Goal: Task Accomplishment & Management: Use online tool/utility

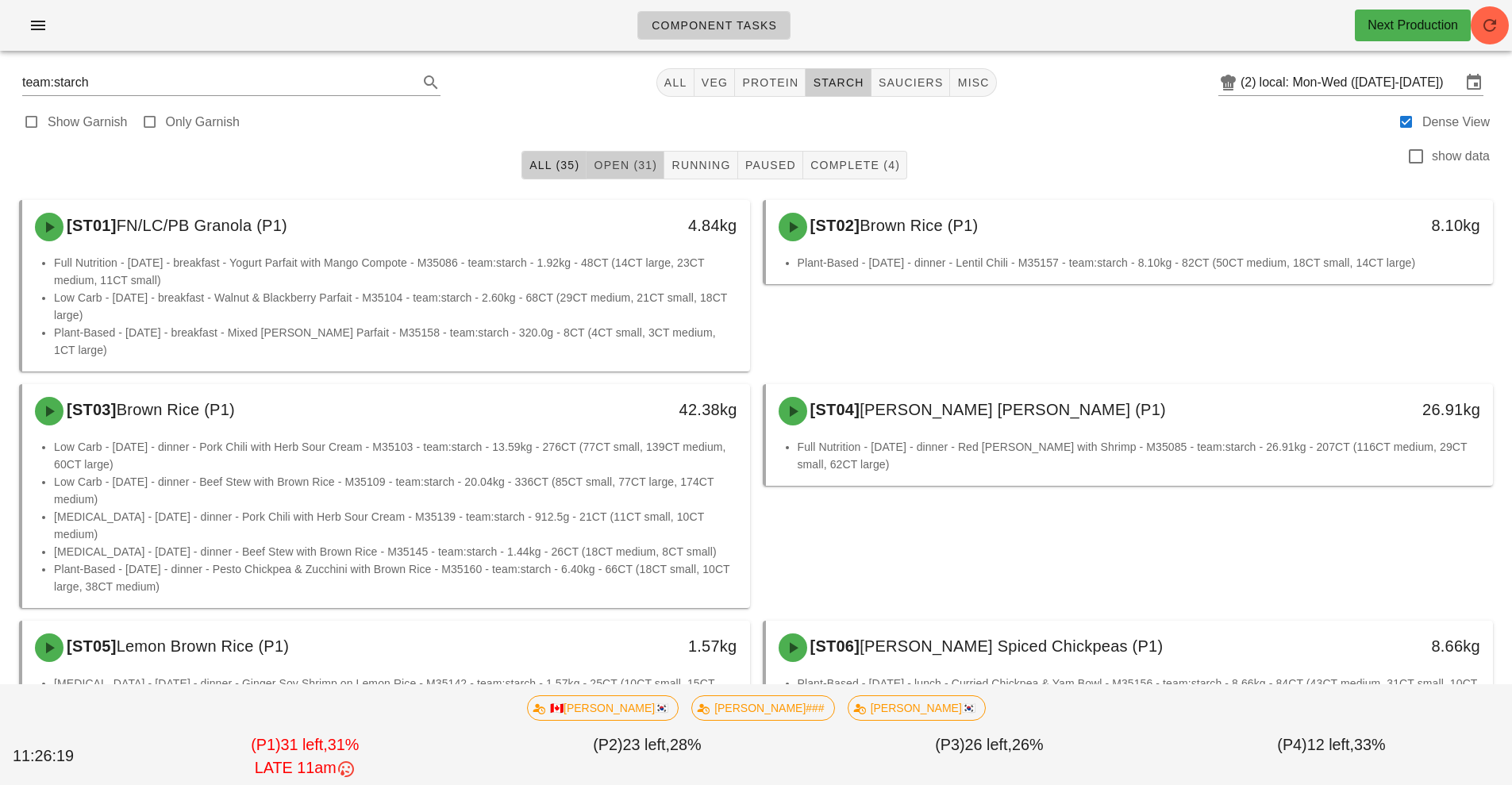
click at [623, 162] on span "Open (31)" at bounding box center [625, 165] width 64 height 13
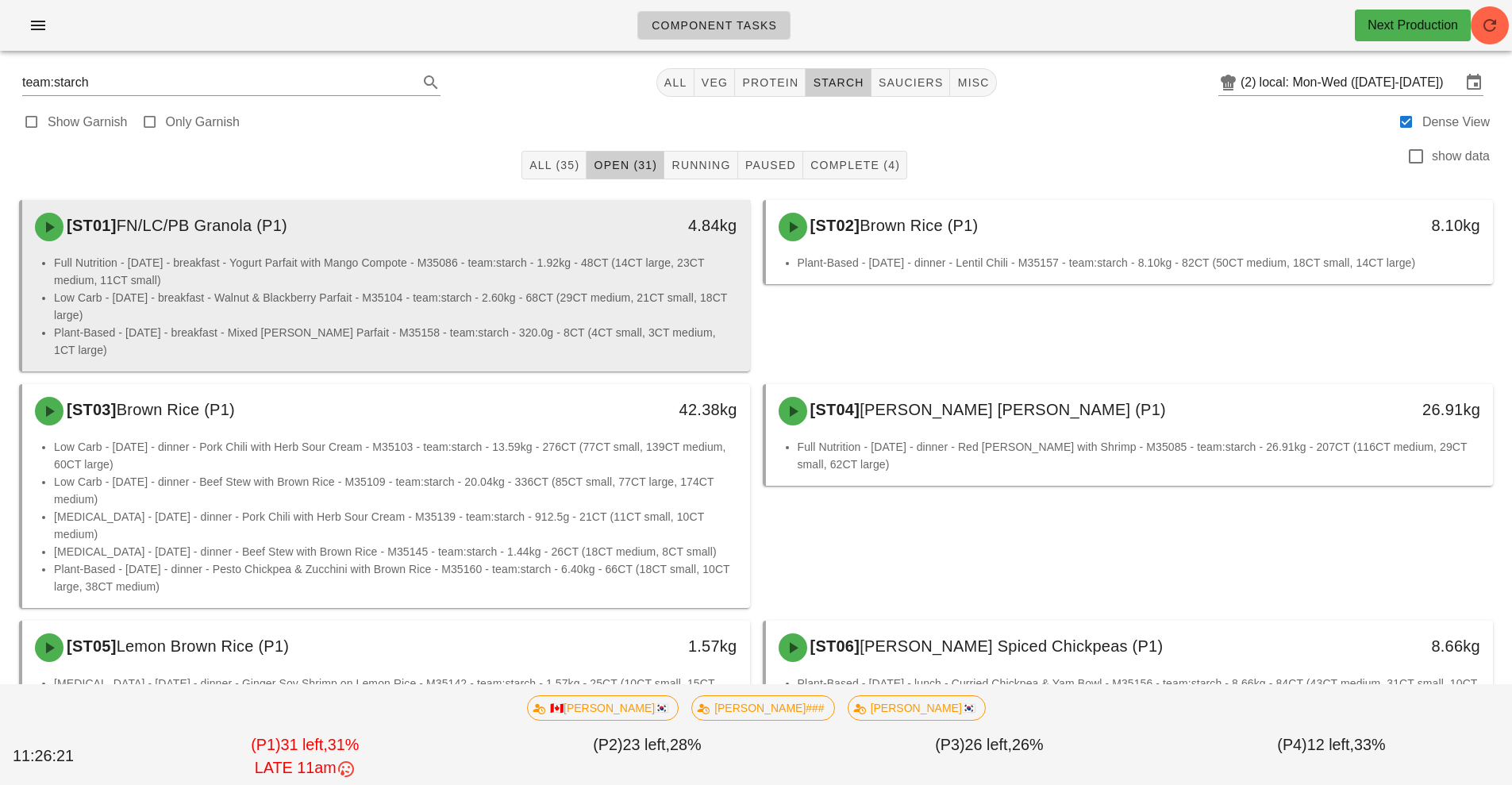
click at [475, 275] on li "Full Nutrition - [DATE] - breakfast - Yogurt Parfait with Mango Compote - M3508…" at bounding box center [395, 271] width 684 height 35
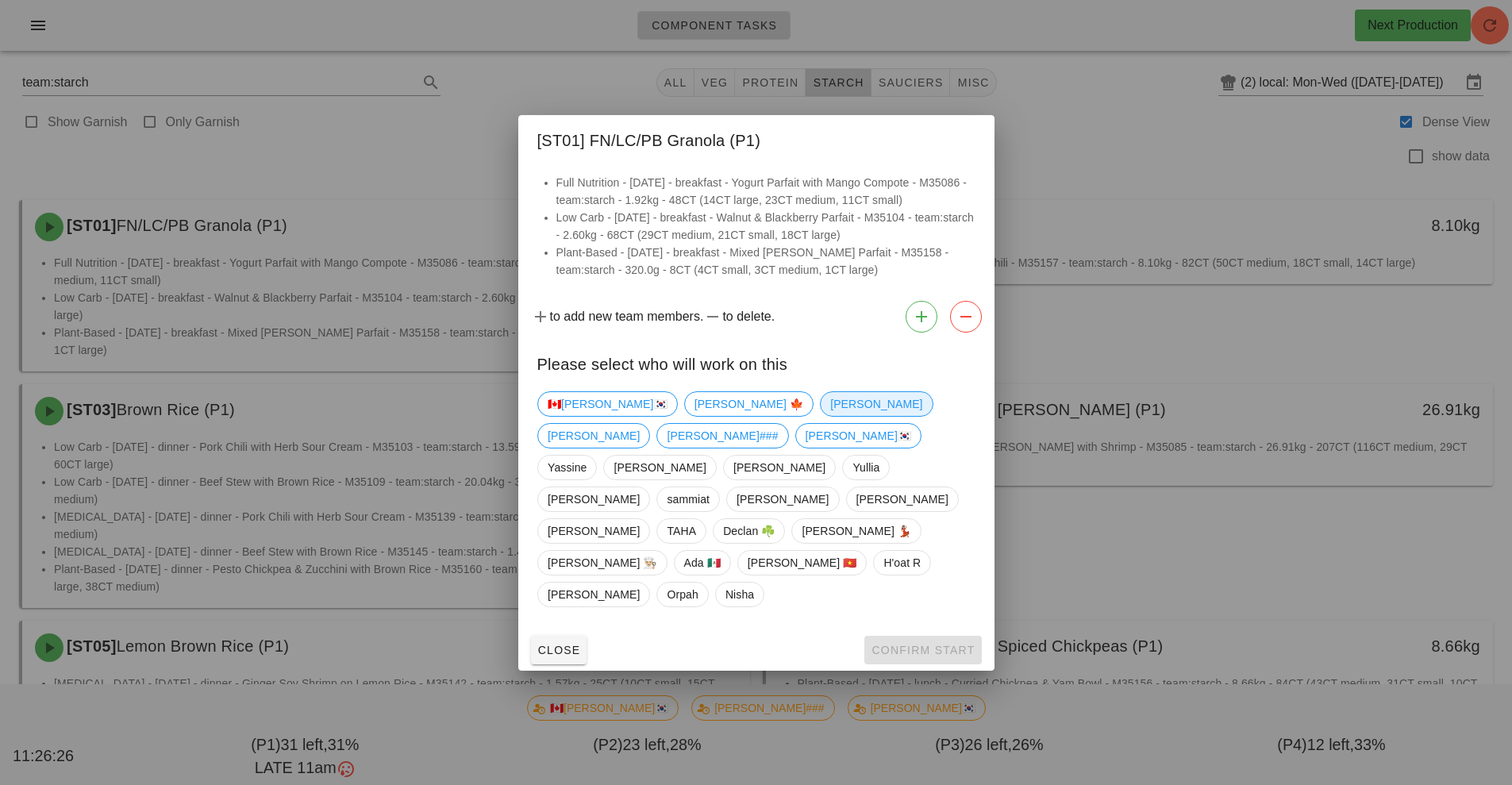
click at [830, 416] on span "[PERSON_NAME]" at bounding box center [876, 404] width 92 height 24
click at [925, 644] on span "Confirm Start" at bounding box center [922, 649] width 104 height 13
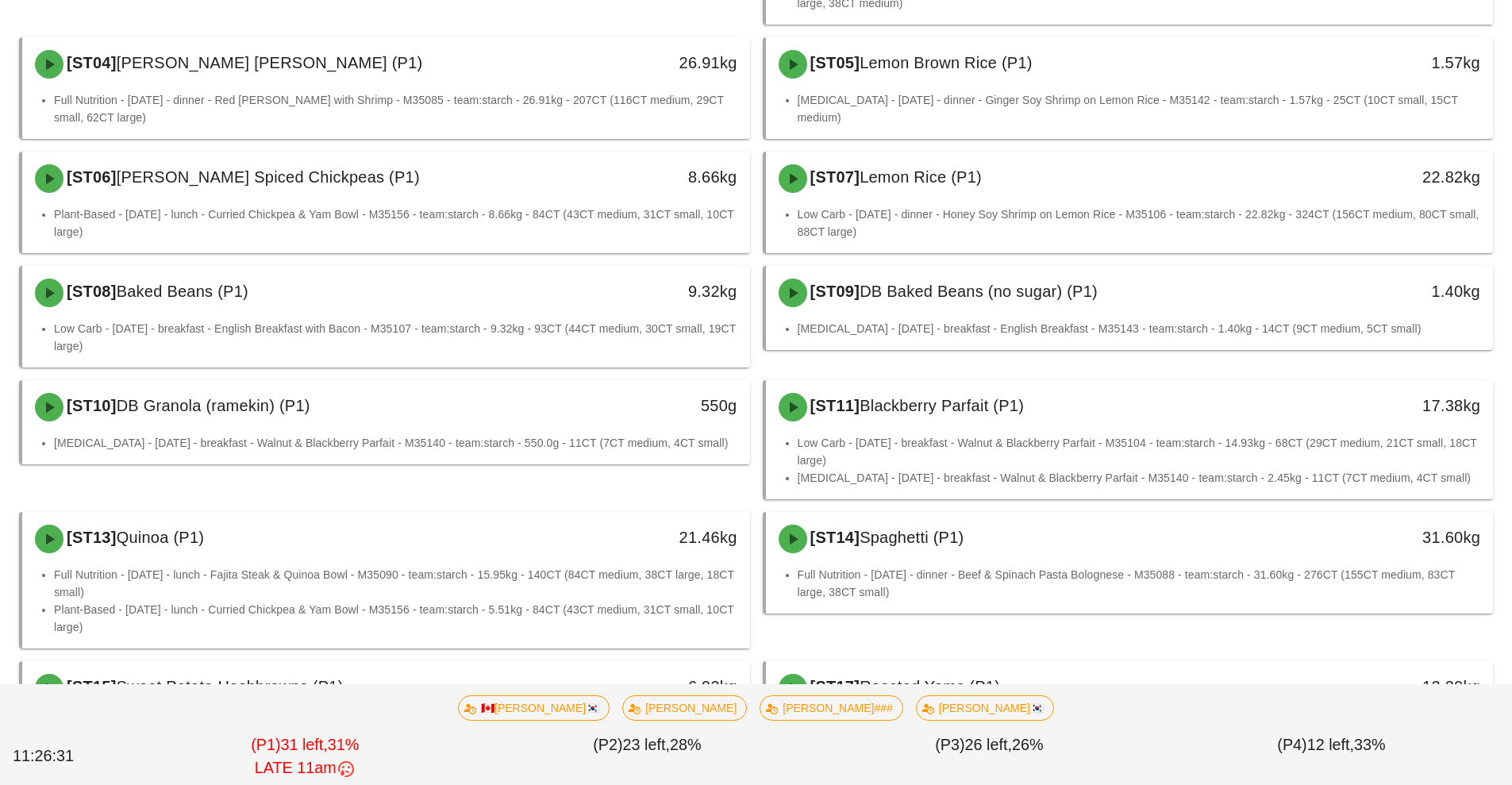
scroll to position [403, 0]
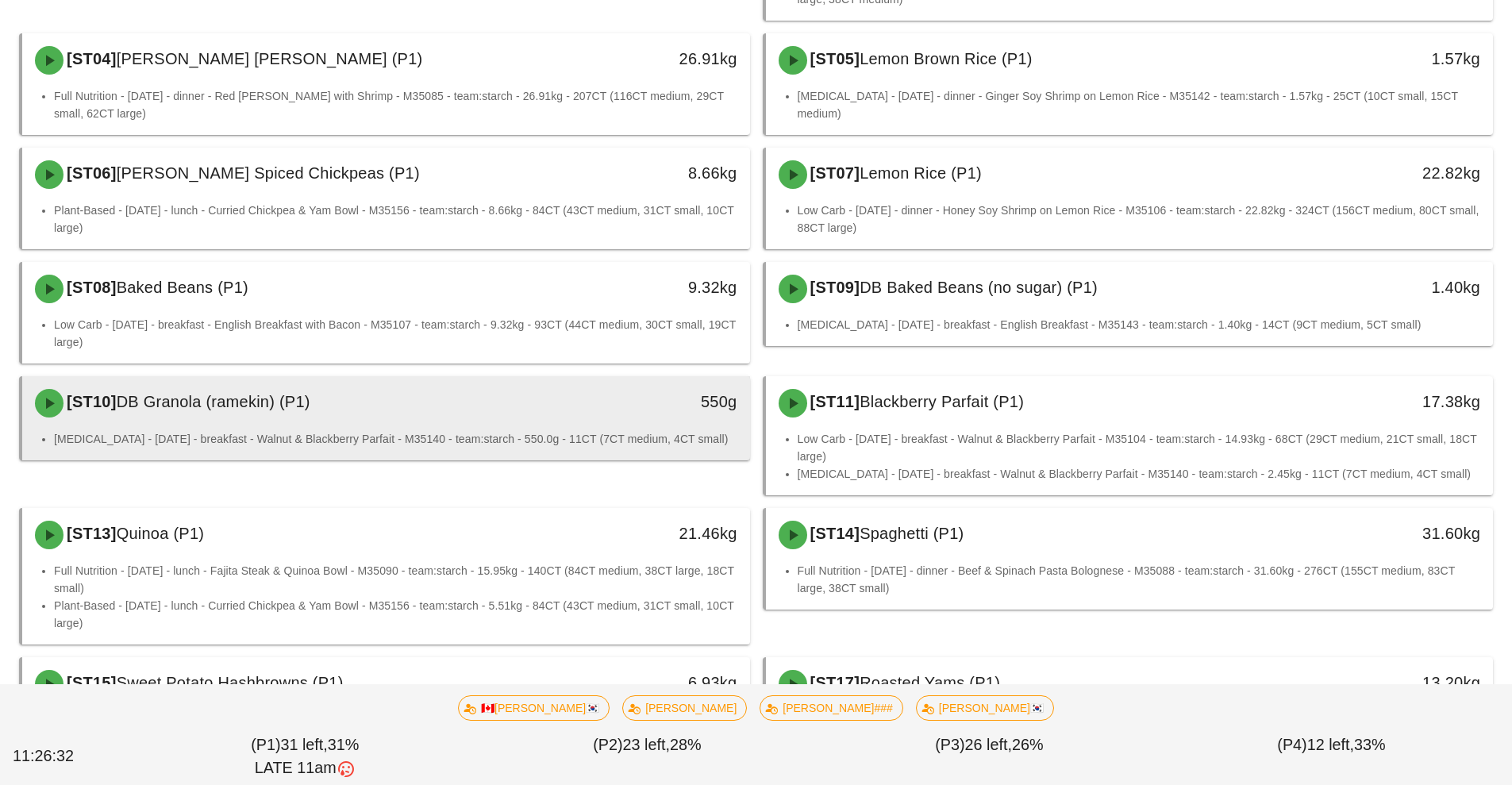
click at [554, 382] on div "[ST10] DB Granola (ramekin) (P1)" at bounding box center [295, 404] width 541 height 48
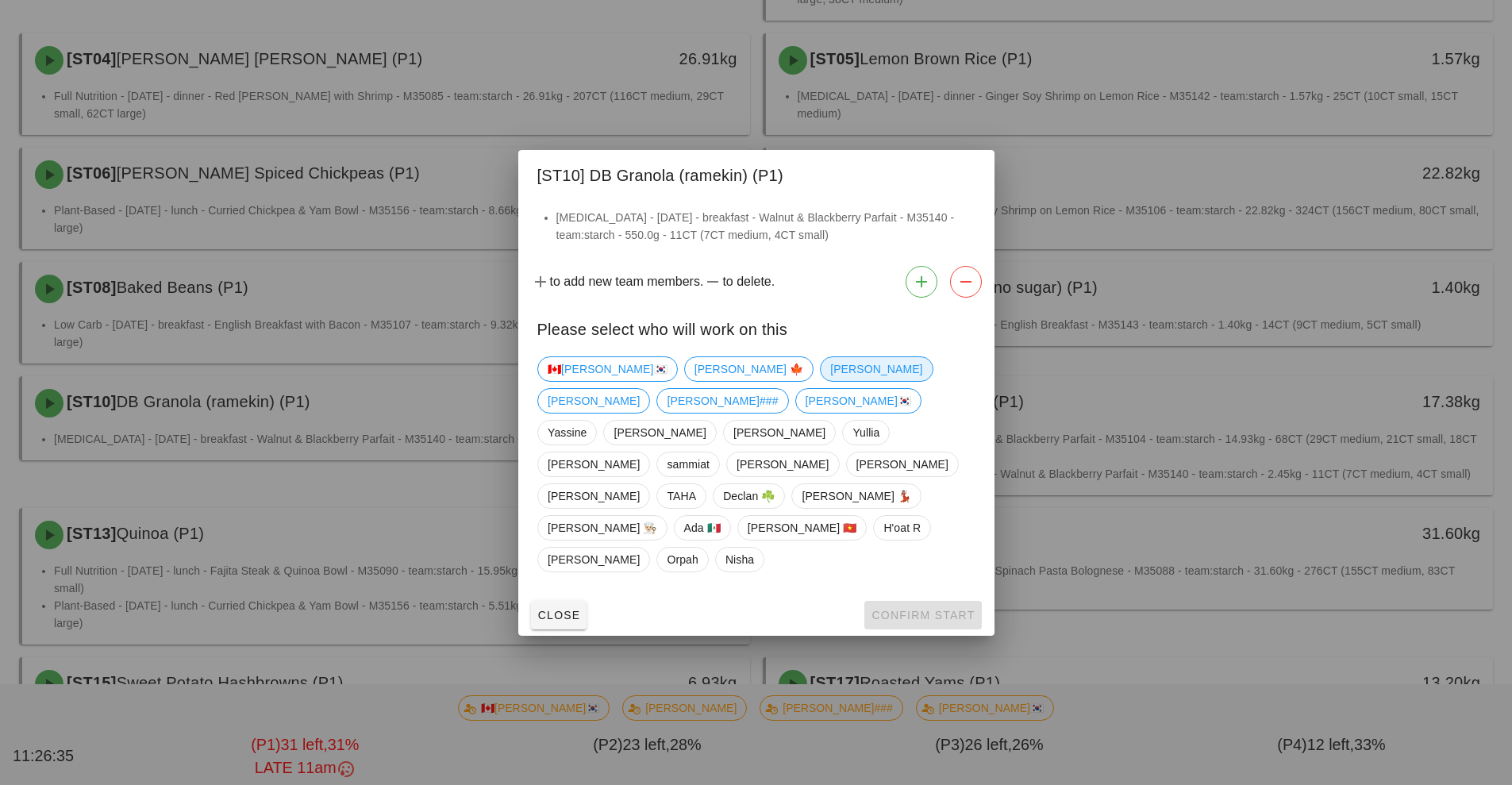
click at [830, 381] on span "[PERSON_NAME]" at bounding box center [876, 368] width 92 height 24
click at [938, 609] on span "Confirm Start" at bounding box center [922, 615] width 104 height 13
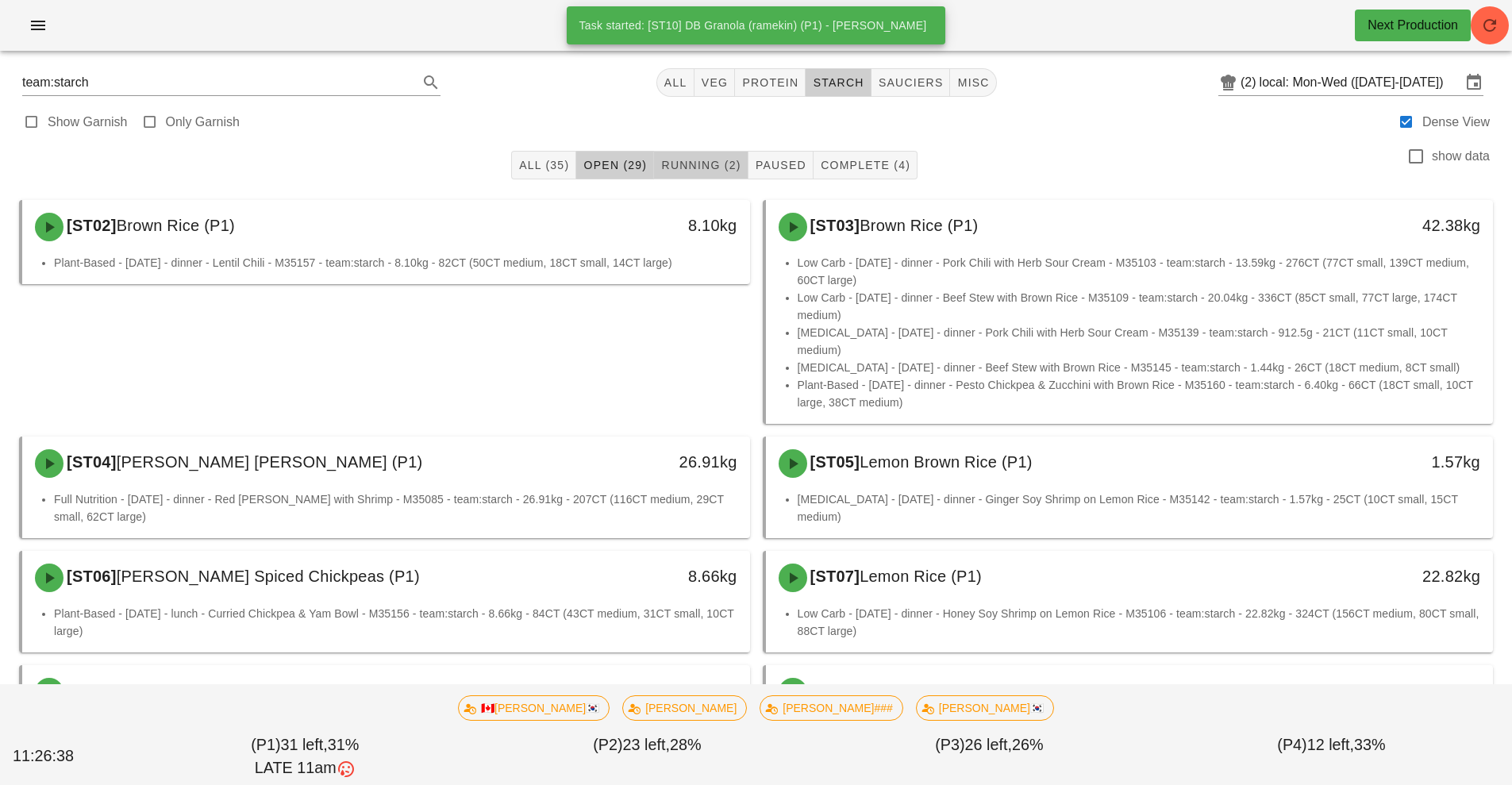
click at [718, 163] on span "Running (2)" at bounding box center [700, 165] width 80 height 13
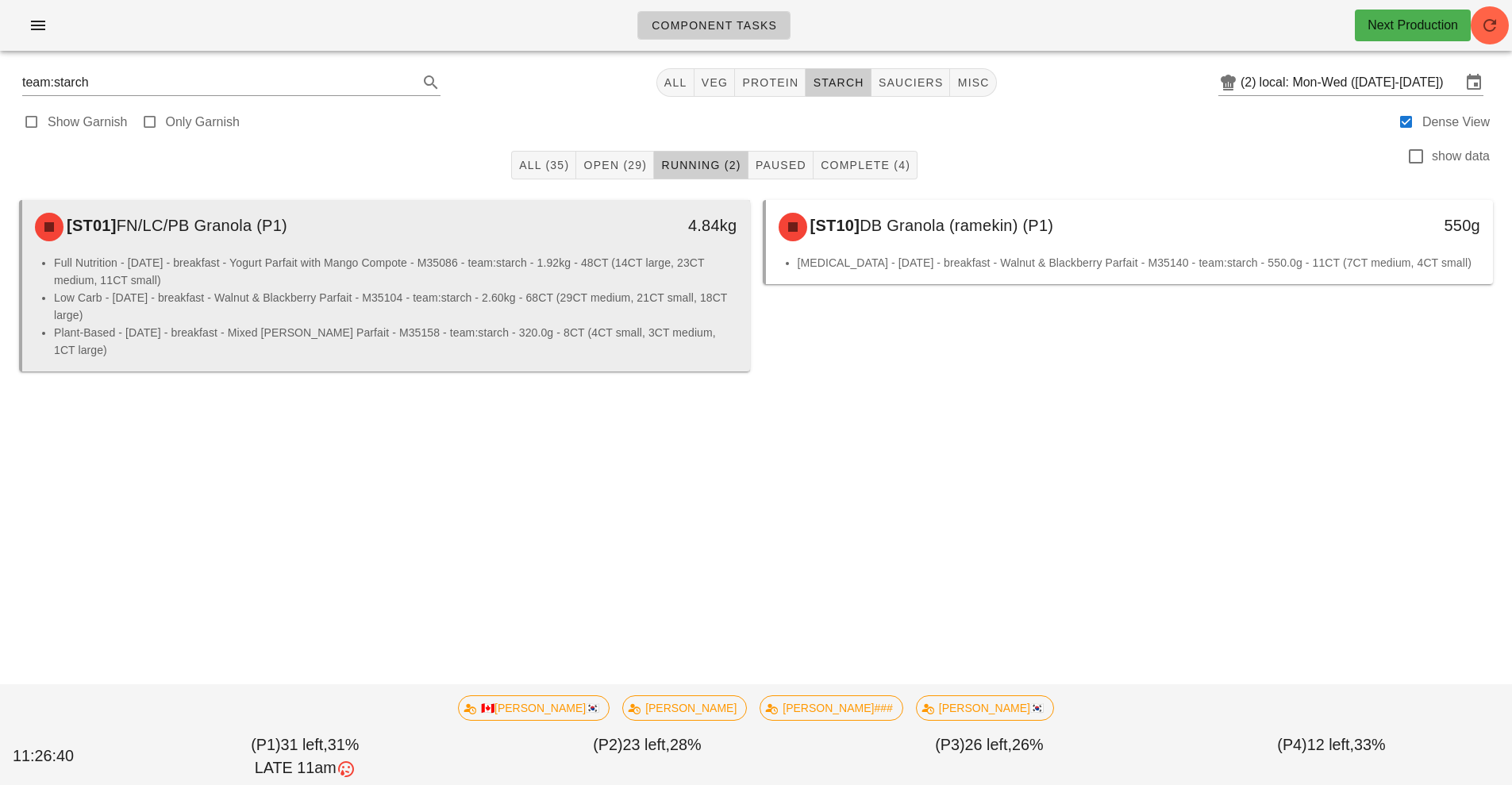
click at [517, 299] on li "Low Carb - [DATE] - breakfast - Walnut & Blackberry Parfait - M35104 - team:sta…" at bounding box center [395, 306] width 684 height 35
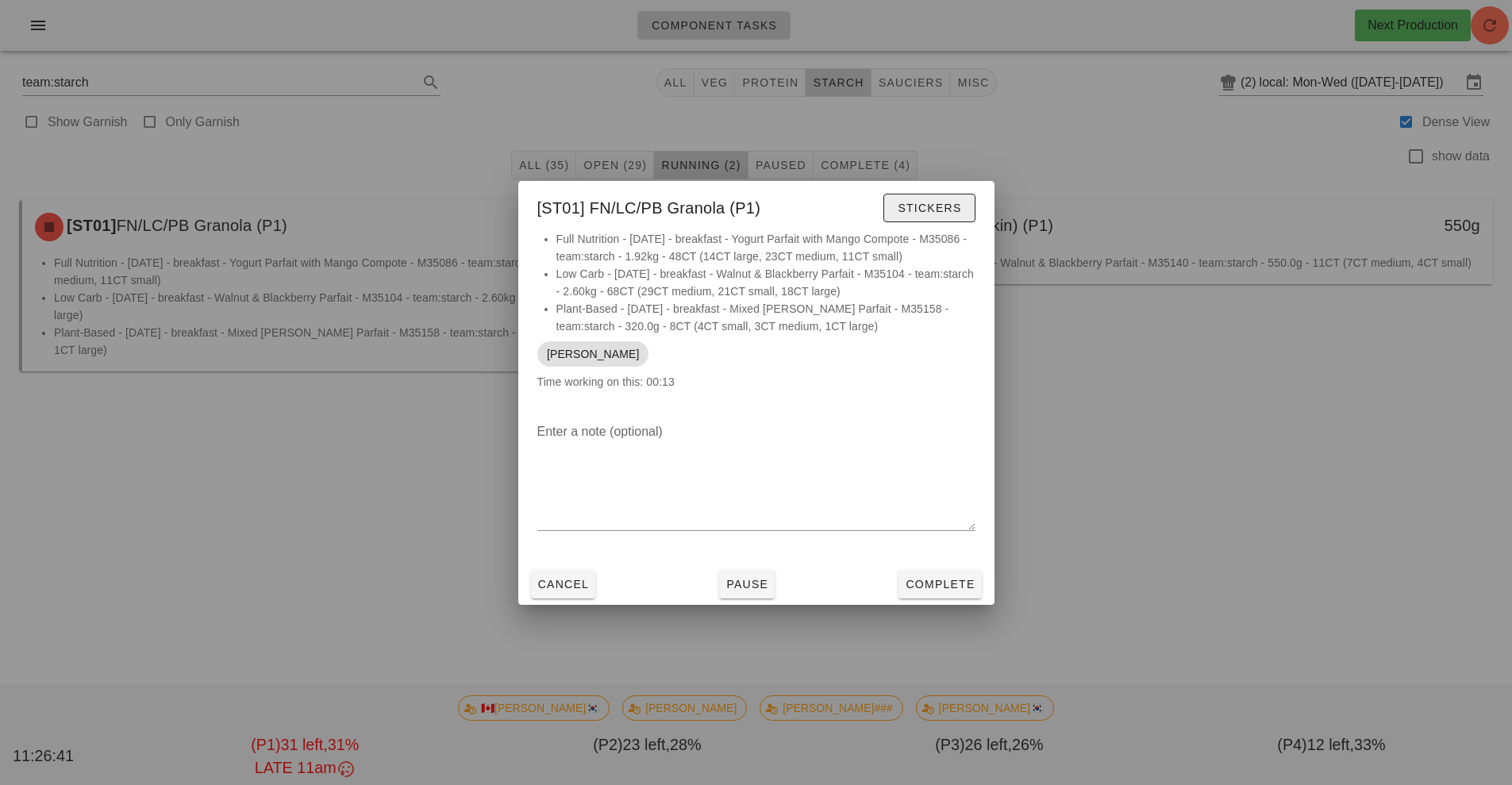
click at [916, 214] on span "Stickers" at bounding box center [929, 208] width 64 height 13
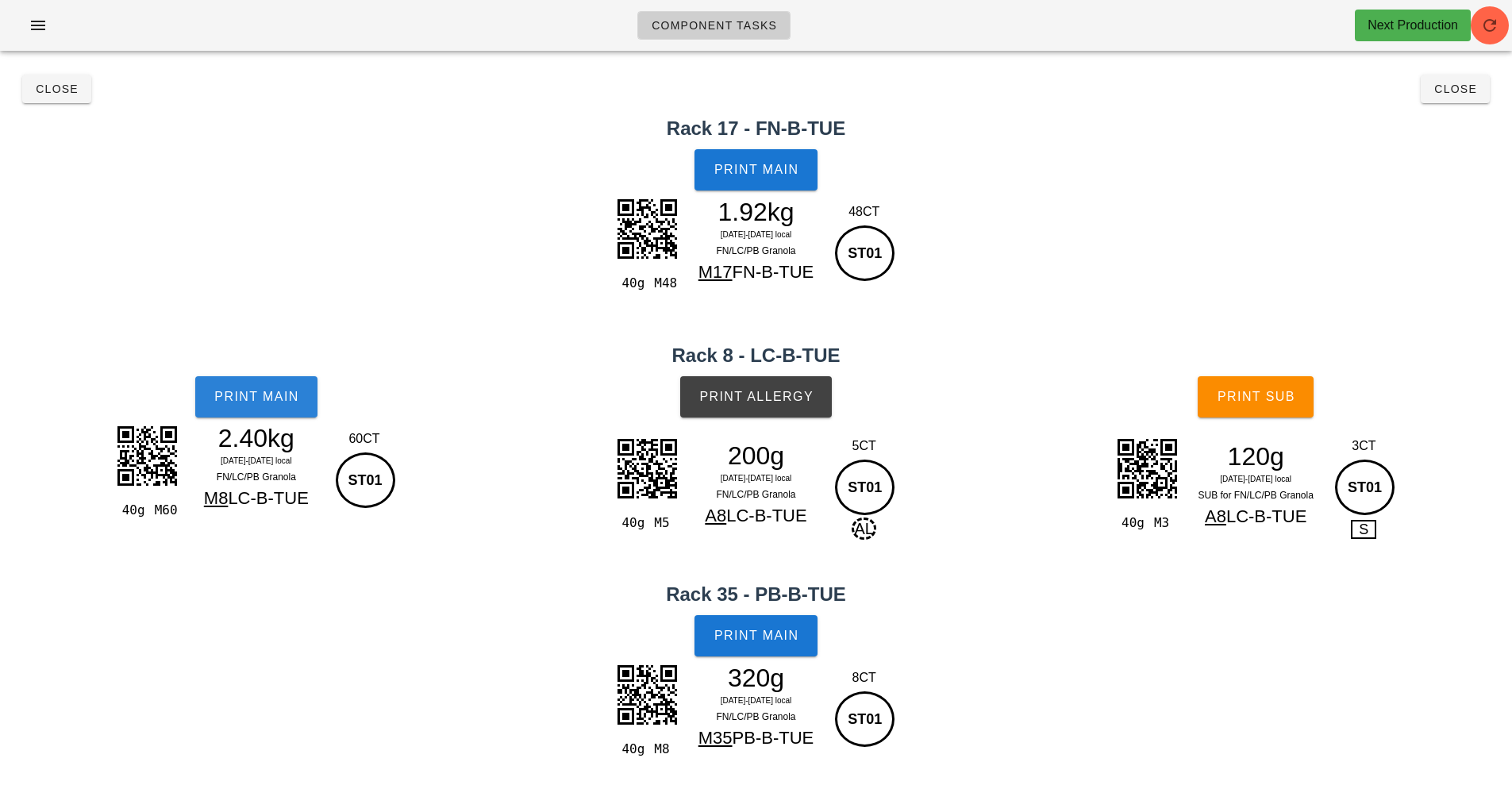
click at [282, 416] on button "Print Main" at bounding box center [256, 396] width 122 height 41
click at [766, 164] on span "Print Main" at bounding box center [756, 169] width 86 height 14
click at [778, 644] on span "Print Main" at bounding box center [756, 636] width 86 height 14
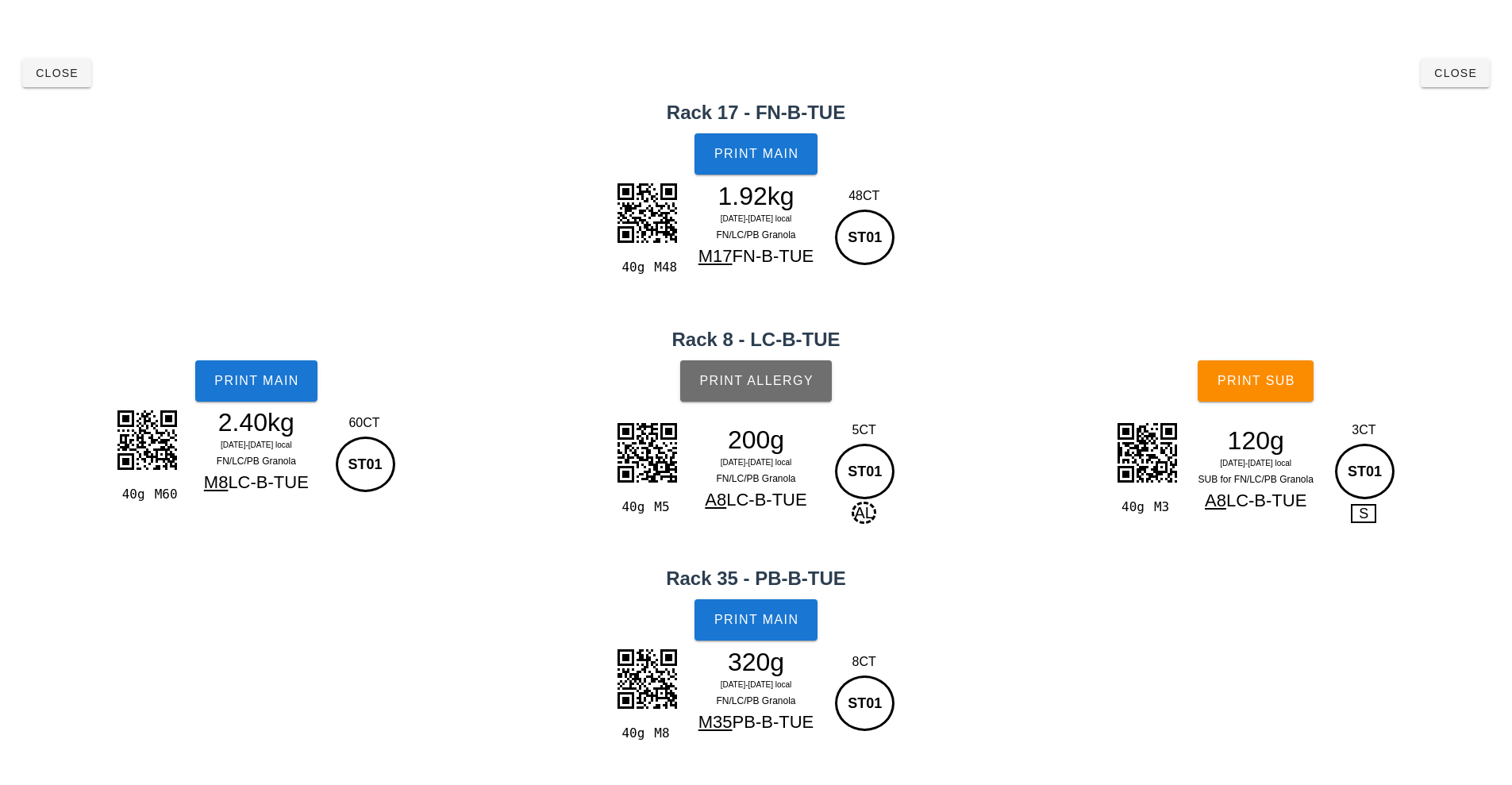
click at [766, 372] on button "Print Allergy" at bounding box center [756, 381] width 152 height 41
click at [1253, 381] on span "Print Sub" at bounding box center [1256, 381] width 79 height 14
click at [62, 84] on button "Close" at bounding box center [57, 73] width 69 height 29
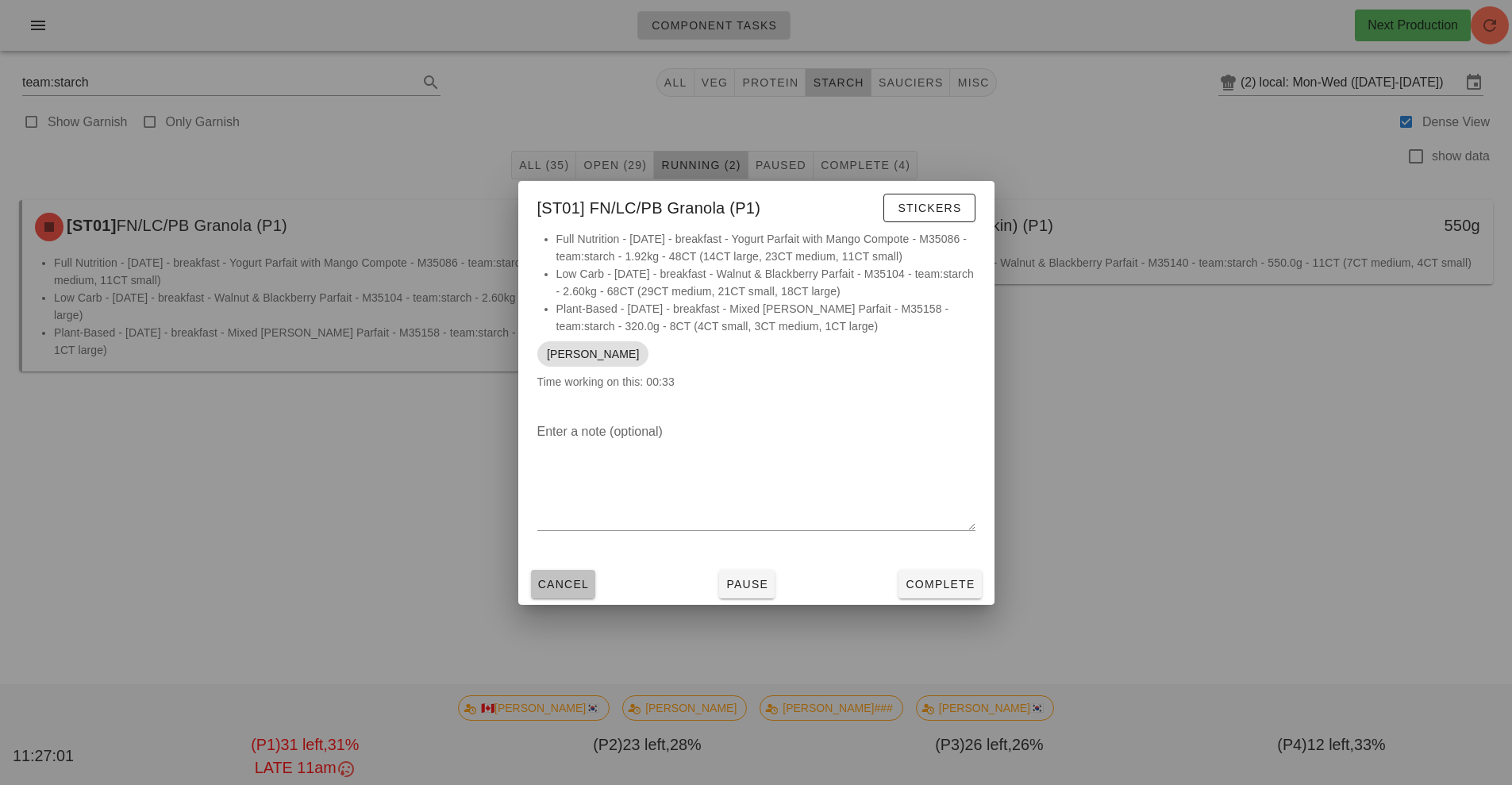
click at [573, 585] on span "Cancel" at bounding box center [564, 584] width 52 height 13
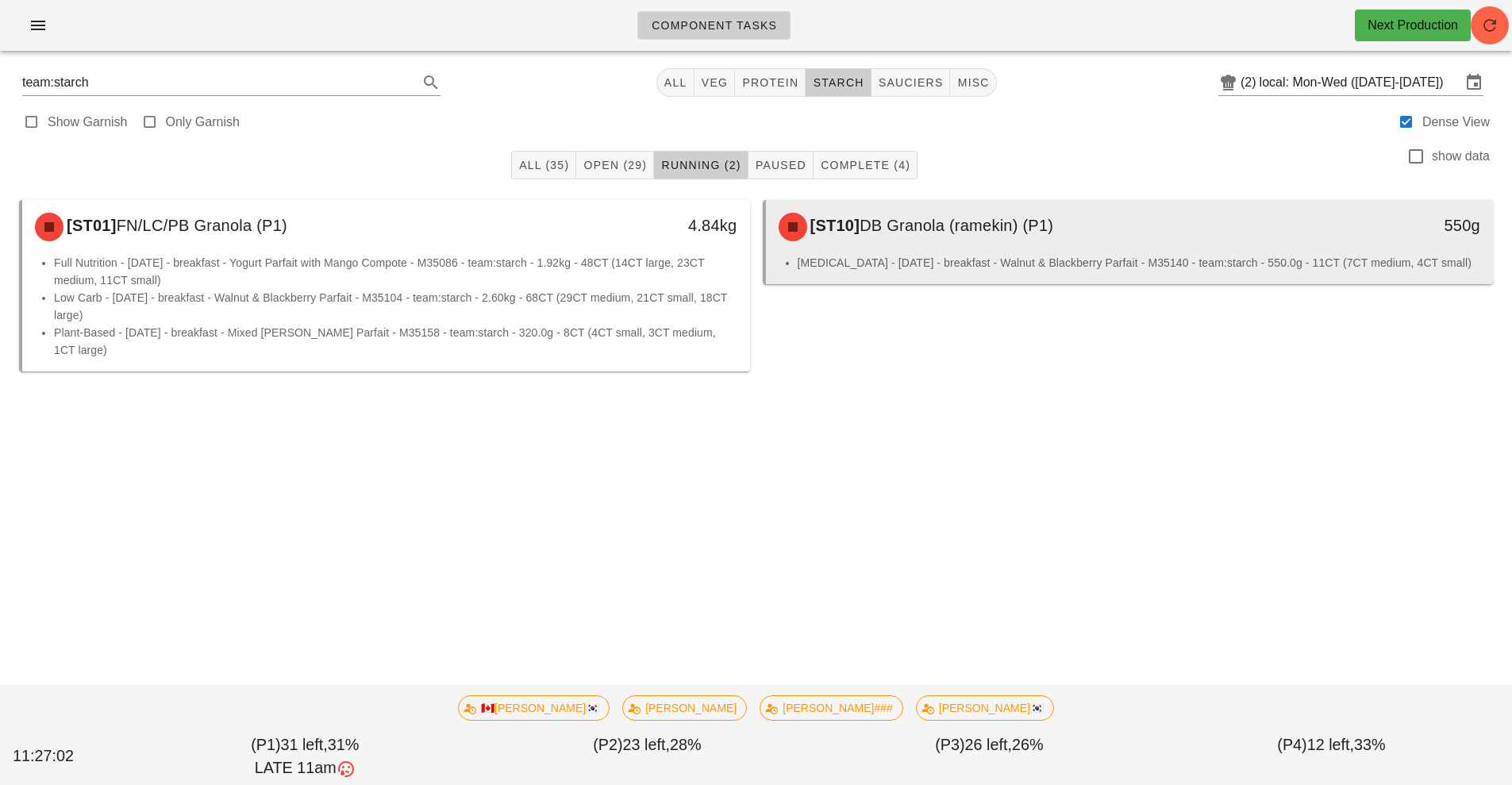
click at [1043, 239] on div "[ST10] DB Granola (ramekin) (P1)" at bounding box center [1040, 227] width 541 height 48
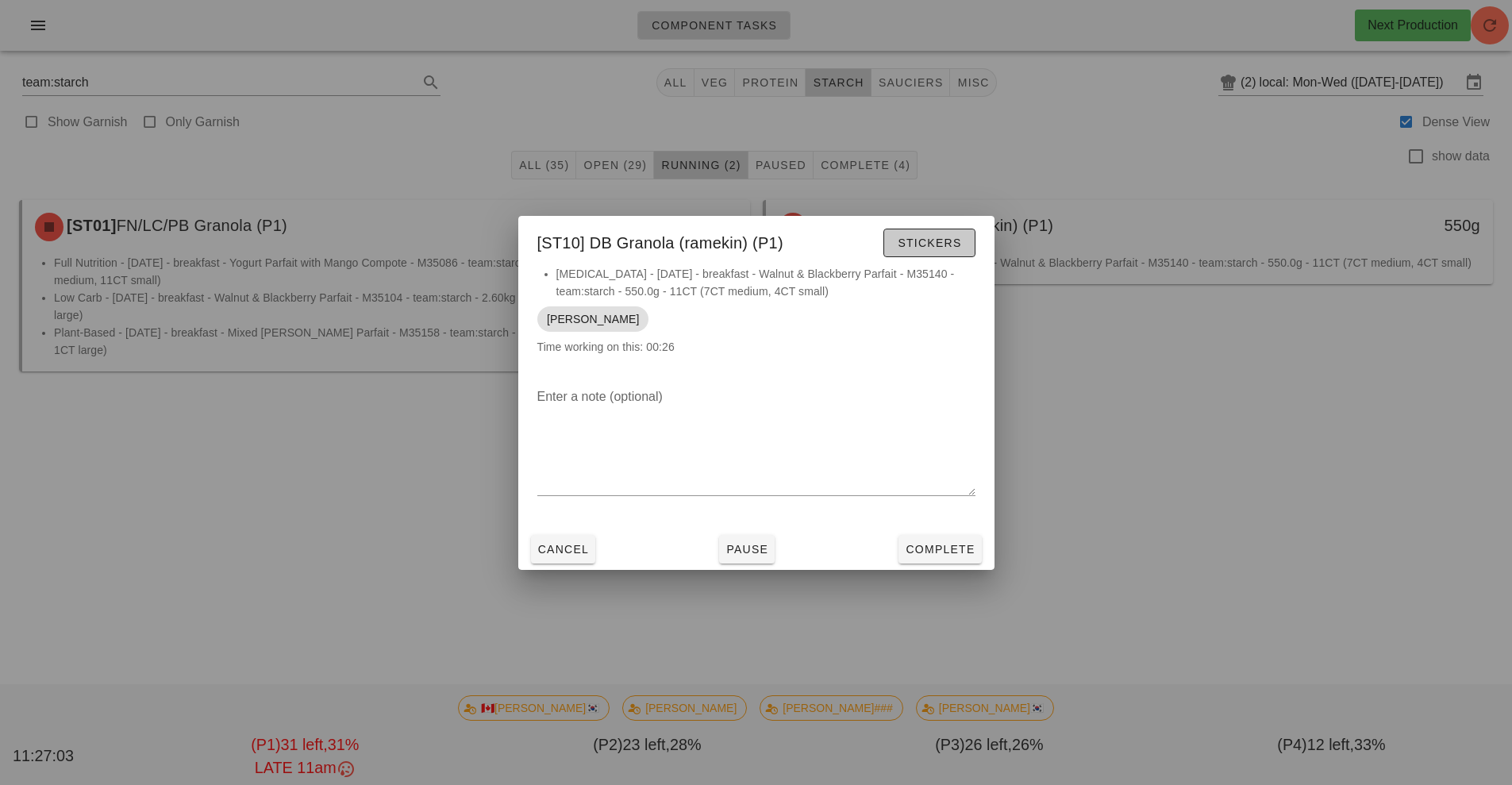
click at [918, 243] on span "Stickers" at bounding box center [929, 242] width 64 height 13
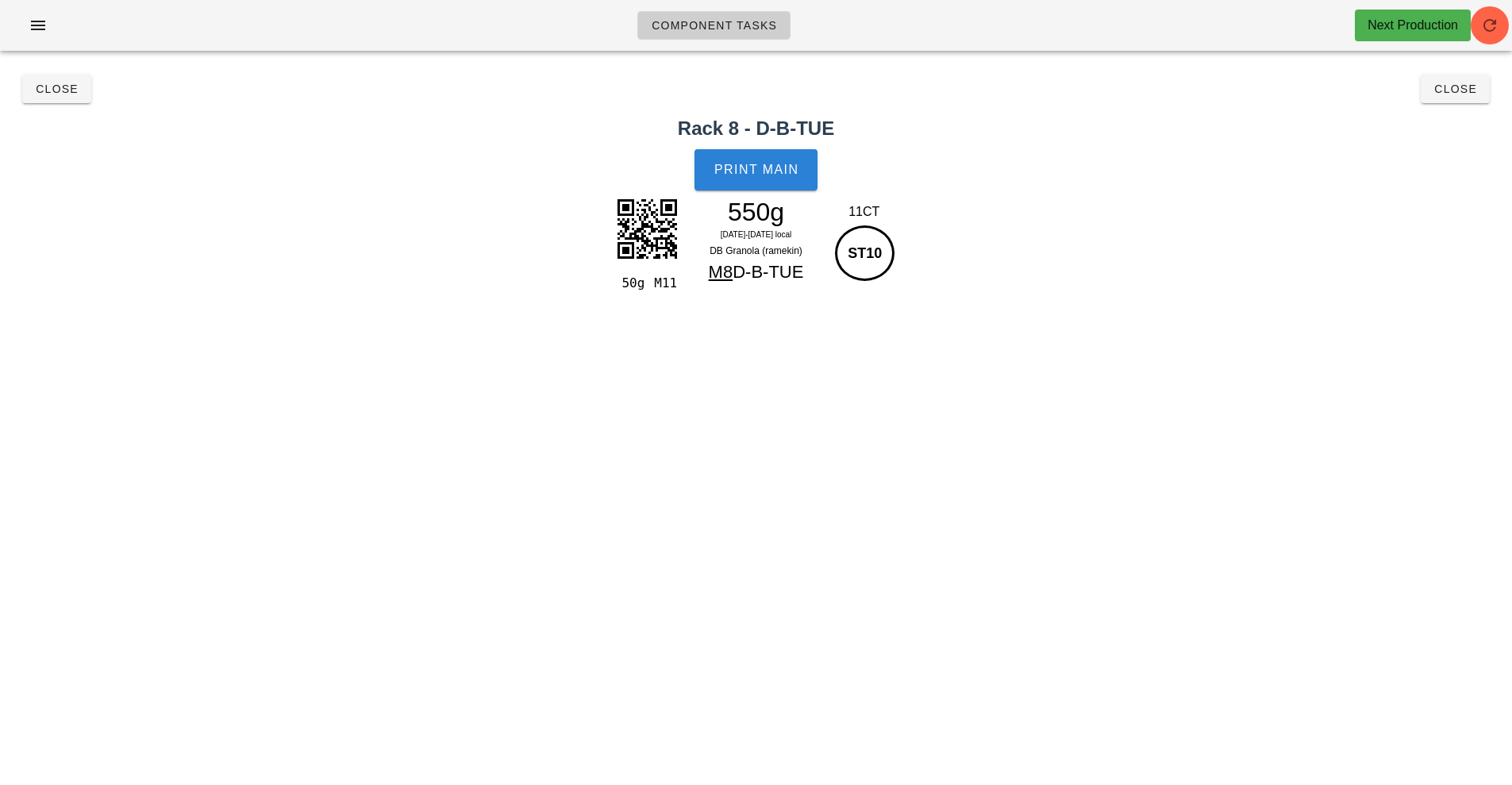
click at [760, 152] on button "Print Main" at bounding box center [755, 169] width 122 height 41
click at [59, 89] on span "Close" at bounding box center [56, 89] width 43 height 13
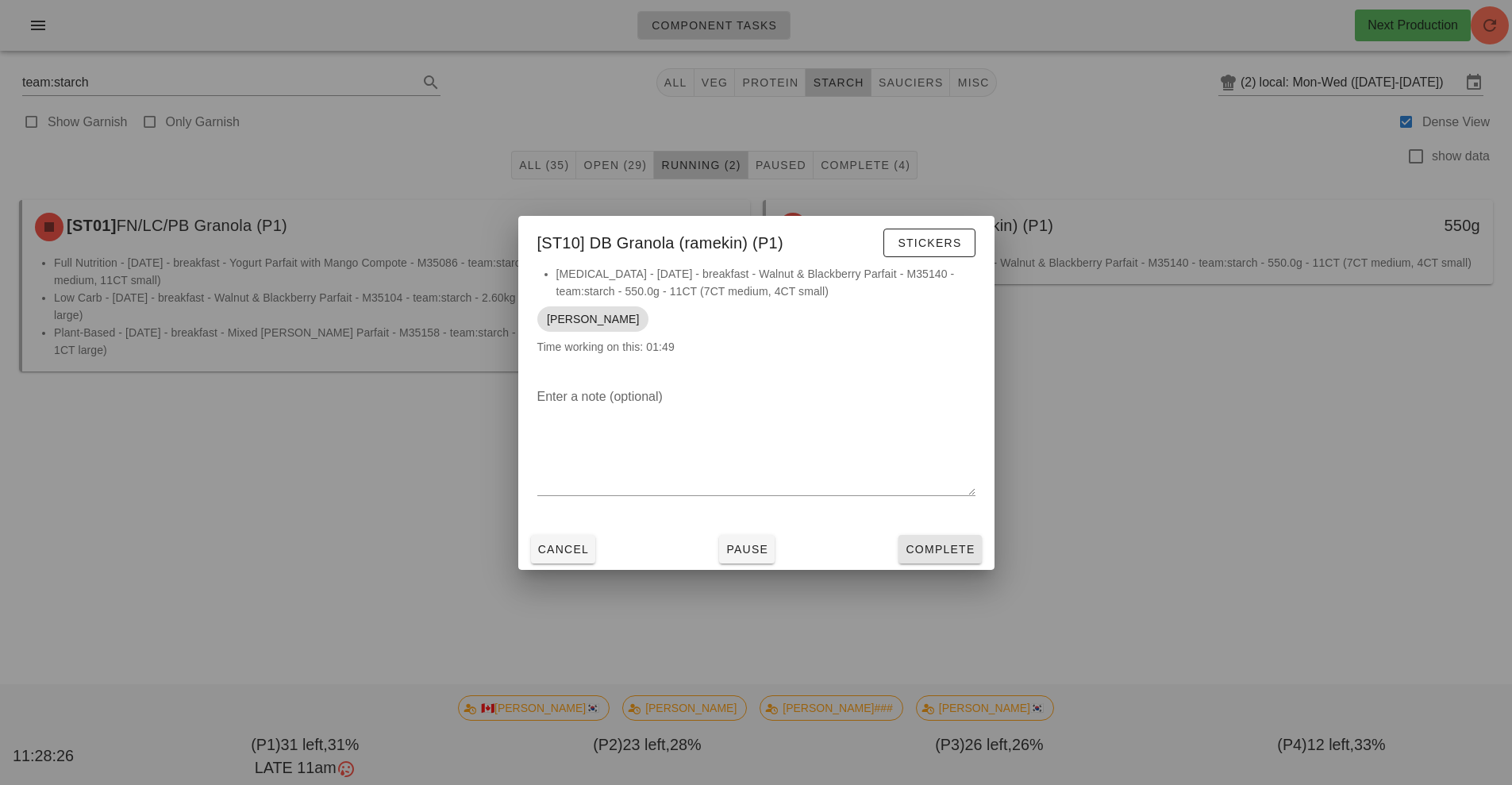
click at [933, 549] on span "Complete" at bounding box center [940, 549] width 70 height 13
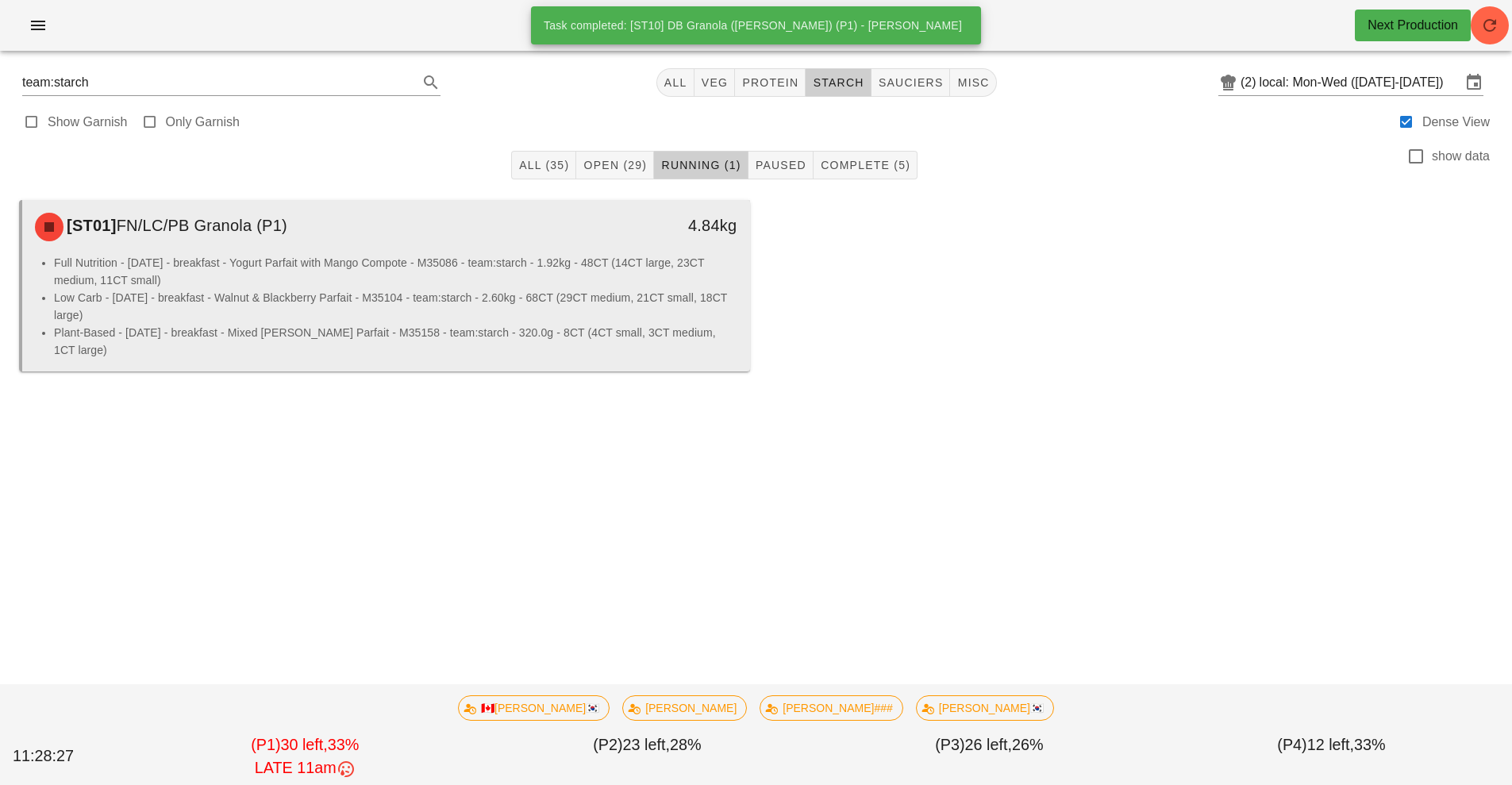
click at [599, 301] on li "Low Carb - [DATE] - breakfast - Walnut & Blackberry Parfait - M35104 - team:sta…" at bounding box center [395, 306] width 684 height 35
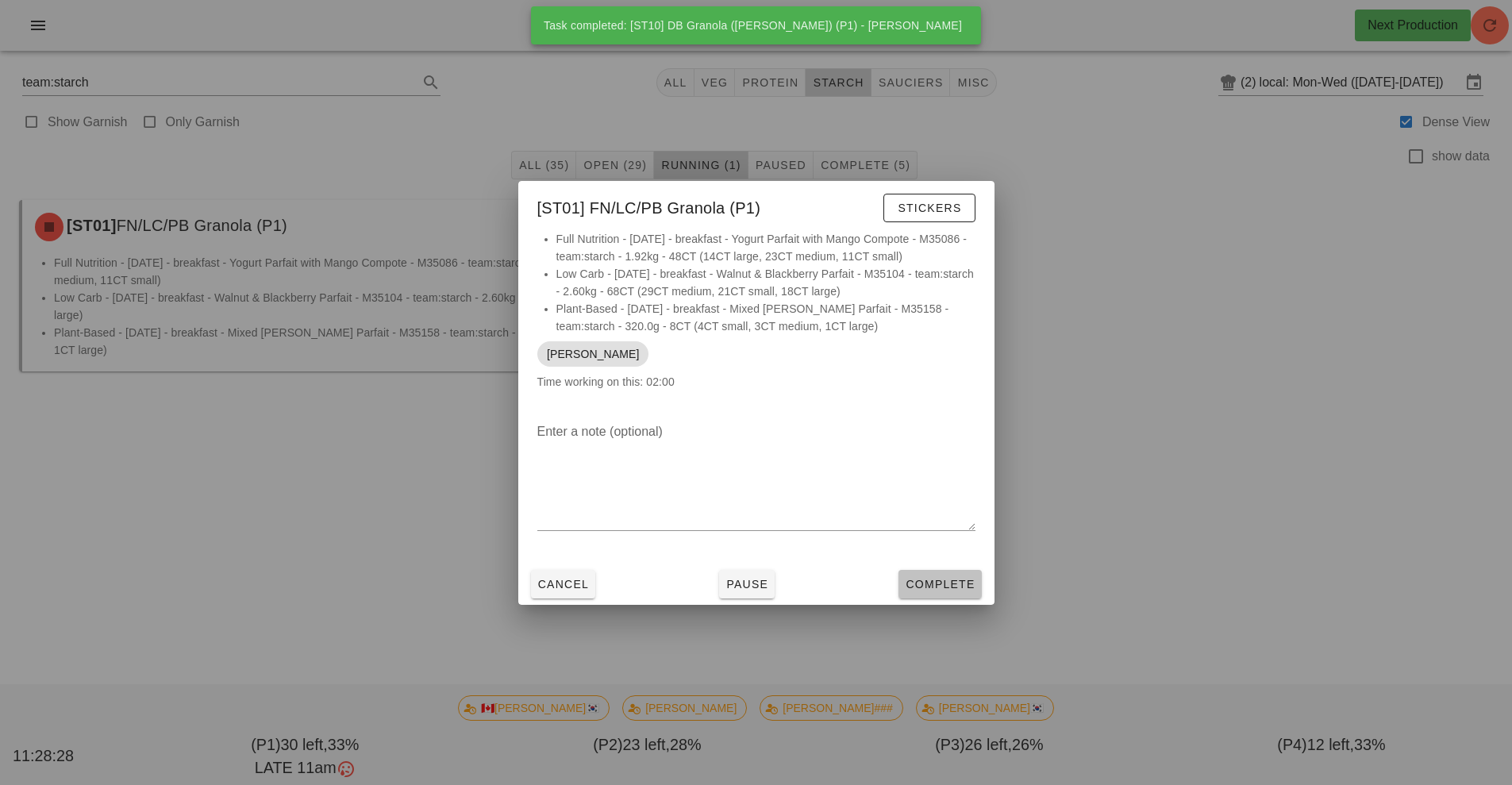
click at [929, 589] on span "Complete" at bounding box center [940, 584] width 70 height 13
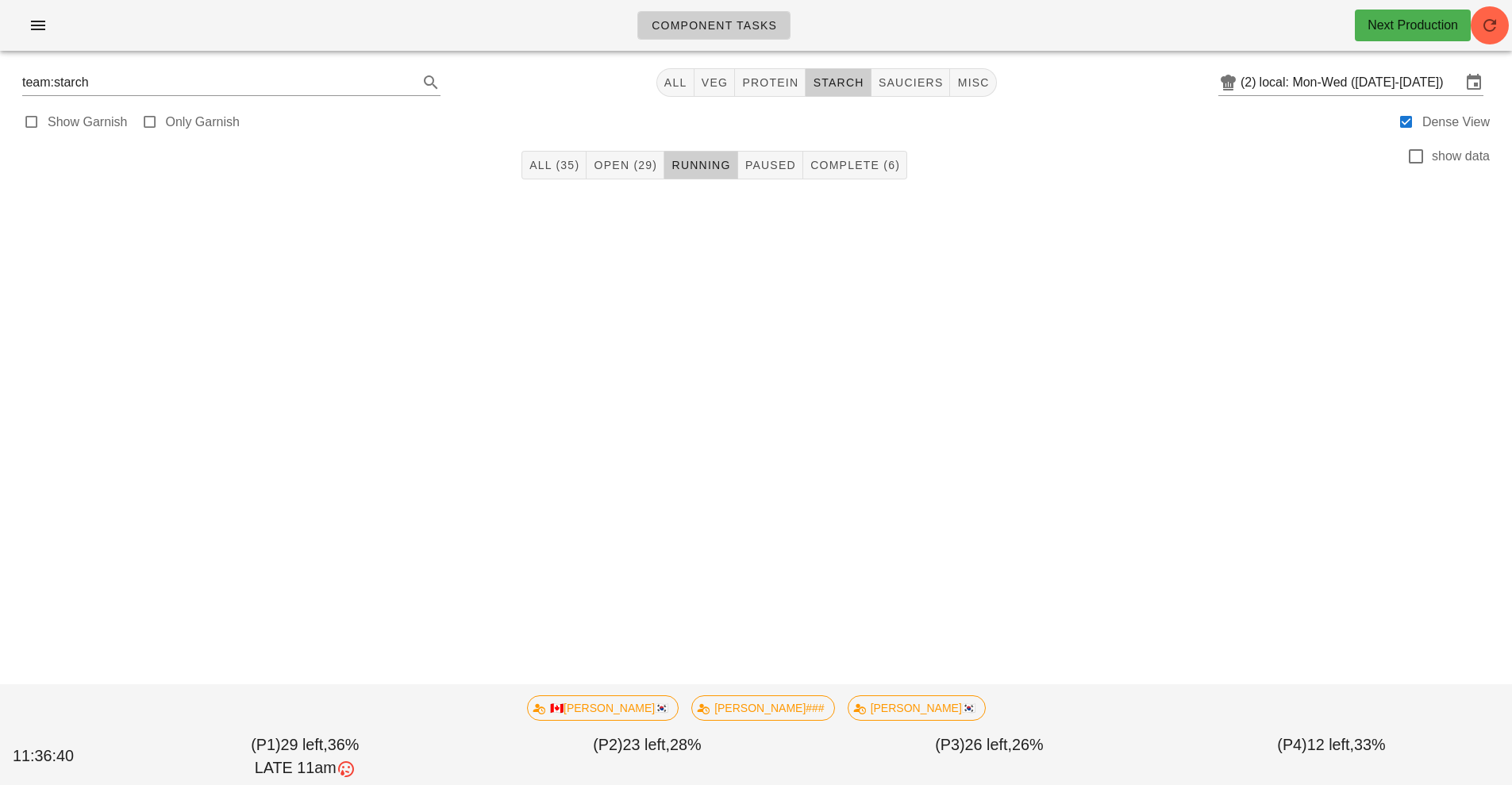
click at [1268, 542] on div "Component Tasks Next Production team:starch All veg protein starch sauciers mis…" at bounding box center [756, 392] width 1512 height 785
click at [1210, 564] on div "Component Tasks Next Production team:starch All veg protein starch sauciers mis…" at bounding box center [756, 392] width 1512 height 785
click at [29, 34] on icon "button" at bounding box center [38, 26] width 19 height 19
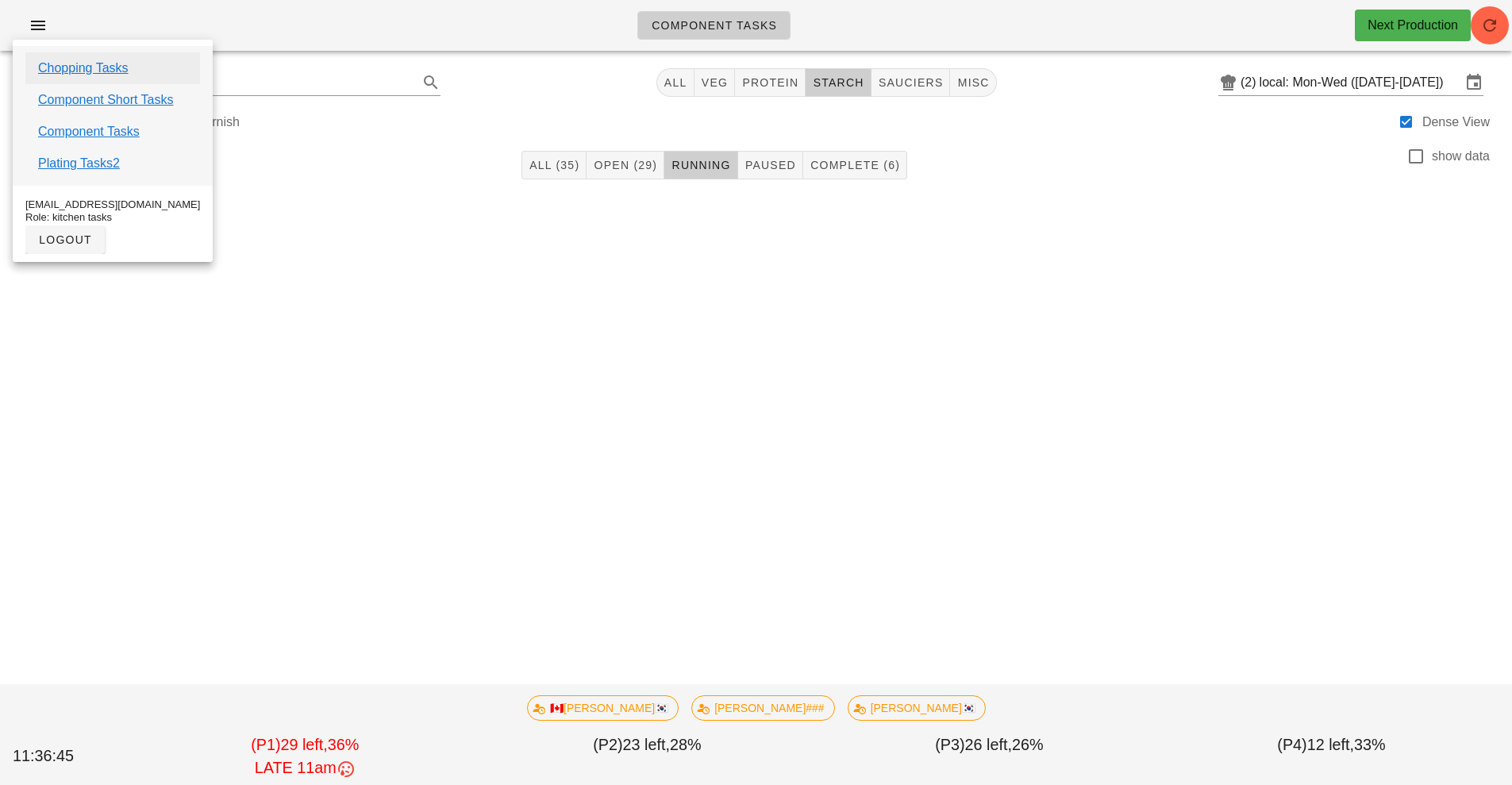
click at [113, 64] on link "Chopping Tasks" at bounding box center [84, 68] width 90 height 19
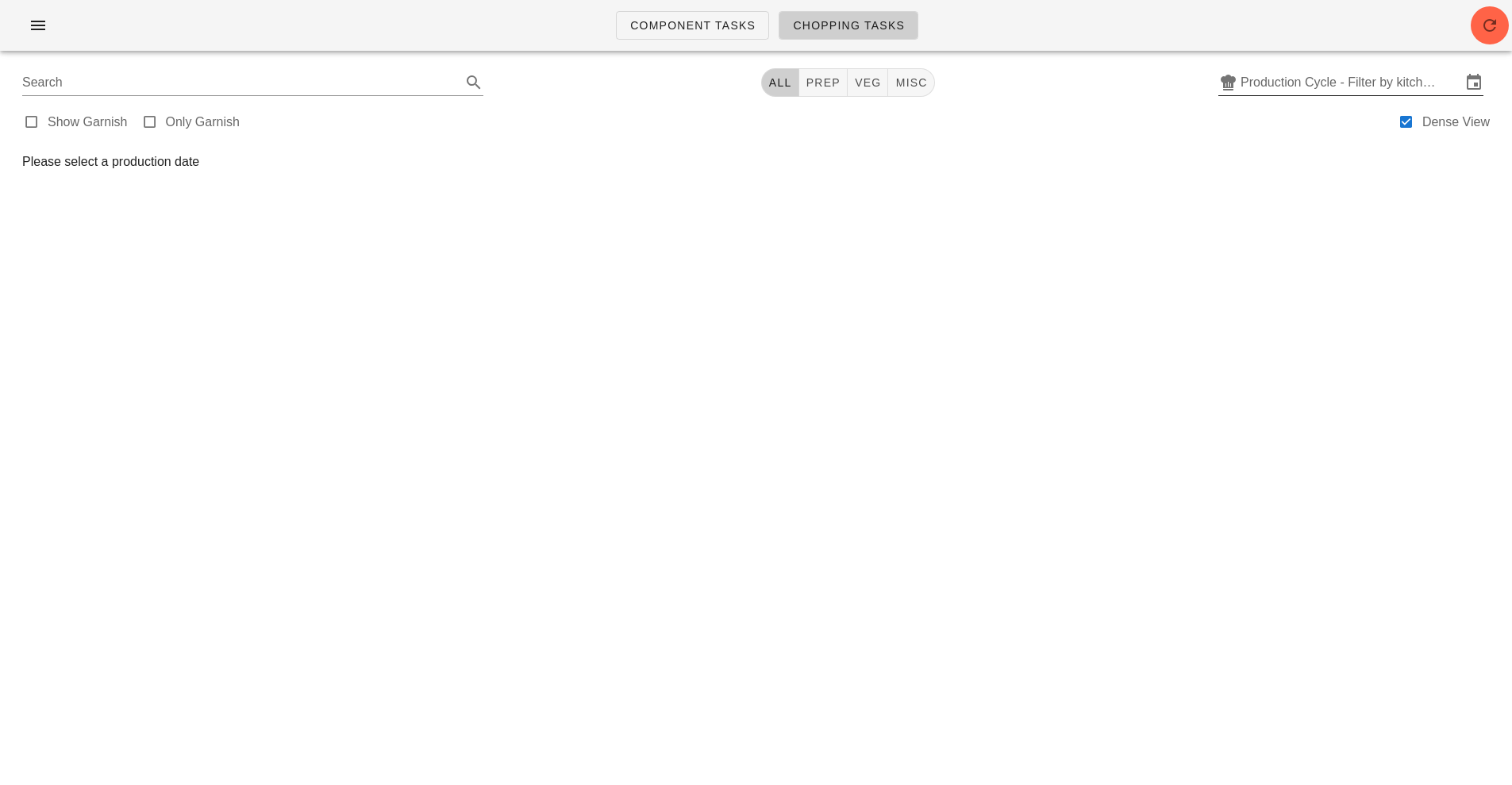
click at [1375, 87] on input "Production Cycle - Filter by kitchen production schedules" at bounding box center [1350, 83] width 220 height 25
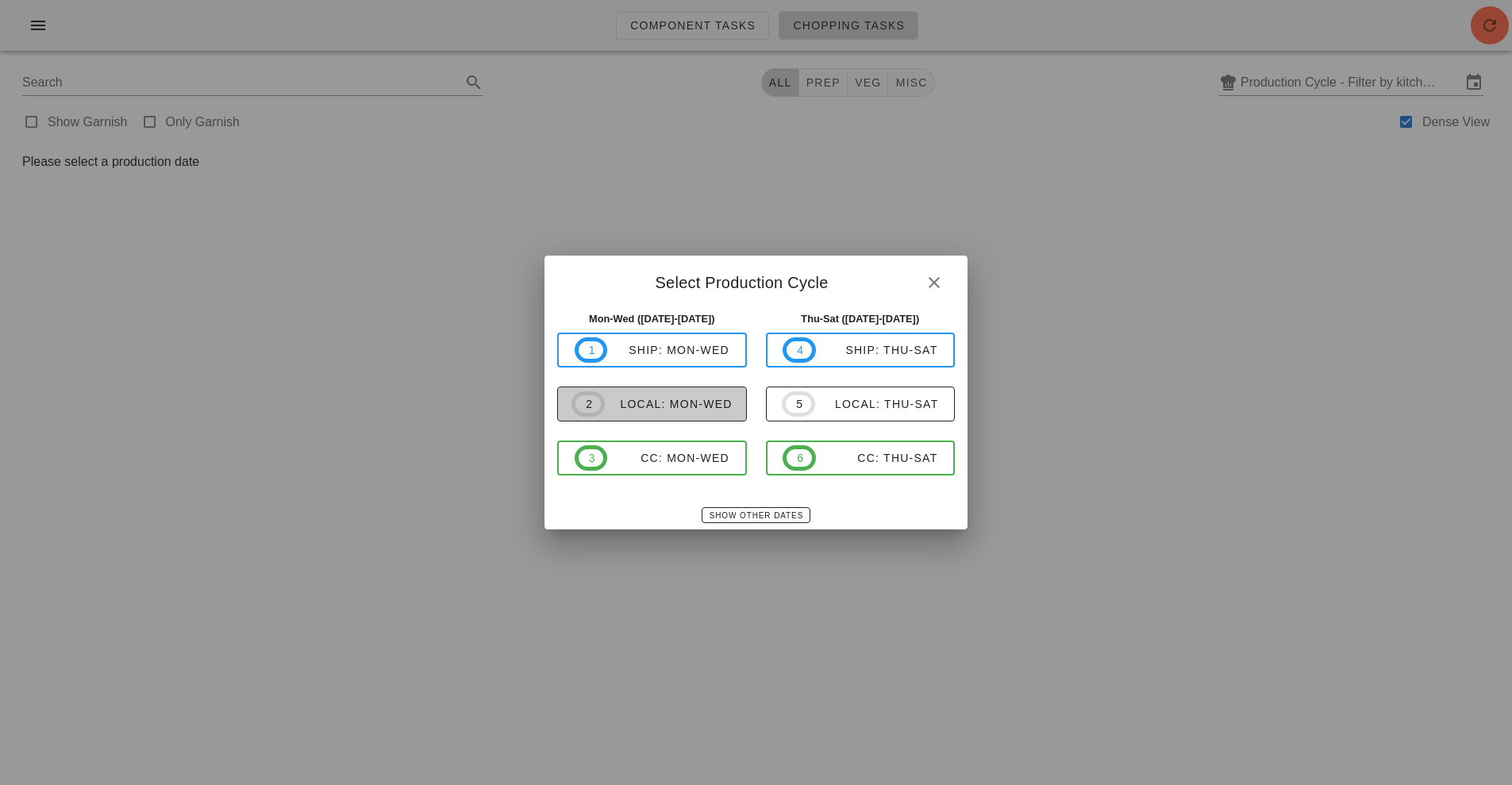
click at [694, 404] on div "local: Mon-Wed" at bounding box center [668, 404] width 128 height 13
type input "local: Mon-Wed ([DATE]-[DATE])"
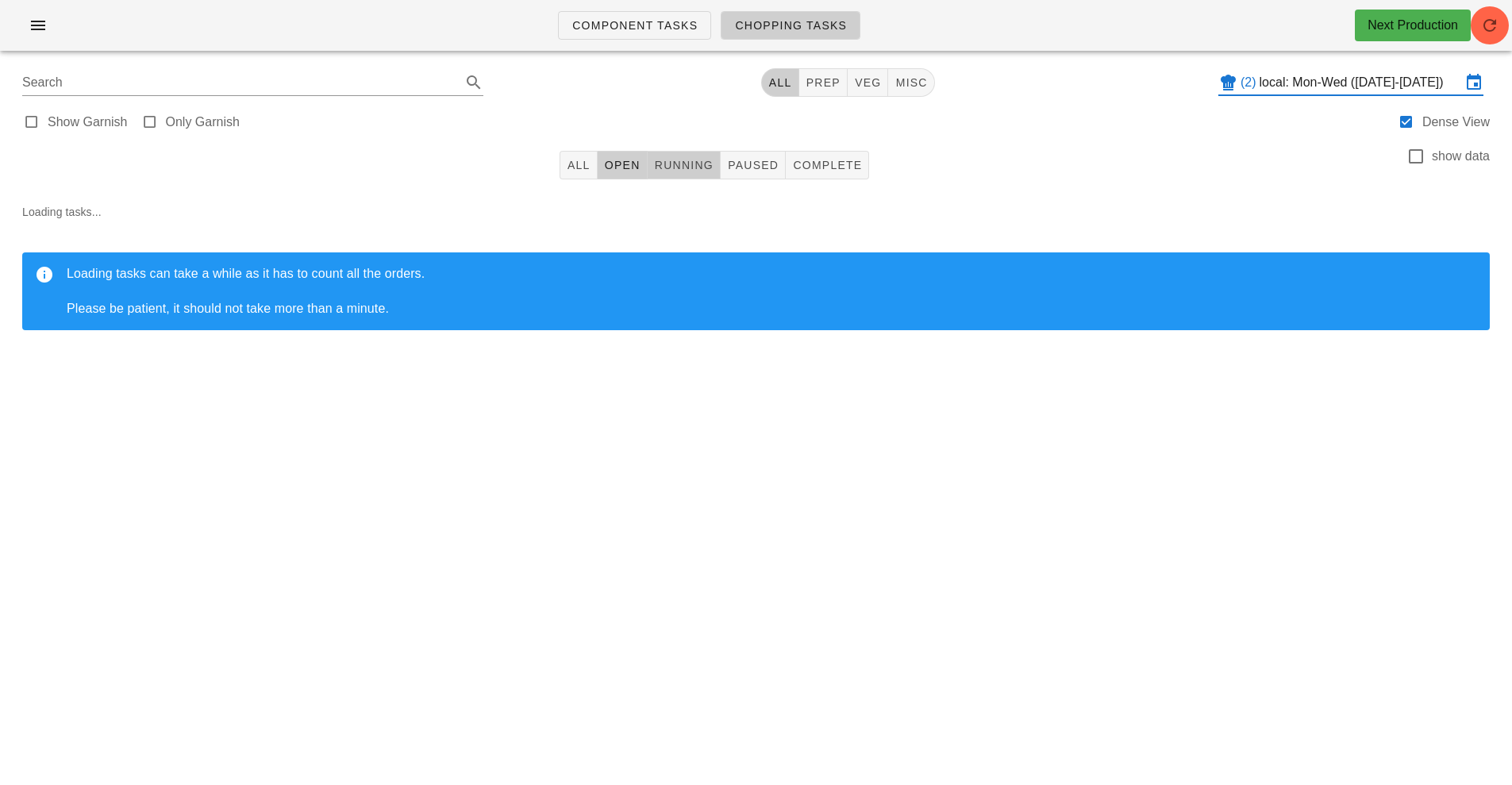
click at [670, 164] on span "Running" at bounding box center [684, 165] width 60 height 13
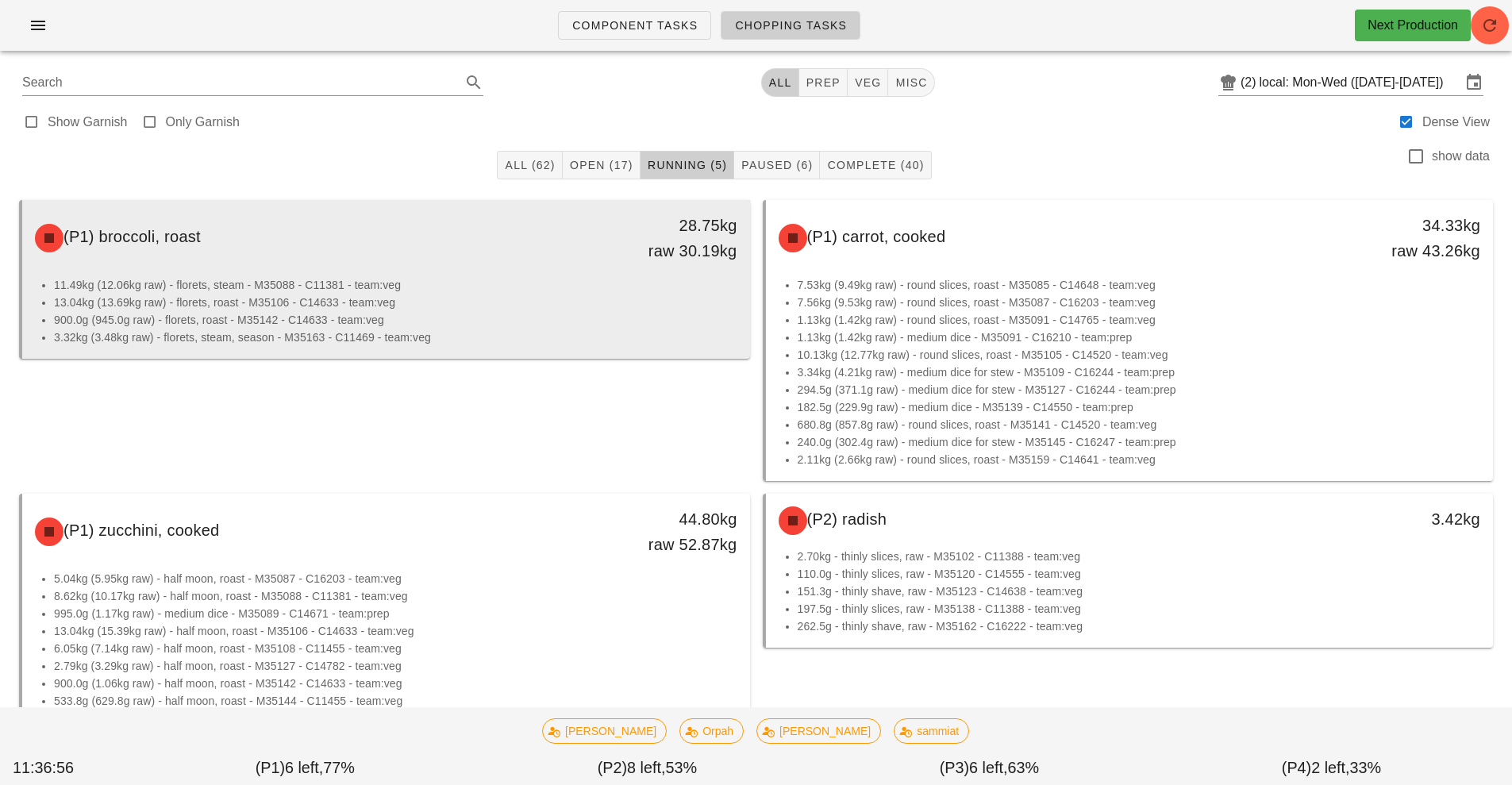
click at [559, 302] on li "13.04kg (13.69kg raw) - florets, roast - M35106 - C14633 - team:veg" at bounding box center [395, 302] width 684 height 17
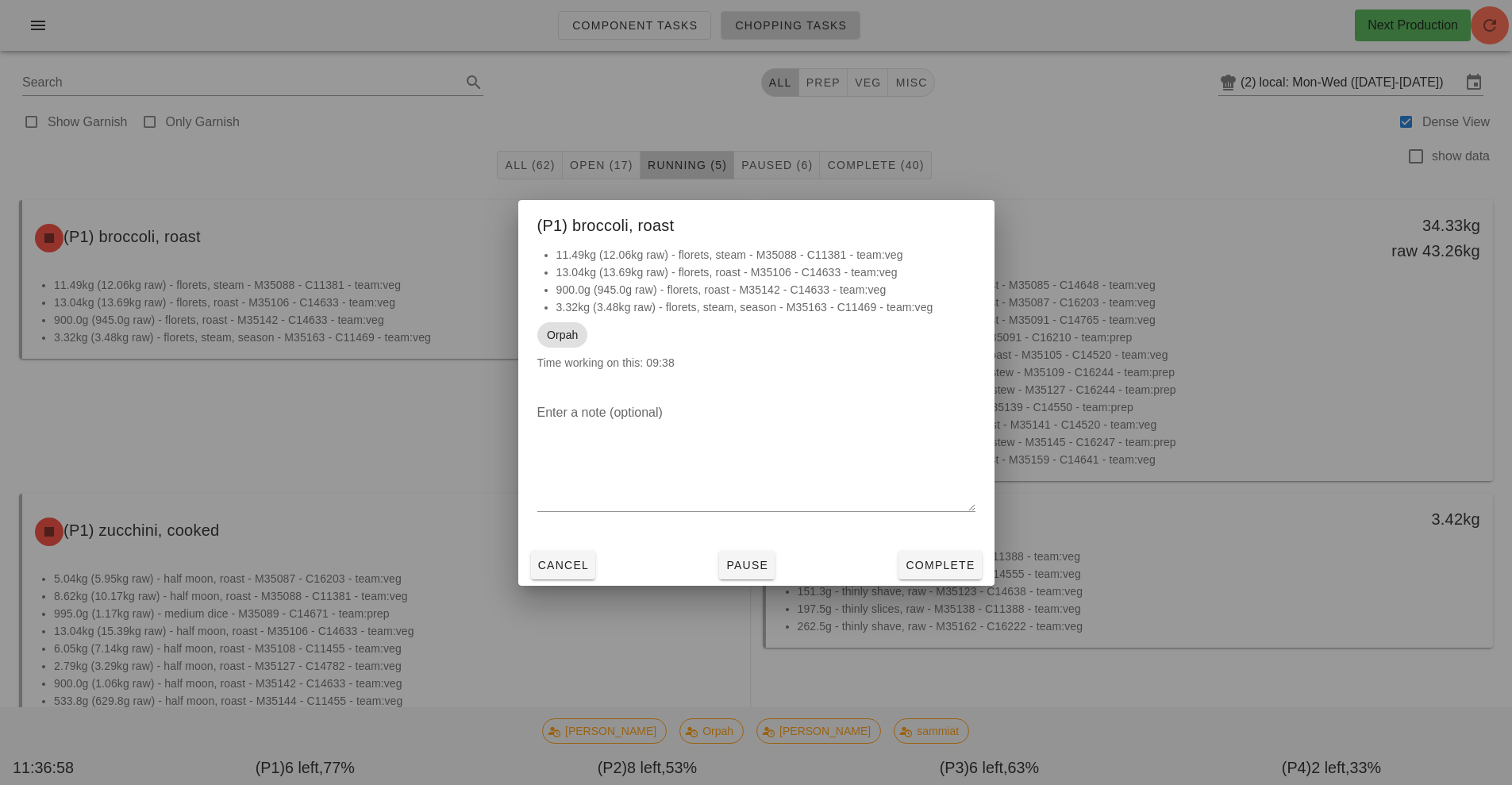
click at [365, 434] on div at bounding box center [756, 392] width 1512 height 785
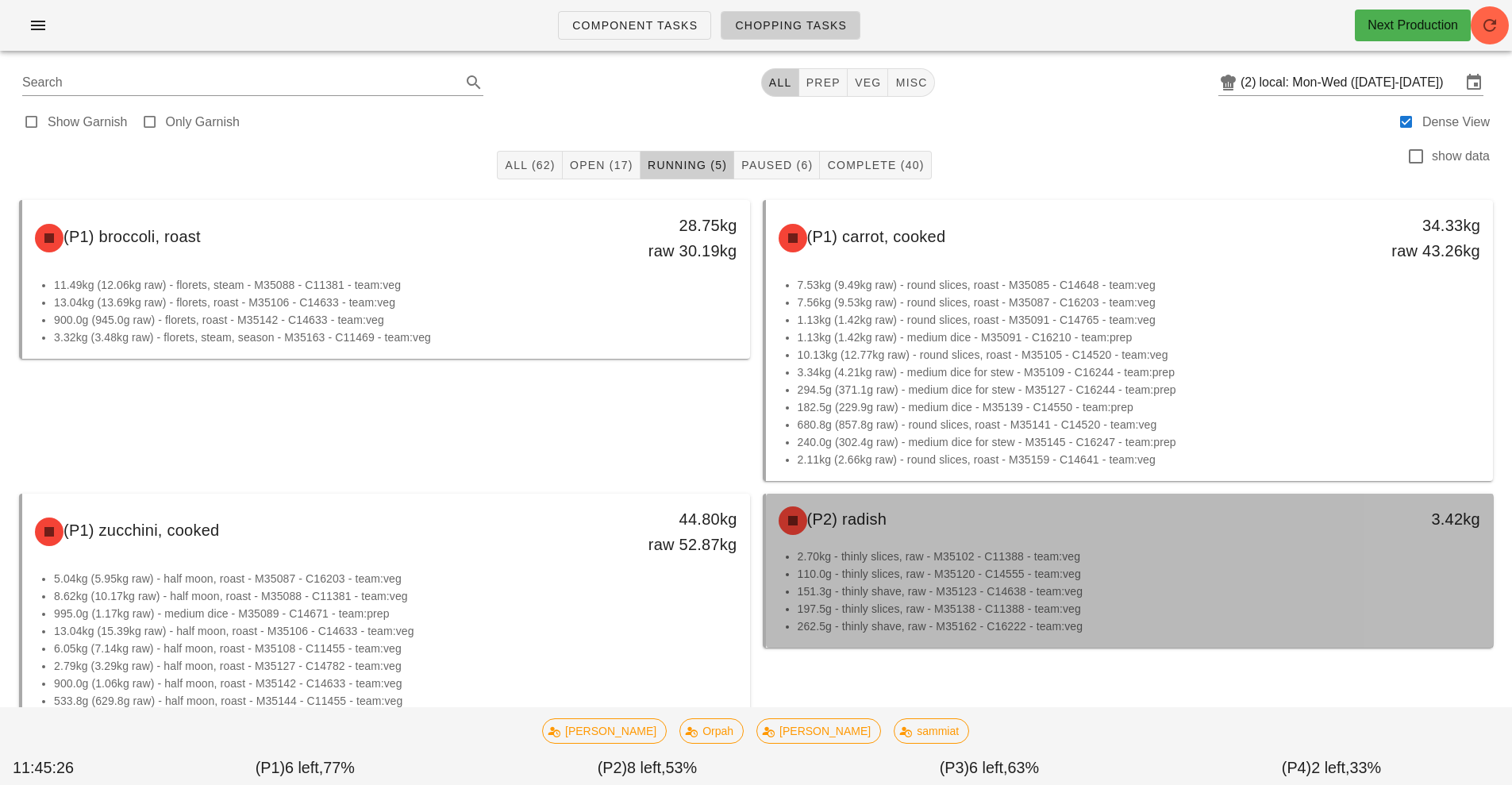
click at [1004, 634] on li "262.5g - thinly shave, raw - M35162 - C16222 - team:veg" at bounding box center [1139, 626] width 684 height 17
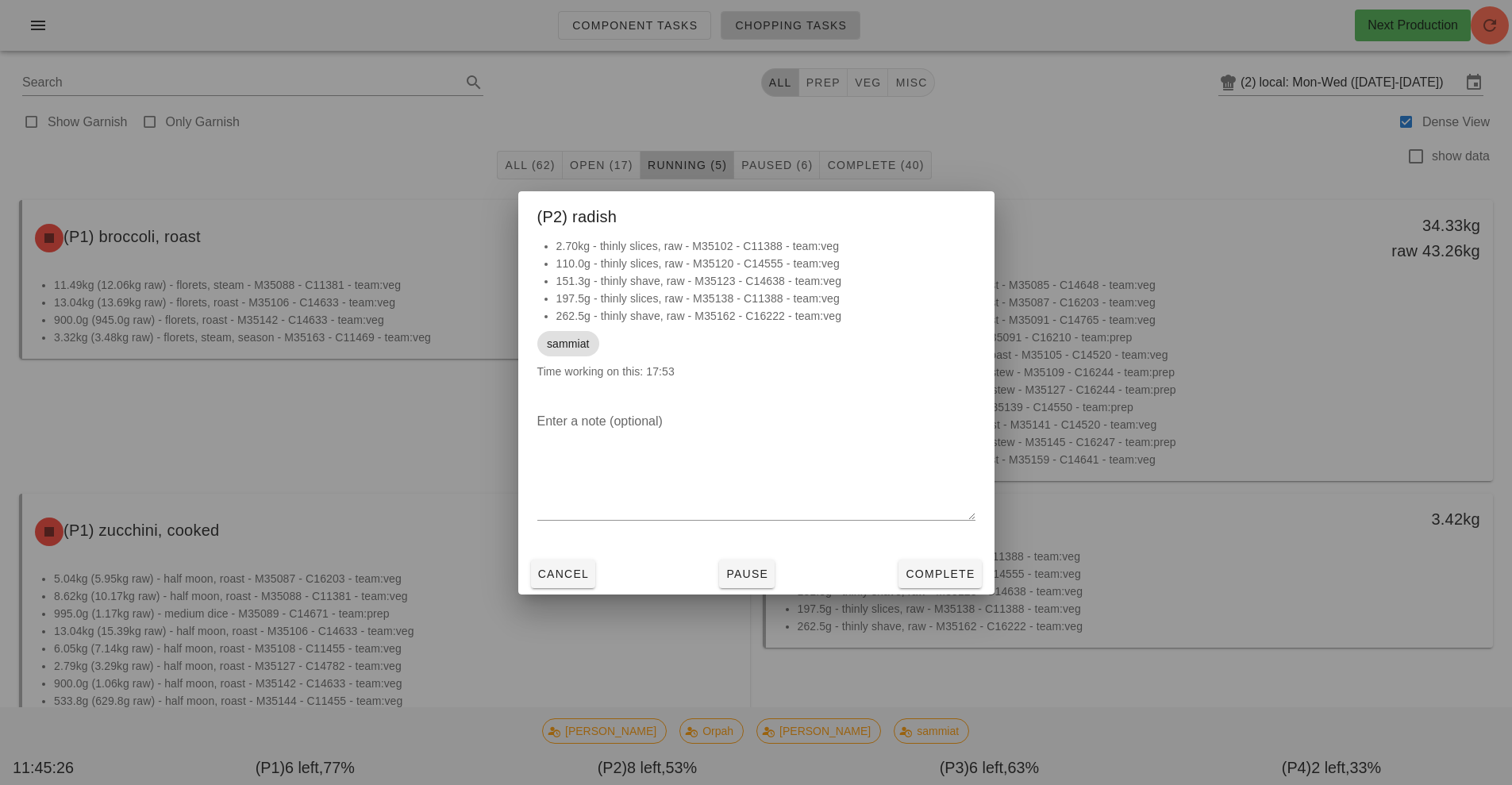
click at [1073, 645] on div at bounding box center [756, 392] width 1512 height 785
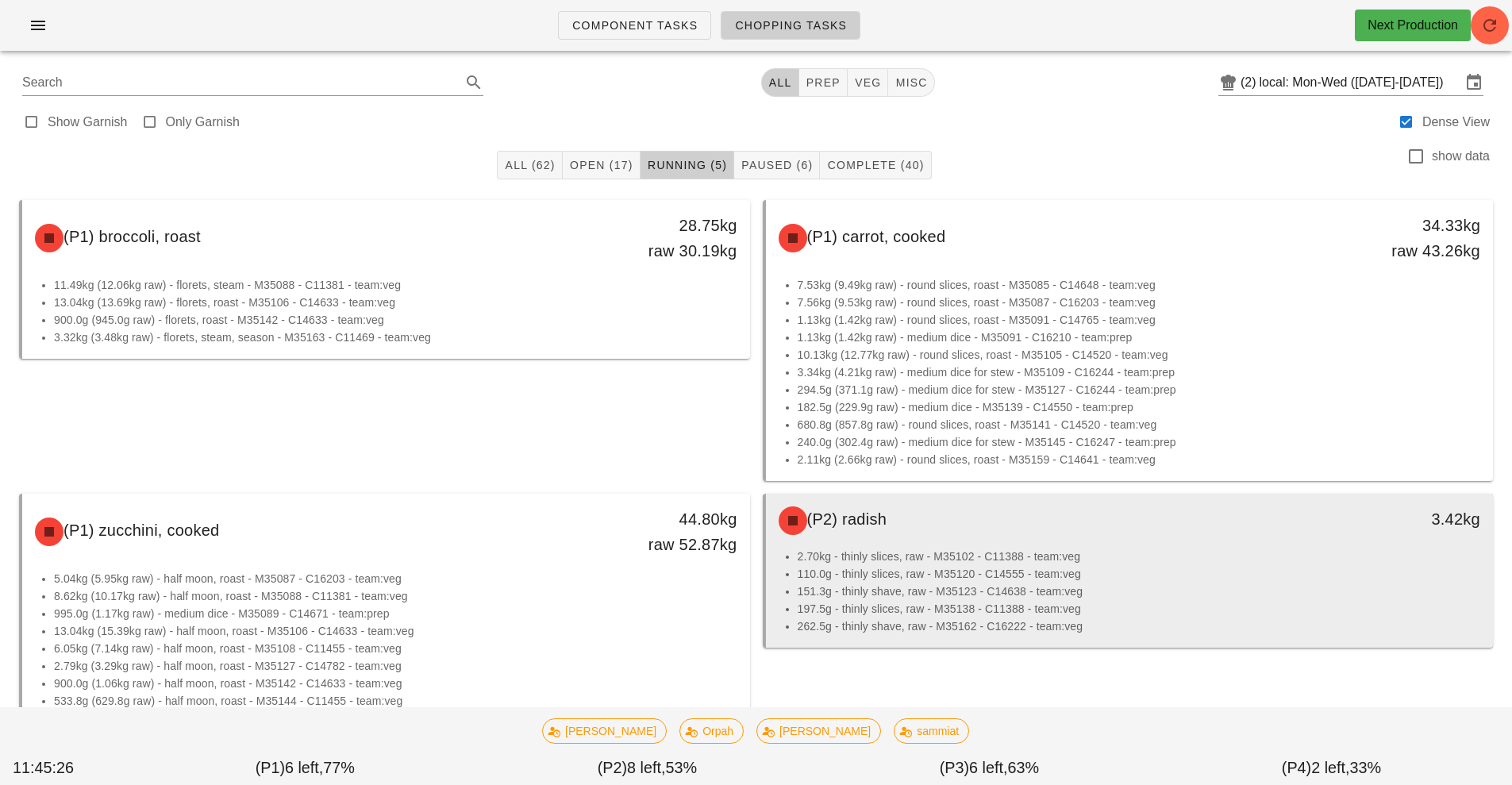
click at [1083, 633] on li "262.5g - thinly shave, raw - M35162 - C16222 - team:veg" at bounding box center [1139, 626] width 684 height 17
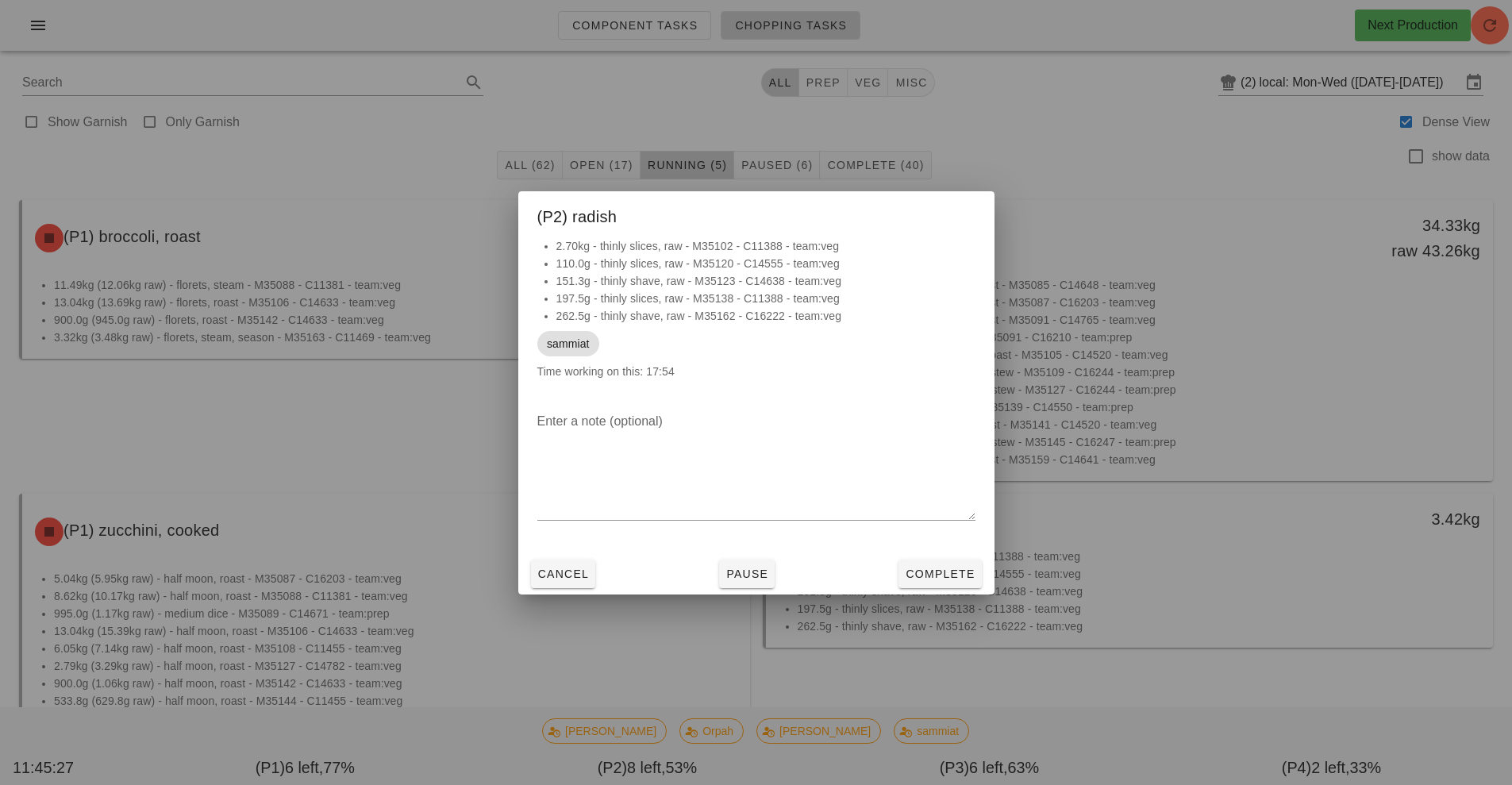
click at [1125, 483] on div at bounding box center [756, 392] width 1512 height 785
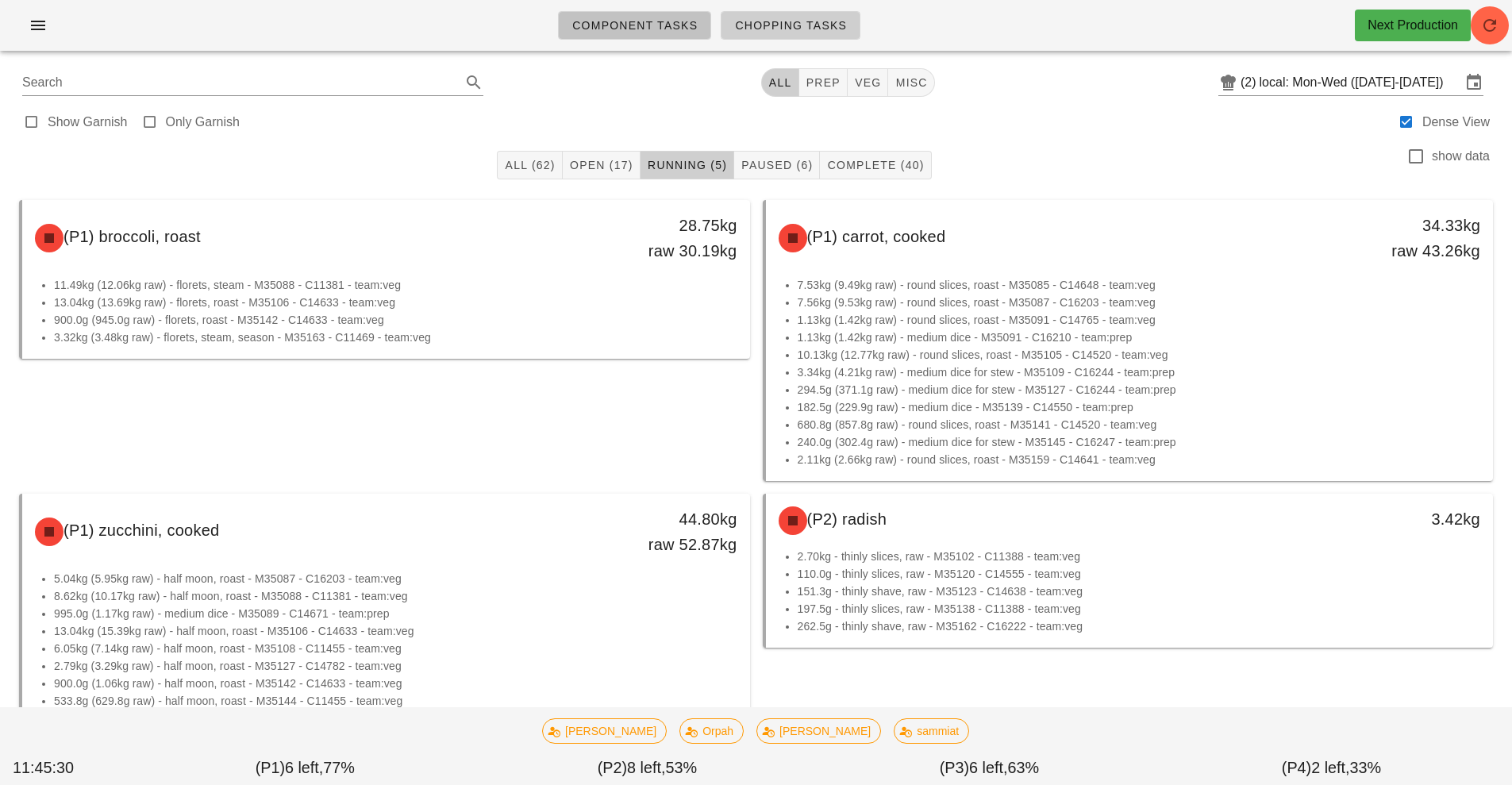
click at [672, 36] on link "Component Tasks" at bounding box center [634, 26] width 153 height 29
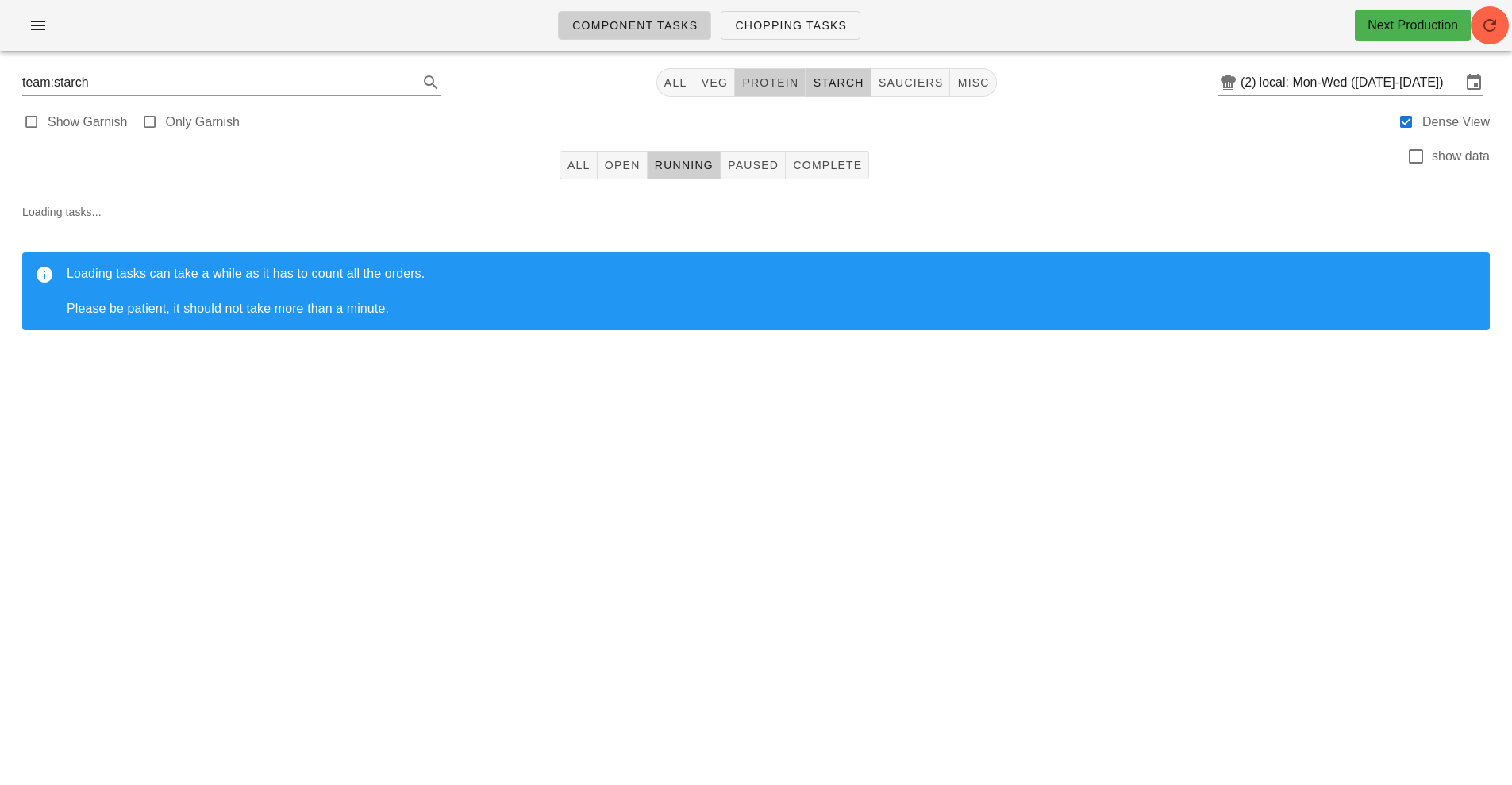
click at [784, 84] on span "protein" at bounding box center [769, 82] width 57 height 13
type input "team:protein"
click at [580, 166] on span "All" at bounding box center [578, 165] width 24 height 13
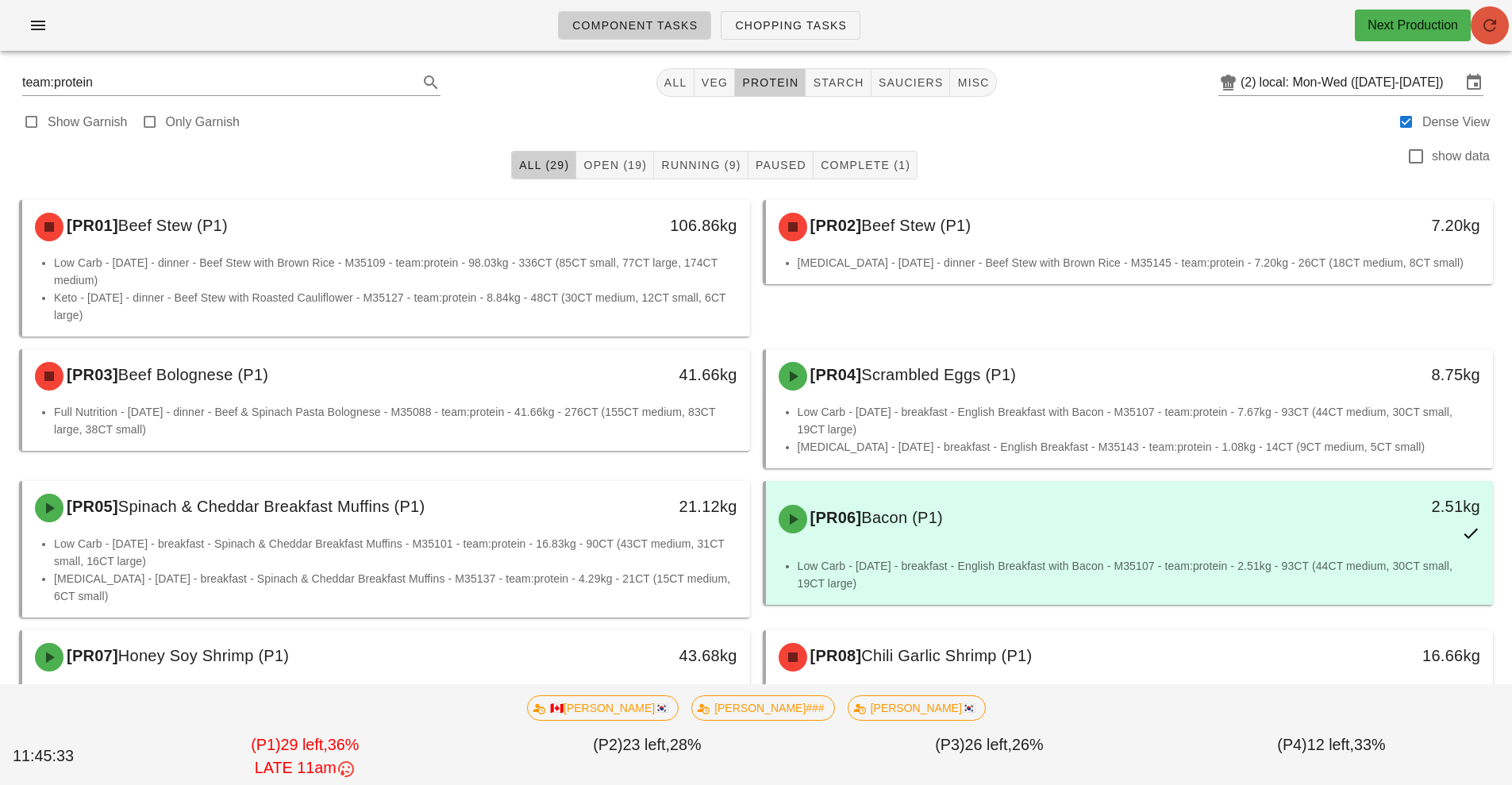
click at [1508, 28] on span "button" at bounding box center [1490, 26] width 38 height 19
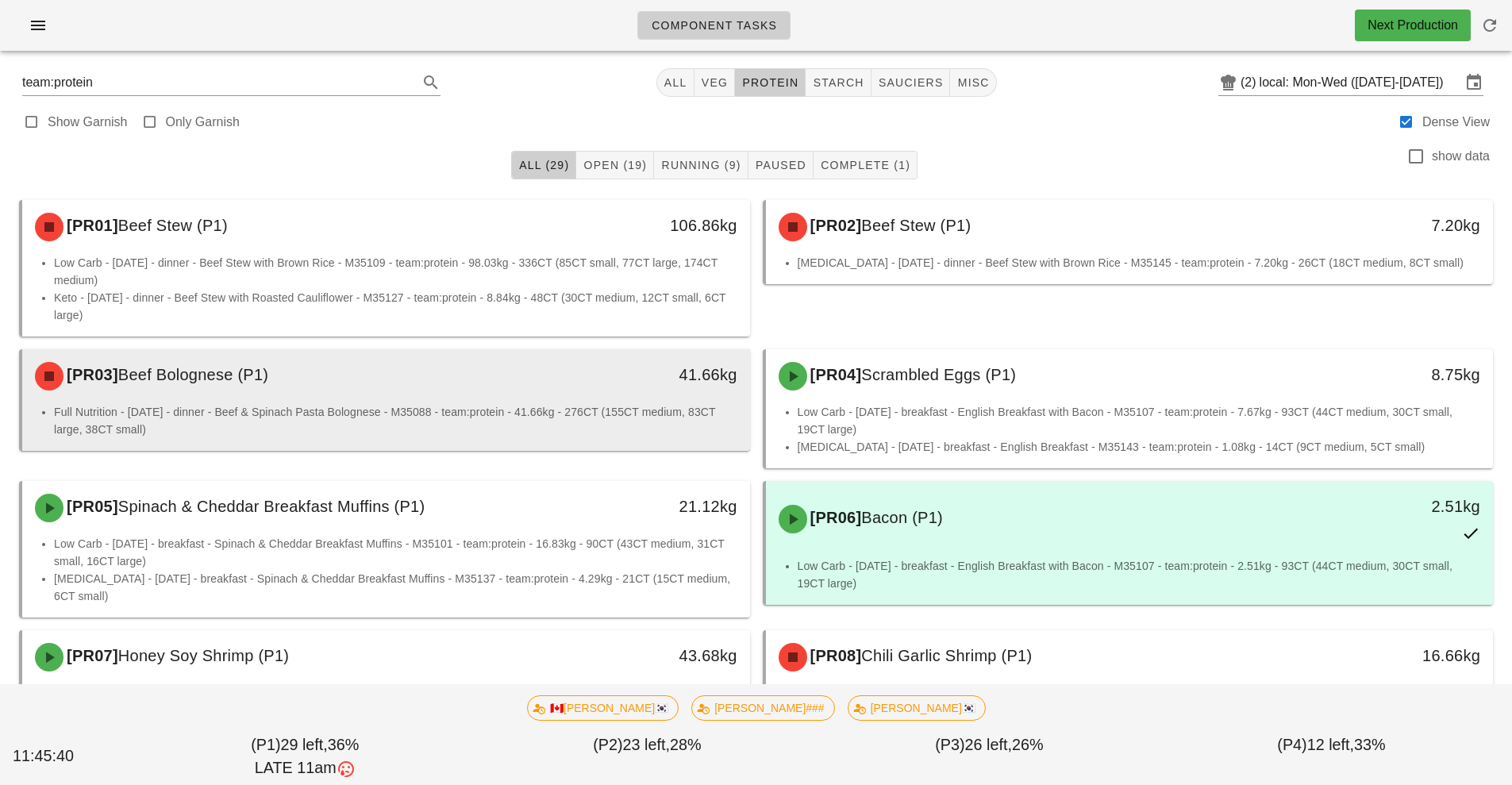
click at [444, 395] on div "[PR03] Beef Bolognese (P1)" at bounding box center [295, 376] width 541 height 48
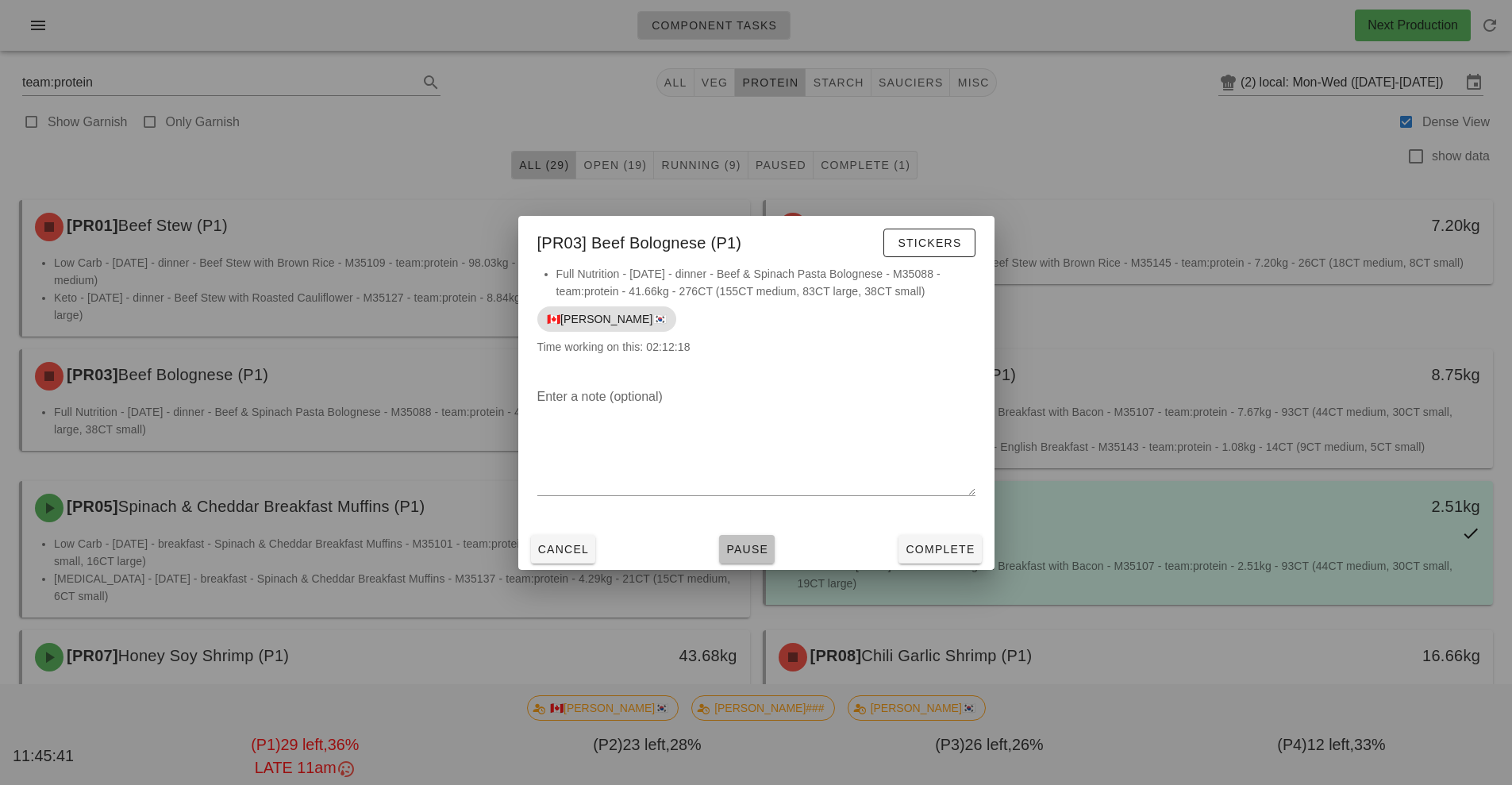
click at [763, 559] on button "Pause" at bounding box center [747, 549] width 56 height 29
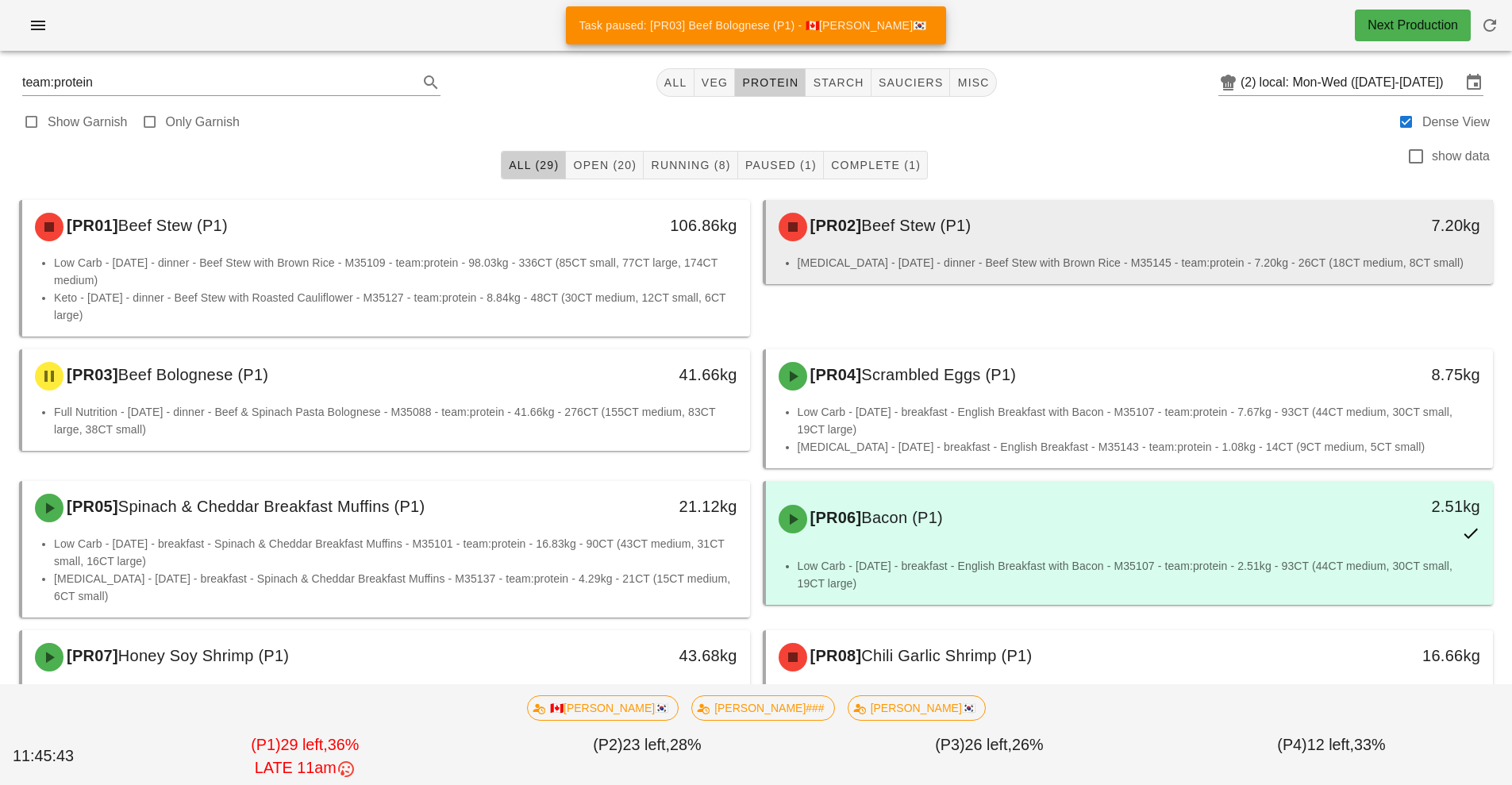
click at [970, 241] on div "[PR02] Beef Stew (P1)" at bounding box center [1040, 227] width 541 height 48
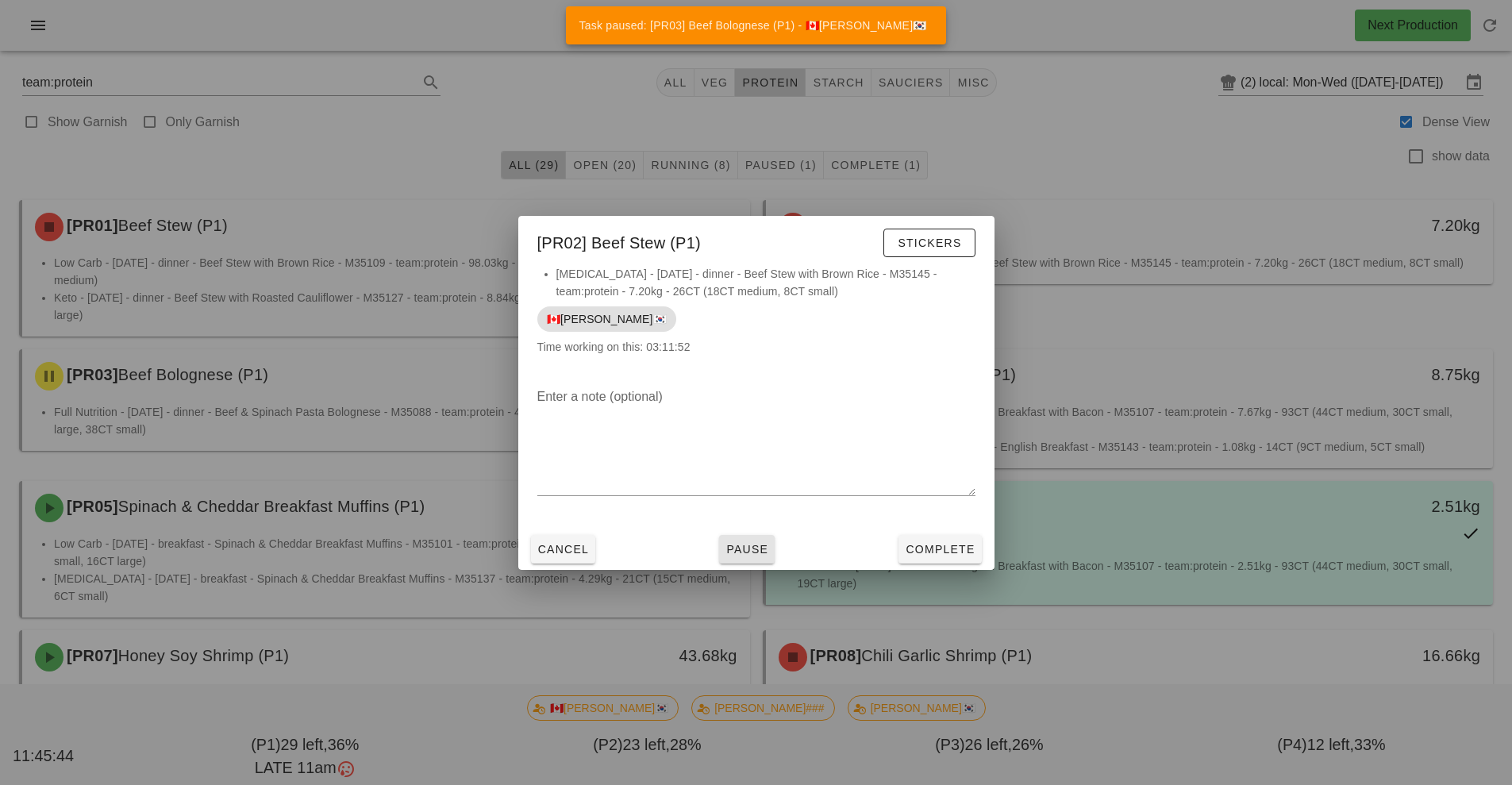
click at [762, 551] on span "Pause" at bounding box center [746, 549] width 43 height 13
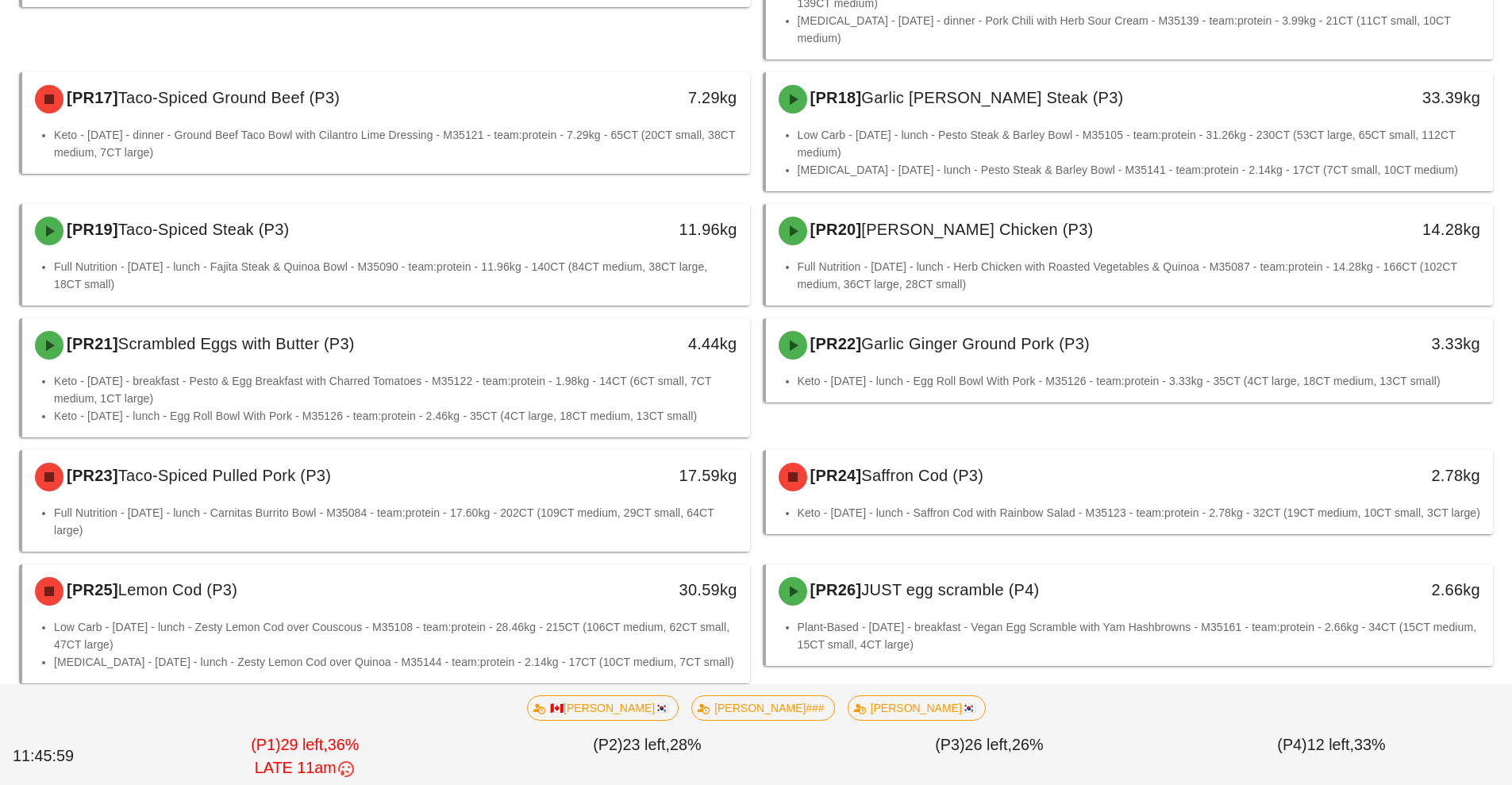
scroll to position [1187, 0]
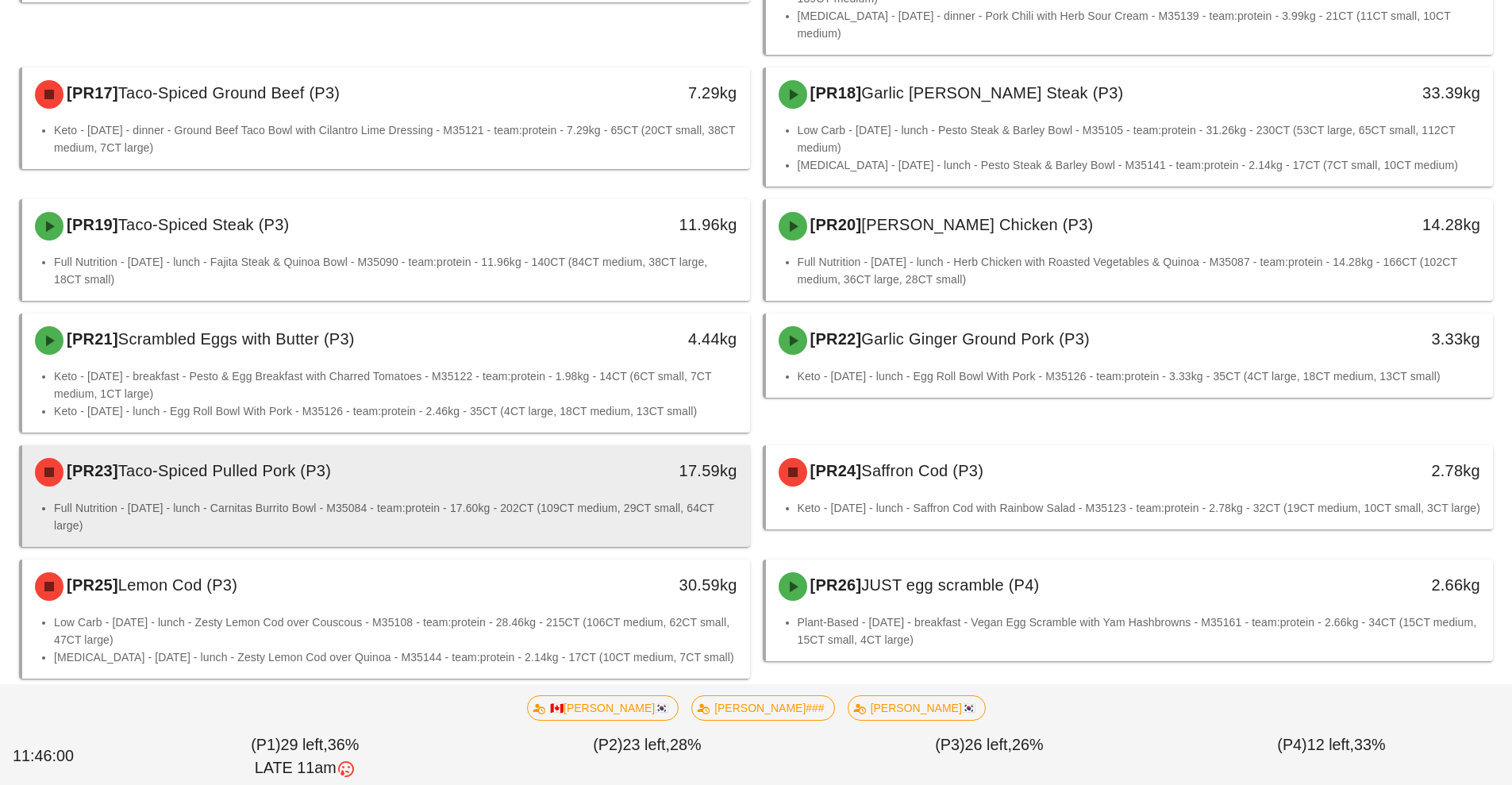
click at [589, 499] on li "Full Nutrition - [DATE] - lunch - Carnitas Burrito Bowl - M35084 - team:protein…" at bounding box center [395, 517] width 684 height 35
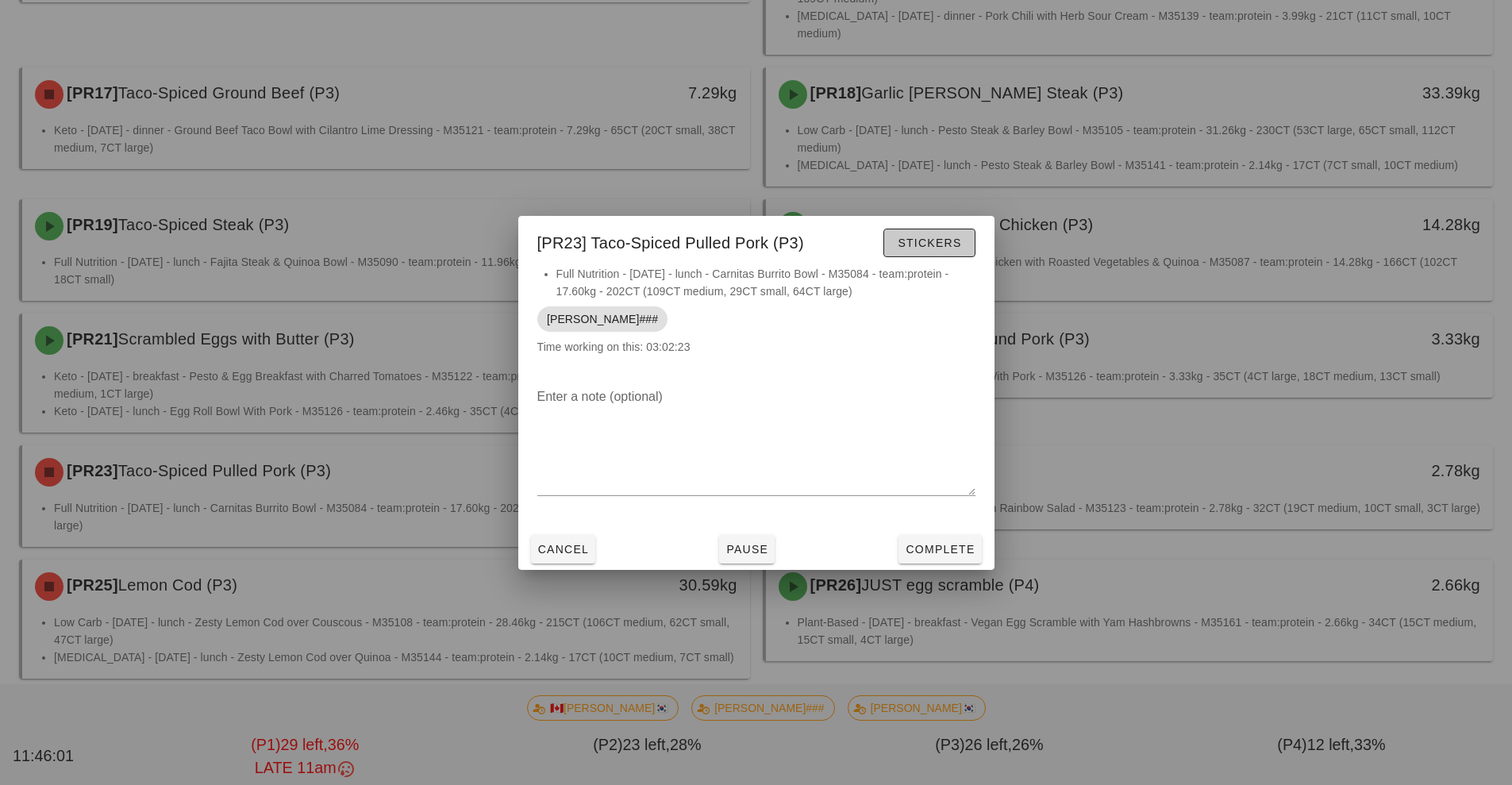
click at [935, 243] on span "Stickers" at bounding box center [929, 242] width 64 height 13
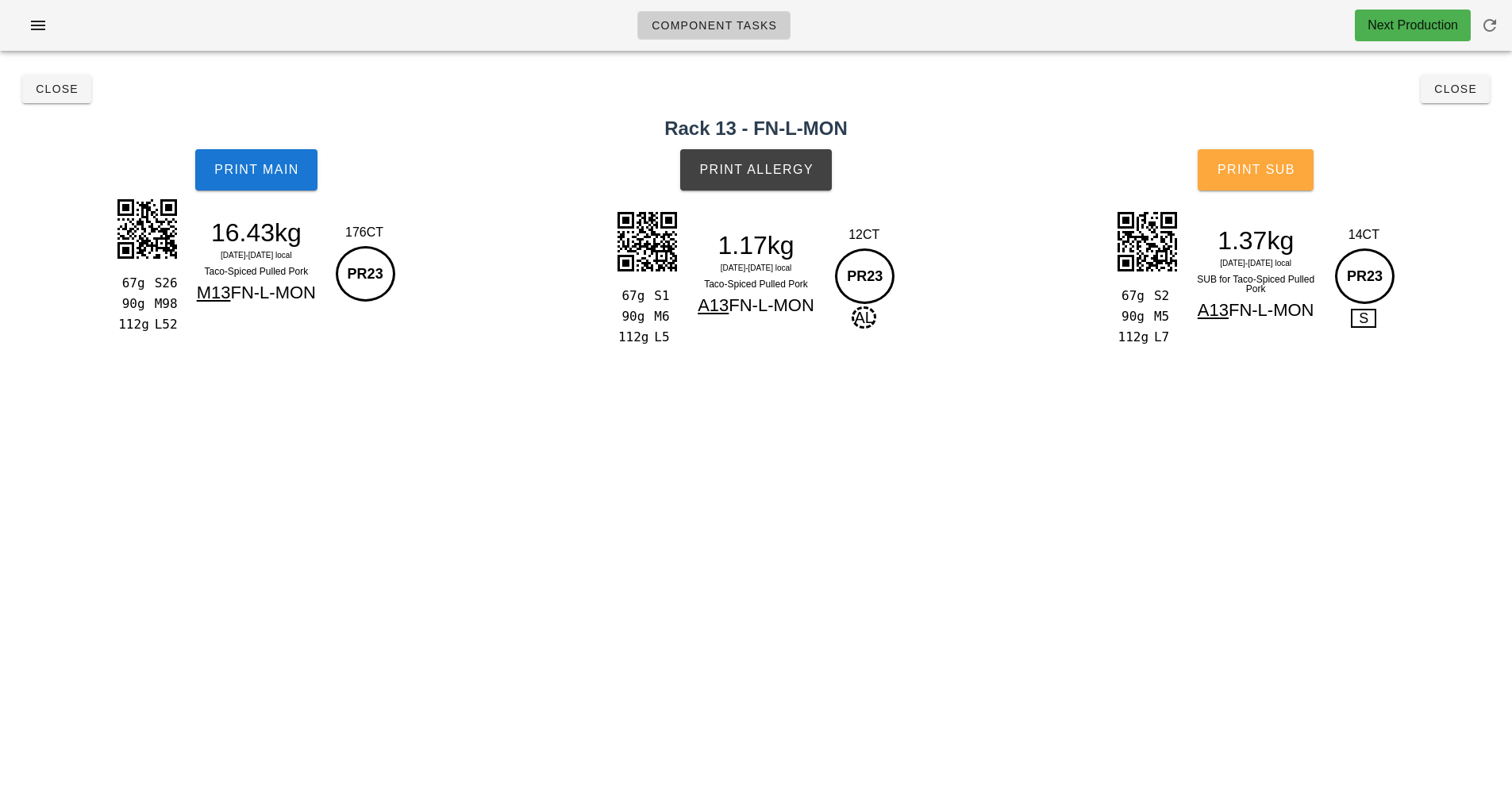
click at [1266, 175] on span "Print Sub" at bounding box center [1256, 169] width 79 height 14
click at [1479, 97] on button "Close" at bounding box center [1455, 89] width 69 height 29
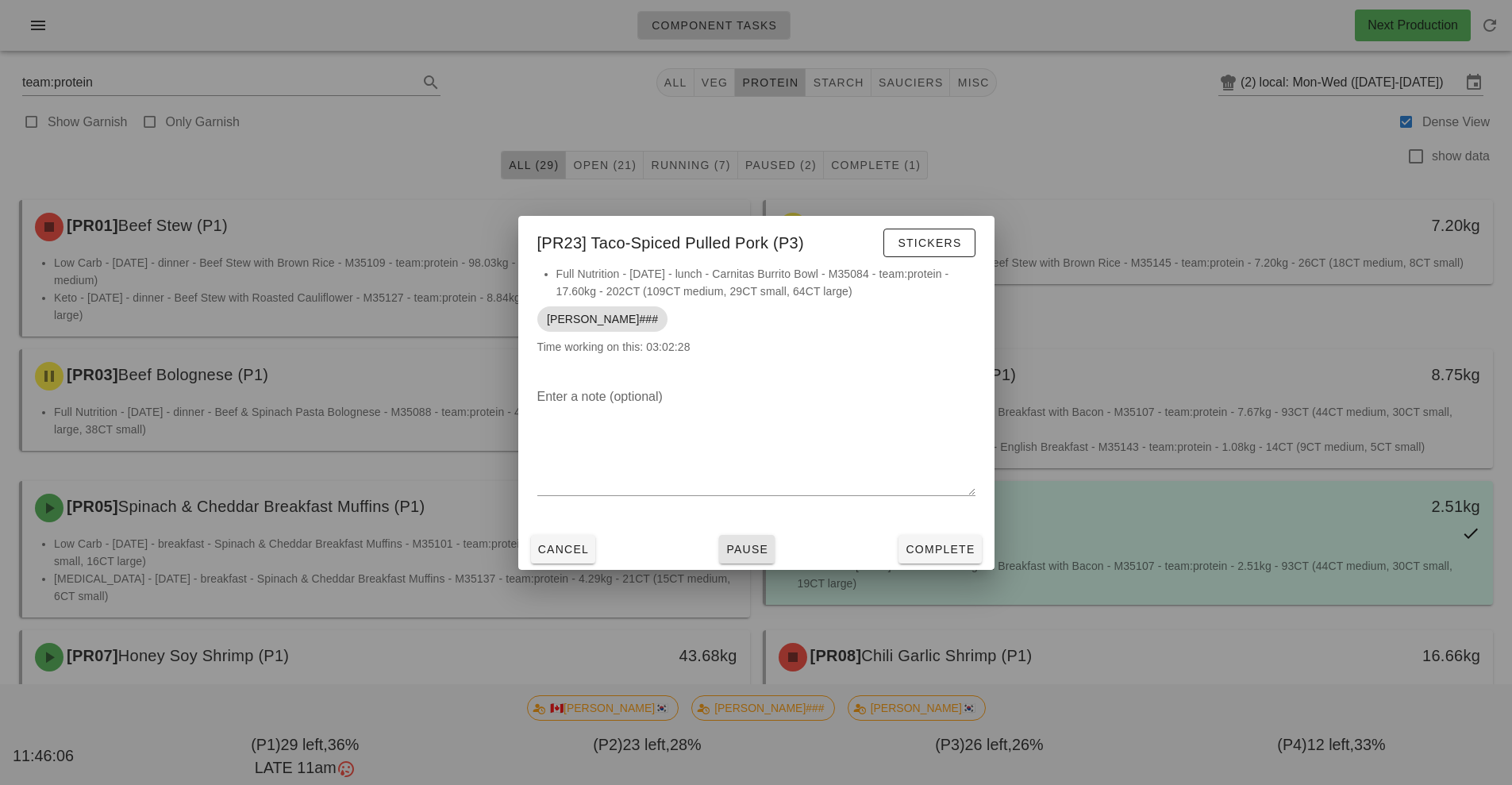
click at [745, 559] on button "Pause" at bounding box center [747, 549] width 56 height 29
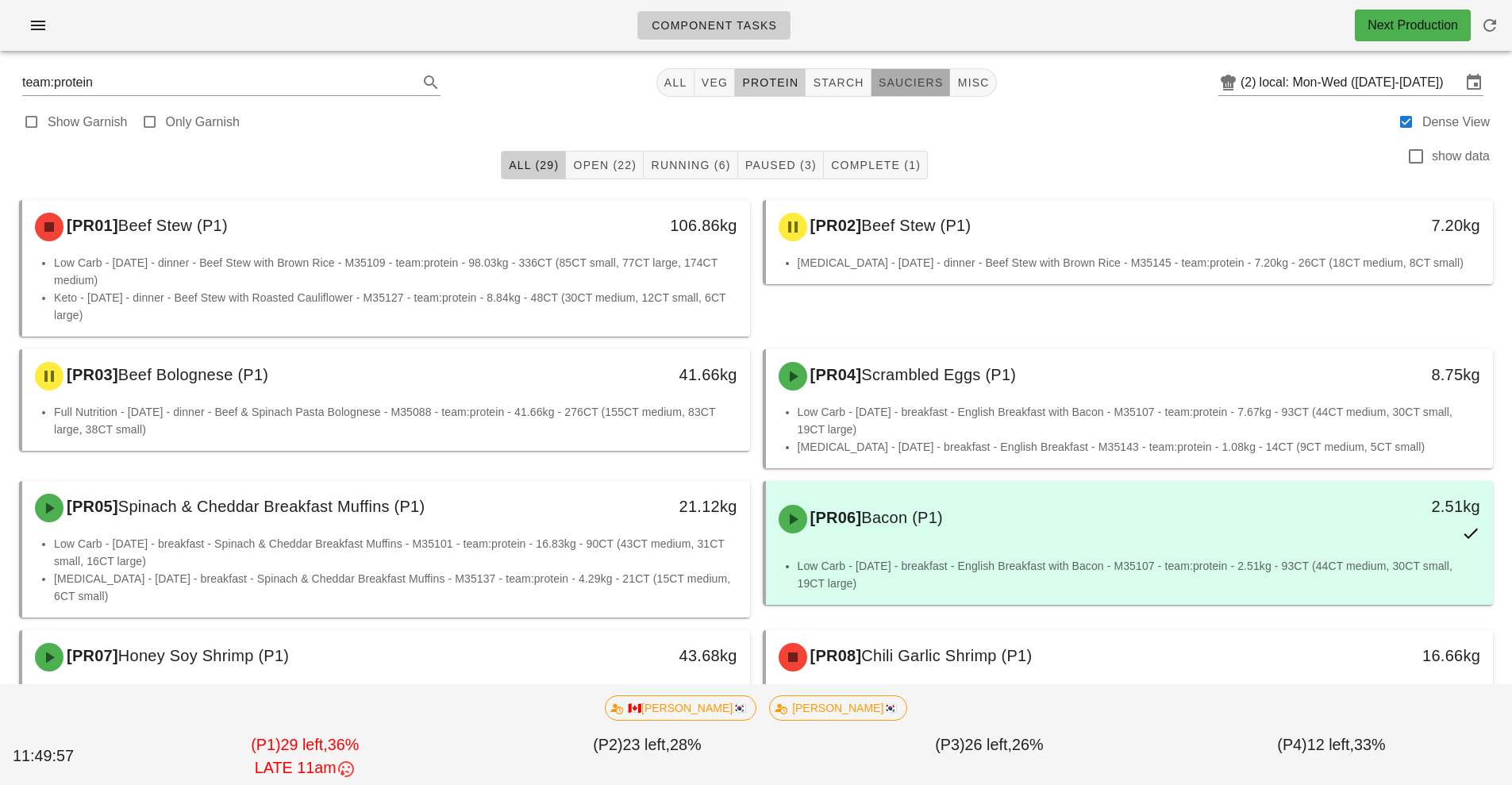
click at [909, 84] on span "sauciers" at bounding box center [911, 82] width 66 height 13
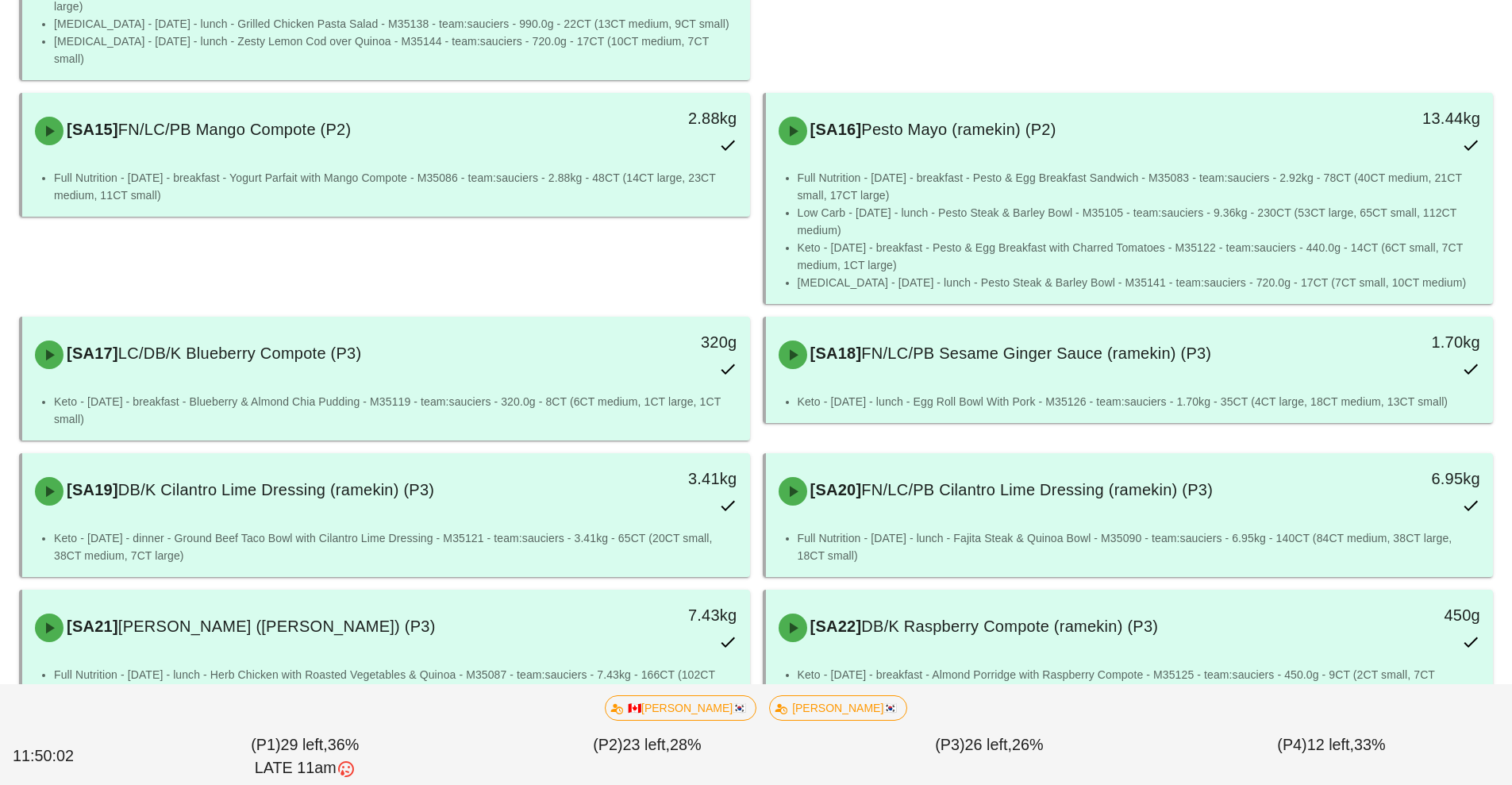
scroll to position [1382, 0]
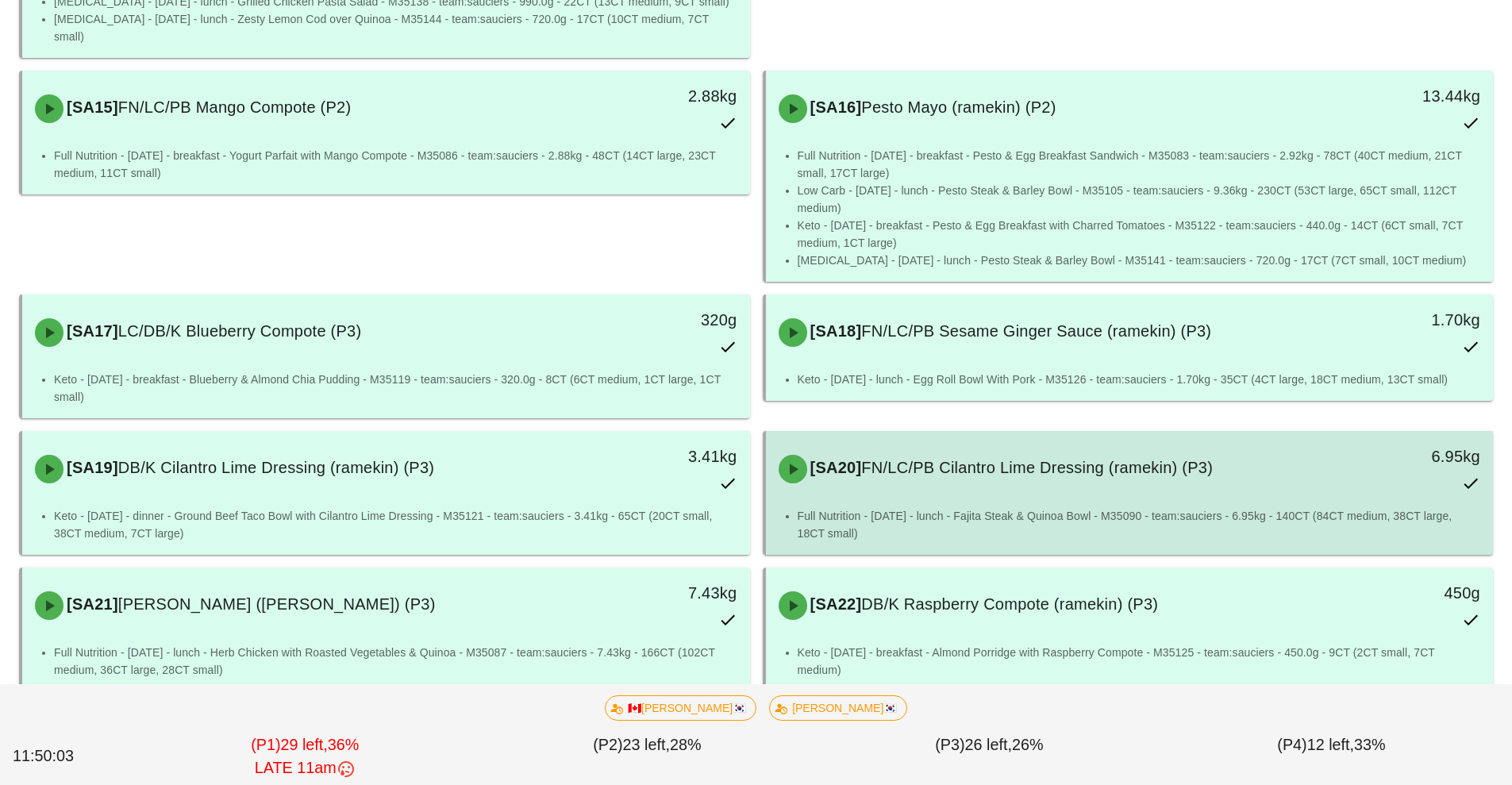
click at [1083, 446] on div "[SA20] FN/LC/PB Cilantro Lime Dressing (ramekin) (P3)" at bounding box center [1040, 469] width 541 height 48
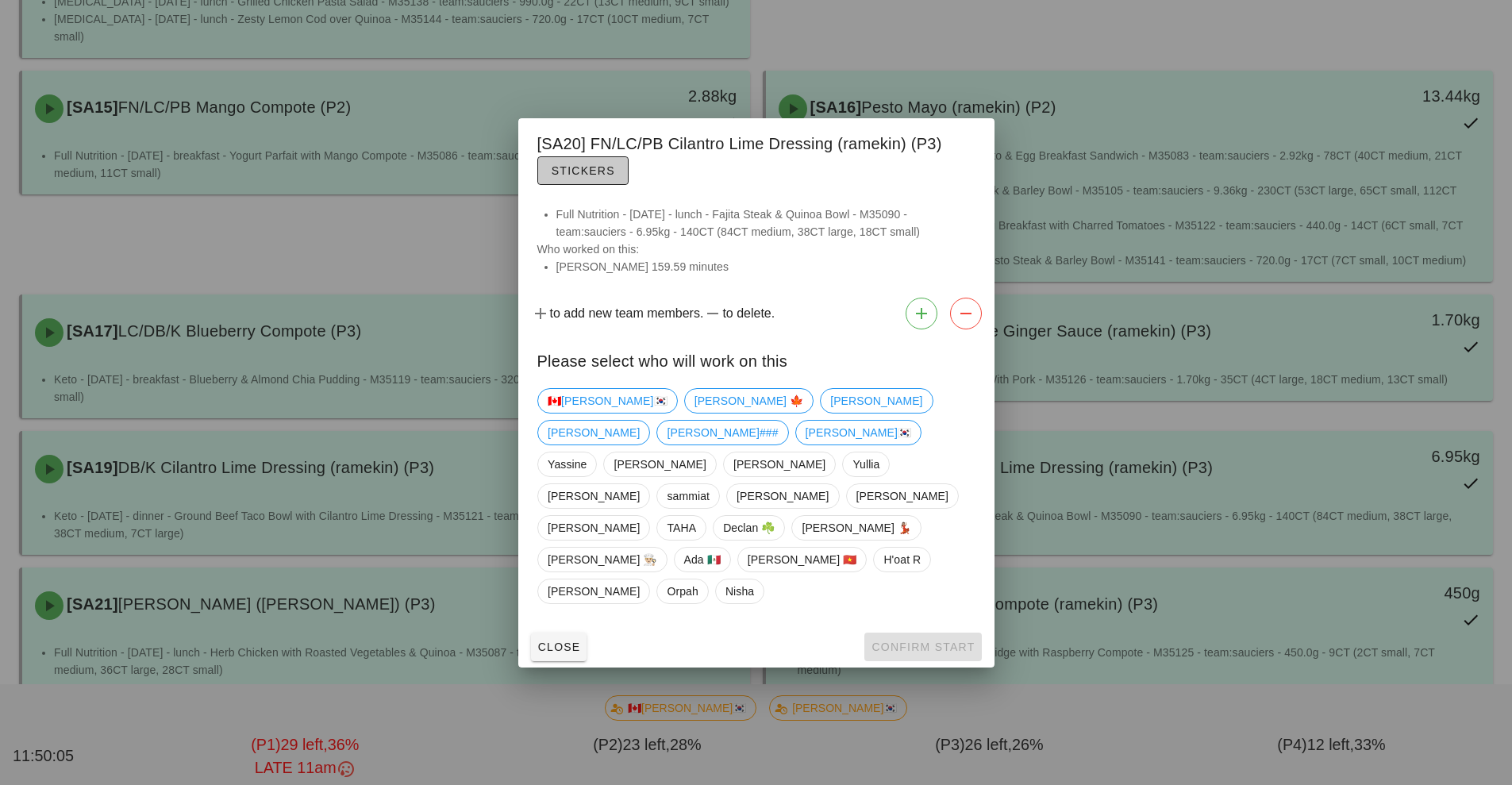
click at [599, 177] on span "Stickers" at bounding box center [583, 170] width 64 height 13
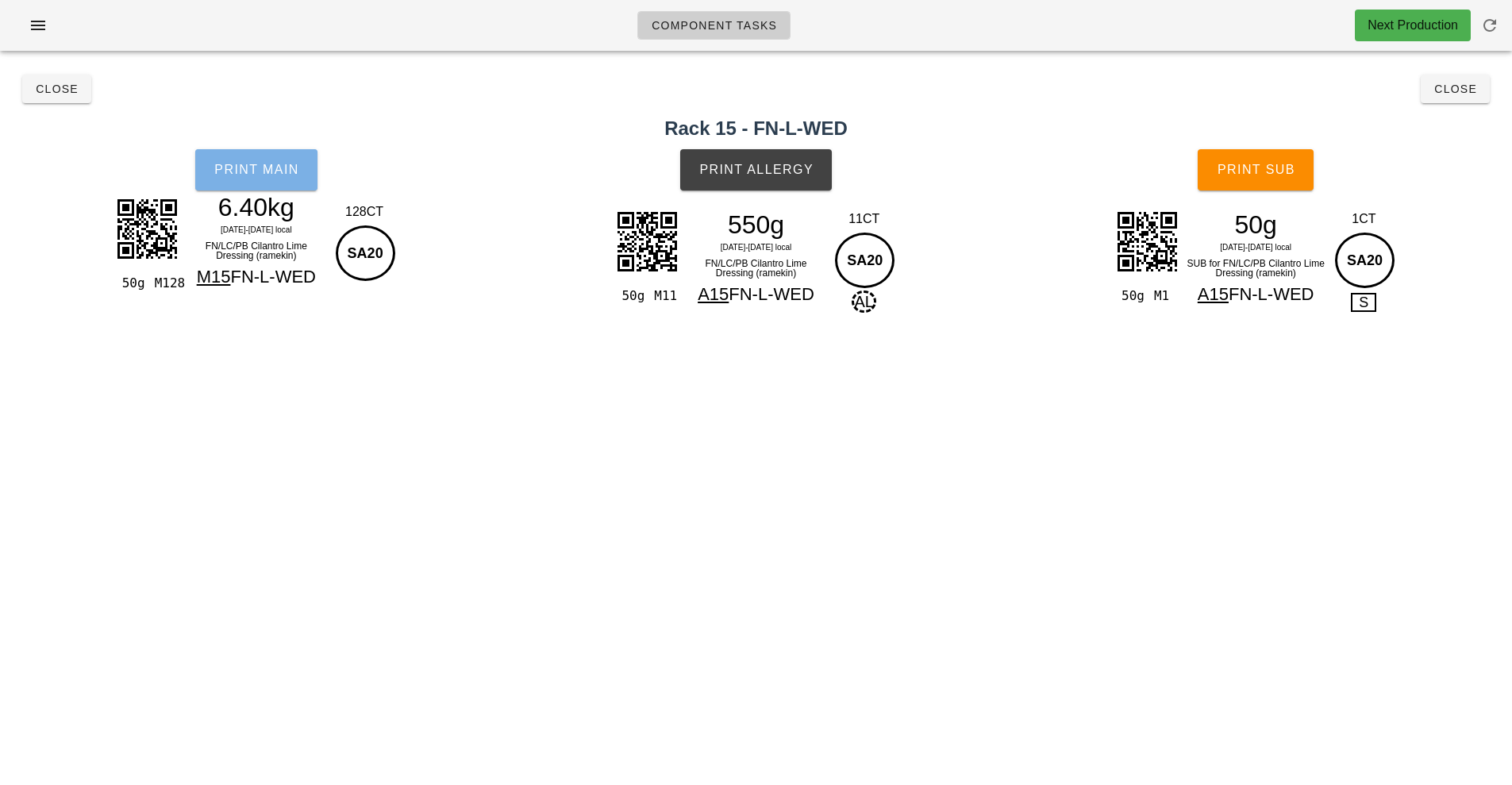
click at [257, 175] on span "Print Main" at bounding box center [256, 169] width 86 height 14
click at [66, 93] on span "Close" at bounding box center [56, 89] width 43 height 13
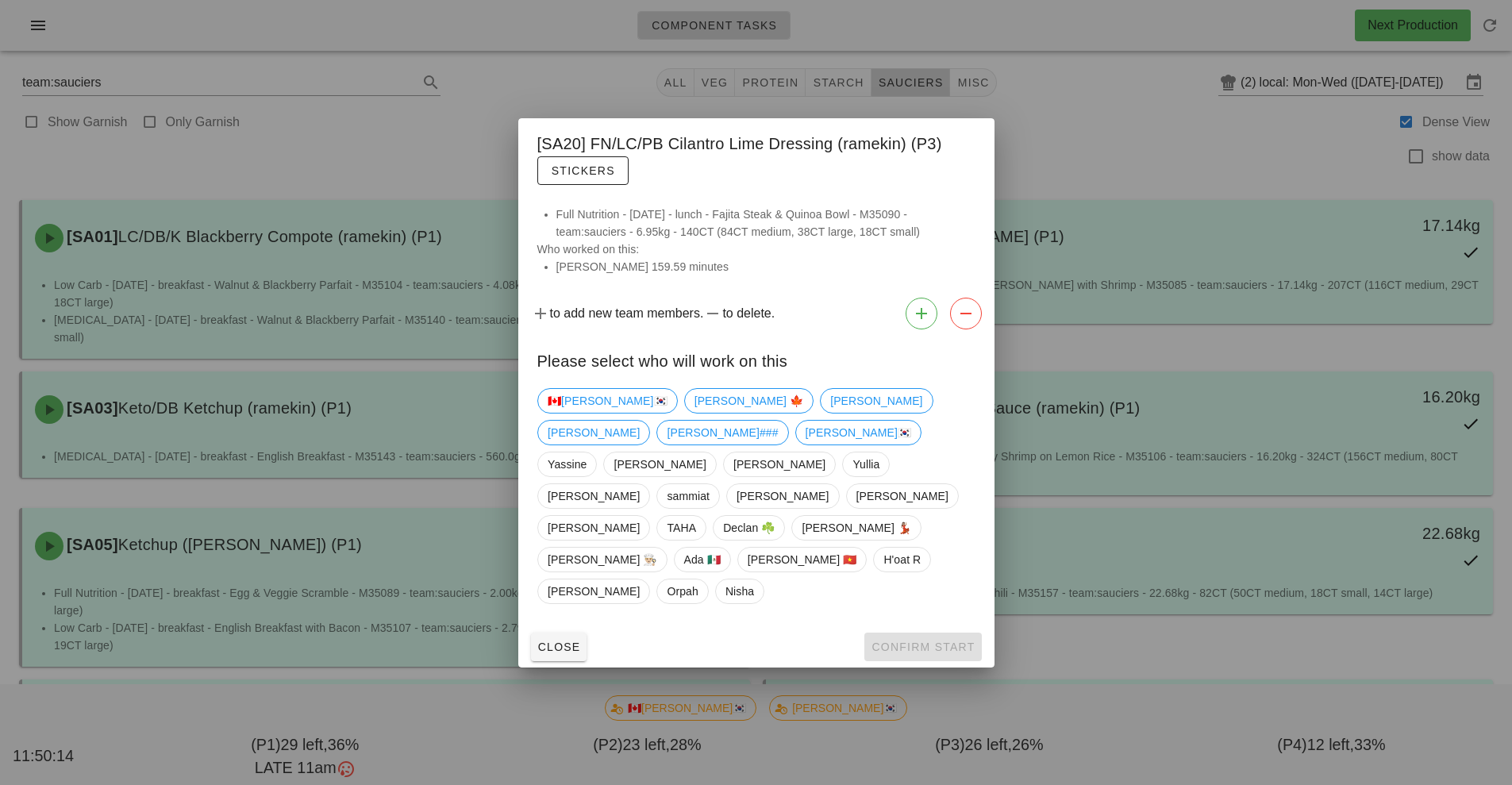
click at [1122, 128] on div at bounding box center [756, 392] width 1512 height 785
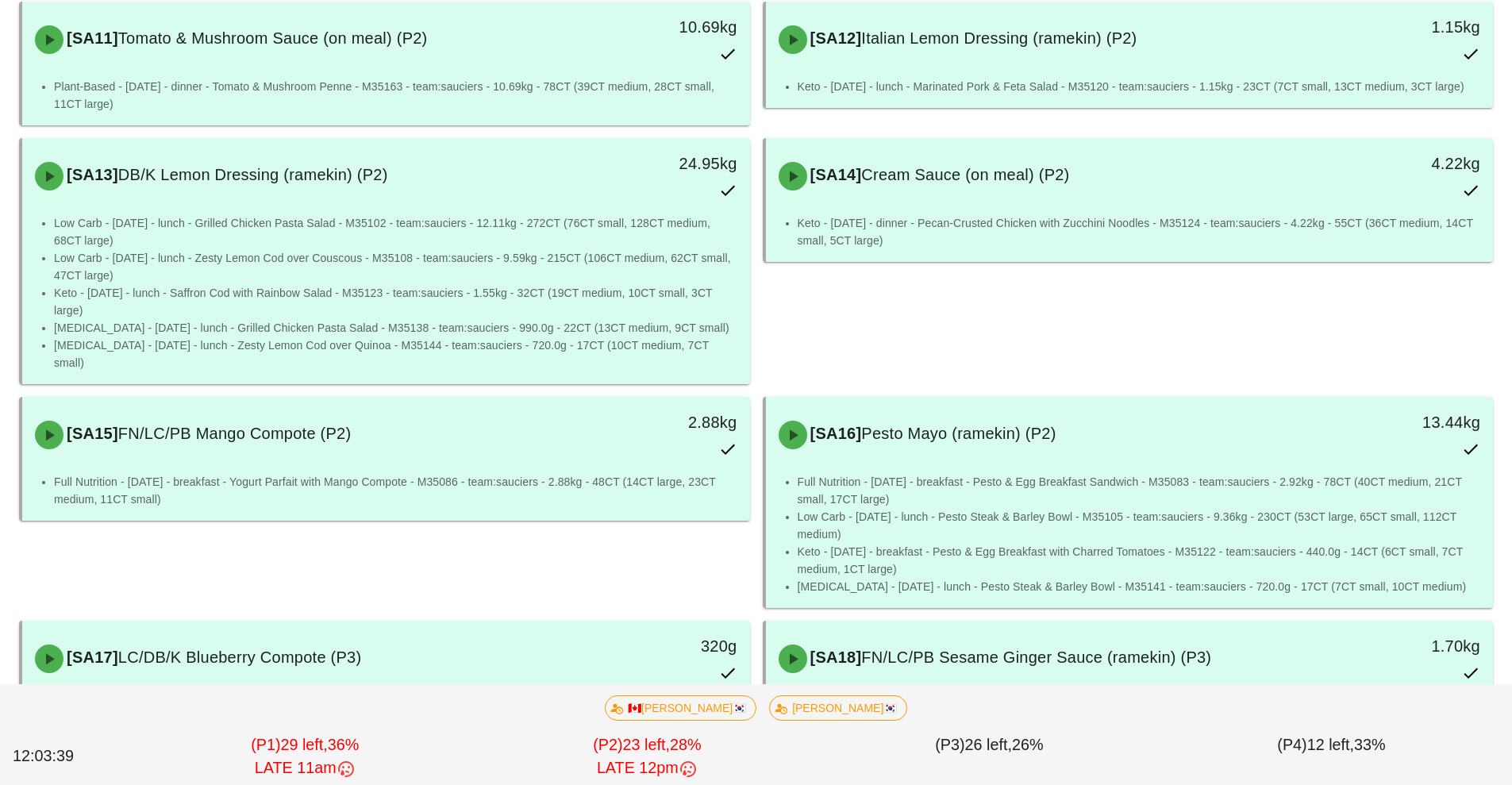
scroll to position [1063, 0]
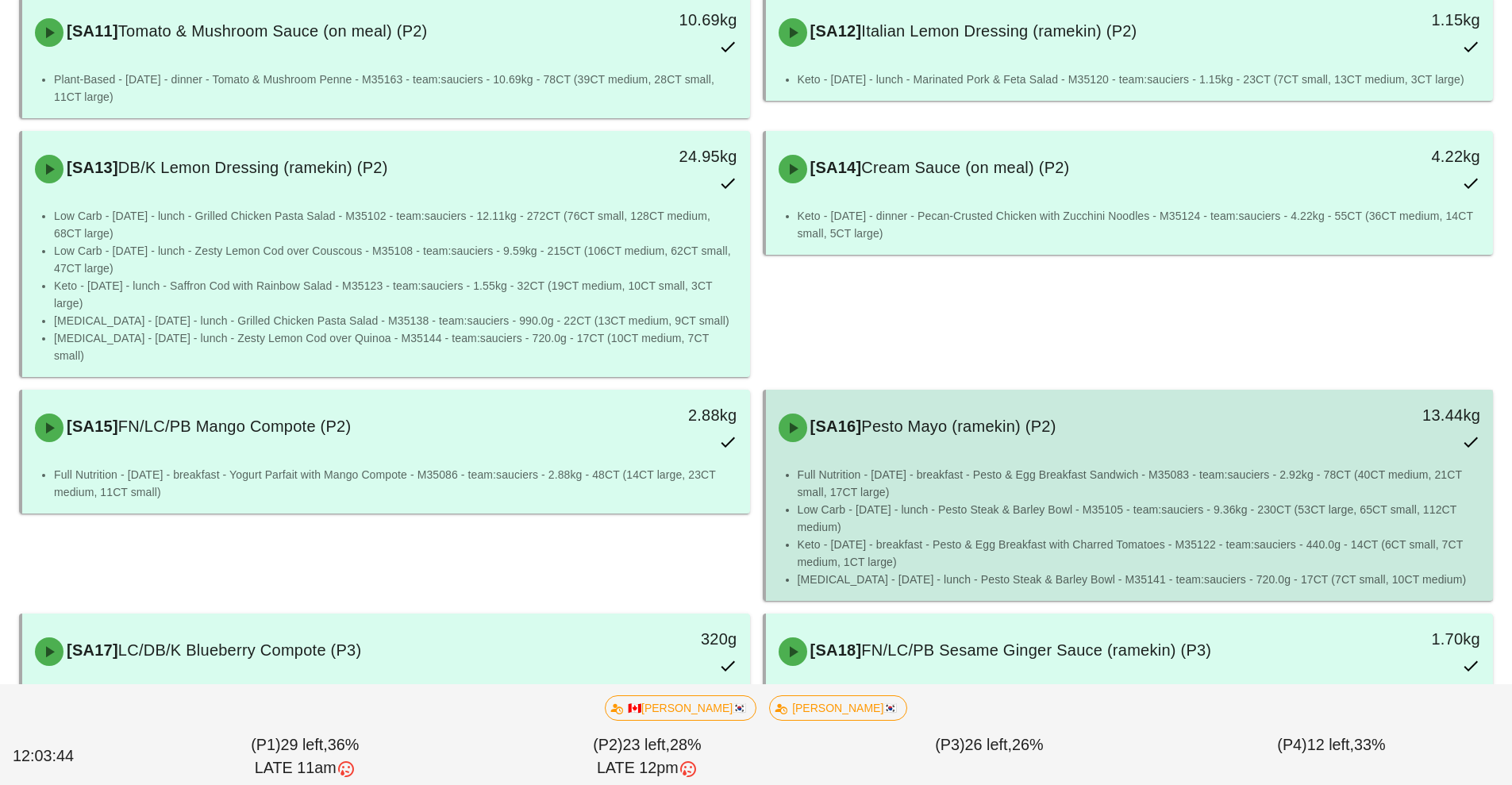
click at [938, 413] on div "[SA16] Pesto Mayo (ramekin) (P2)" at bounding box center [1040, 428] width 541 height 48
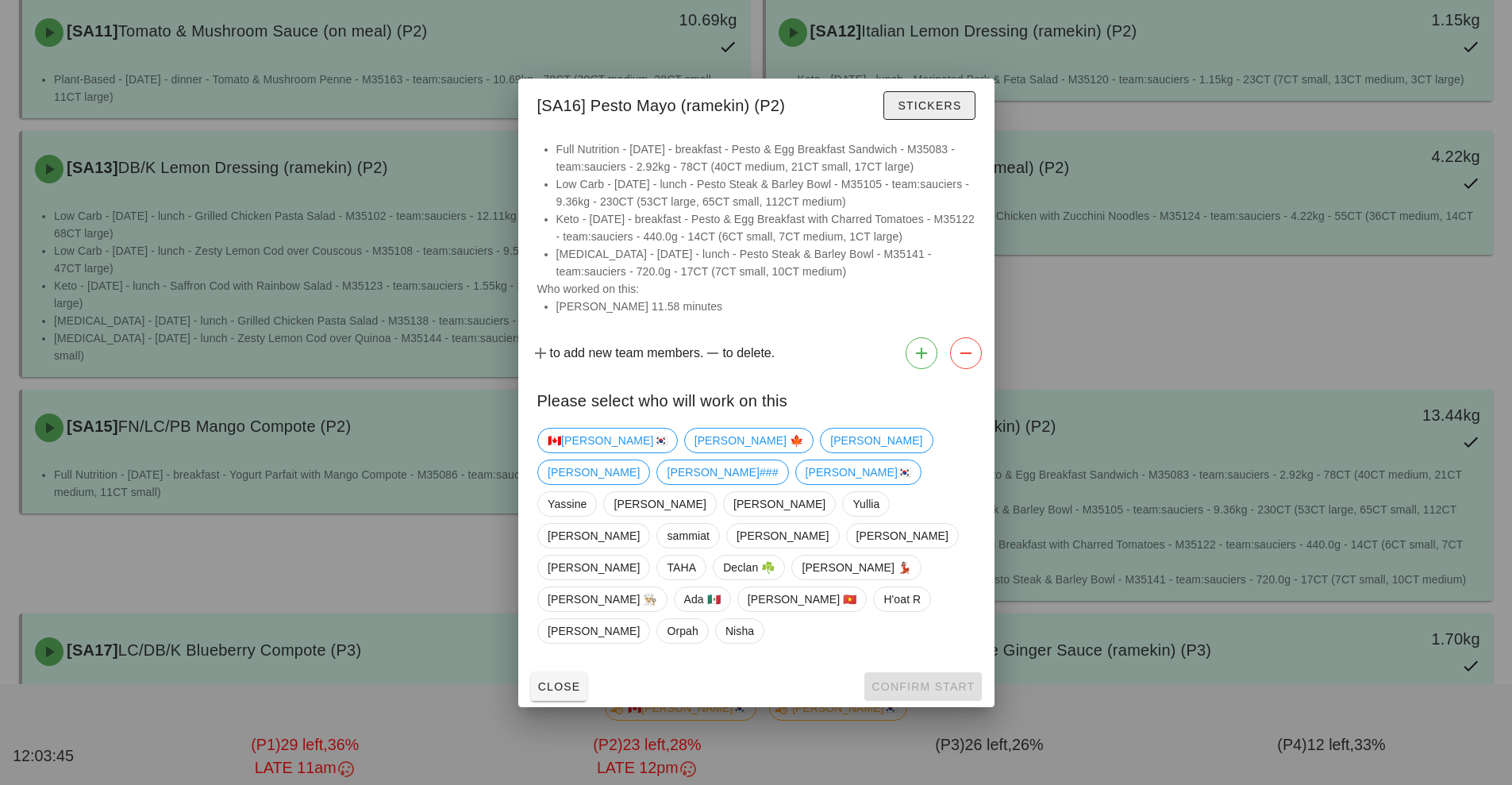
click at [930, 120] on button "Stickers" at bounding box center [929, 106] width 91 height 29
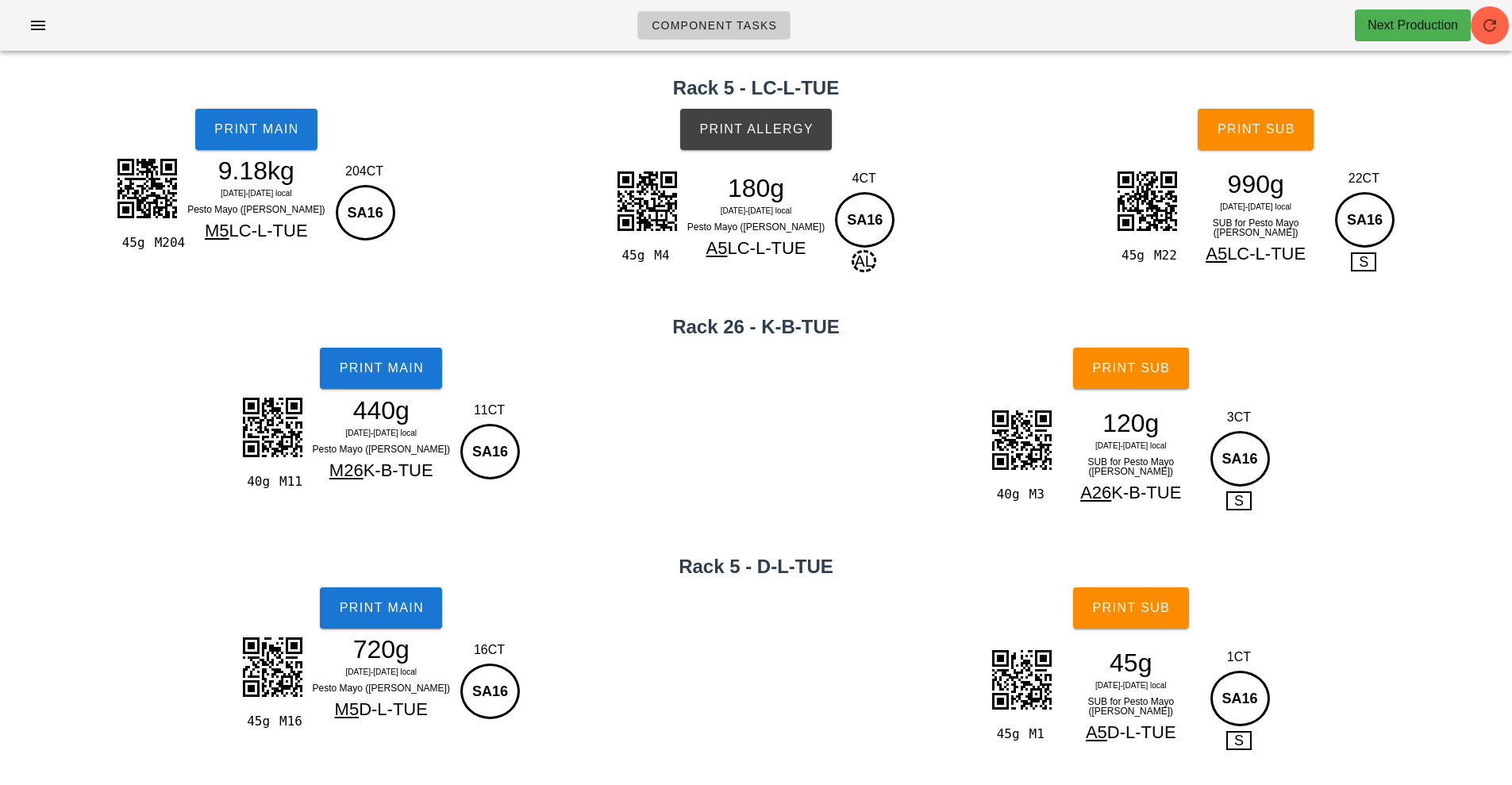
scroll to position [280, 0]
click at [256, 141] on button "Print Main" at bounding box center [256, 129] width 122 height 41
click at [266, 139] on button "Print Main" at bounding box center [256, 129] width 122 height 41
click at [14, 27] on button "button" at bounding box center [38, 26] width 51 height 29
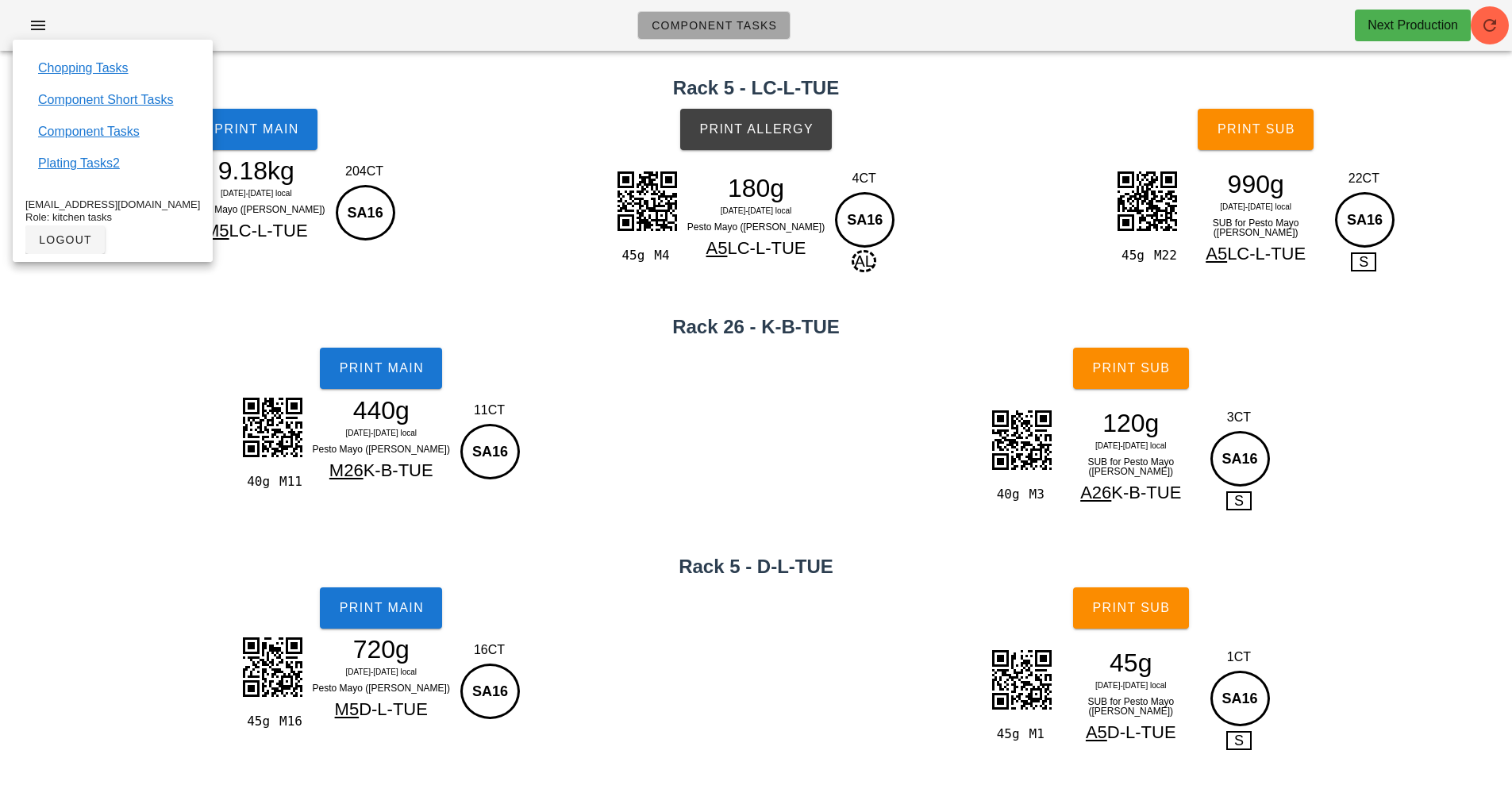
click at [745, 23] on span "Component Tasks" at bounding box center [714, 25] width 126 height 13
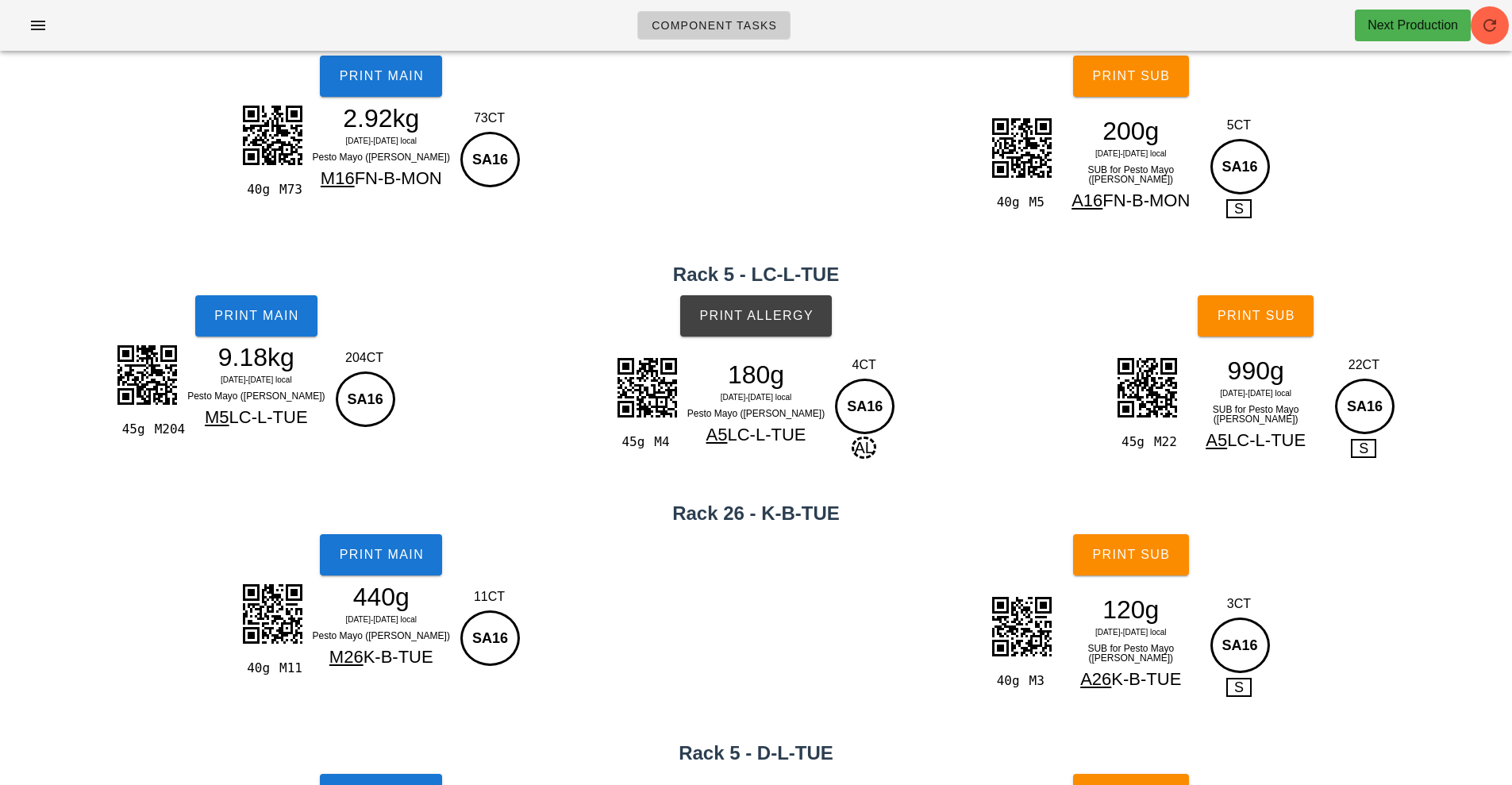
scroll to position [0, 0]
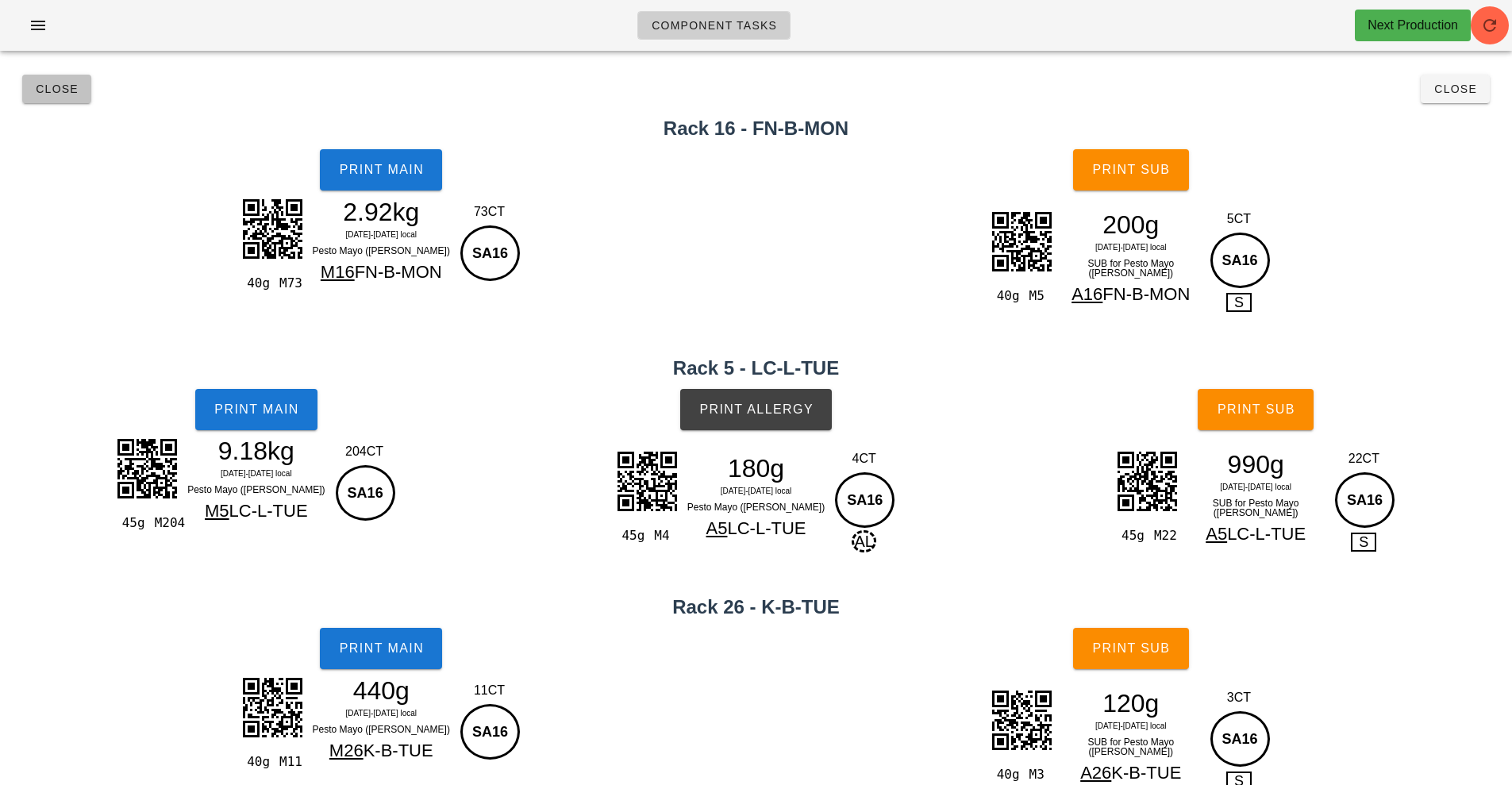
click at [37, 94] on span "Close" at bounding box center [56, 89] width 43 height 13
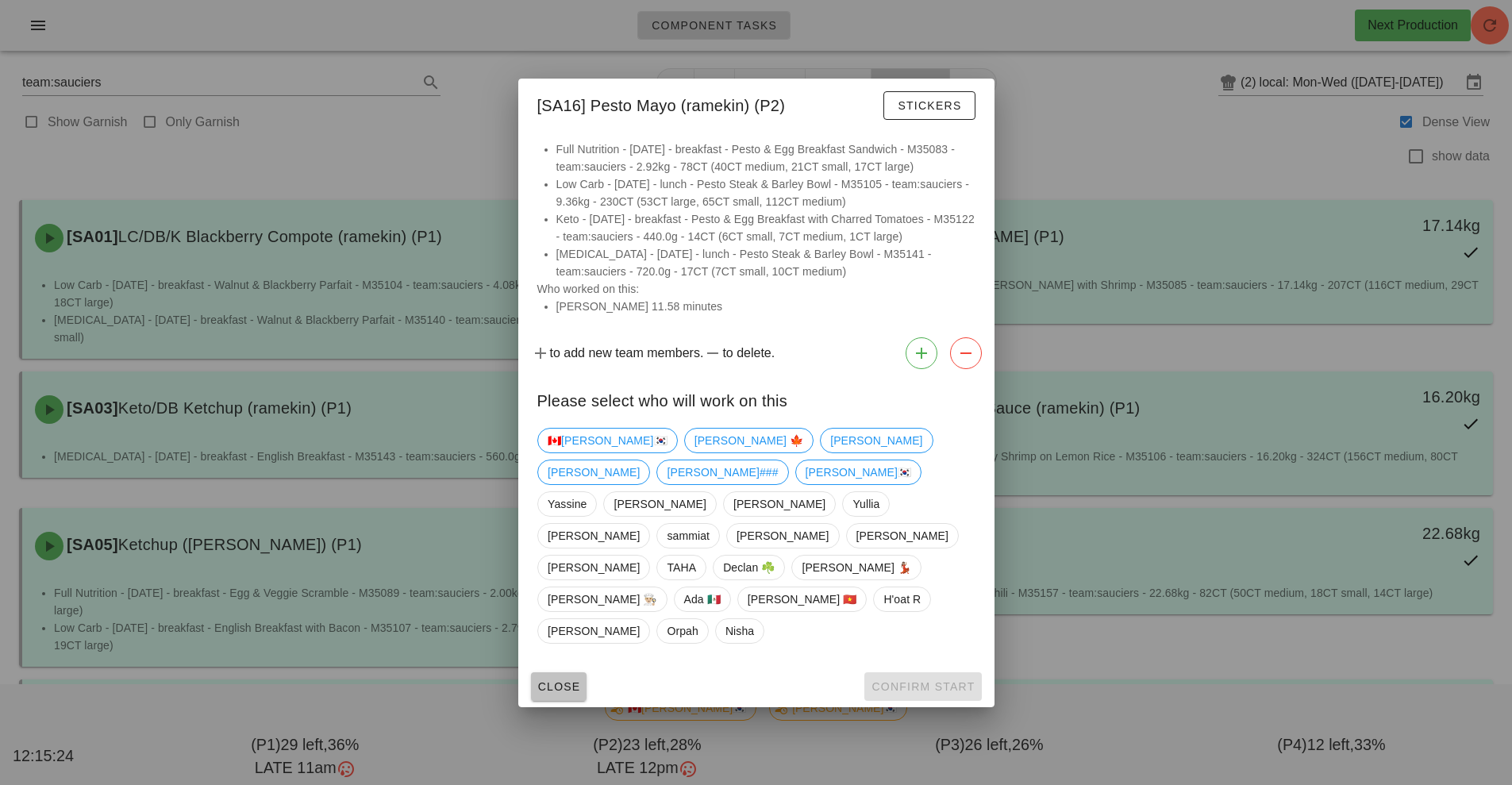
click at [548, 680] on span "Close" at bounding box center [559, 686] width 43 height 13
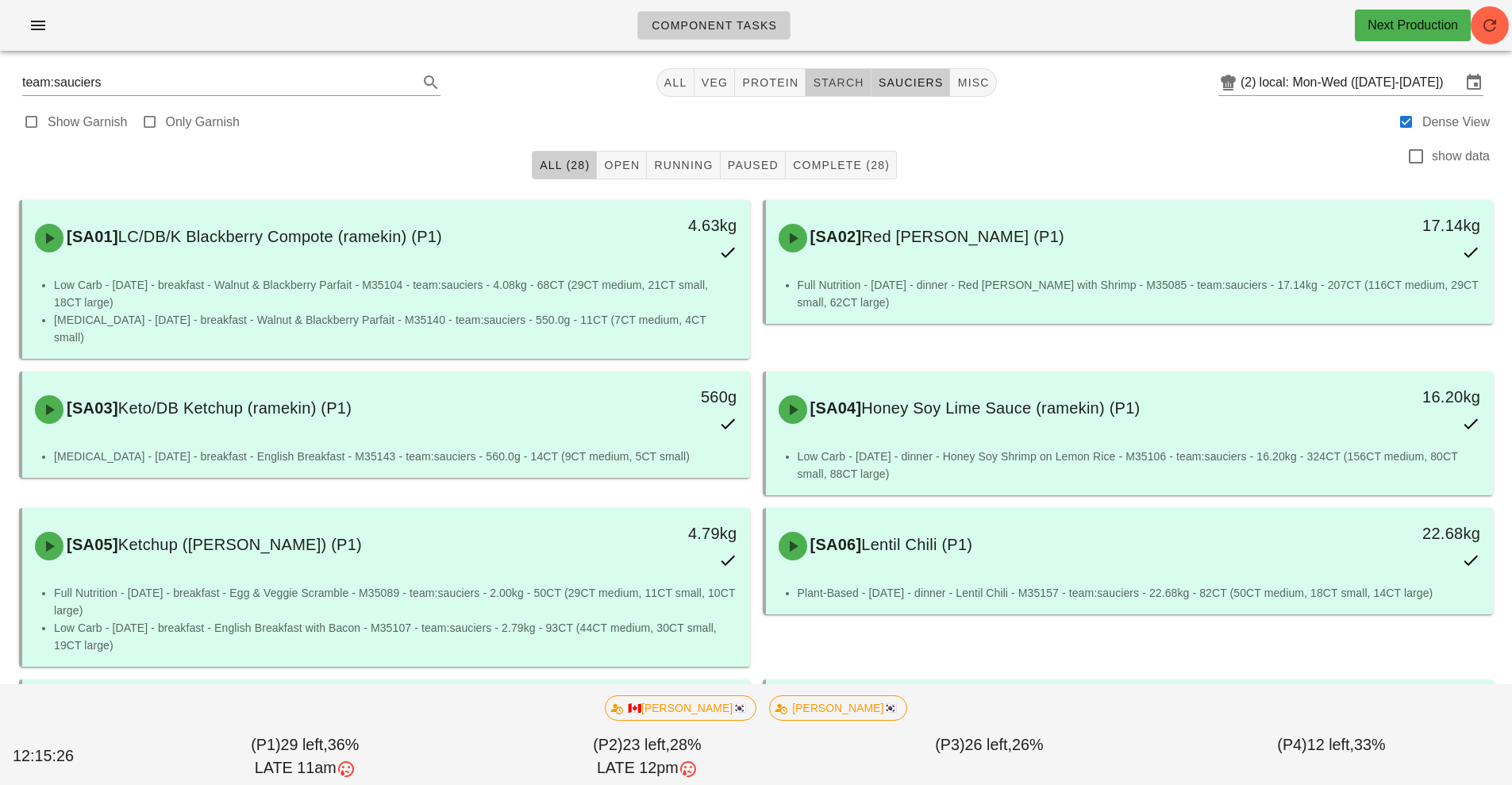
click at [845, 80] on span "starch" at bounding box center [838, 82] width 52 height 13
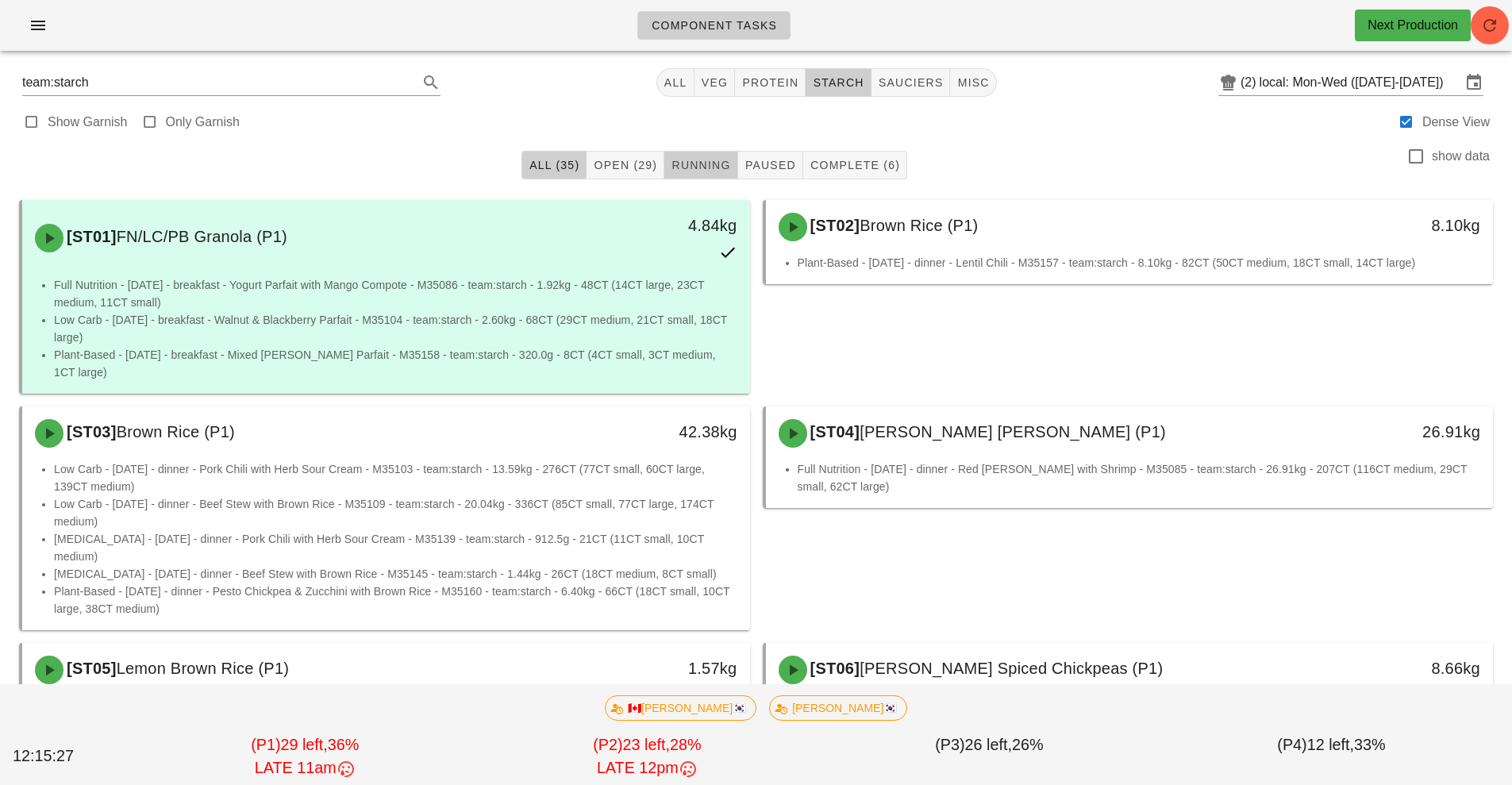
click at [703, 163] on span "Running" at bounding box center [700, 165] width 60 height 13
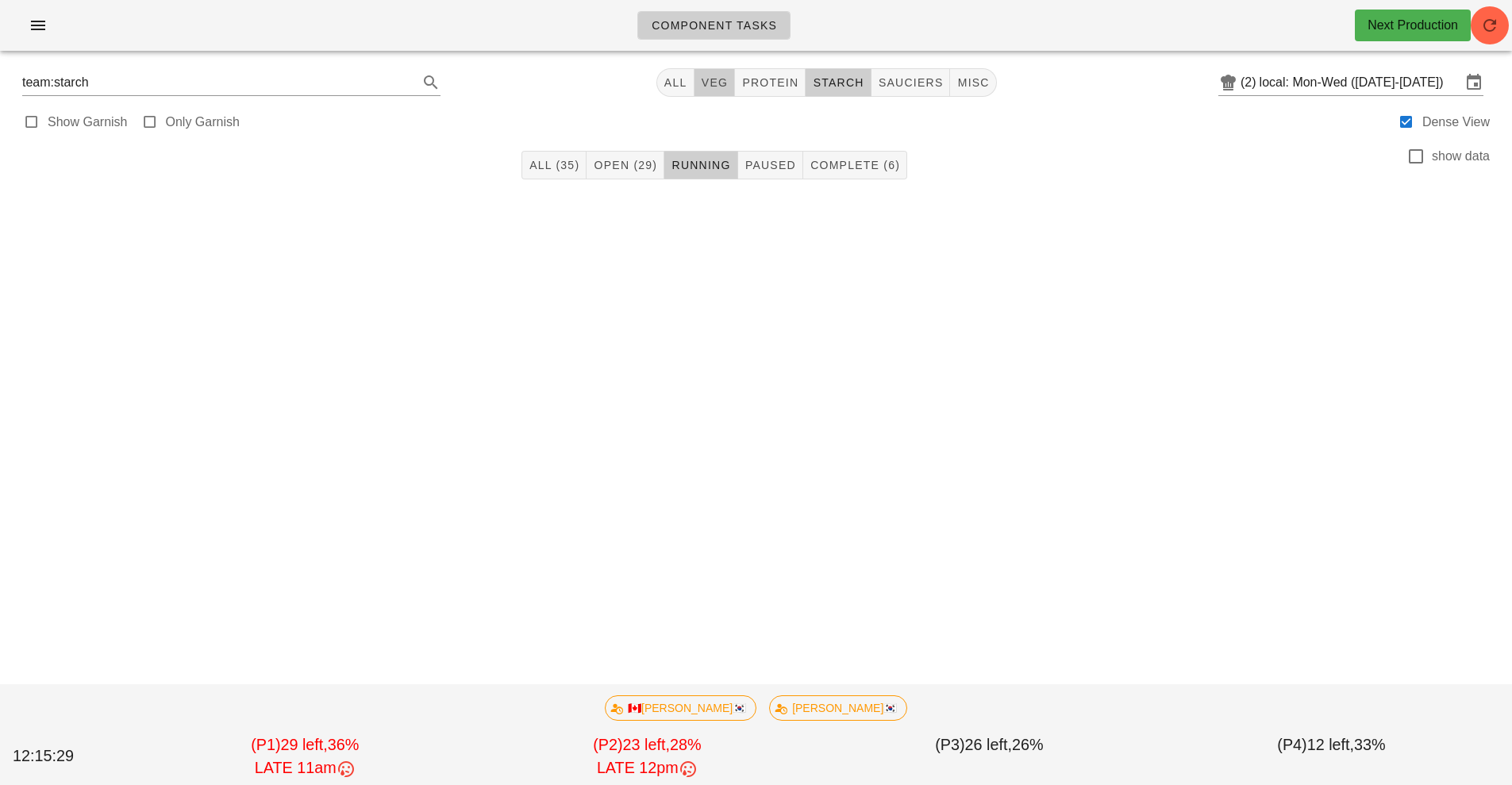
click at [715, 82] on span "veg" at bounding box center [715, 82] width 28 height 13
type input "team:veg"
click at [25, 34] on button "button" at bounding box center [38, 26] width 51 height 29
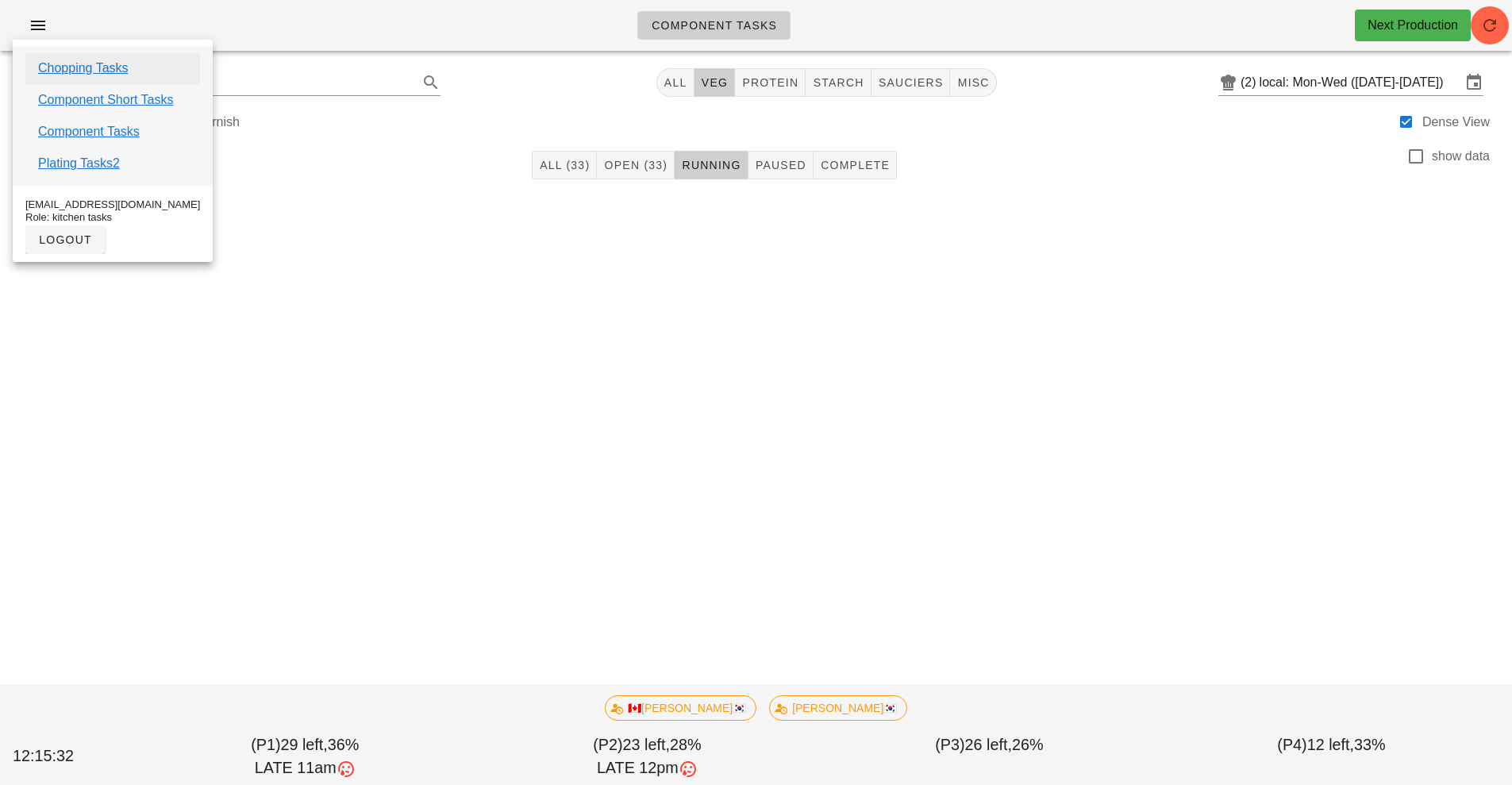
click at [93, 70] on link "Chopping Tasks" at bounding box center [84, 68] width 90 height 19
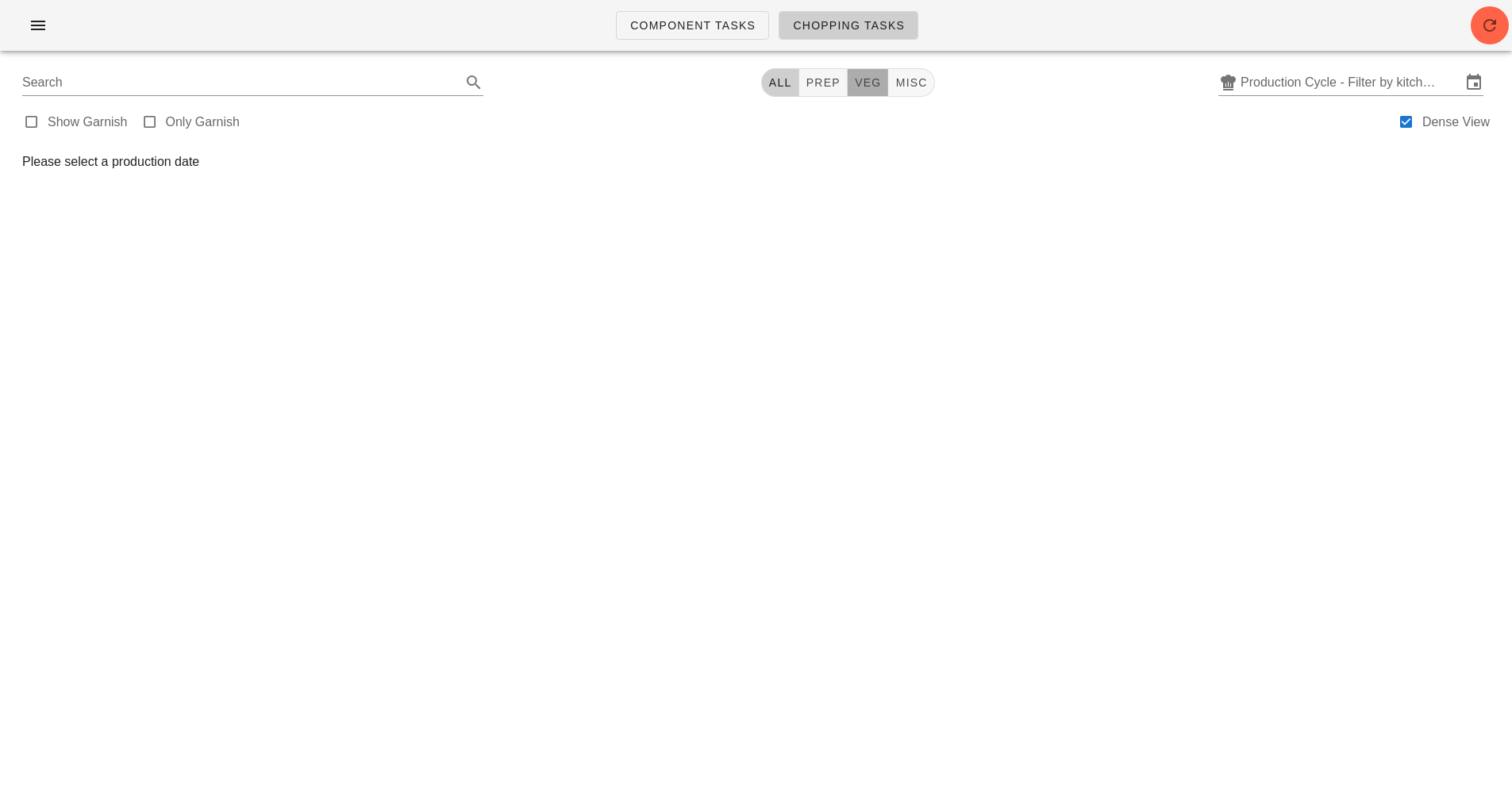
click at [860, 88] on span "veg" at bounding box center [868, 82] width 28 height 13
type input "team:veg"
click at [1460, 83] on input "Production Cycle - Filter by kitchen production schedules" at bounding box center [1350, 83] width 220 height 25
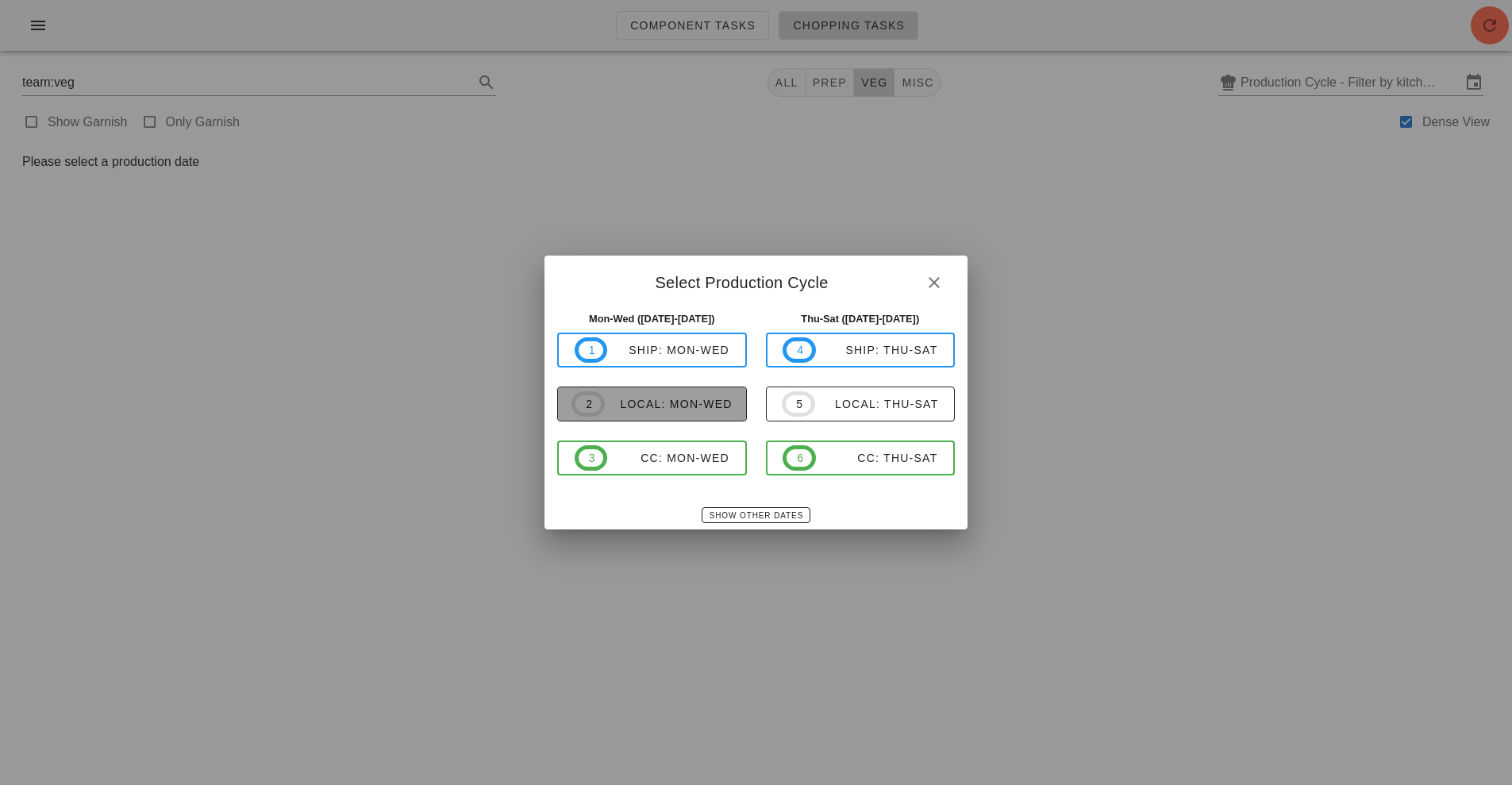
click at [696, 420] on button "2 local: Mon-Wed" at bounding box center [651, 404] width 189 height 35
type input "local: Mon-Wed ([DATE]-[DATE])"
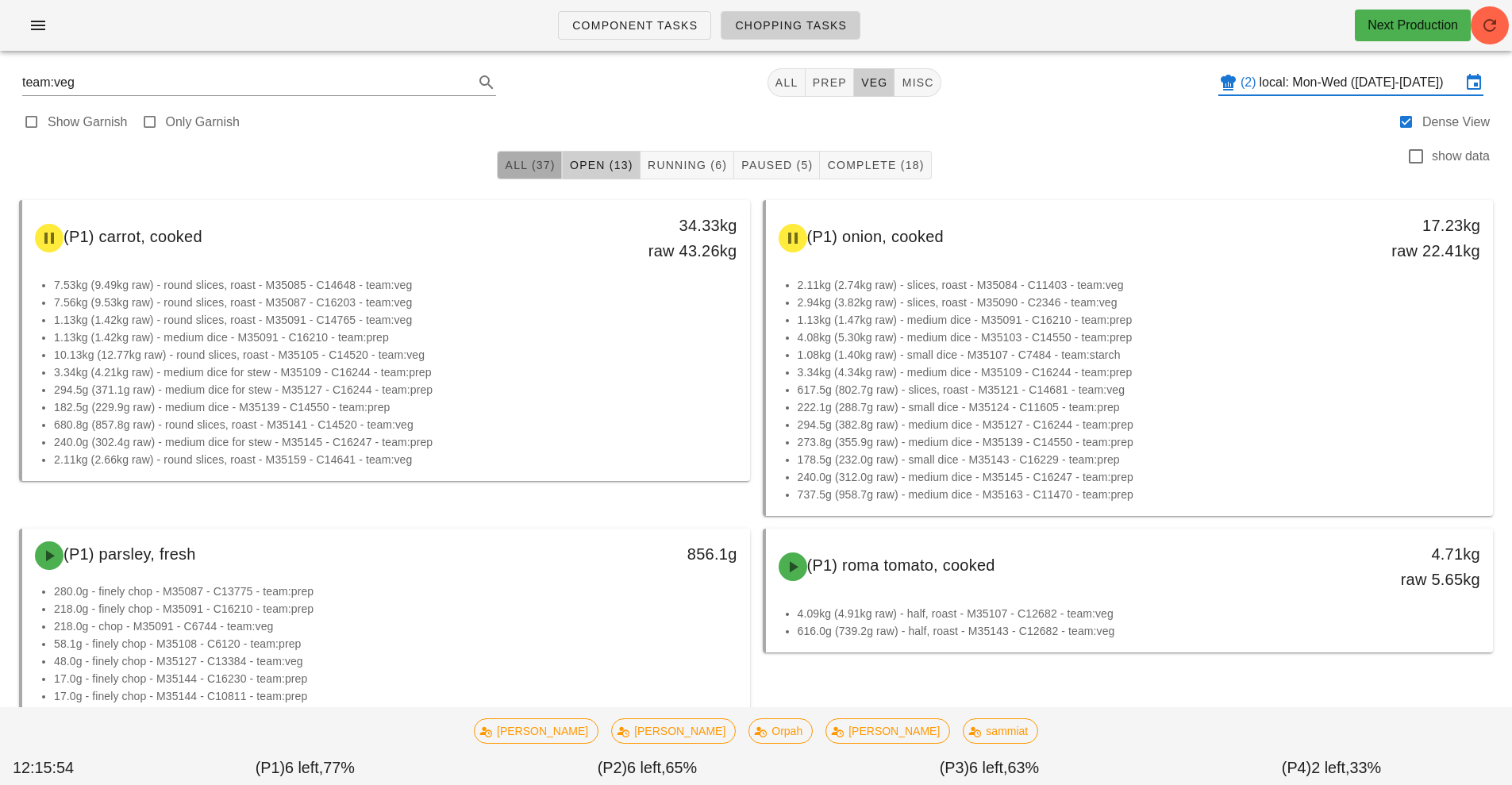
click at [535, 170] on span "All (37)" at bounding box center [529, 165] width 51 height 13
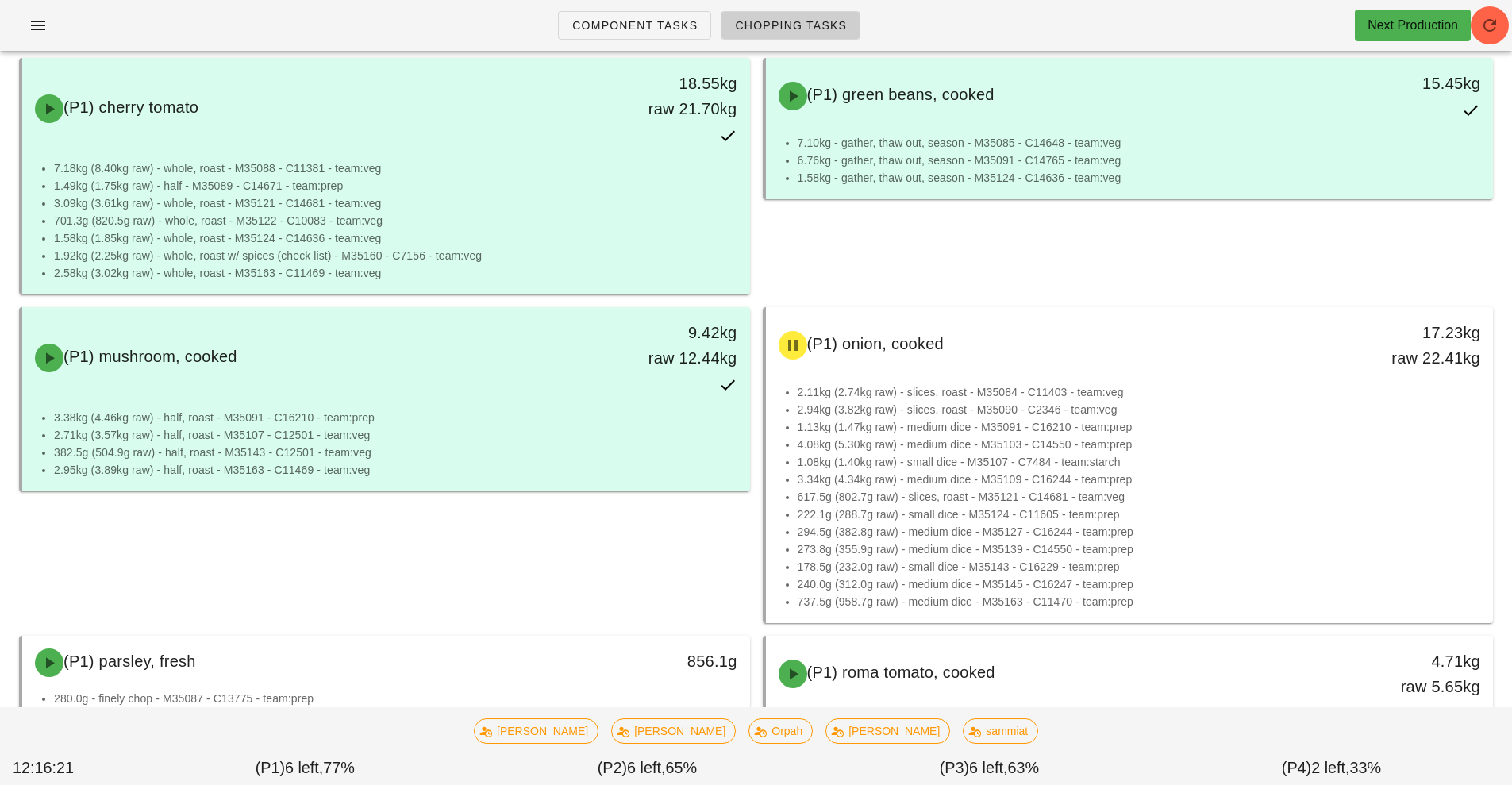
scroll to position [645, 0]
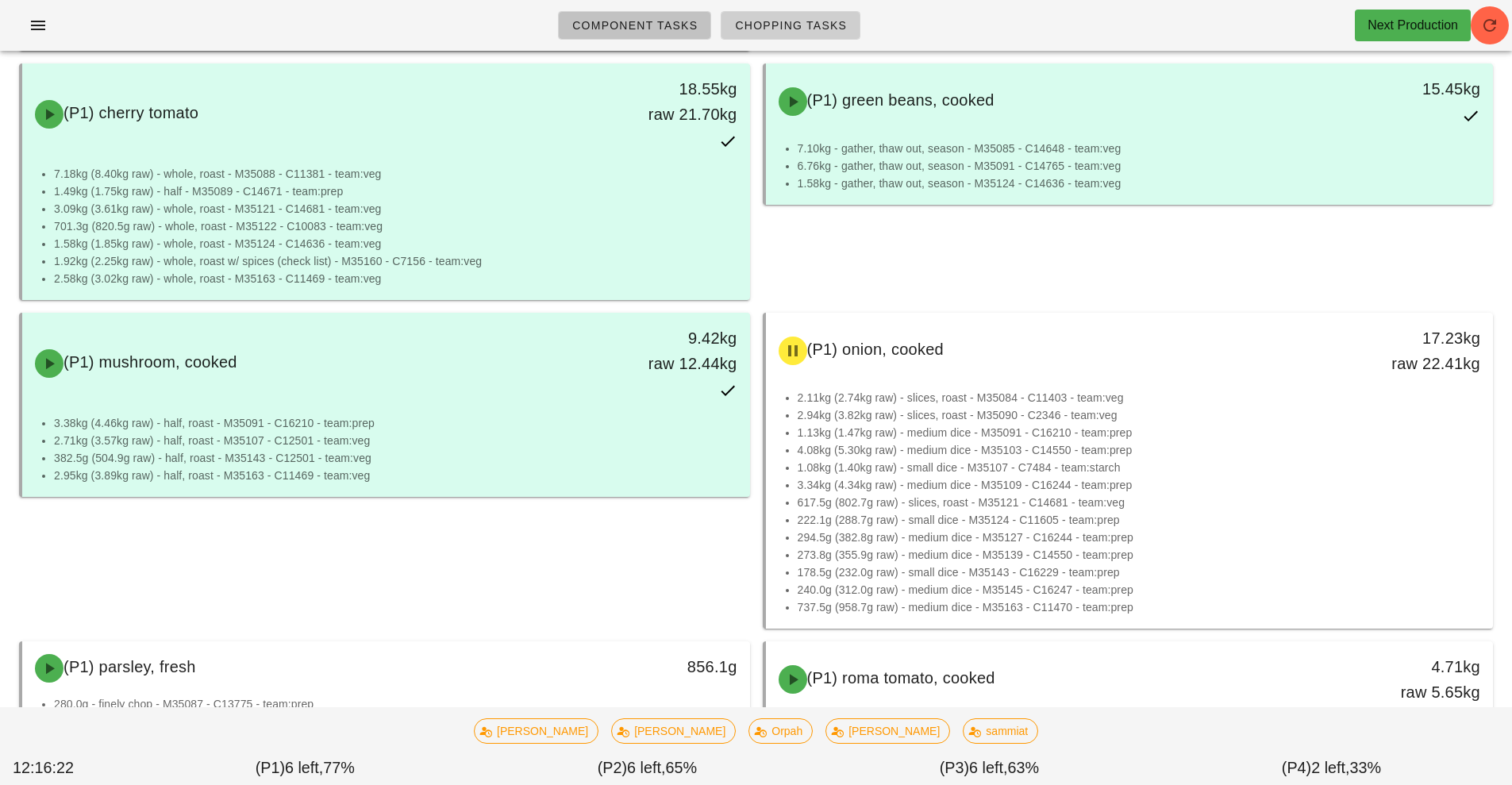
click at [627, 25] on span "Component Tasks" at bounding box center [634, 25] width 126 height 13
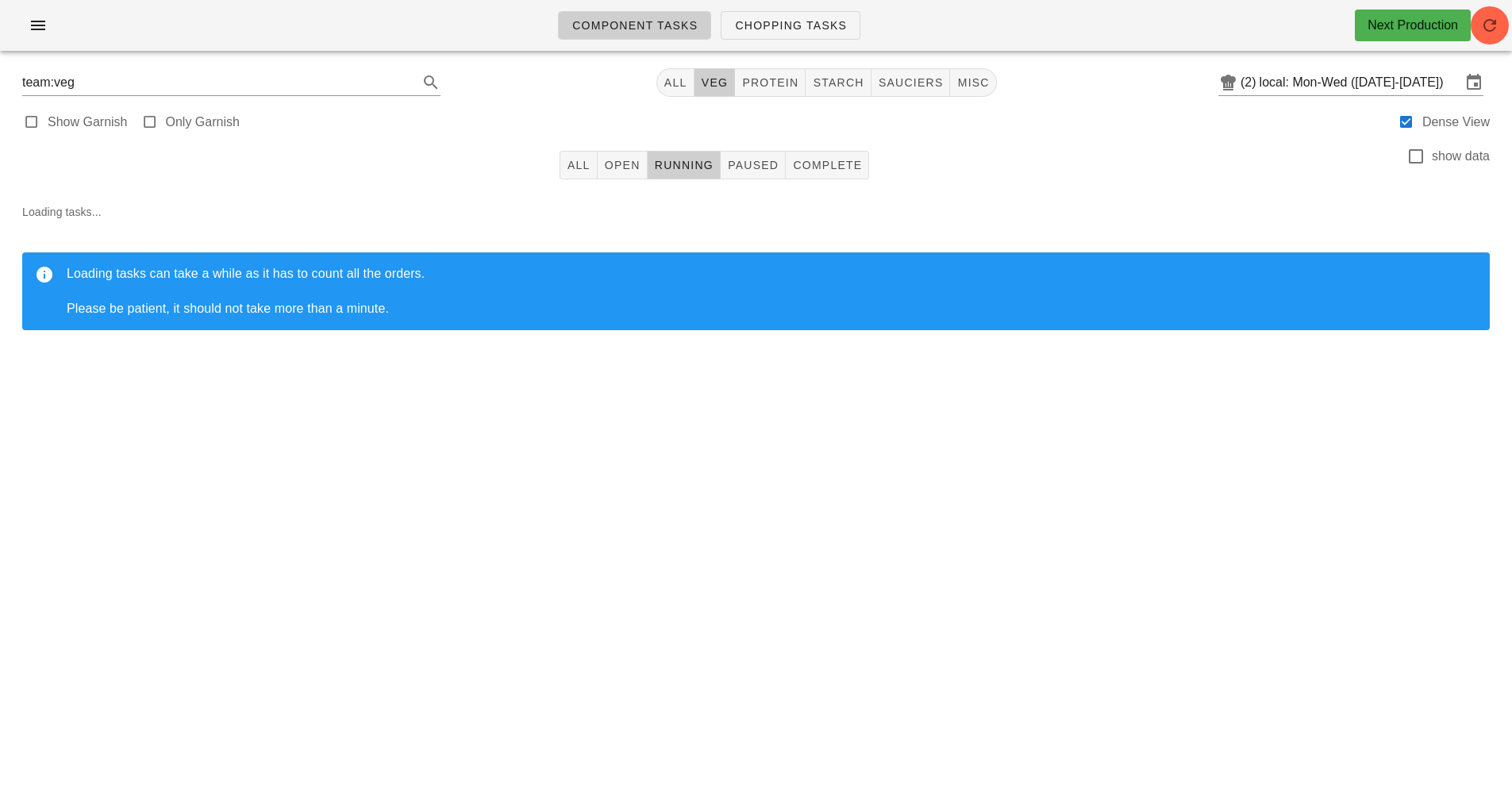
click at [956, 316] on div "Loading tasks can take a while as it has to count all the orders. Please be pat…" at bounding box center [771, 291] width 1411 height 52
click at [700, 165] on span "Running" at bounding box center [684, 165] width 60 height 13
click at [708, 81] on span "veg" at bounding box center [715, 82] width 28 height 13
click at [810, 20] on span "Chopping Tasks" at bounding box center [790, 25] width 113 height 13
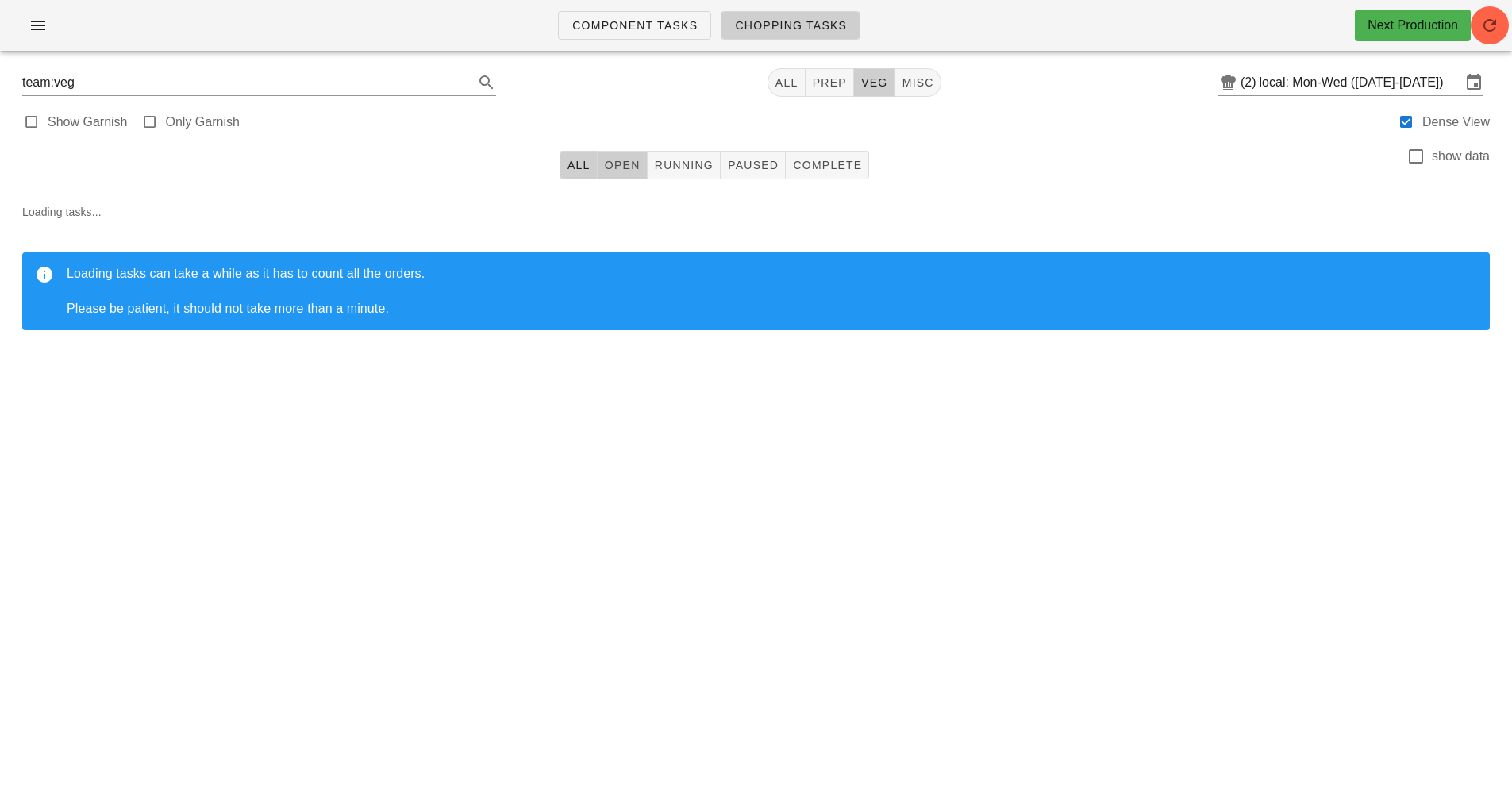
click at [626, 165] on span "Open" at bounding box center [622, 165] width 37 height 13
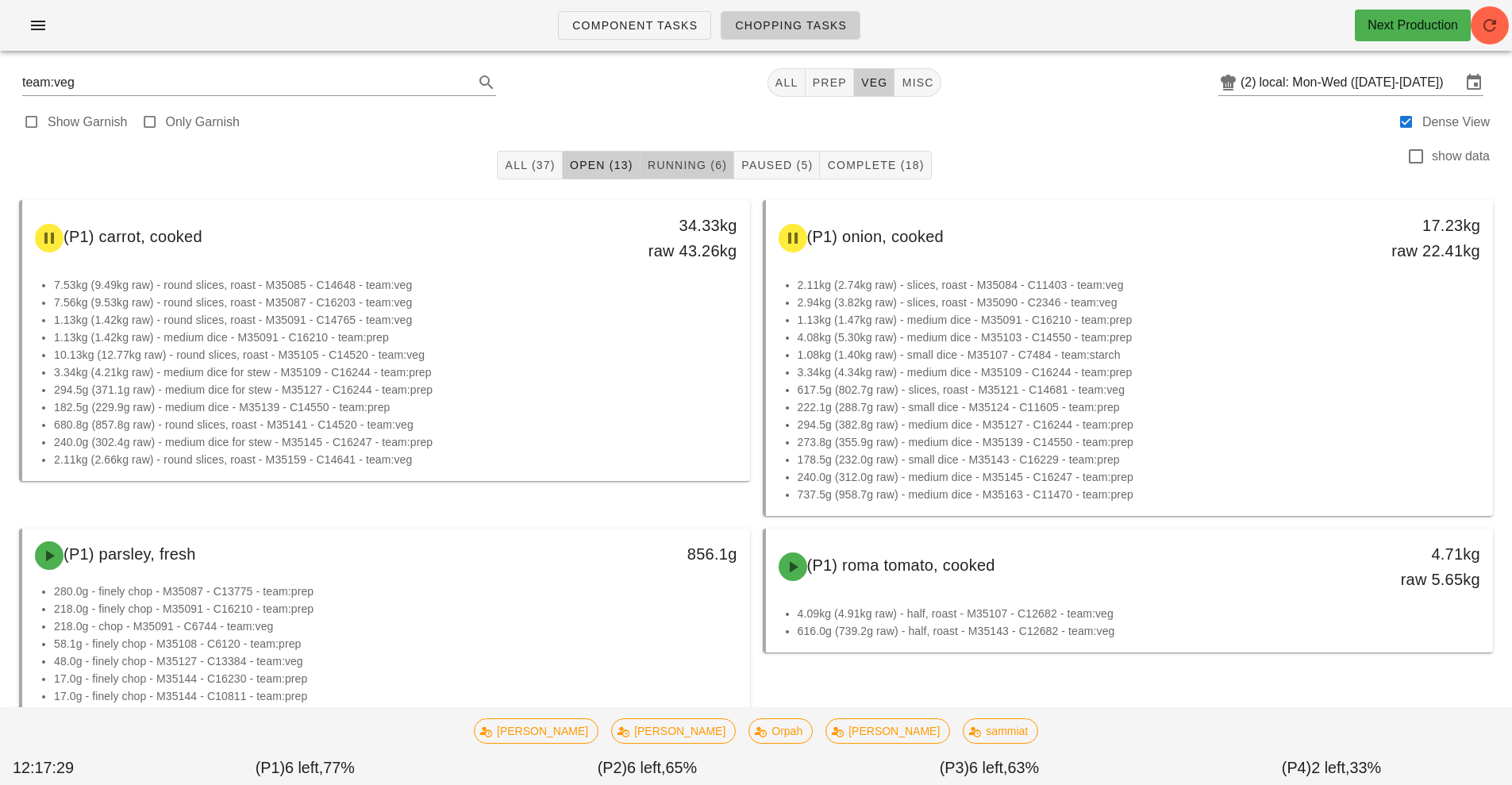
click at [679, 170] on span "Running (6)" at bounding box center [687, 165] width 80 height 13
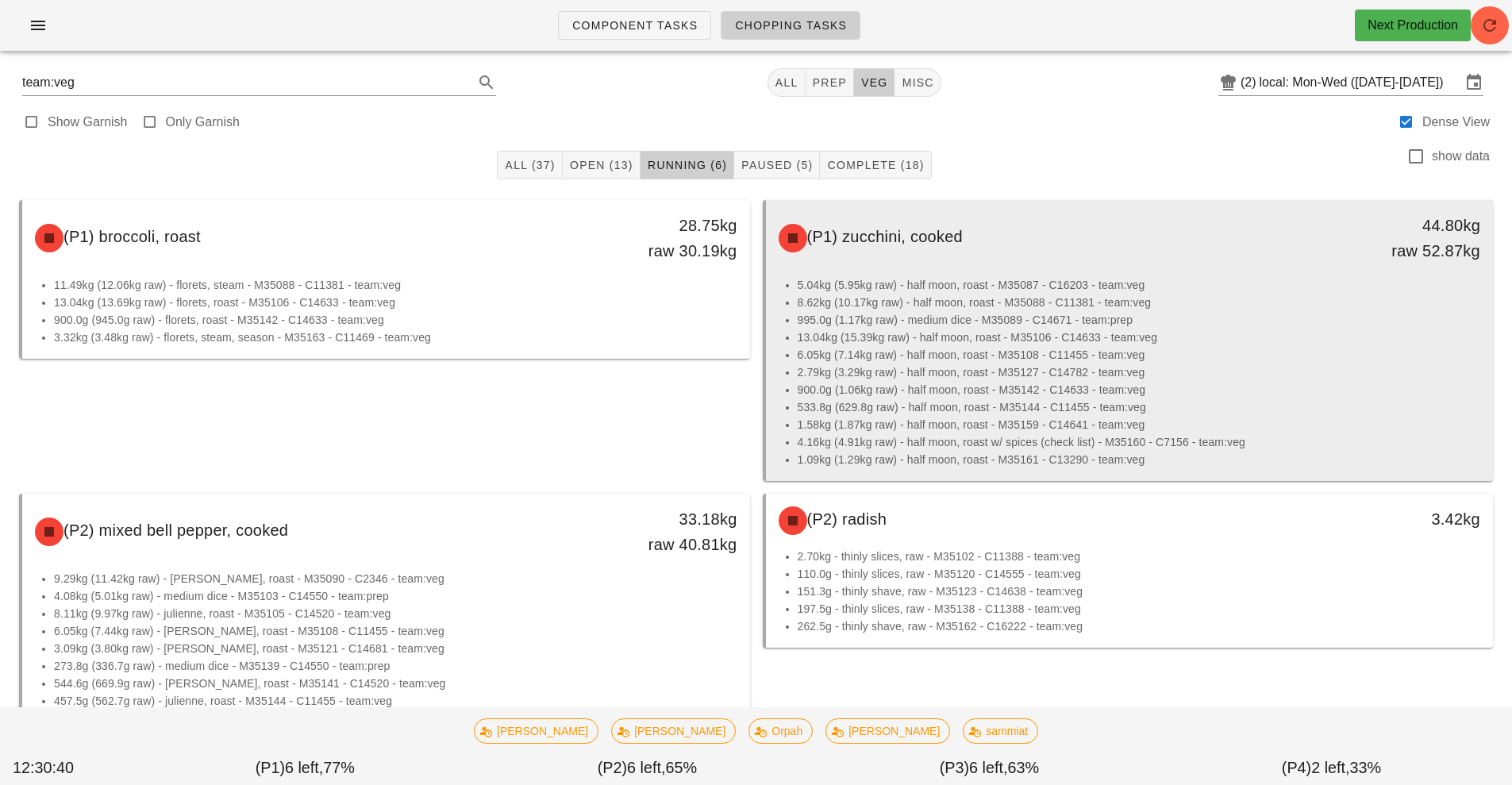
click at [1298, 425] on li "1.58kg (1.87kg raw) - half moon, roast - M35159 - C14641 - team:veg" at bounding box center [1139, 424] width 684 height 17
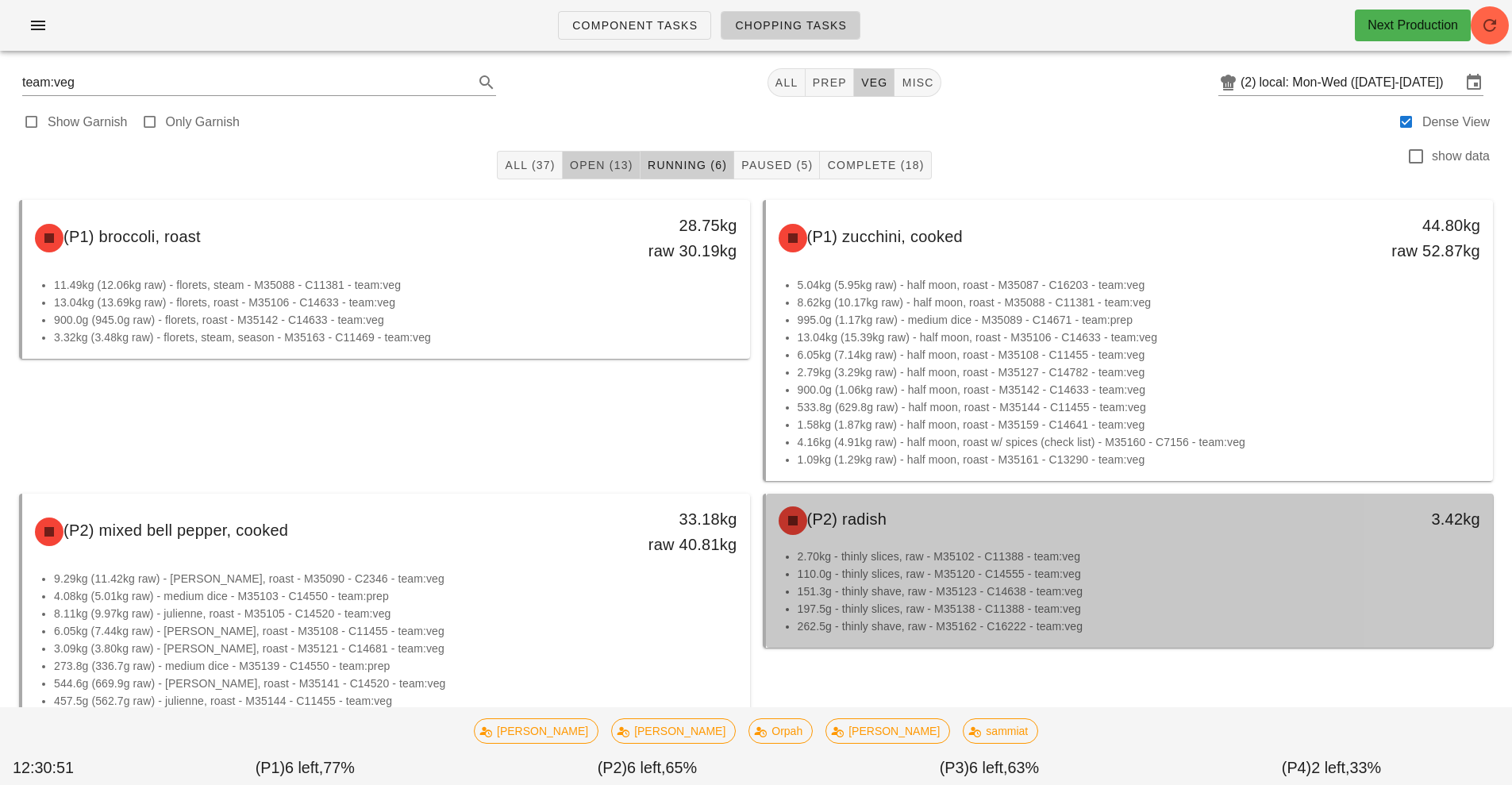
click at [611, 166] on span "Open (13)" at bounding box center [601, 165] width 64 height 13
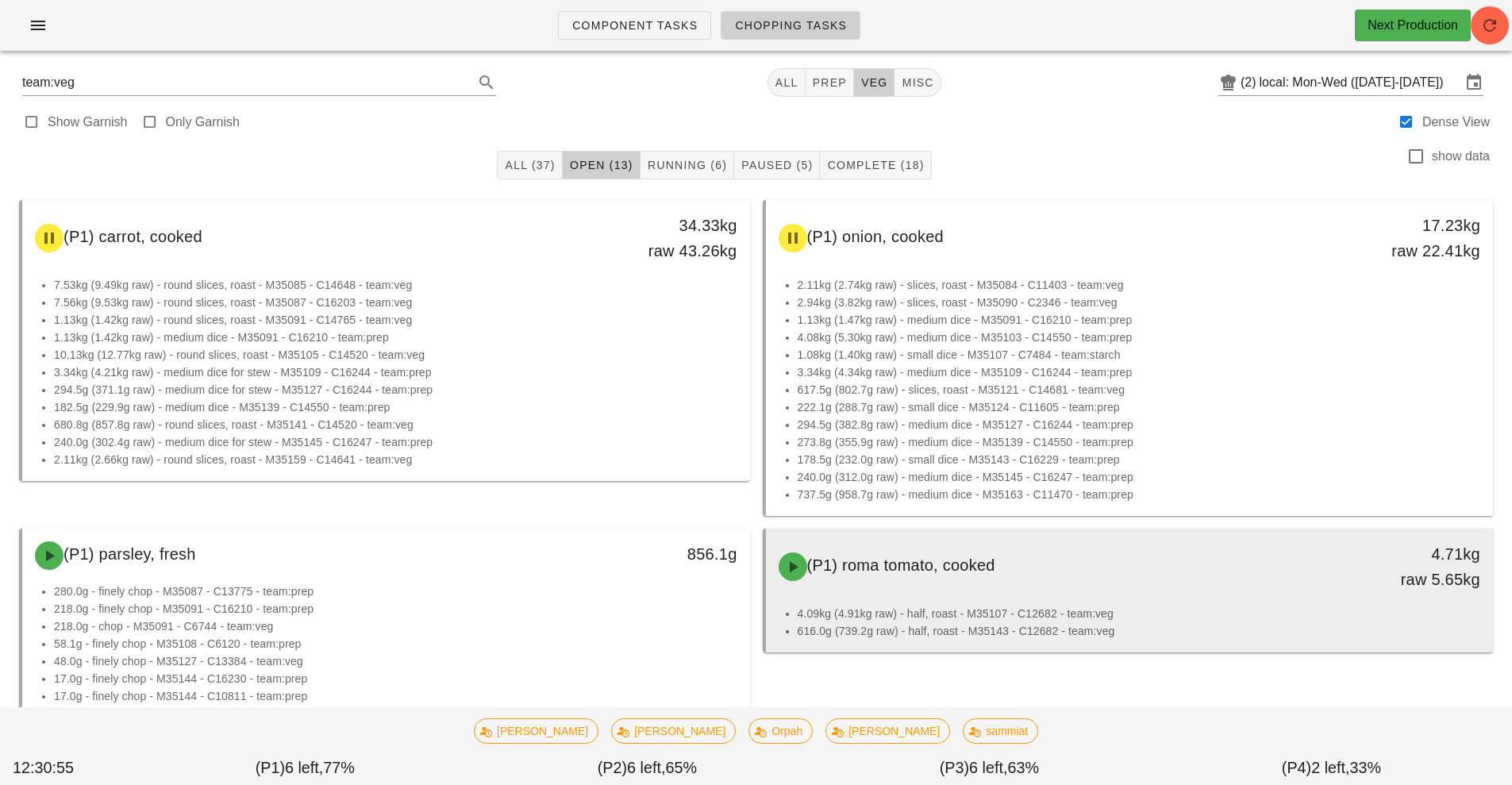
click at [1138, 582] on div "(P1) roma tomato, cooked" at bounding box center [1040, 568] width 541 height 48
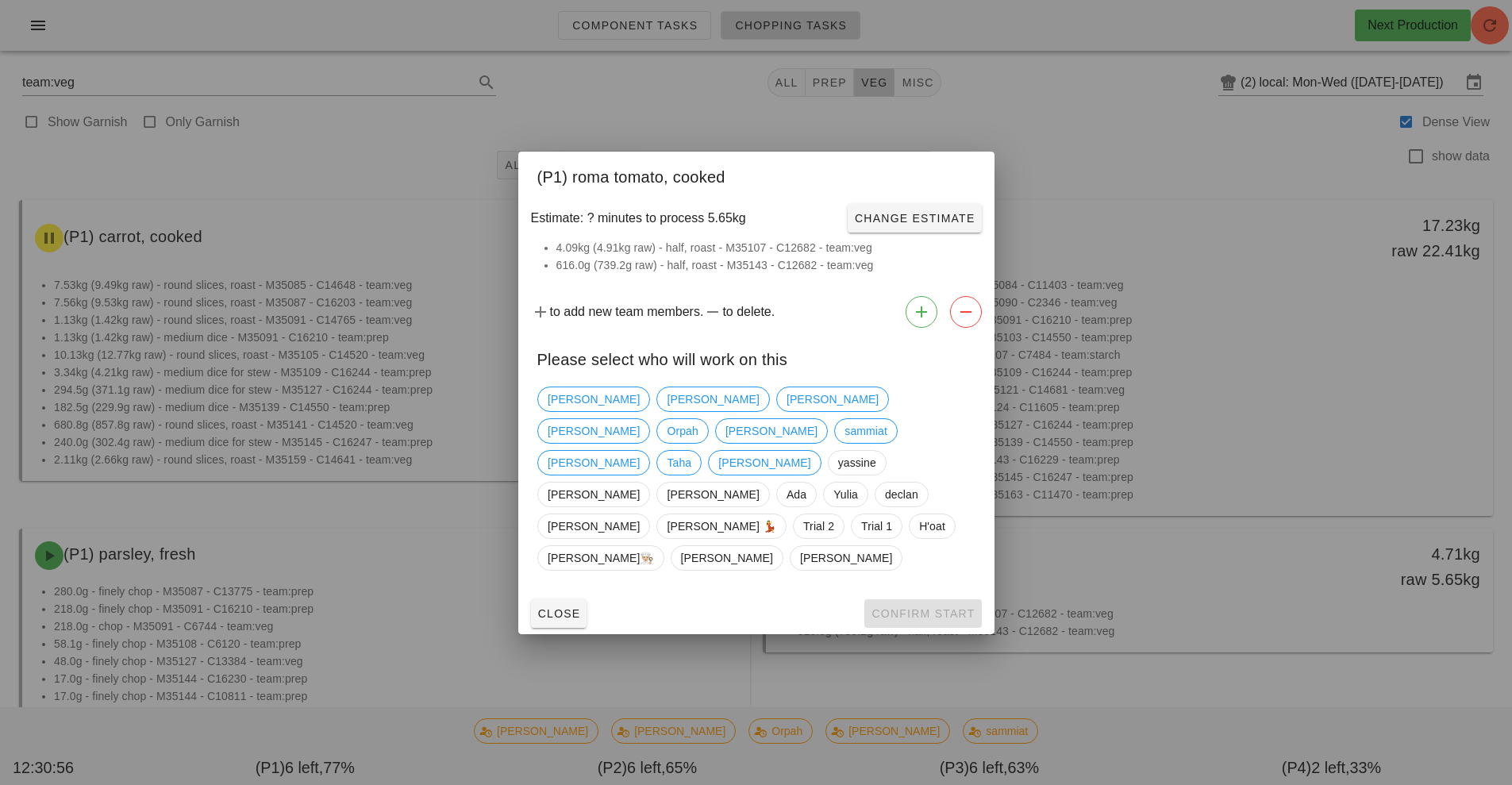
click at [573, 657] on div at bounding box center [756, 392] width 1512 height 785
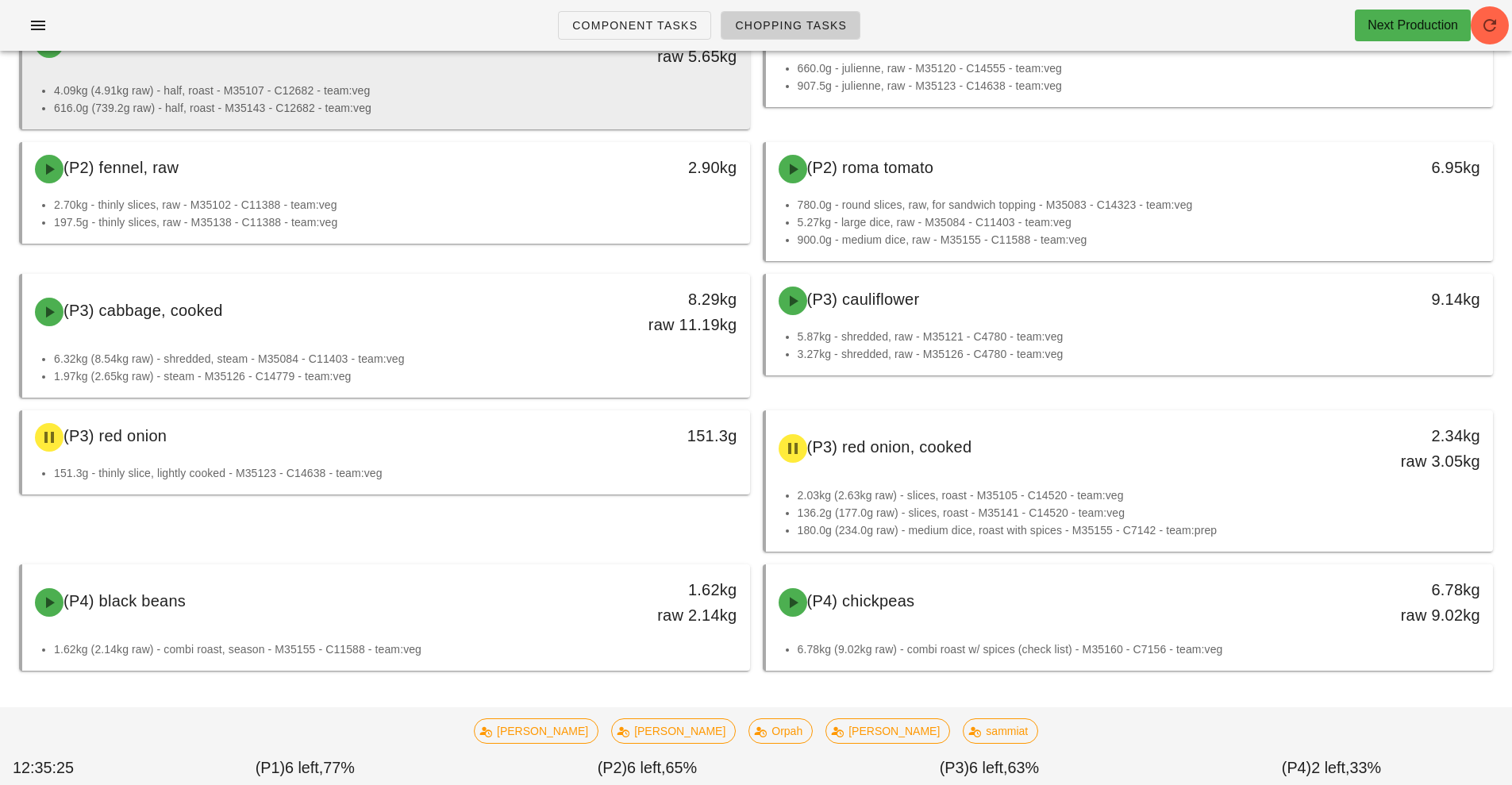
scroll to position [330, 0]
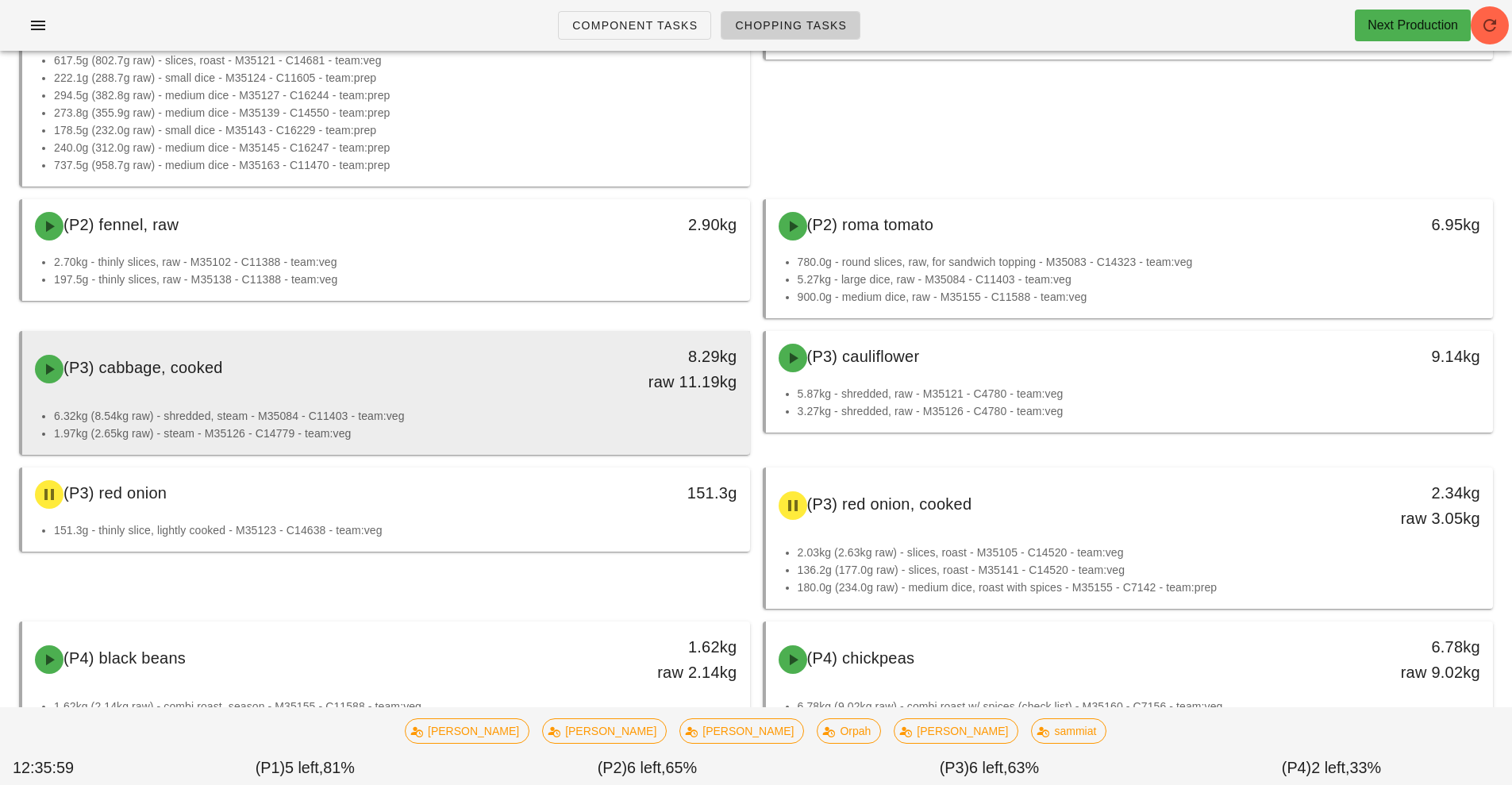
click at [566, 400] on div "8.29kg raw 11.19kg" at bounding box center [655, 368] width 180 height 70
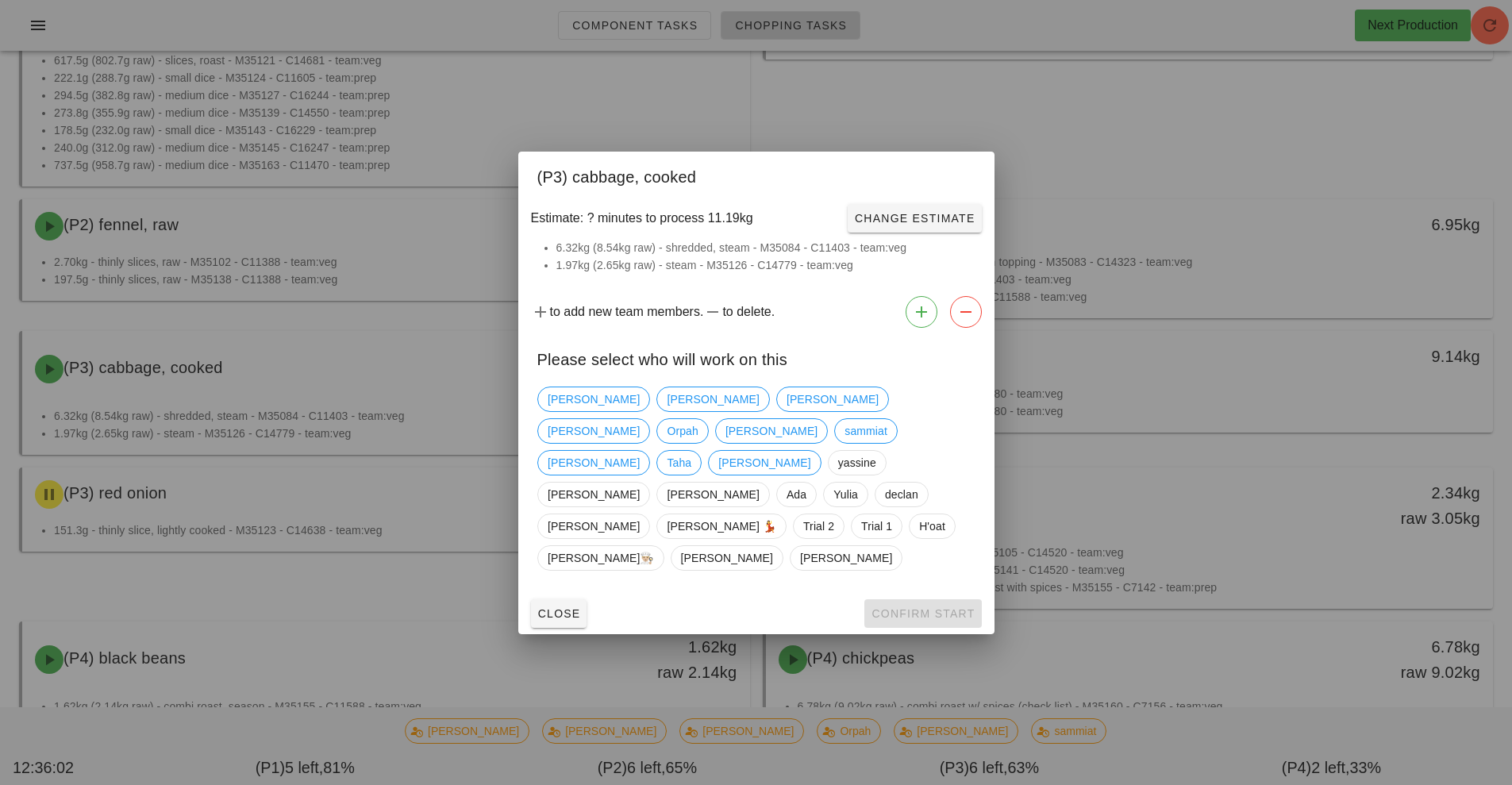
click at [399, 252] on div at bounding box center [756, 392] width 1512 height 785
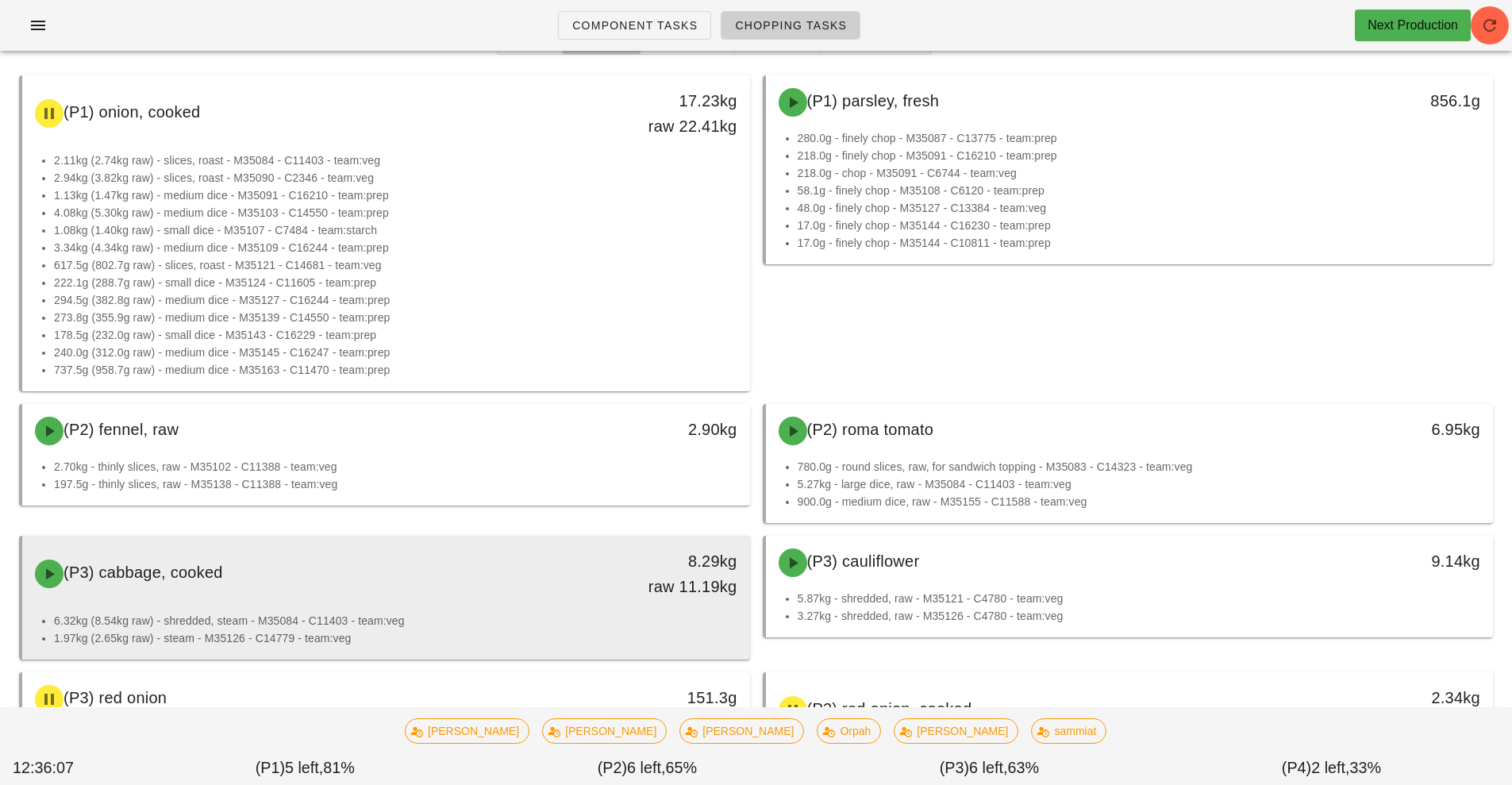
scroll to position [124, 0]
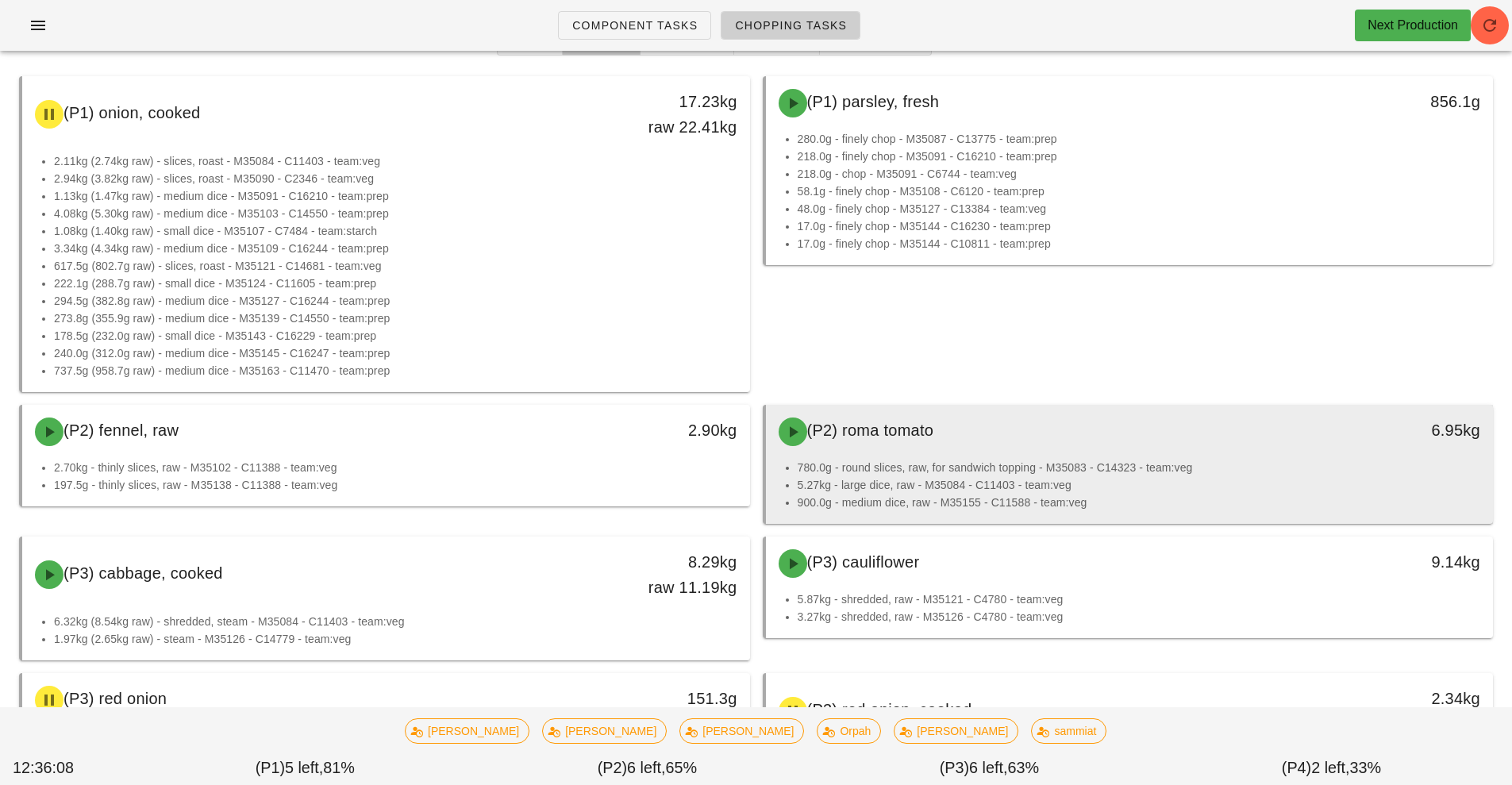
click at [1012, 478] on li "5.27kg - large dice, raw - M35084 - C11403 - team:veg" at bounding box center [1139, 485] width 684 height 17
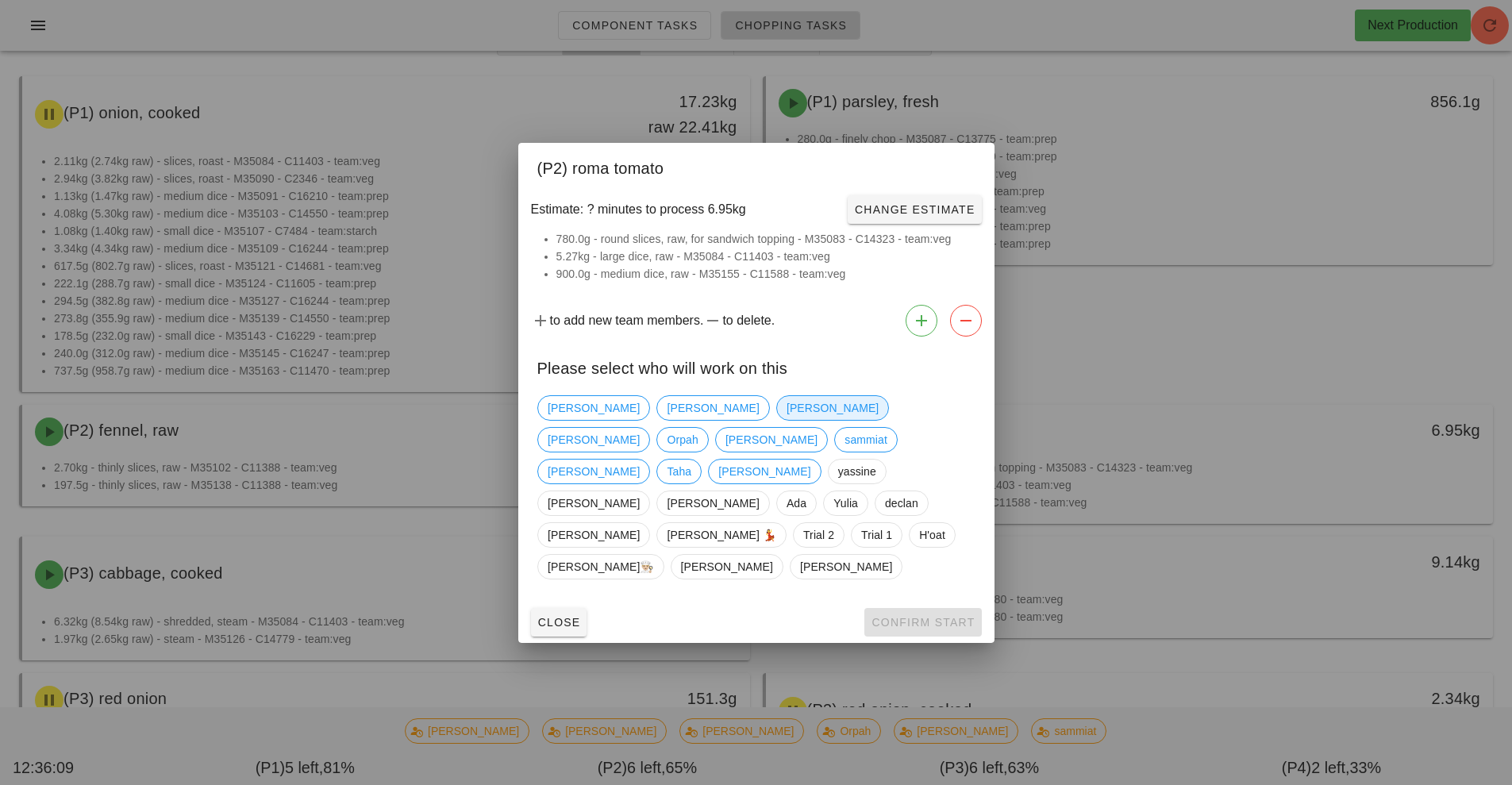
click at [786, 420] on span "[PERSON_NAME]" at bounding box center [832, 408] width 92 height 24
click at [965, 608] on button "Confirm Start" at bounding box center [922, 622] width 116 height 29
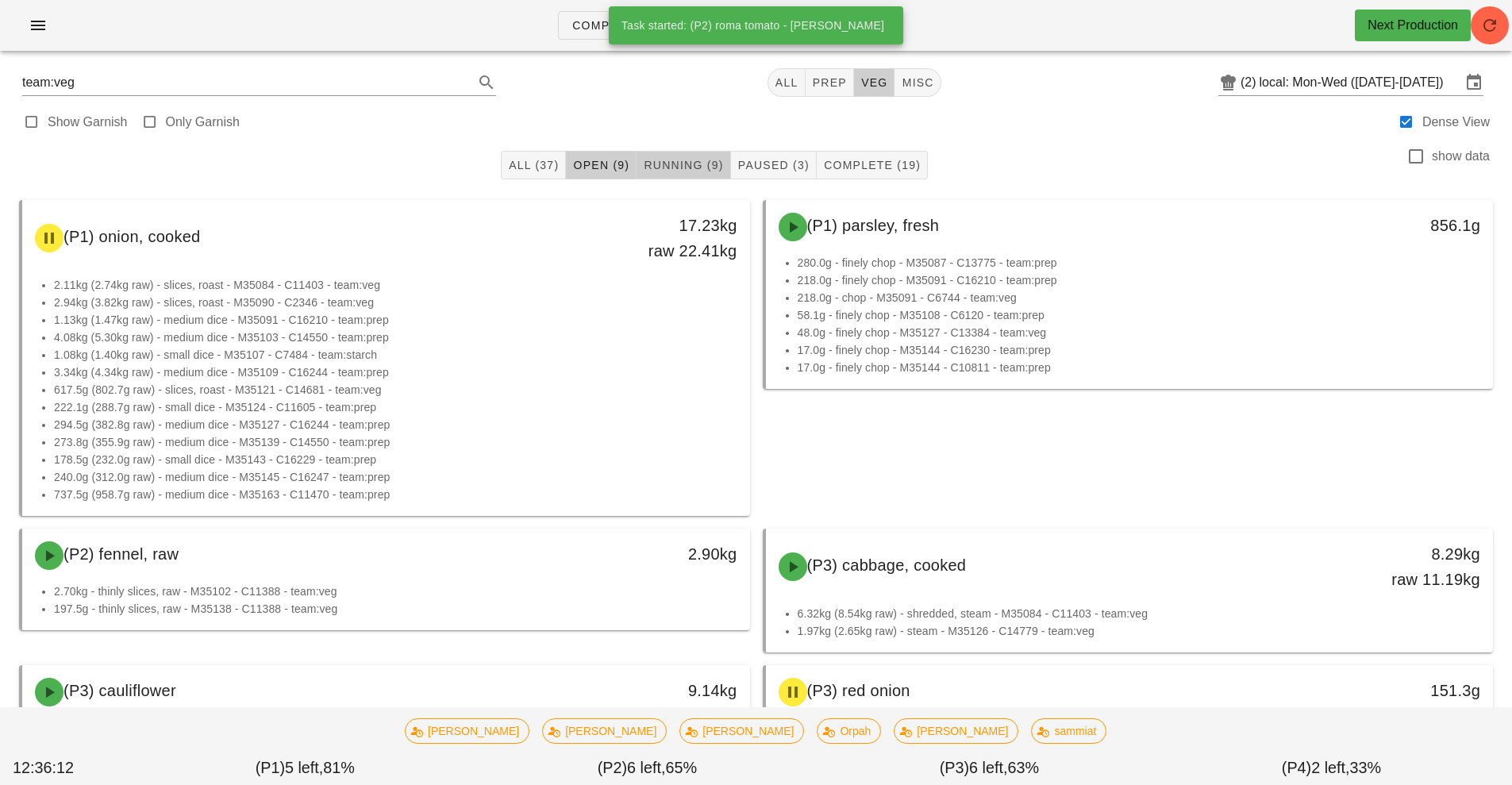
click at [693, 165] on span "Running (9)" at bounding box center [683, 165] width 80 height 13
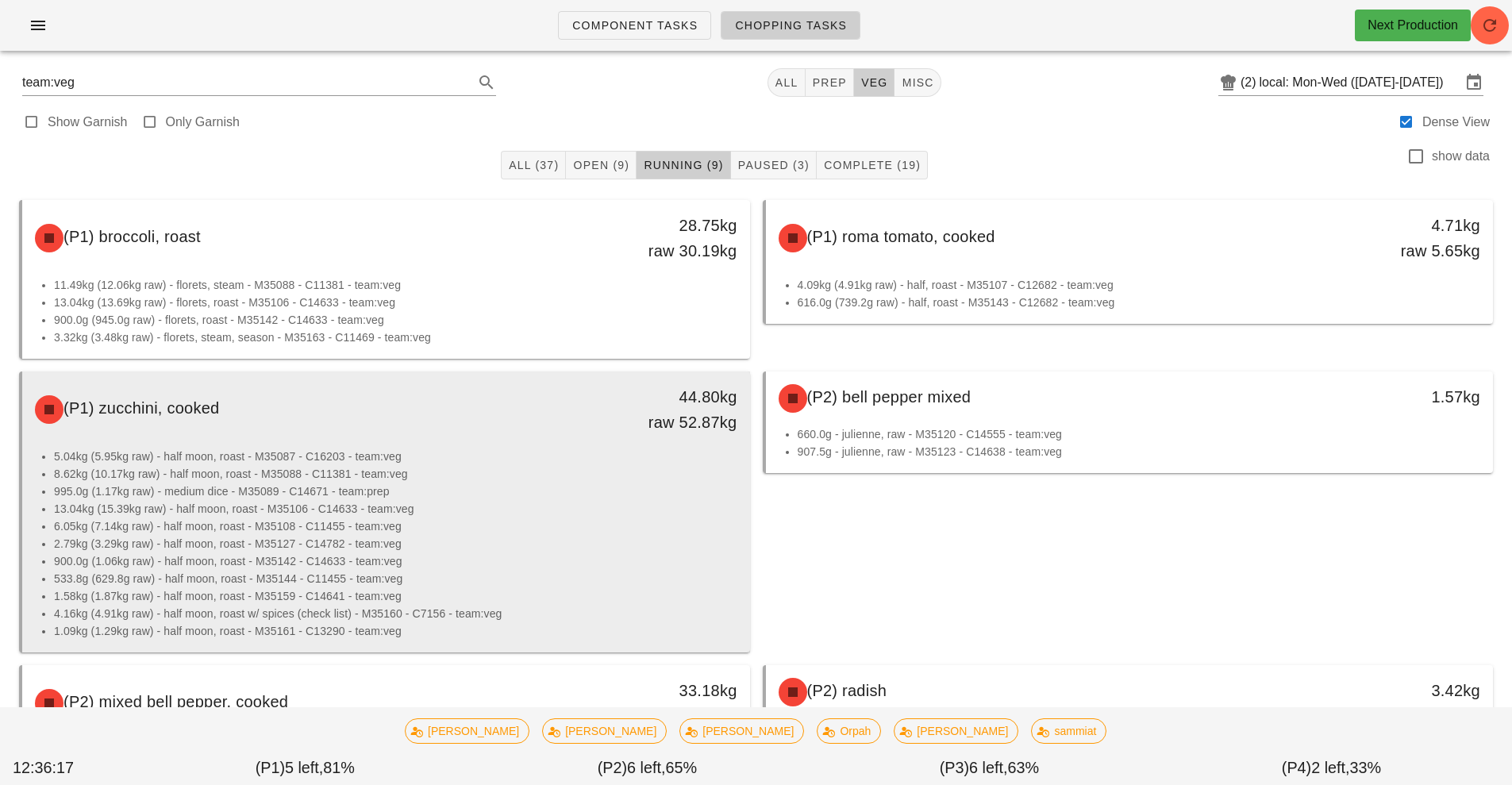
click at [605, 506] on li "13.04kg (15.39kg raw) - half moon, roast - M35106 - C14633 - team:veg" at bounding box center [395, 509] width 684 height 17
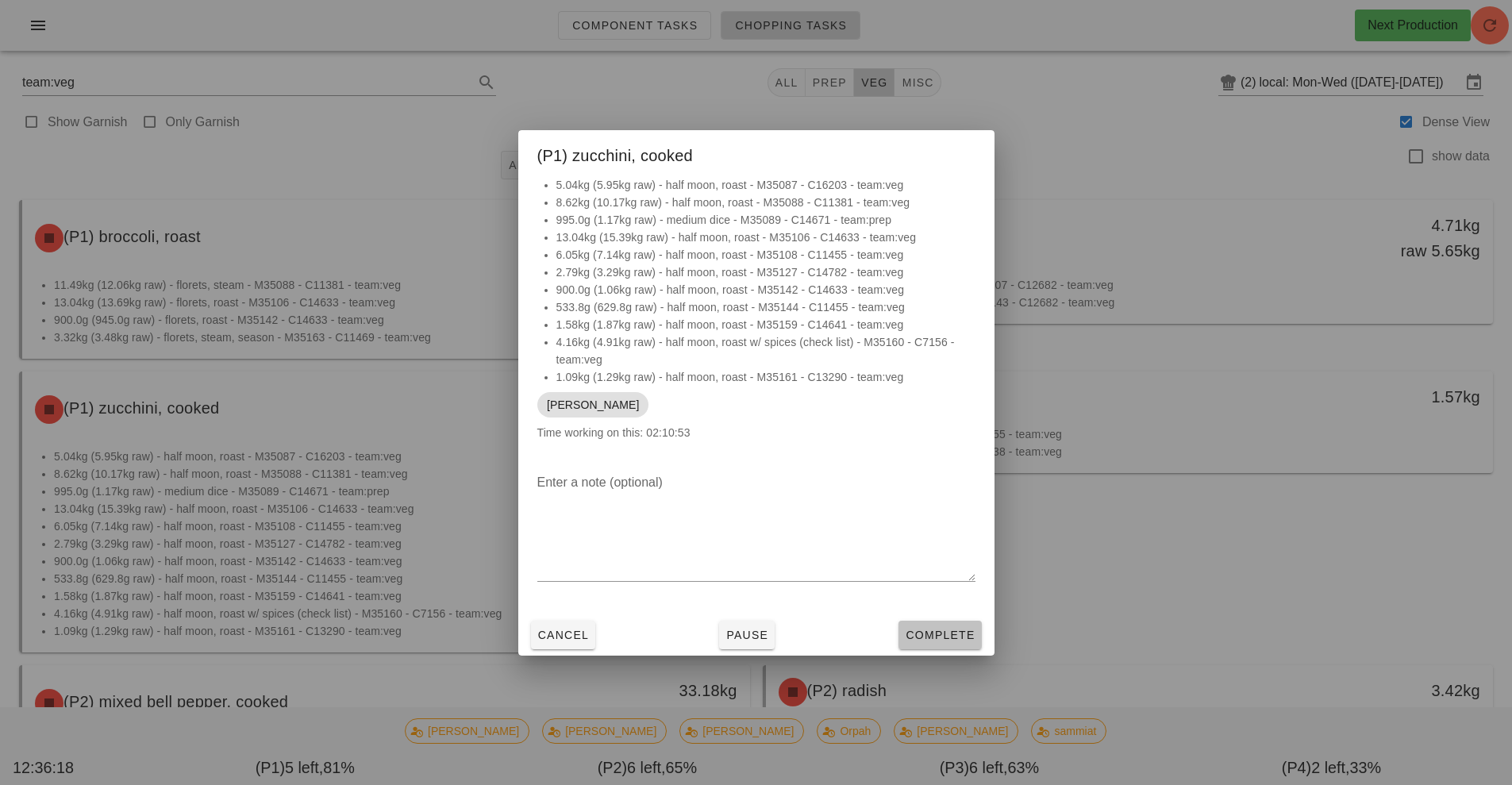
click at [934, 636] on span "Complete" at bounding box center [940, 635] width 70 height 13
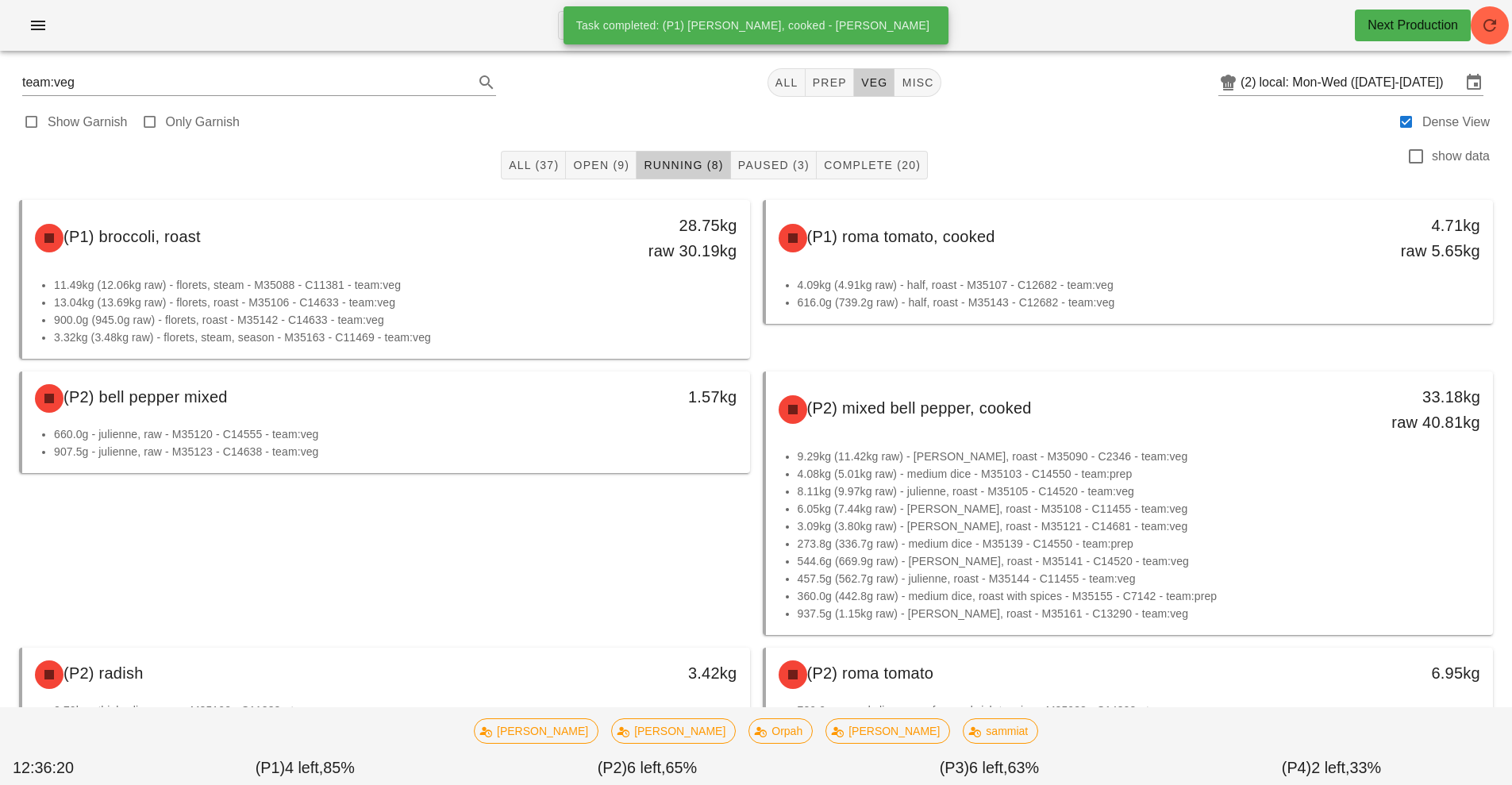
click at [570, 425] on li "660.0g - julienne, raw - M35120 - C14555 - team:veg" at bounding box center [395, 434] width 684 height 17
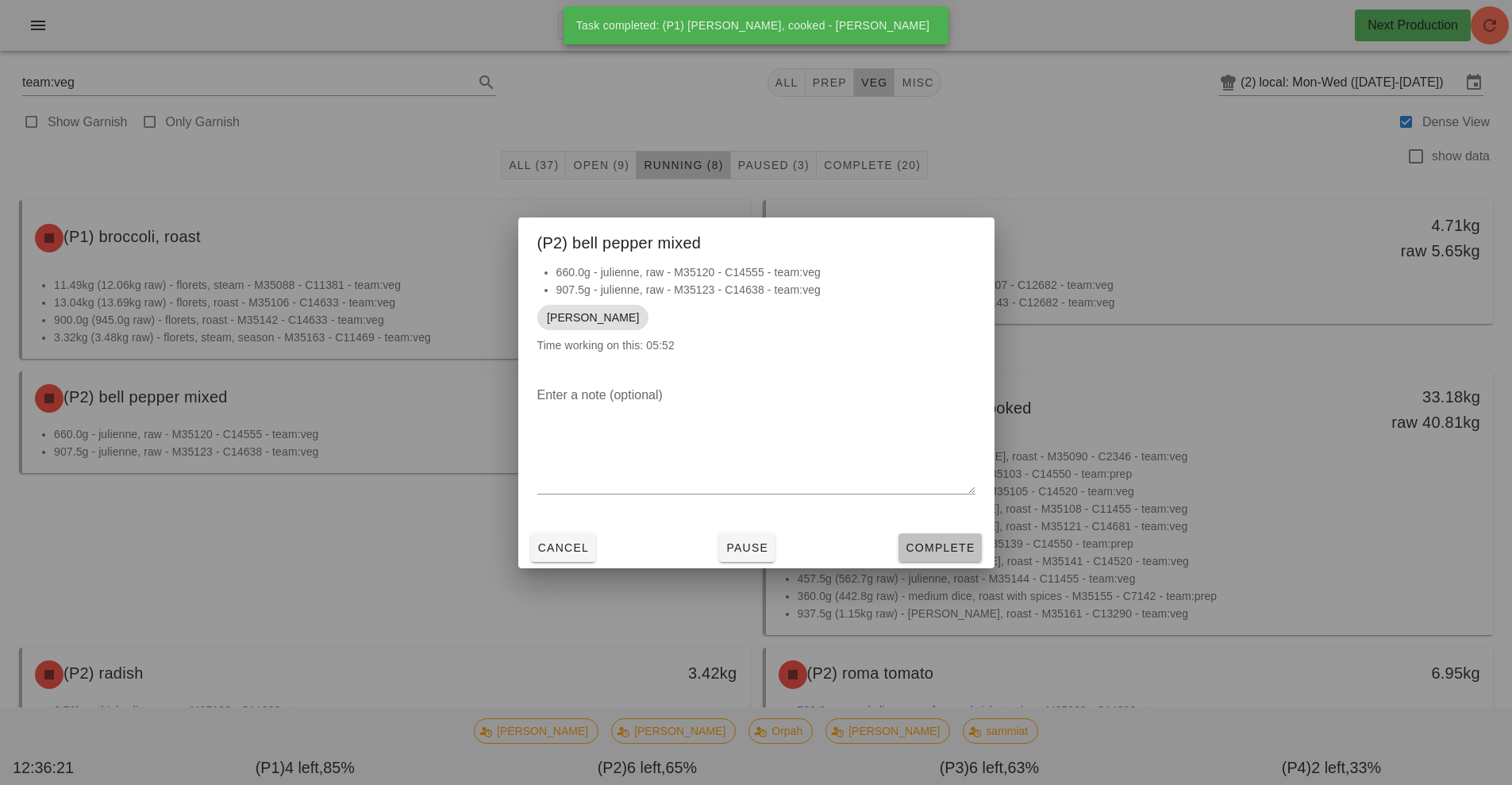
click at [956, 547] on span "Complete" at bounding box center [940, 547] width 70 height 13
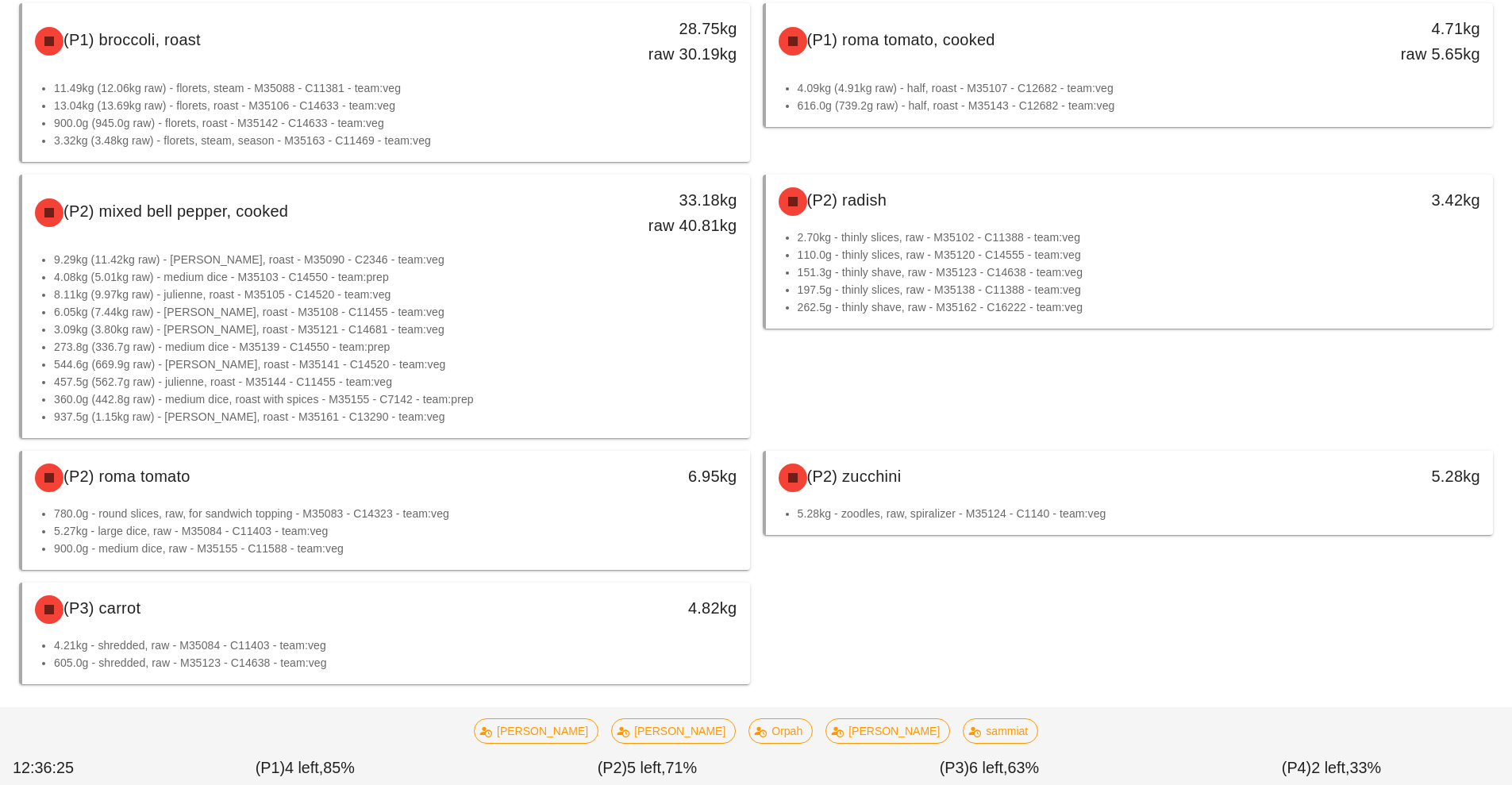
scroll to position [211, 0]
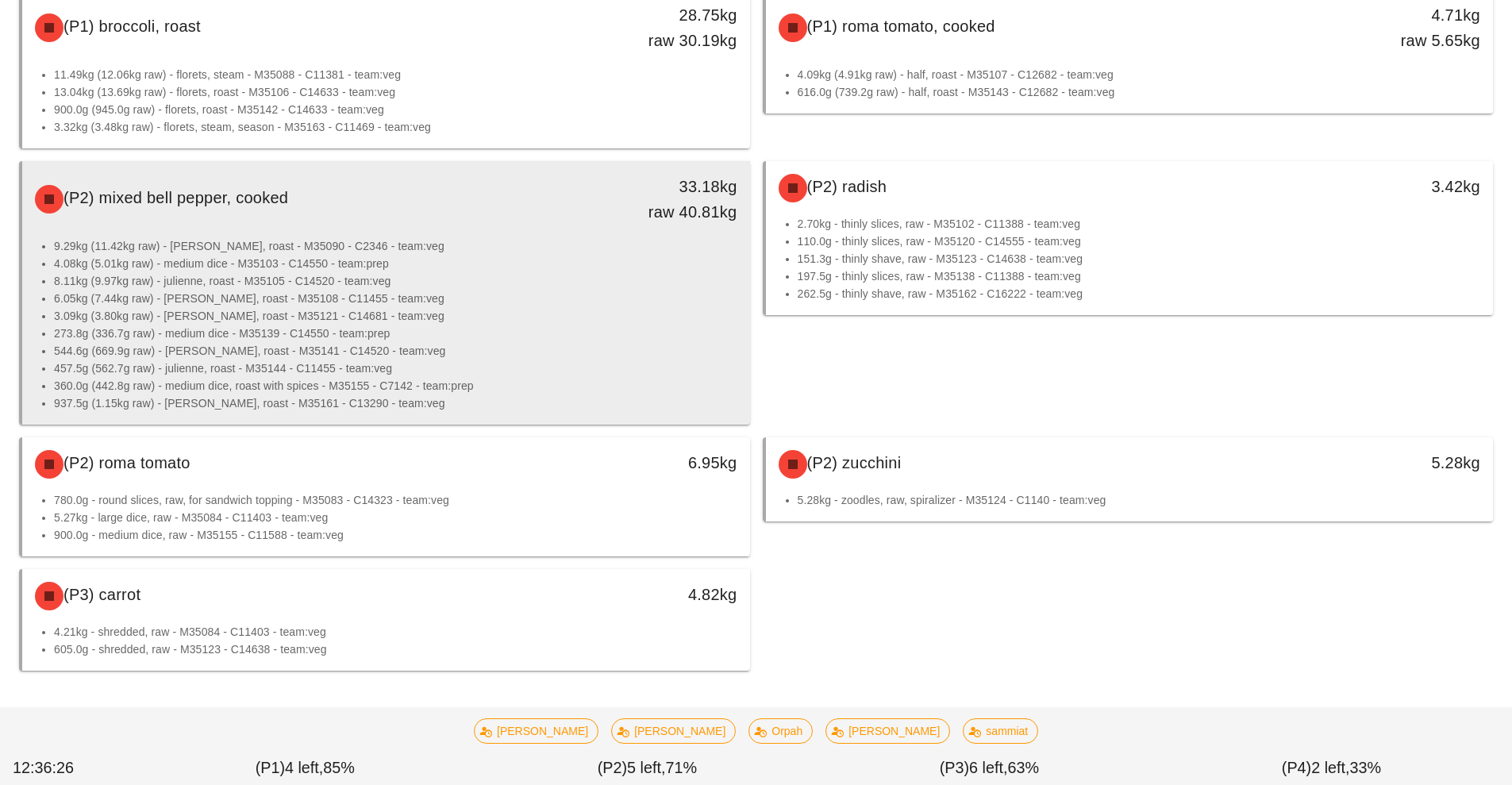
click at [578, 330] on li "273.8g (336.7g raw) - medium dice - M35139 - C14550 - team:prep" at bounding box center [395, 334] width 684 height 17
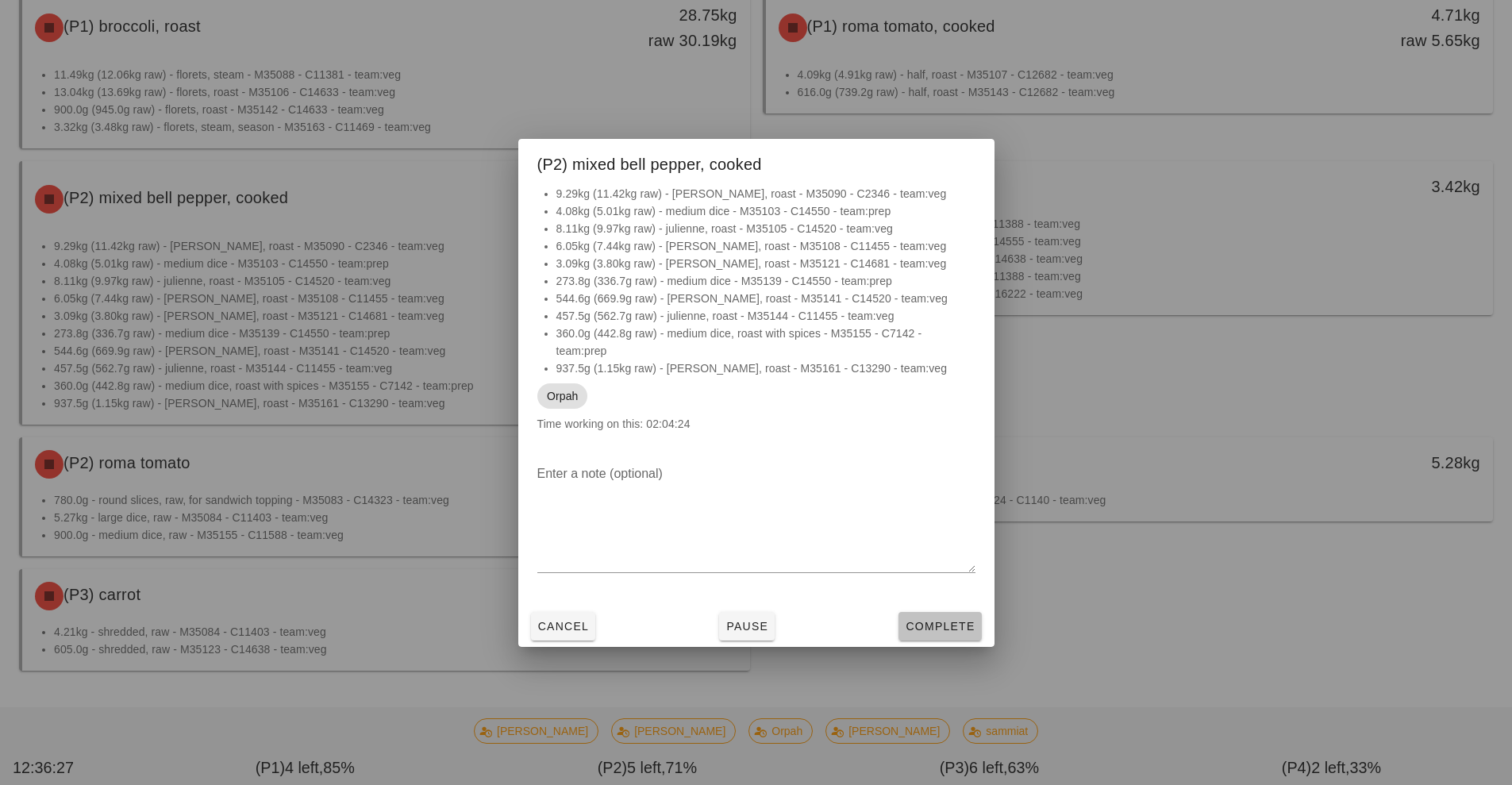
click at [944, 639] on button "Complete" at bounding box center [940, 626] width 83 height 29
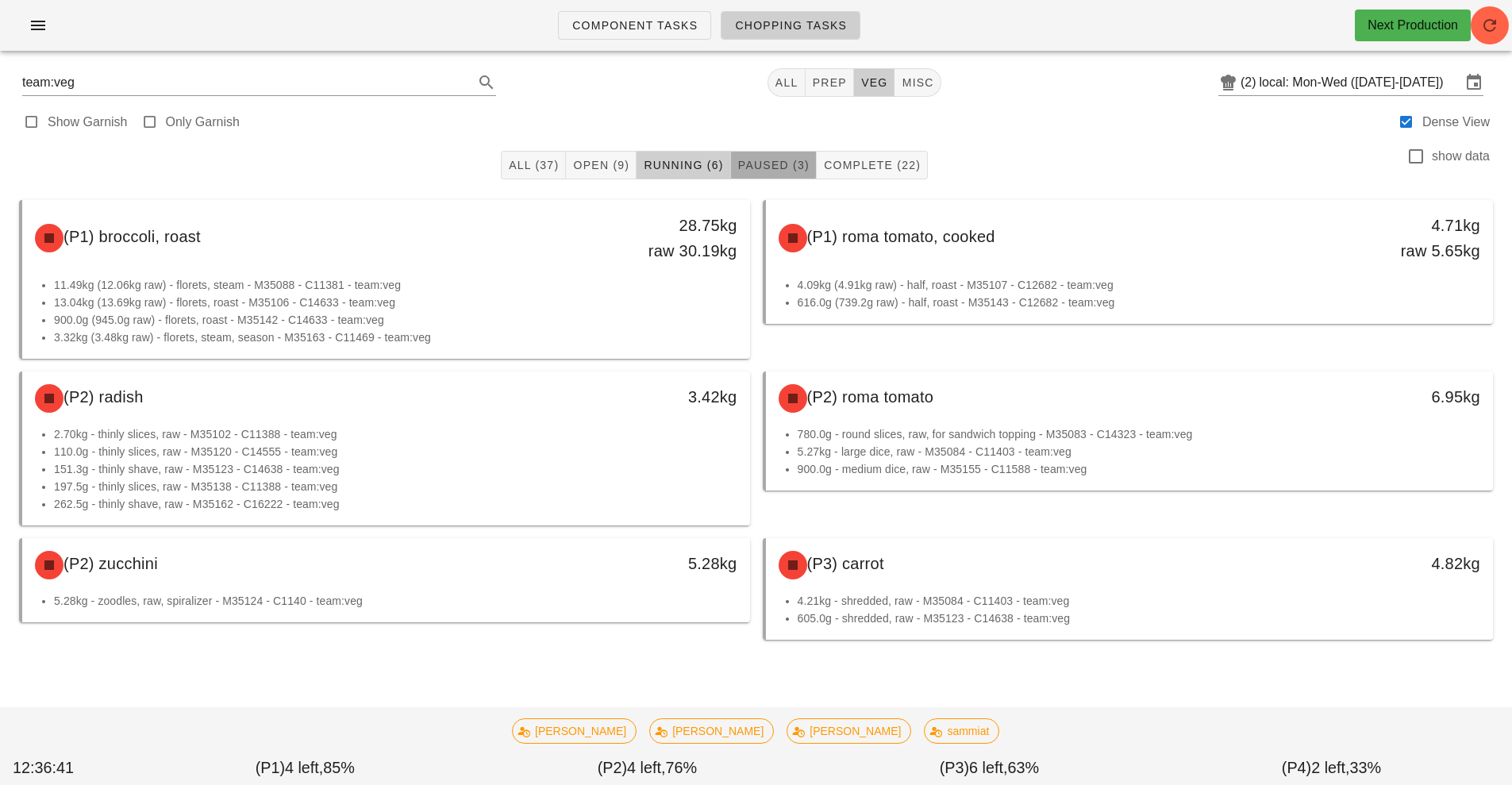
click at [783, 165] on span "Paused (3)" at bounding box center [773, 165] width 72 height 13
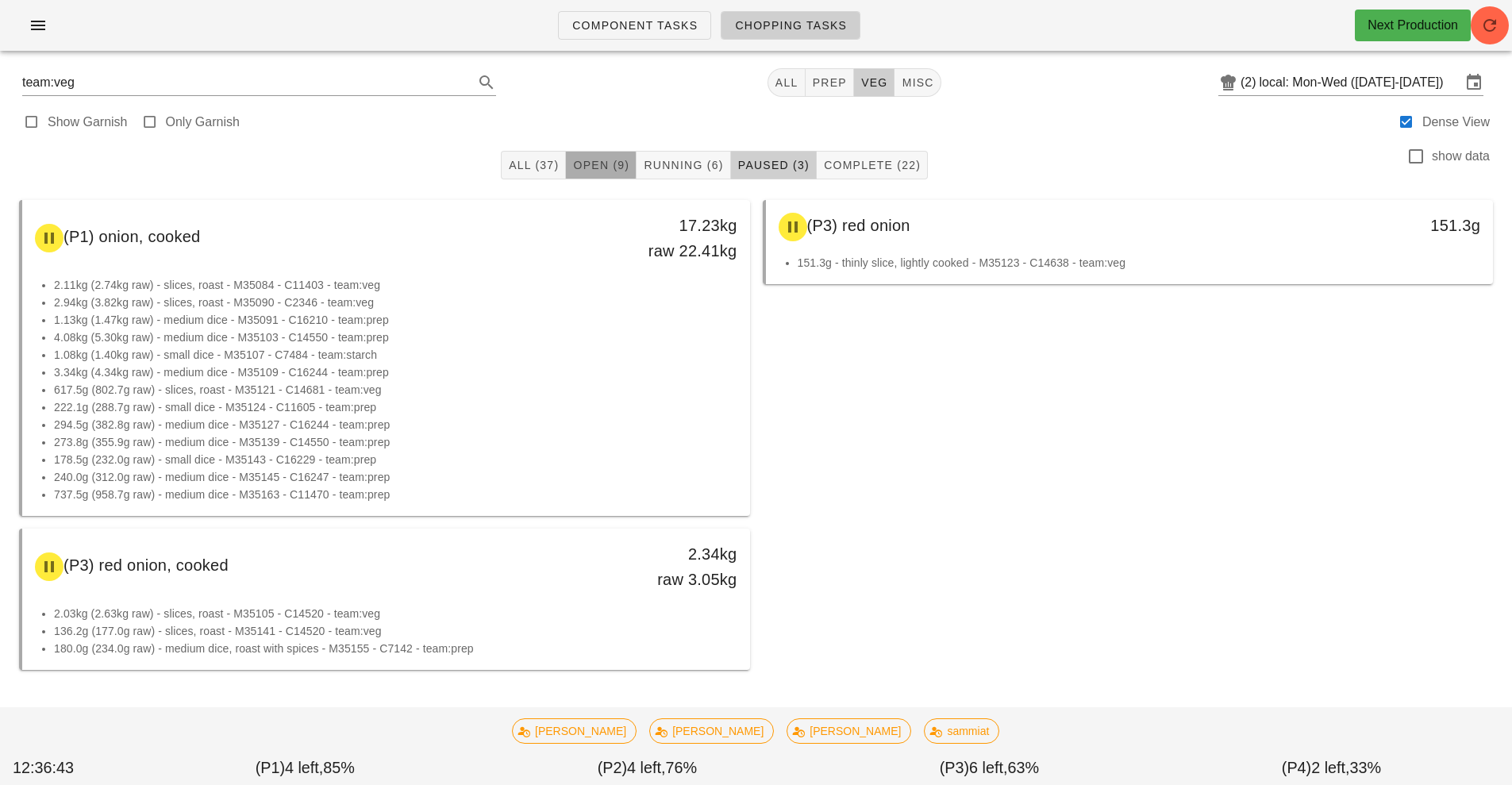
click at [594, 165] on span "Open (9)" at bounding box center [600, 165] width 57 height 13
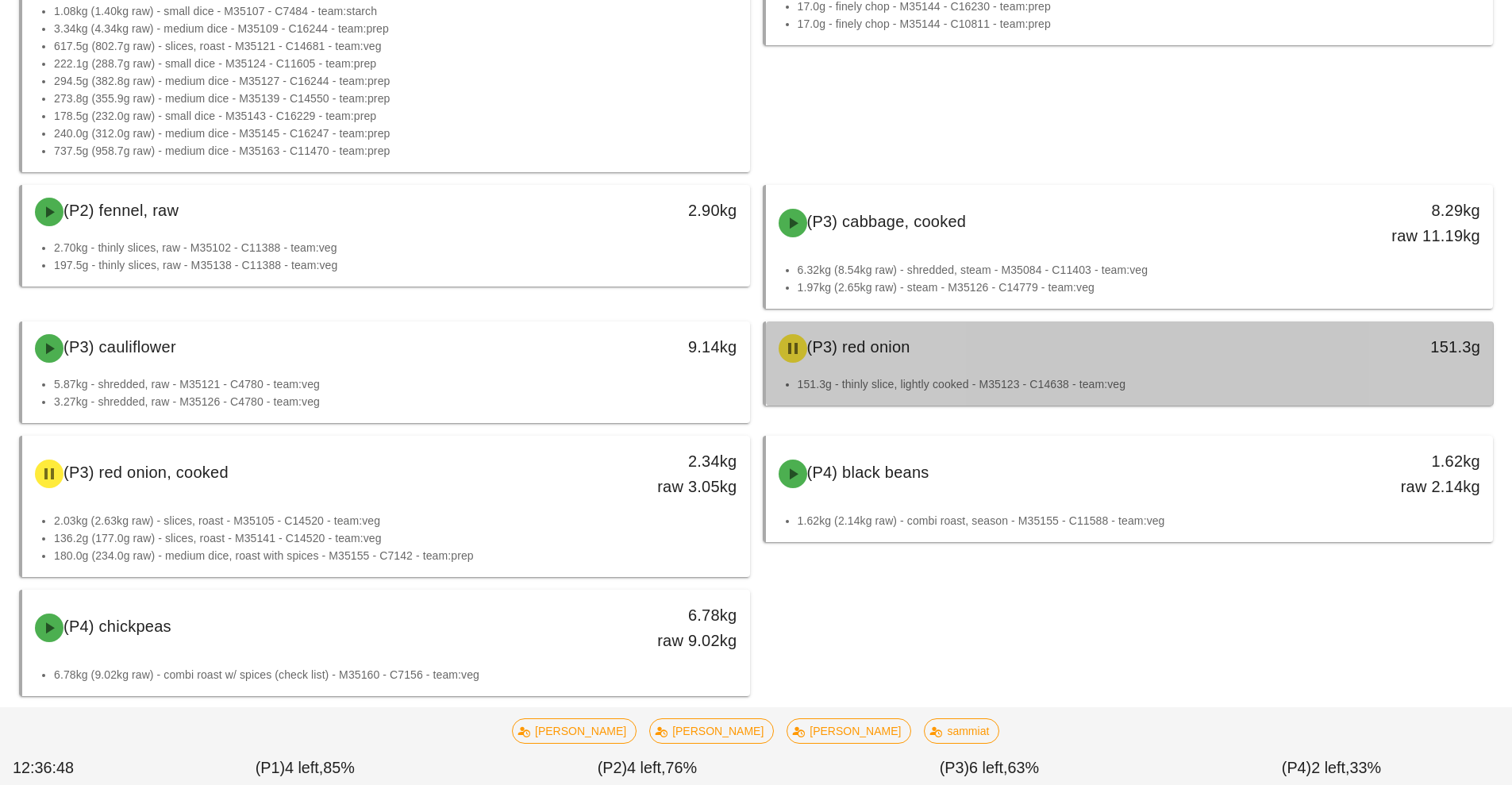
scroll to position [369, 0]
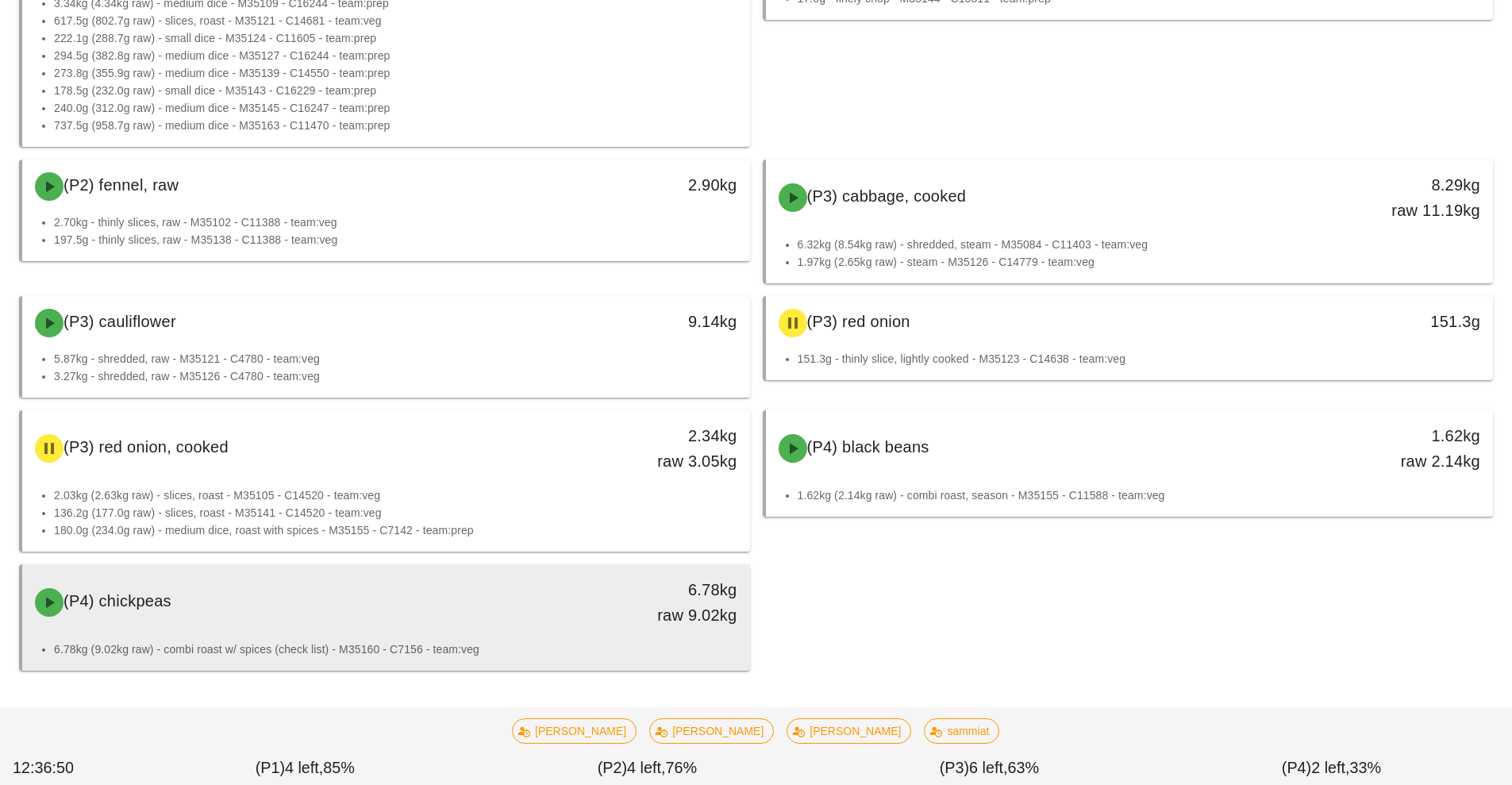
click at [489, 613] on div "(P4) chickpeas" at bounding box center [295, 603] width 541 height 48
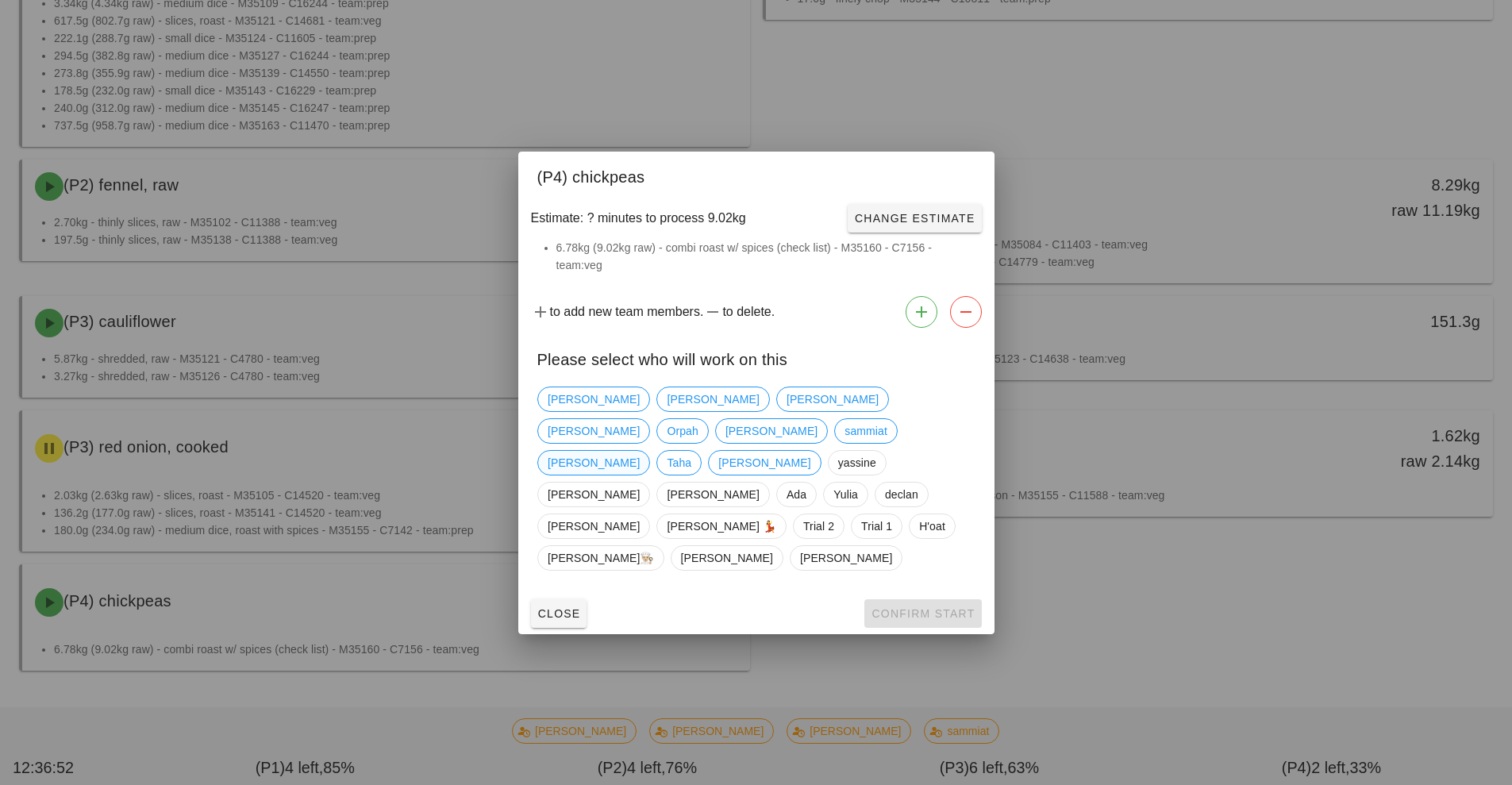
click at [561, 466] on span "Shawn" at bounding box center [594, 463] width 92 height 24
click at [934, 607] on span "Confirm Start" at bounding box center [922, 613] width 104 height 13
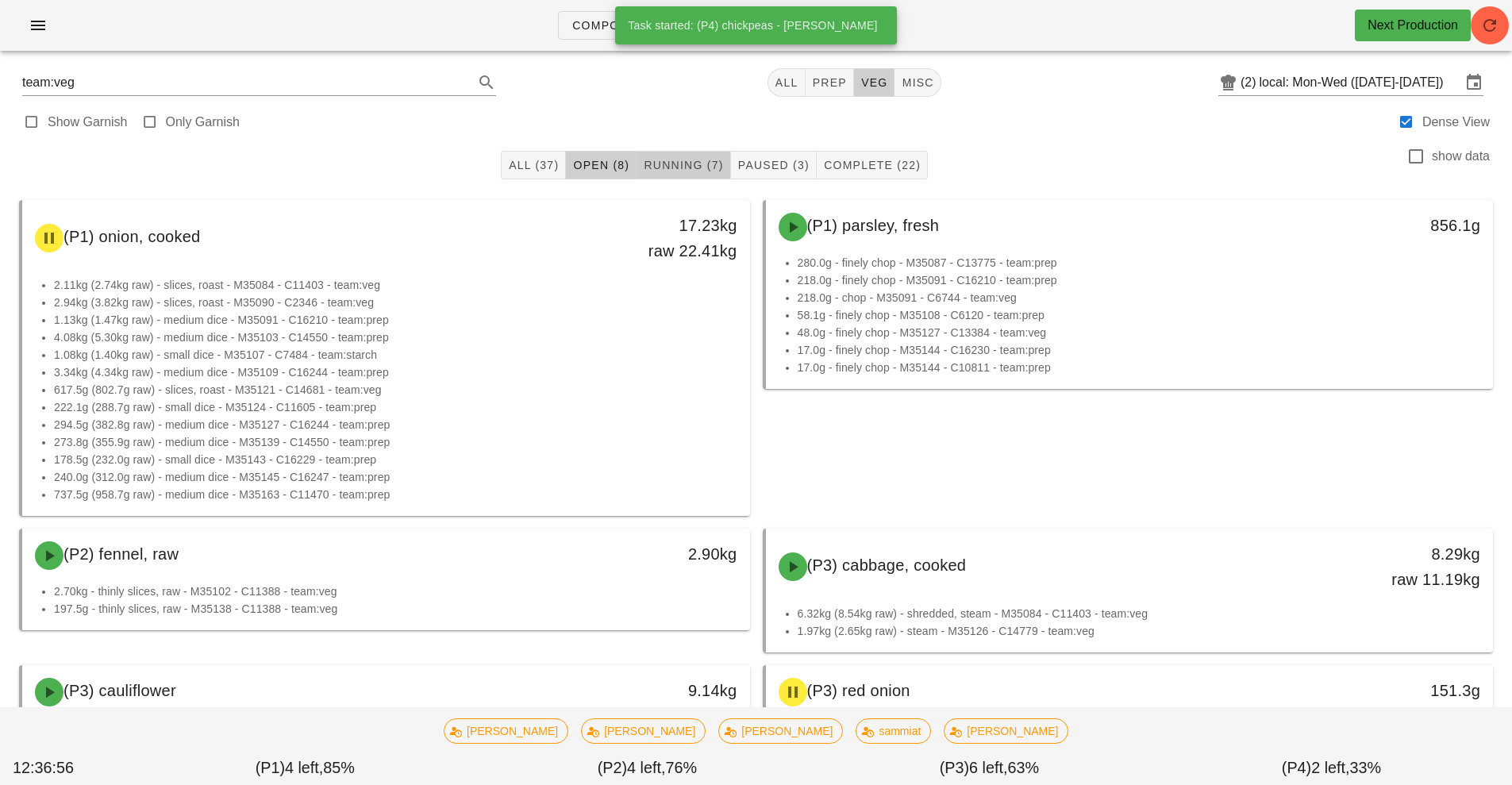
click at [689, 166] on span "Running (7)" at bounding box center [683, 165] width 80 height 13
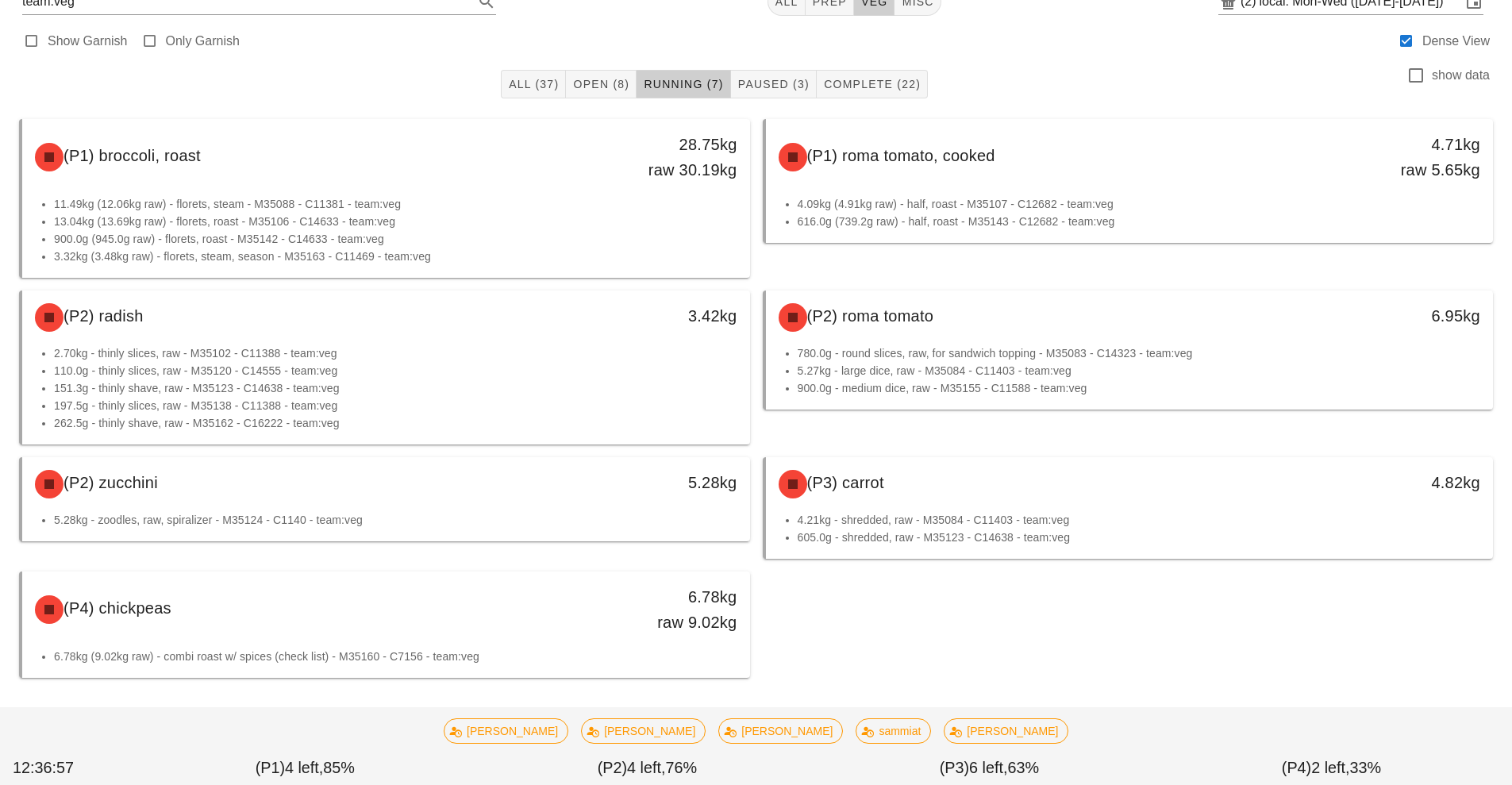
scroll to position [89, 0]
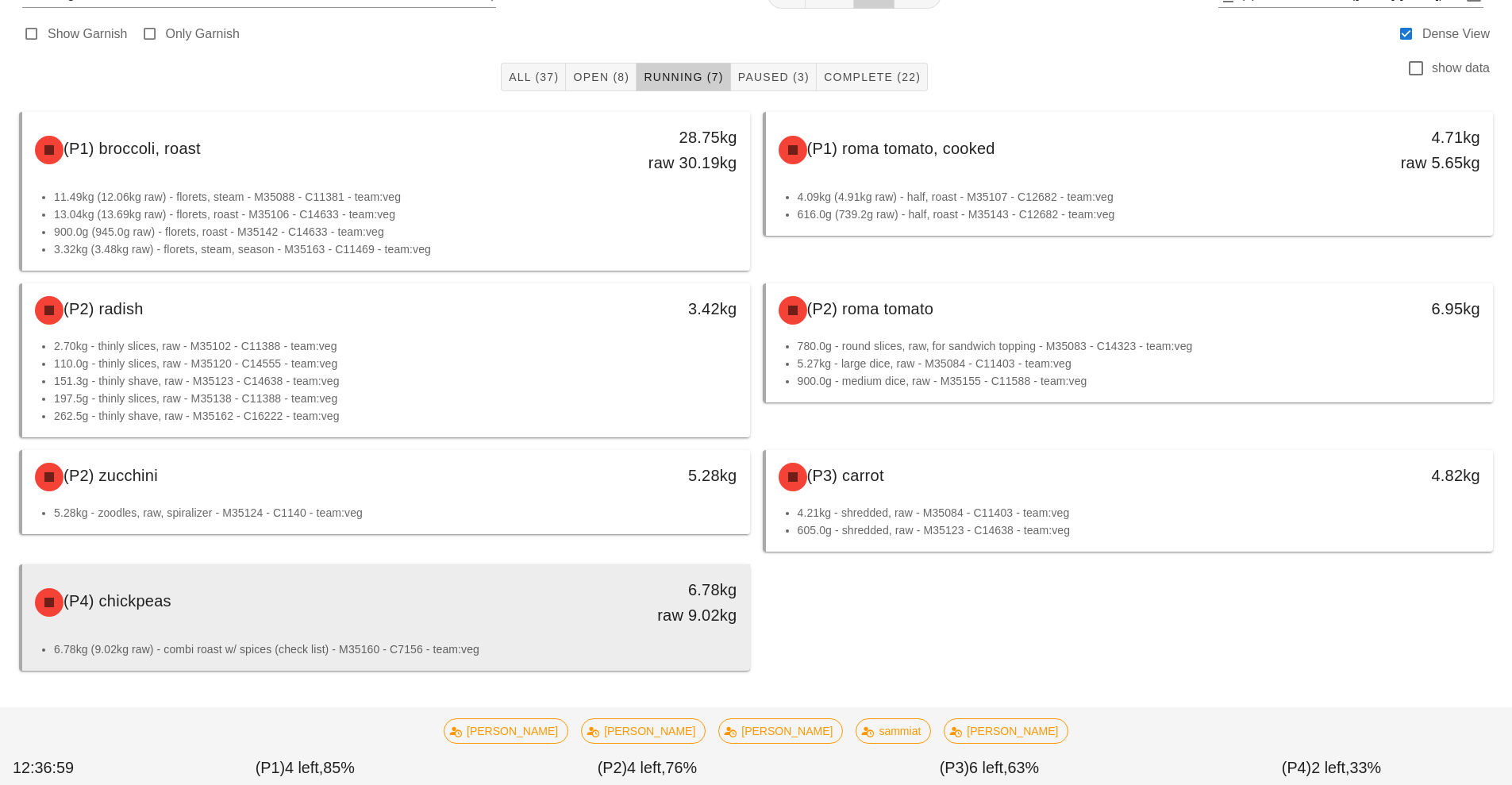
click at [589, 620] on div "6.78kg raw 9.02kg" at bounding box center [656, 602] width 162 height 51
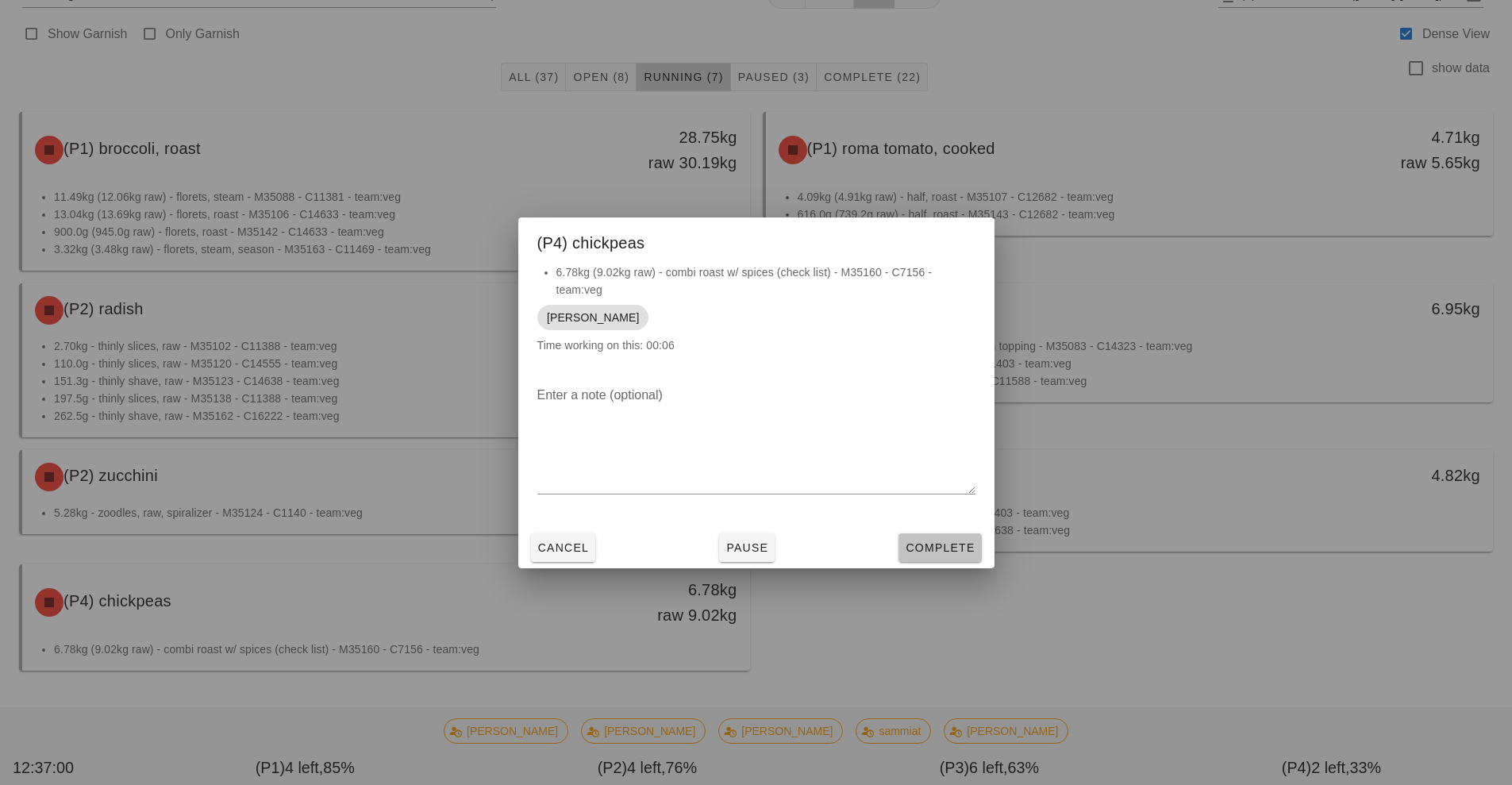
click at [952, 548] on span "Complete" at bounding box center [940, 547] width 70 height 13
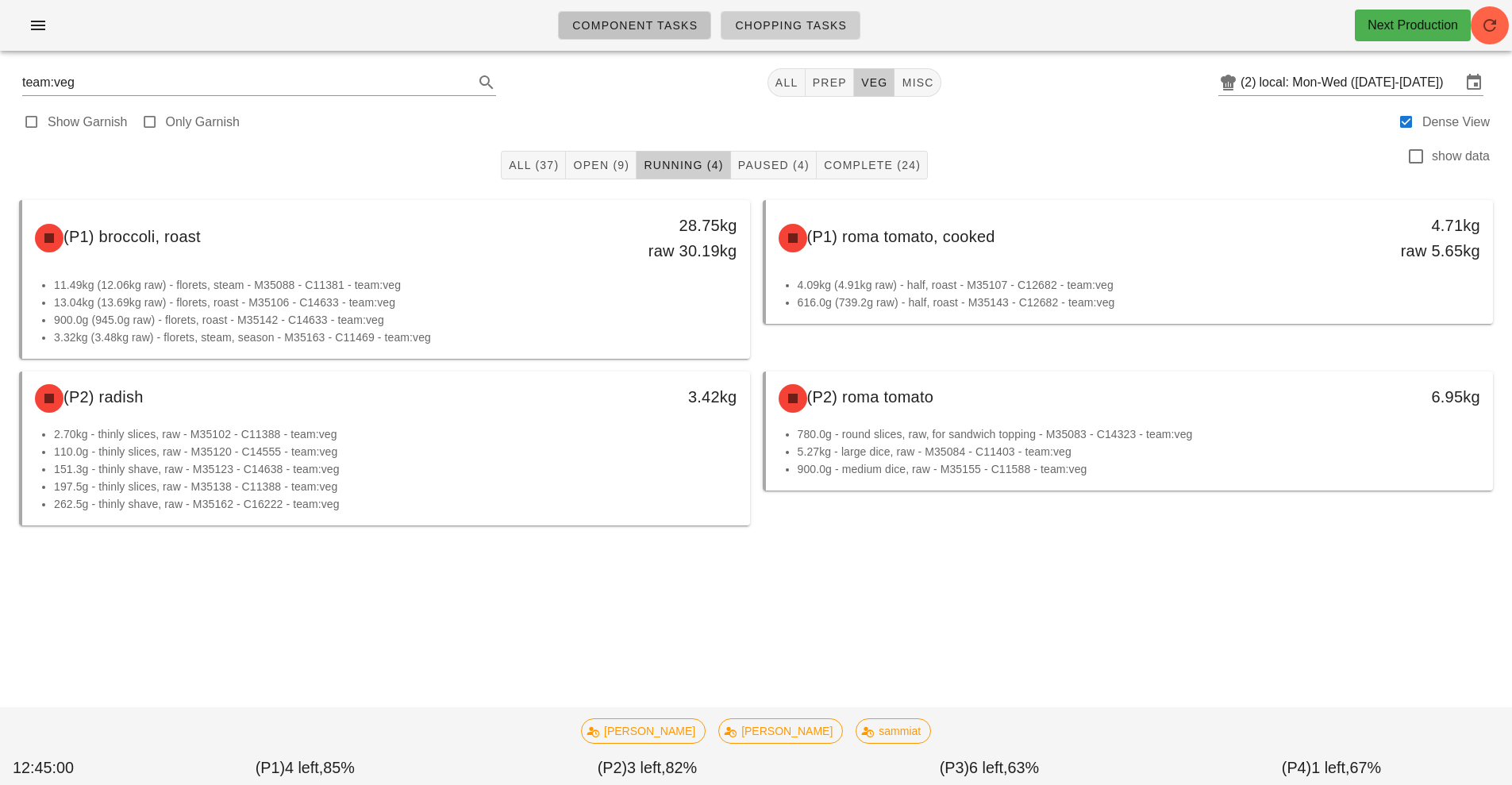
click at [630, 28] on span "Component Tasks" at bounding box center [634, 25] width 126 height 13
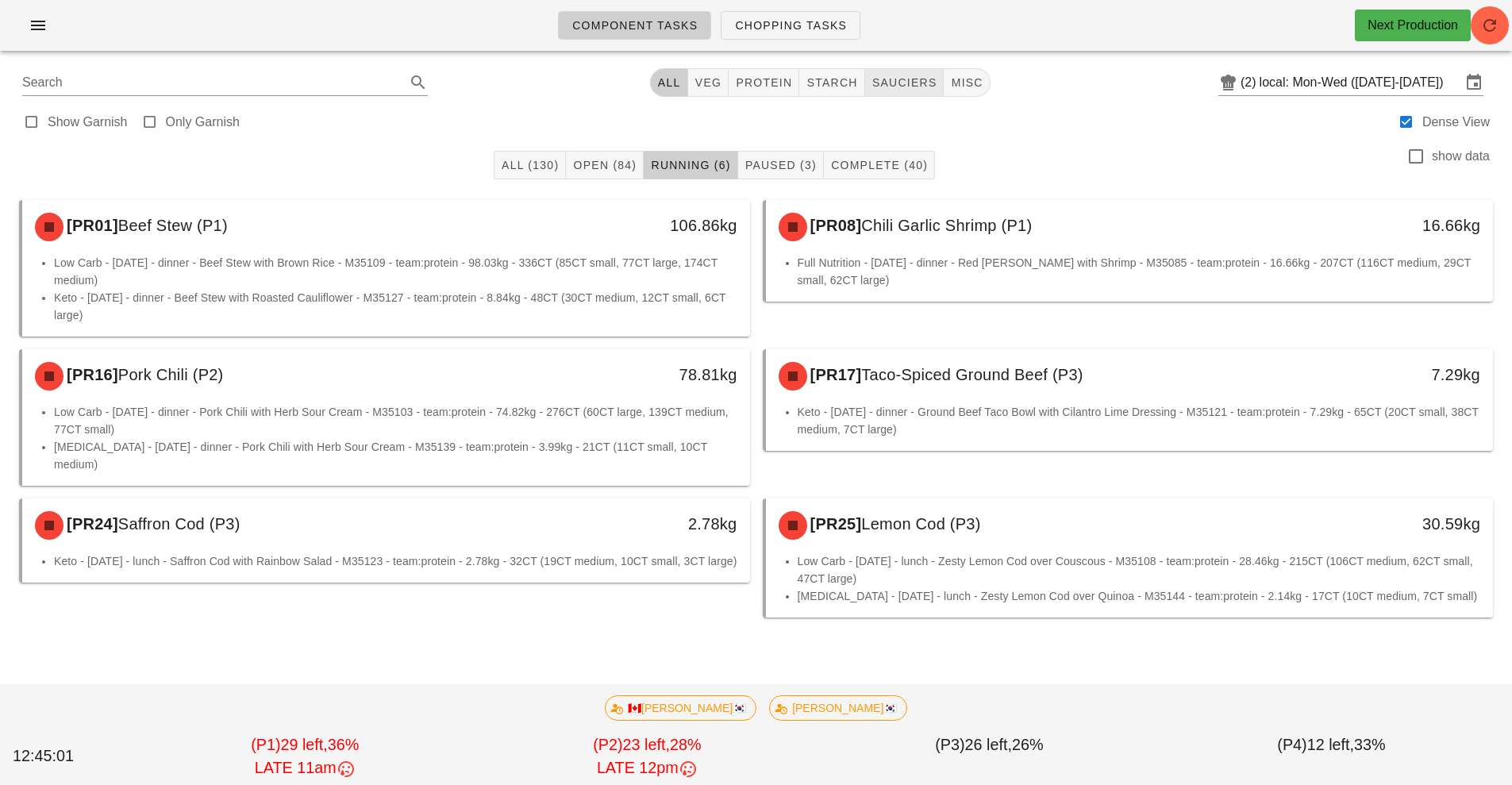
click at [912, 81] on span "sauciers" at bounding box center [904, 82] width 66 height 13
type input "team:sauciers"
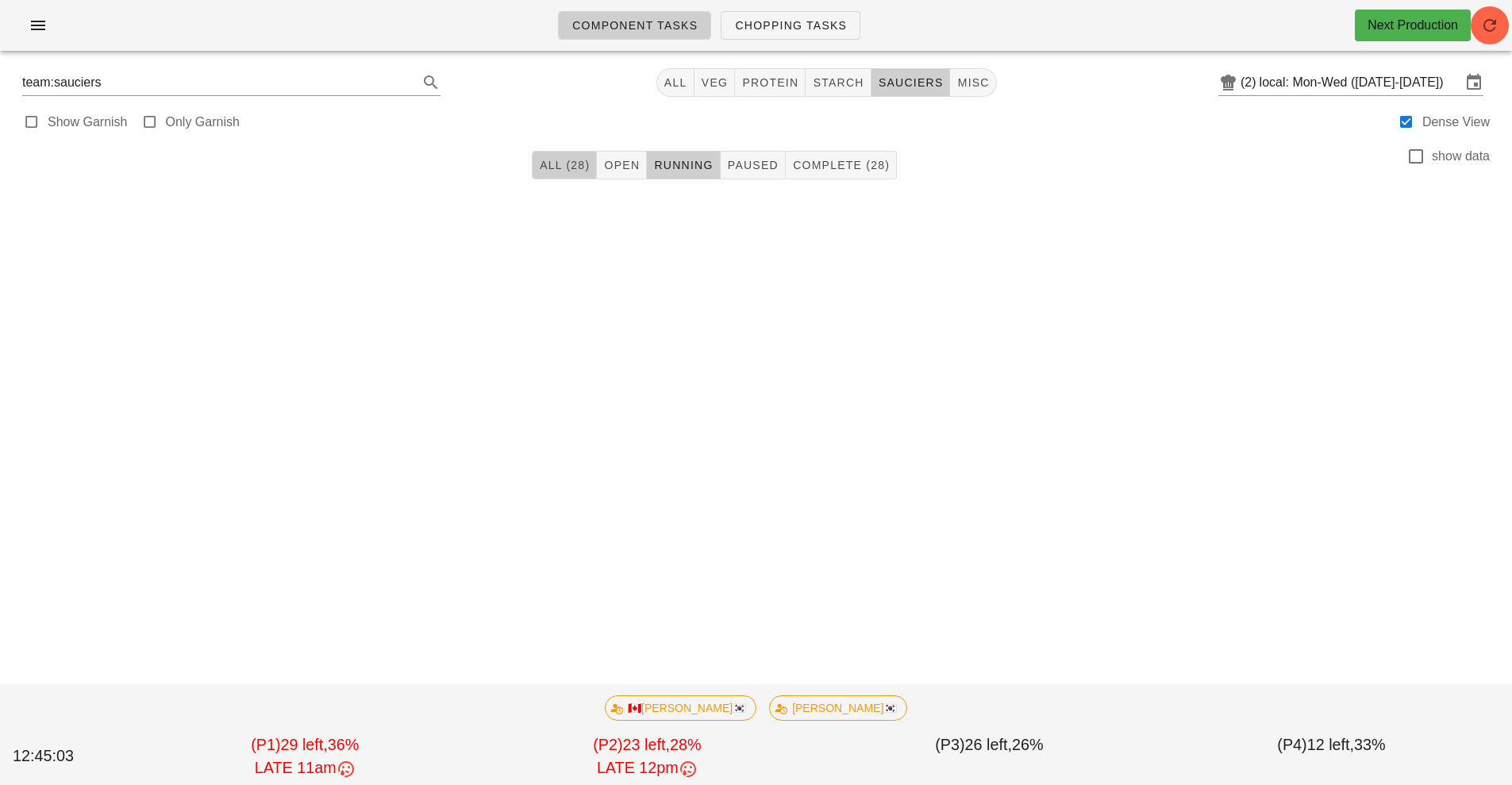
click at [551, 163] on span "All (28)" at bounding box center [564, 165] width 51 height 13
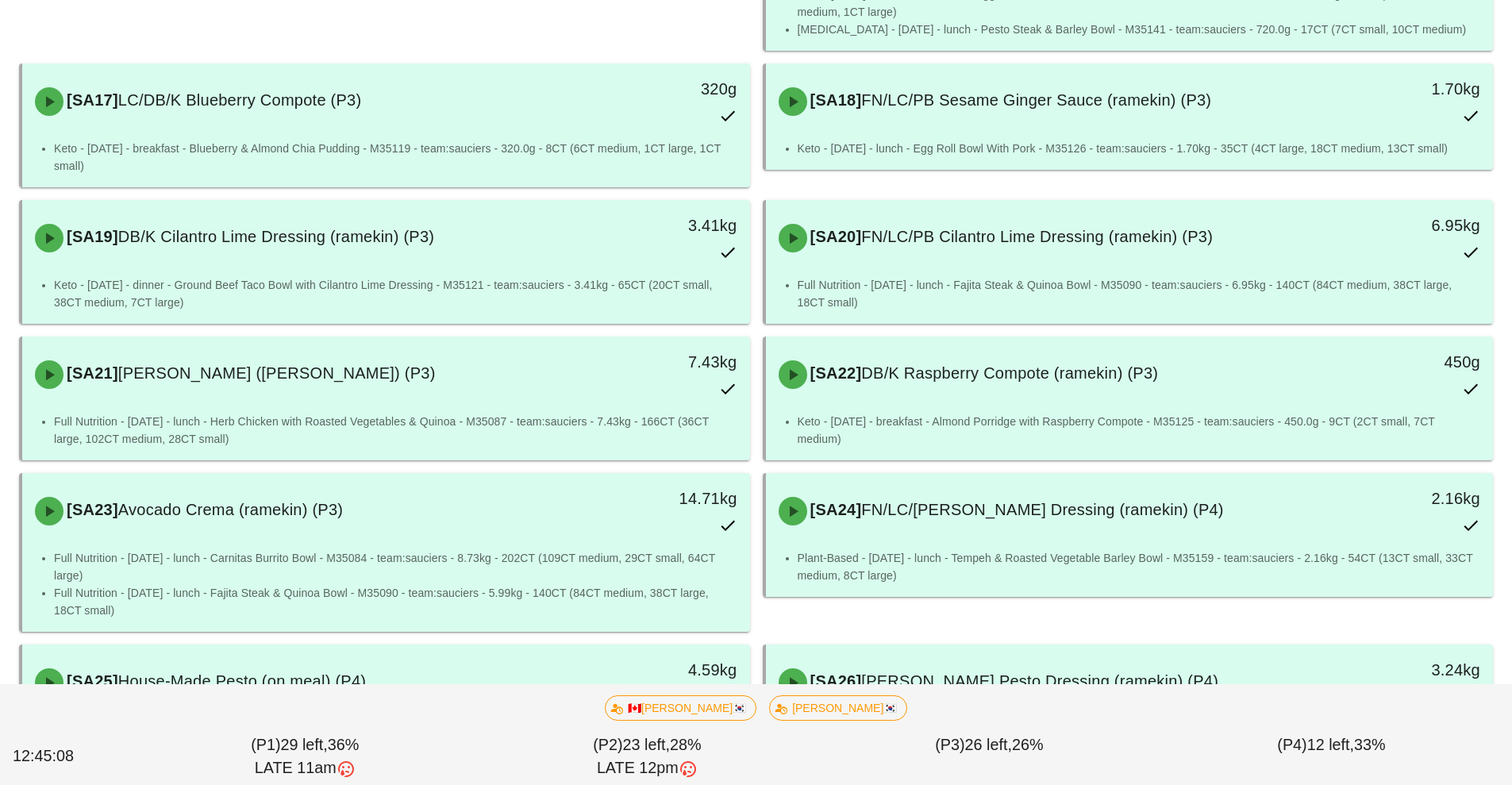
scroll to position [1632, 0]
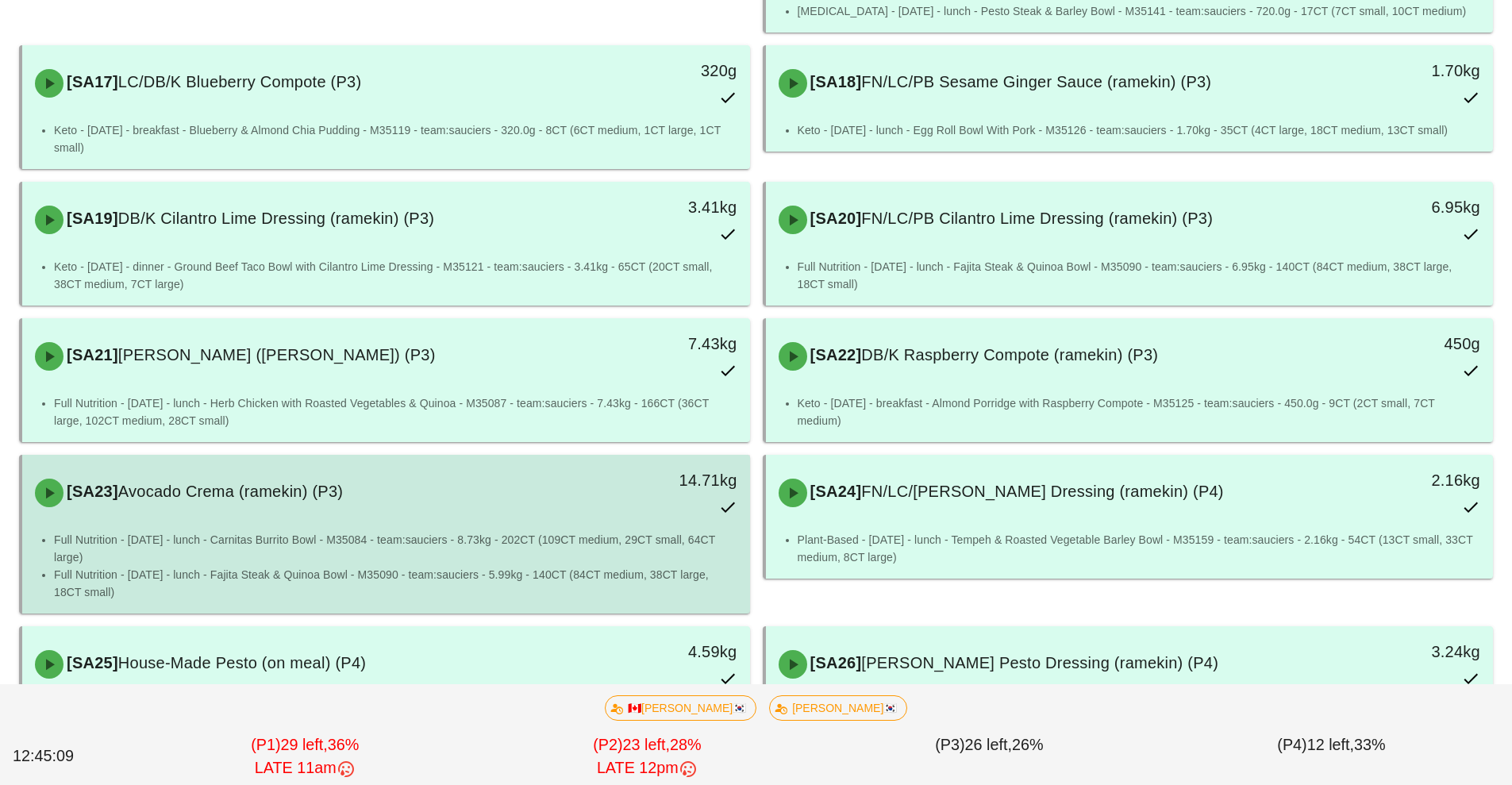
click at [343, 490] on div "[SA23] Avocado Crema (ramekin) (P3) 14.71kg" at bounding box center [386, 493] width 721 height 70
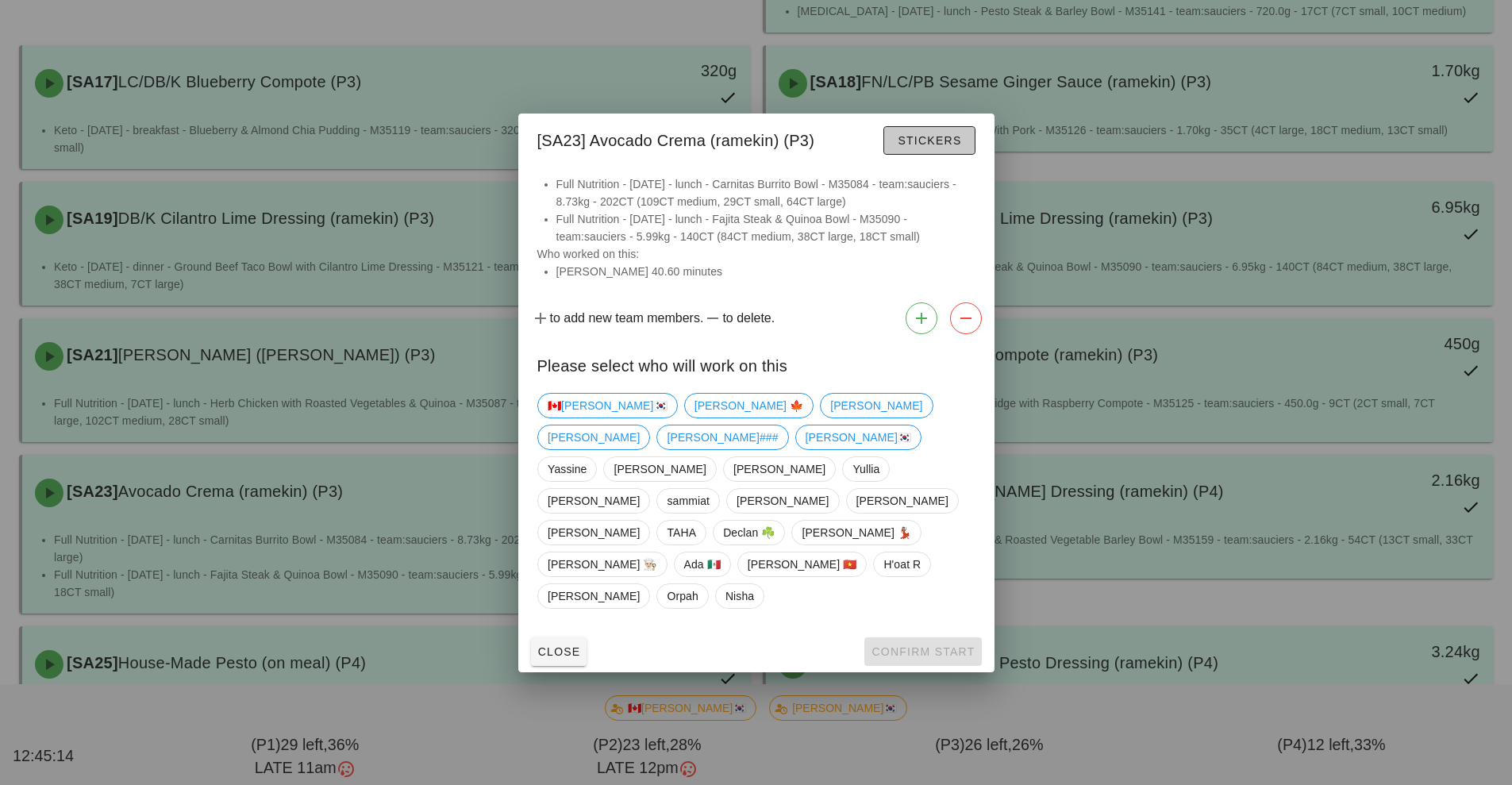
click at [920, 155] on button "Stickers" at bounding box center [929, 140] width 91 height 29
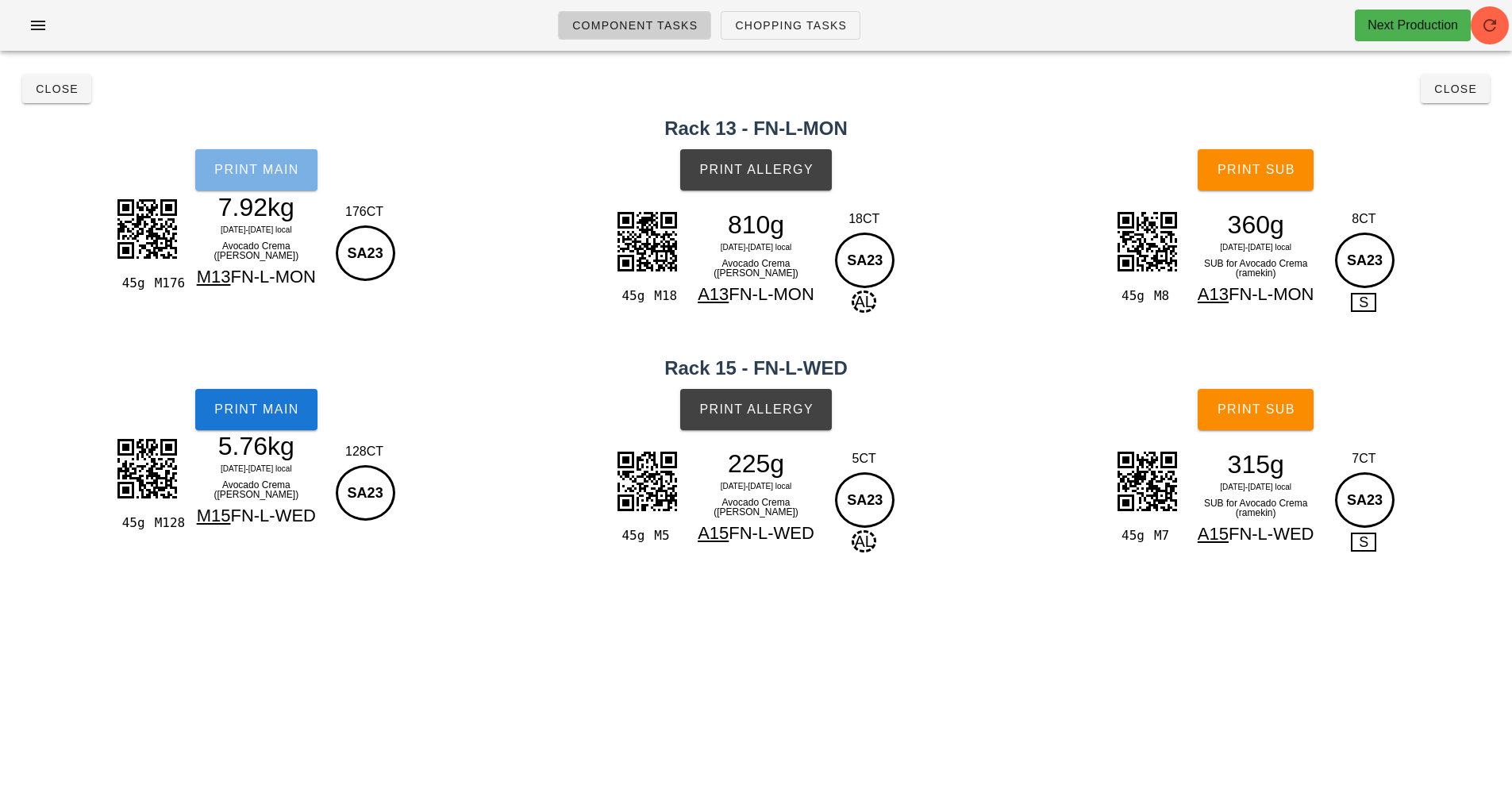
click at [257, 175] on span "Print Main" at bounding box center [256, 169] width 86 height 14
click at [274, 403] on span "Print Main" at bounding box center [256, 409] width 86 height 14
click at [70, 97] on button "Close" at bounding box center [57, 89] width 69 height 29
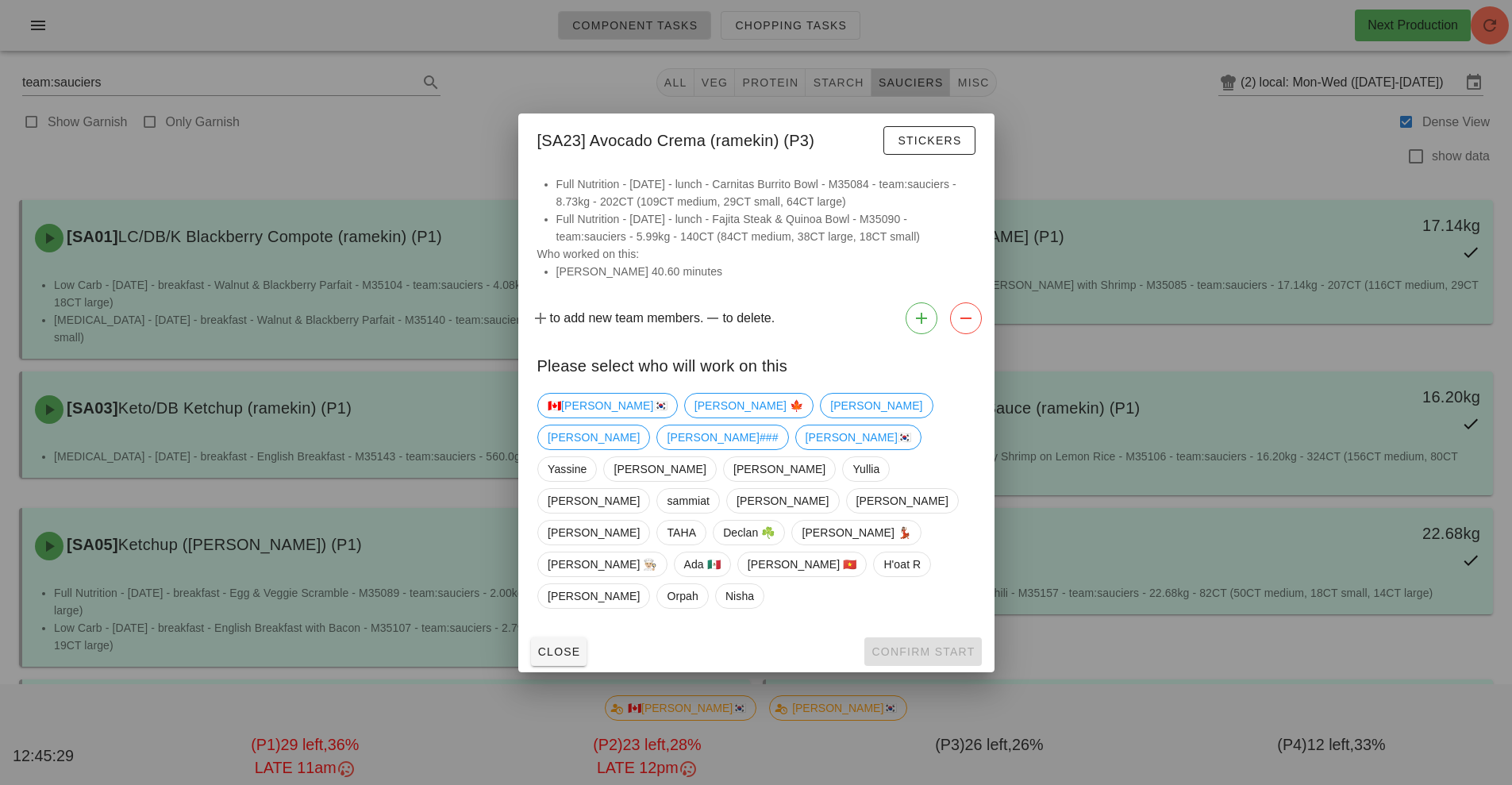
click at [1104, 143] on div at bounding box center [756, 392] width 1512 height 785
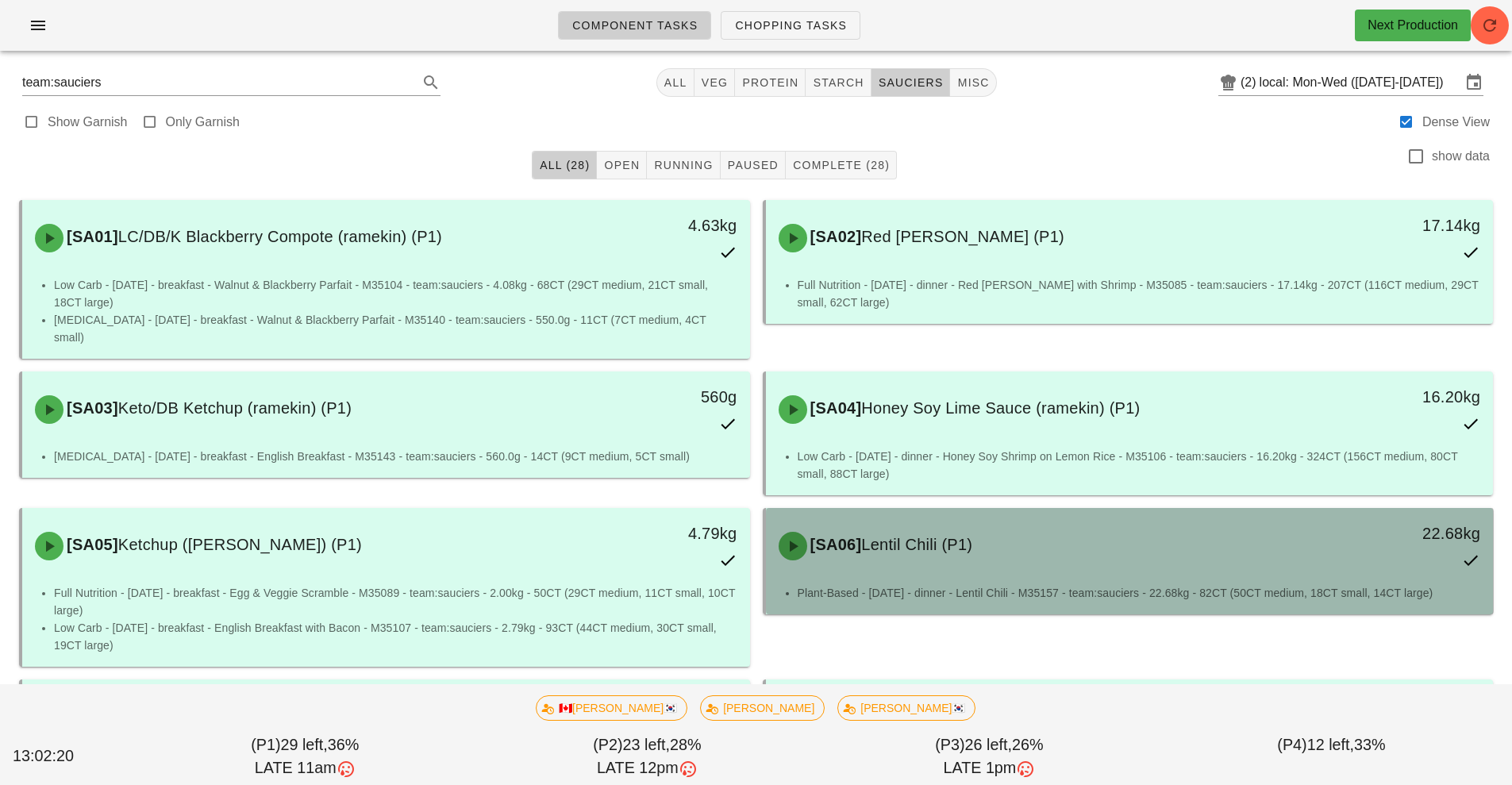
click at [1318, 534] on div "22.68kg" at bounding box center [1399, 546] width 180 height 70
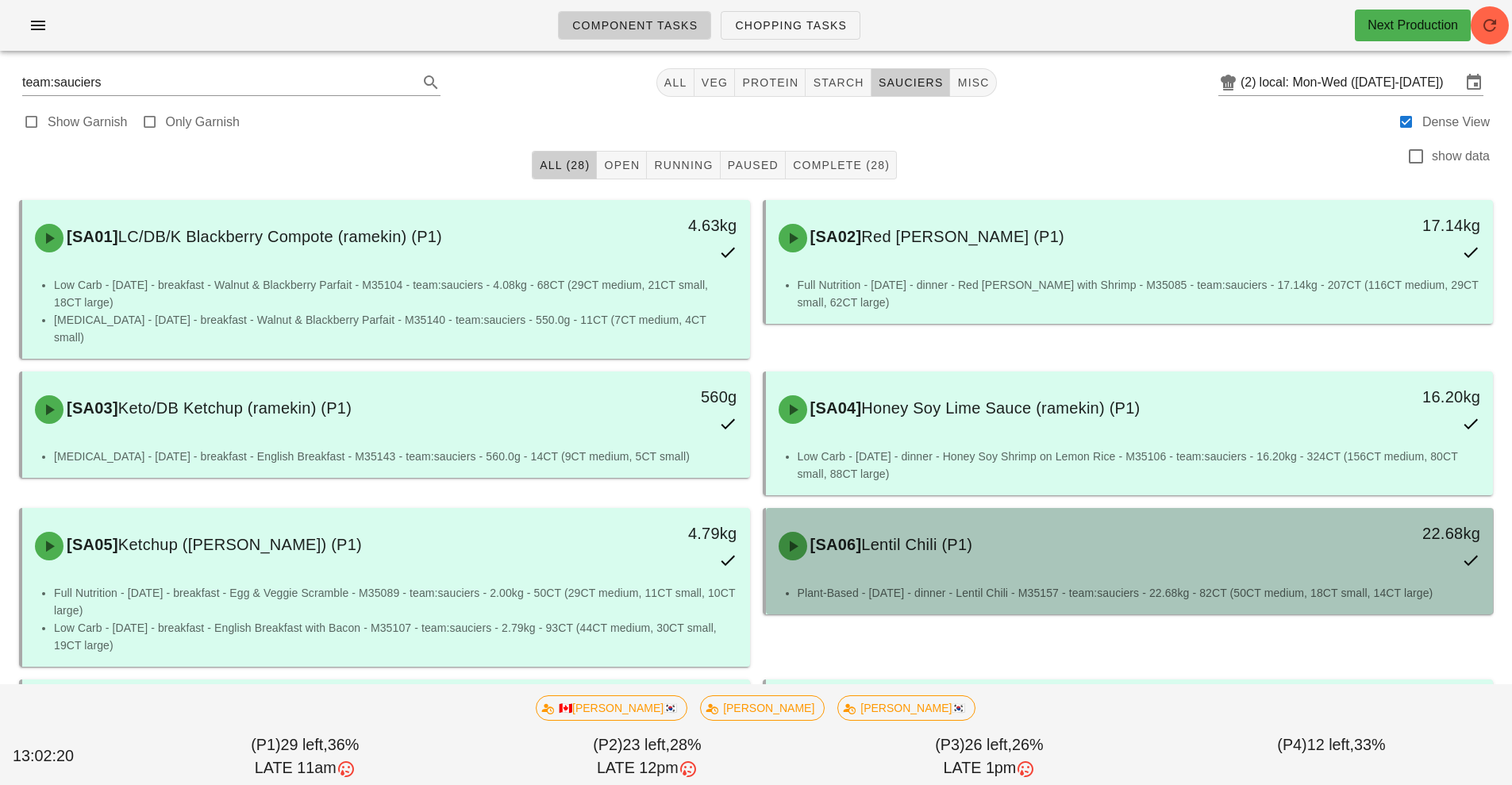
click at [1276, 522] on div "[SA06] Lentil Chili (P1)" at bounding box center [1040, 546] width 541 height 48
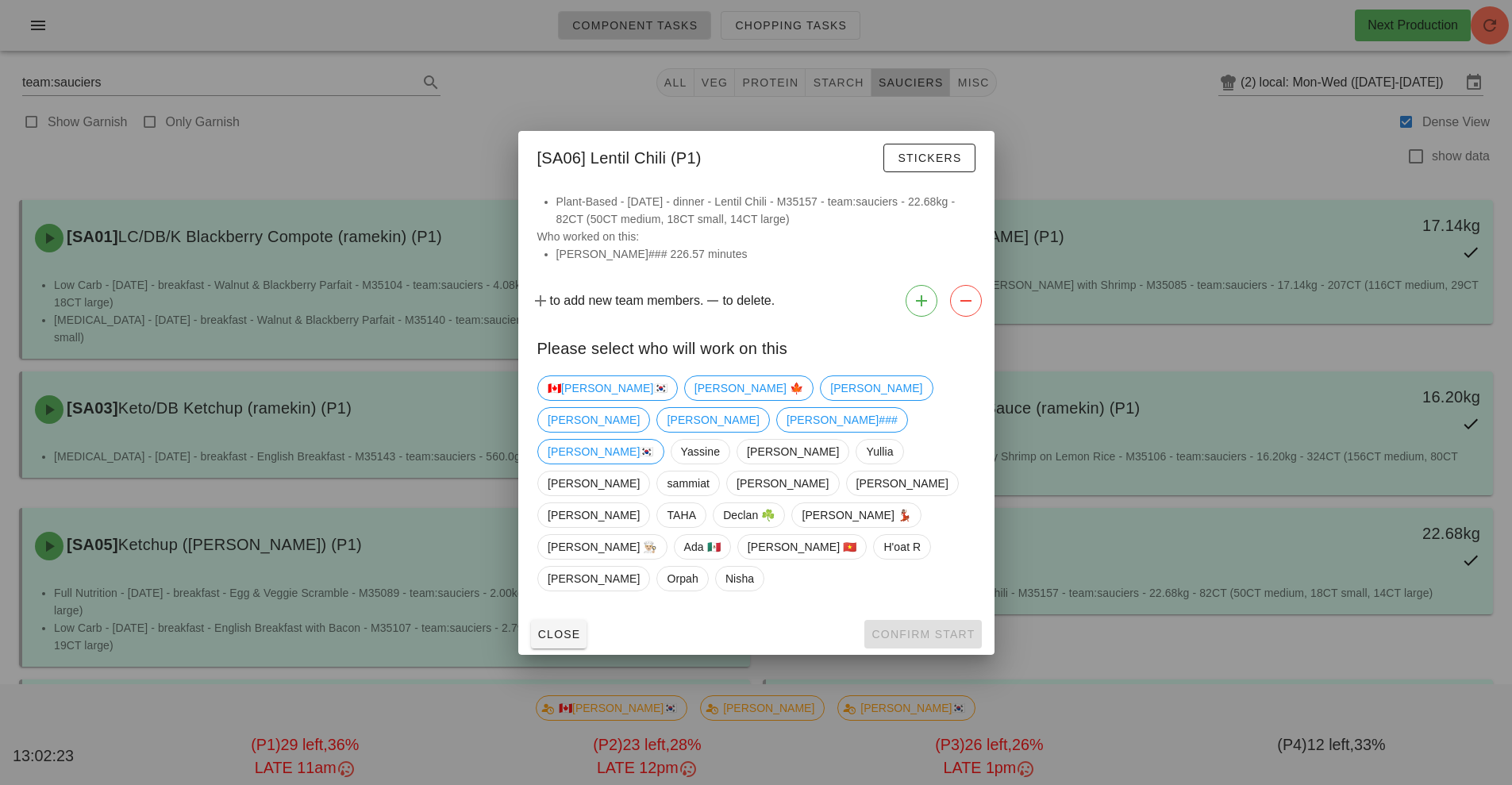
click at [1140, 130] on div at bounding box center [756, 392] width 1512 height 785
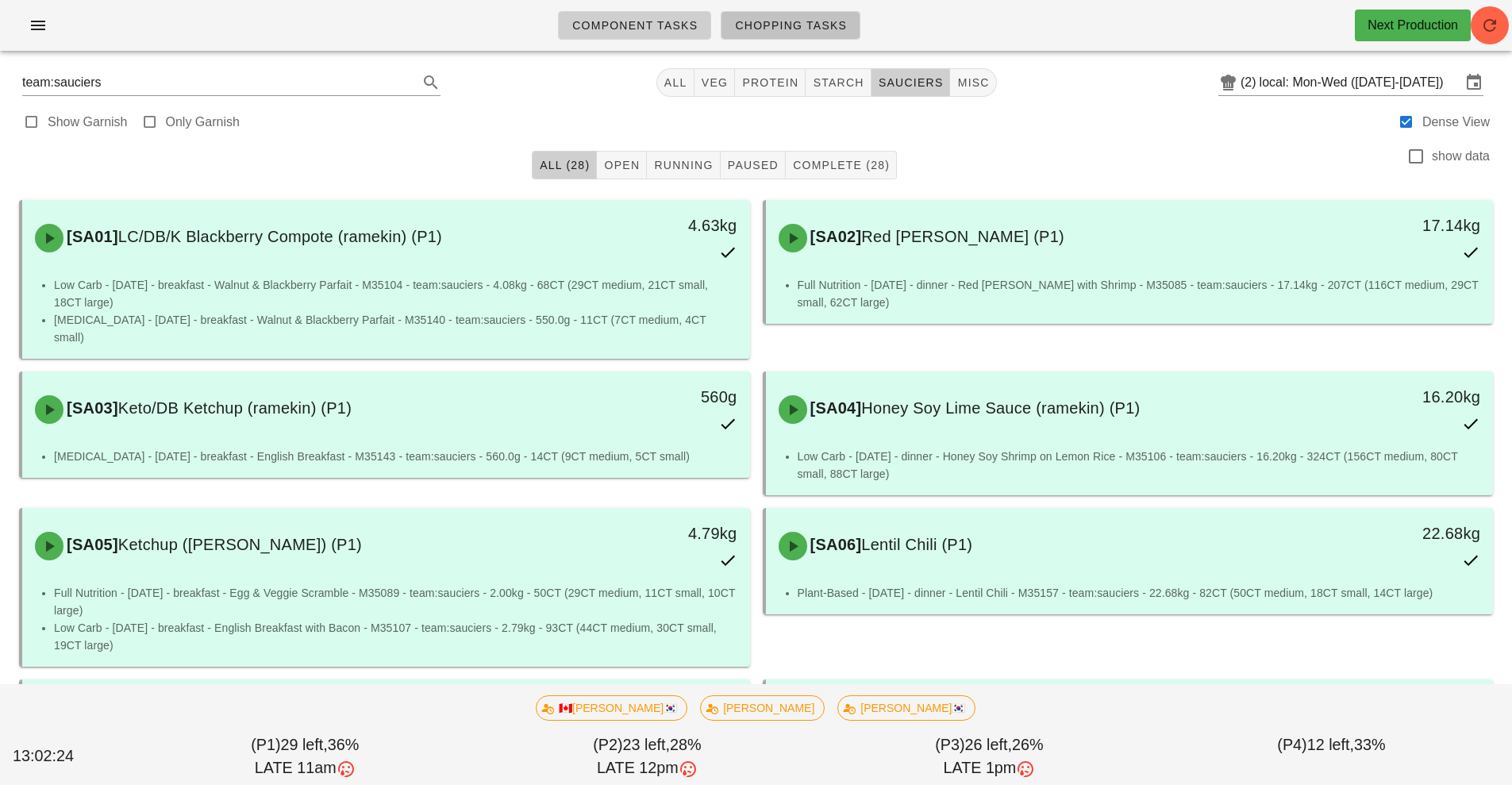
click at [824, 20] on span "Chopping Tasks" at bounding box center [790, 25] width 113 height 13
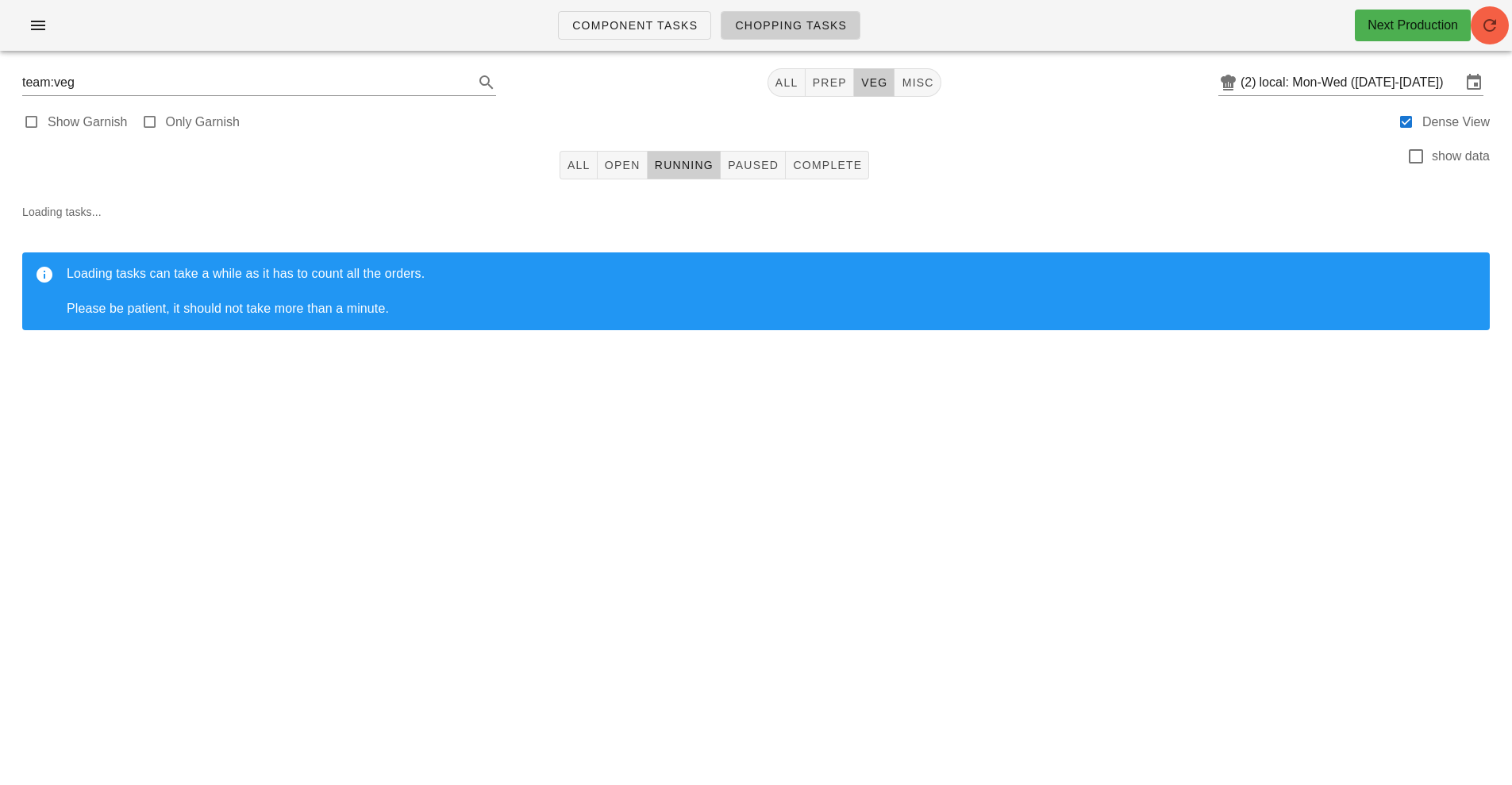
click at [1484, 30] on icon "button" at bounding box center [1490, 26] width 19 height 19
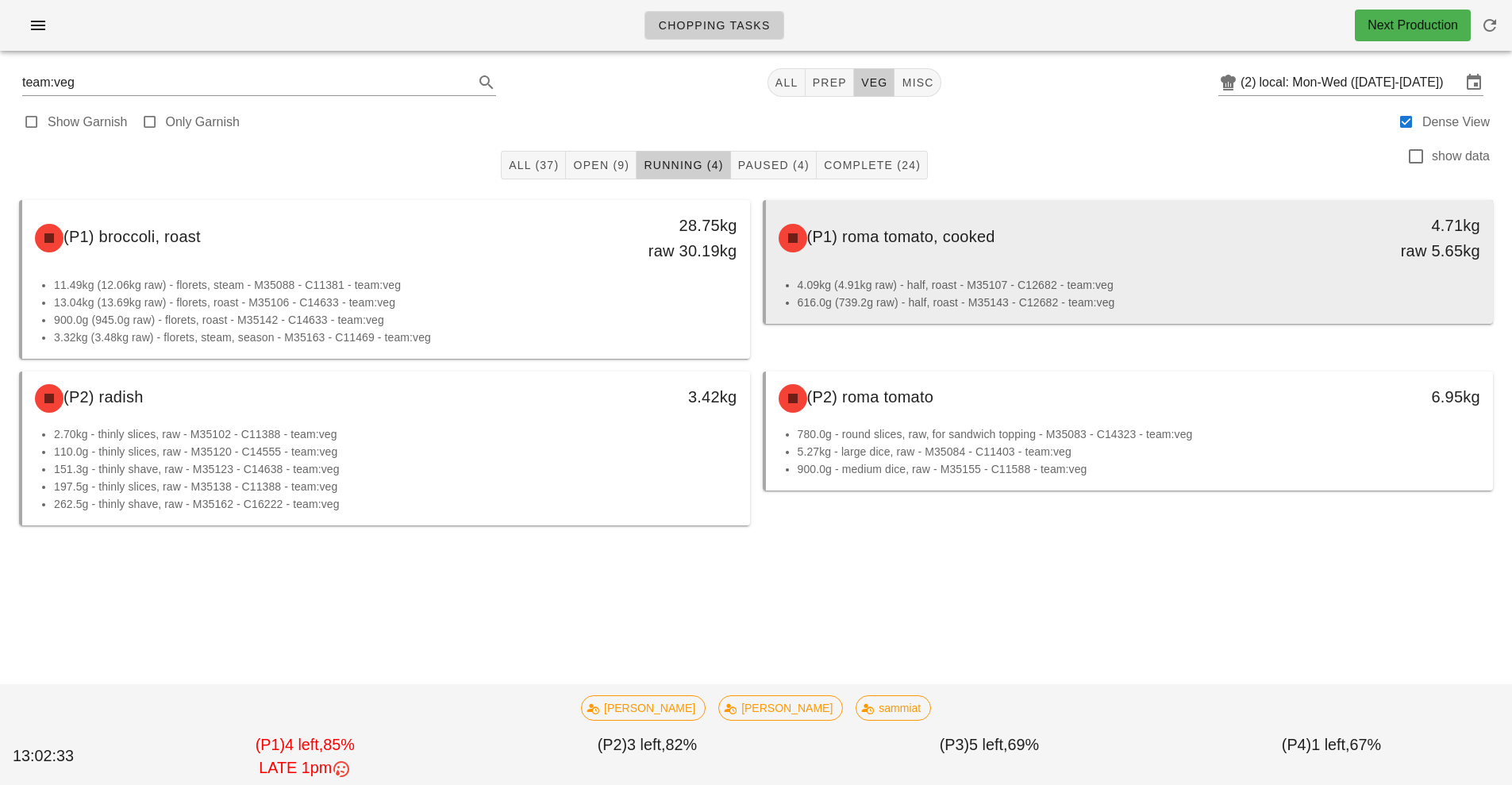
click at [1047, 283] on li "4.09kg (4.91kg raw) - half, roast - M35107 - C12682 - team:veg" at bounding box center [1139, 285] width 684 height 17
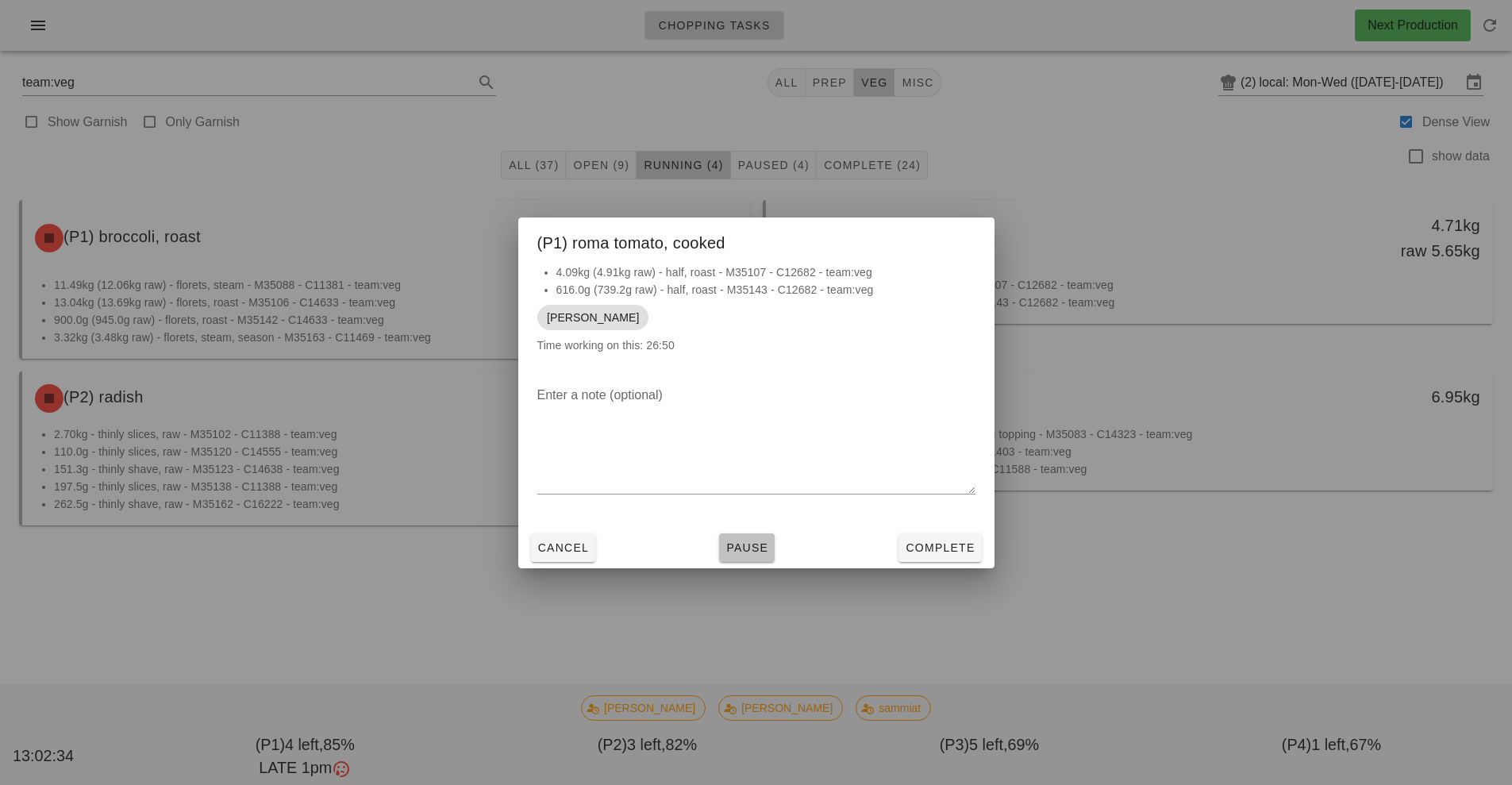
click at [755, 553] on span "Pause" at bounding box center [746, 547] width 43 height 13
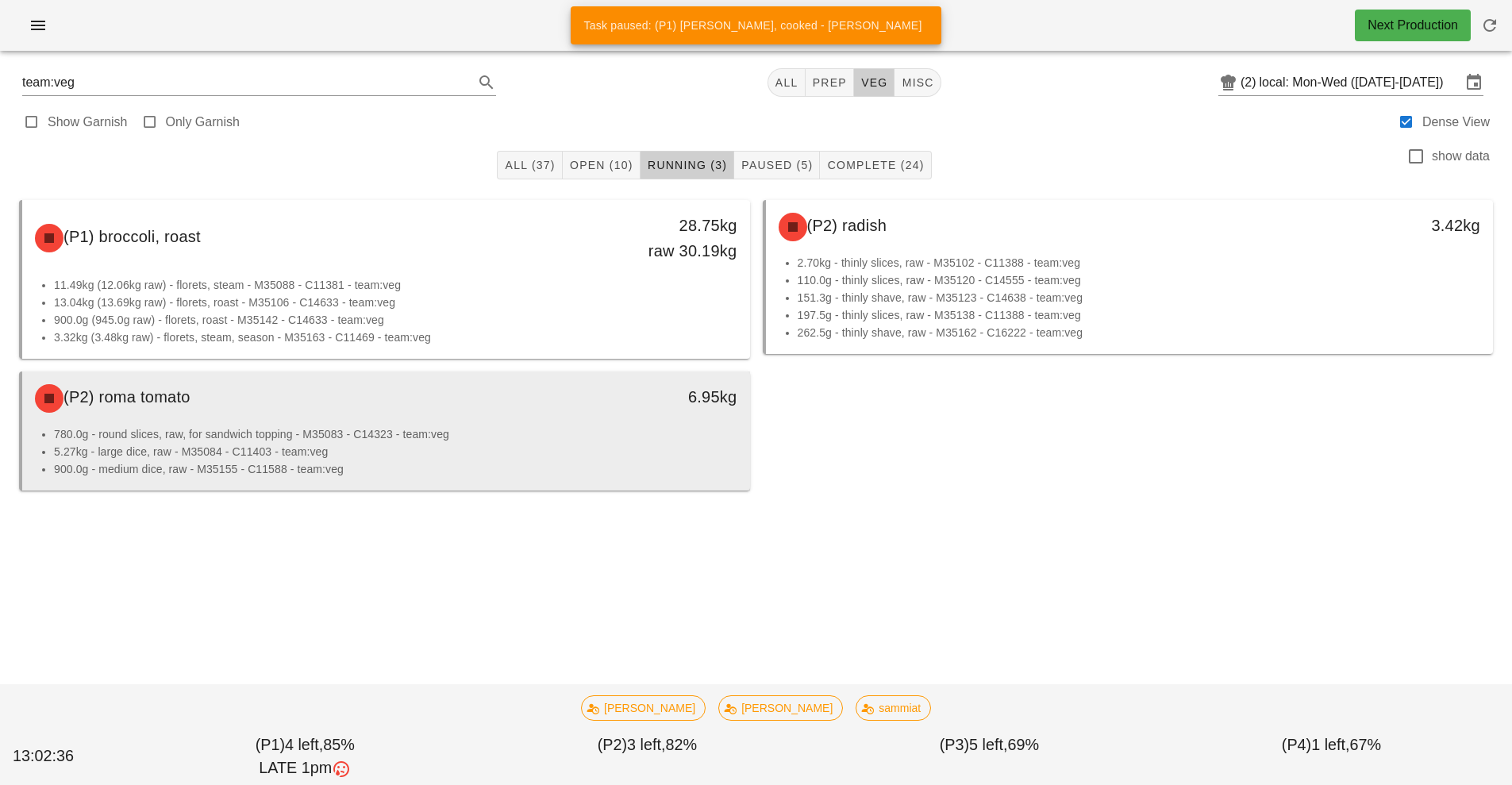
click at [524, 418] on div "(P2) roma tomato" at bounding box center [295, 399] width 541 height 48
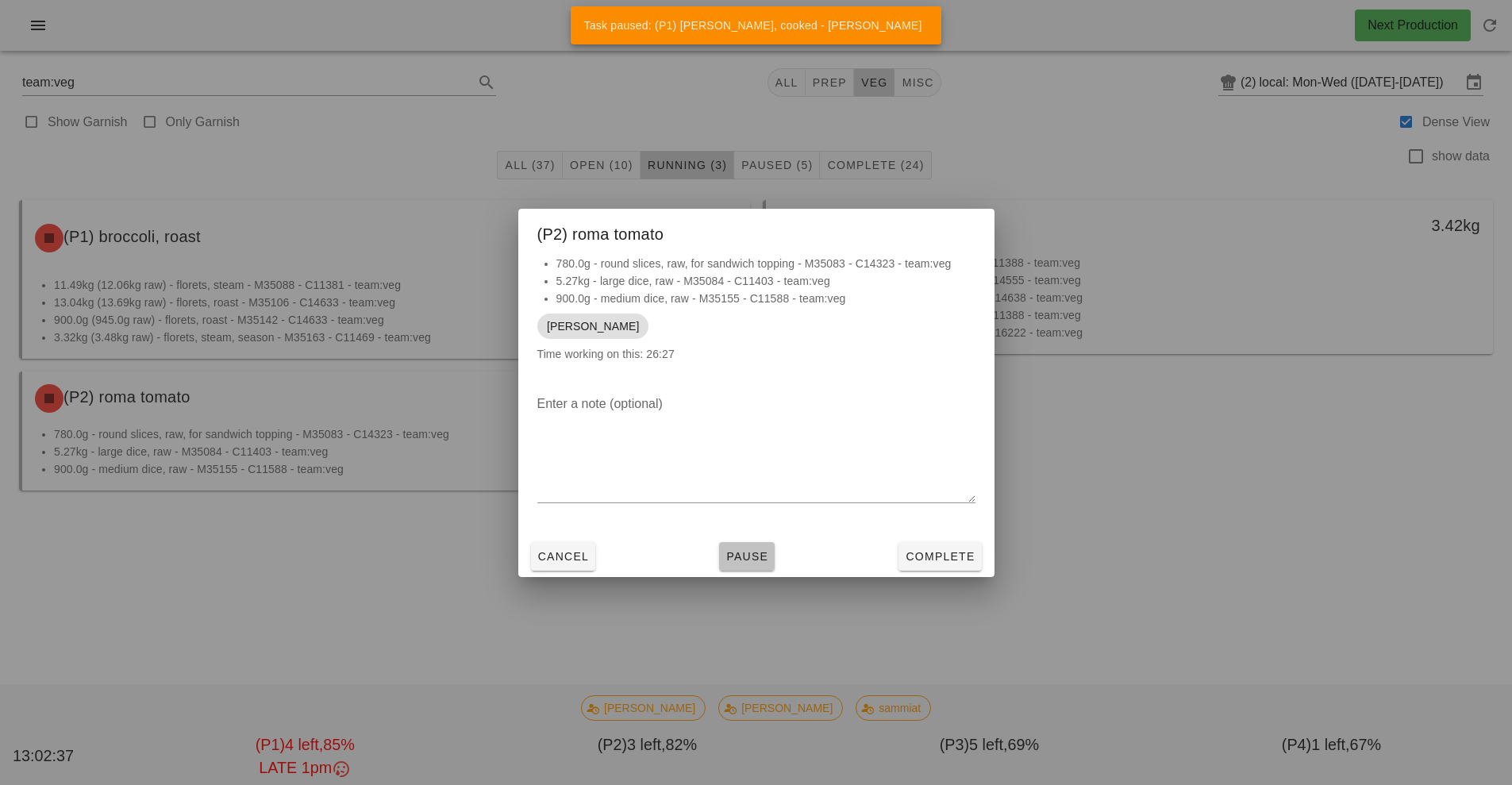
click at [744, 562] on span "Pause" at bounding box center [746, 556] width 43 height 13
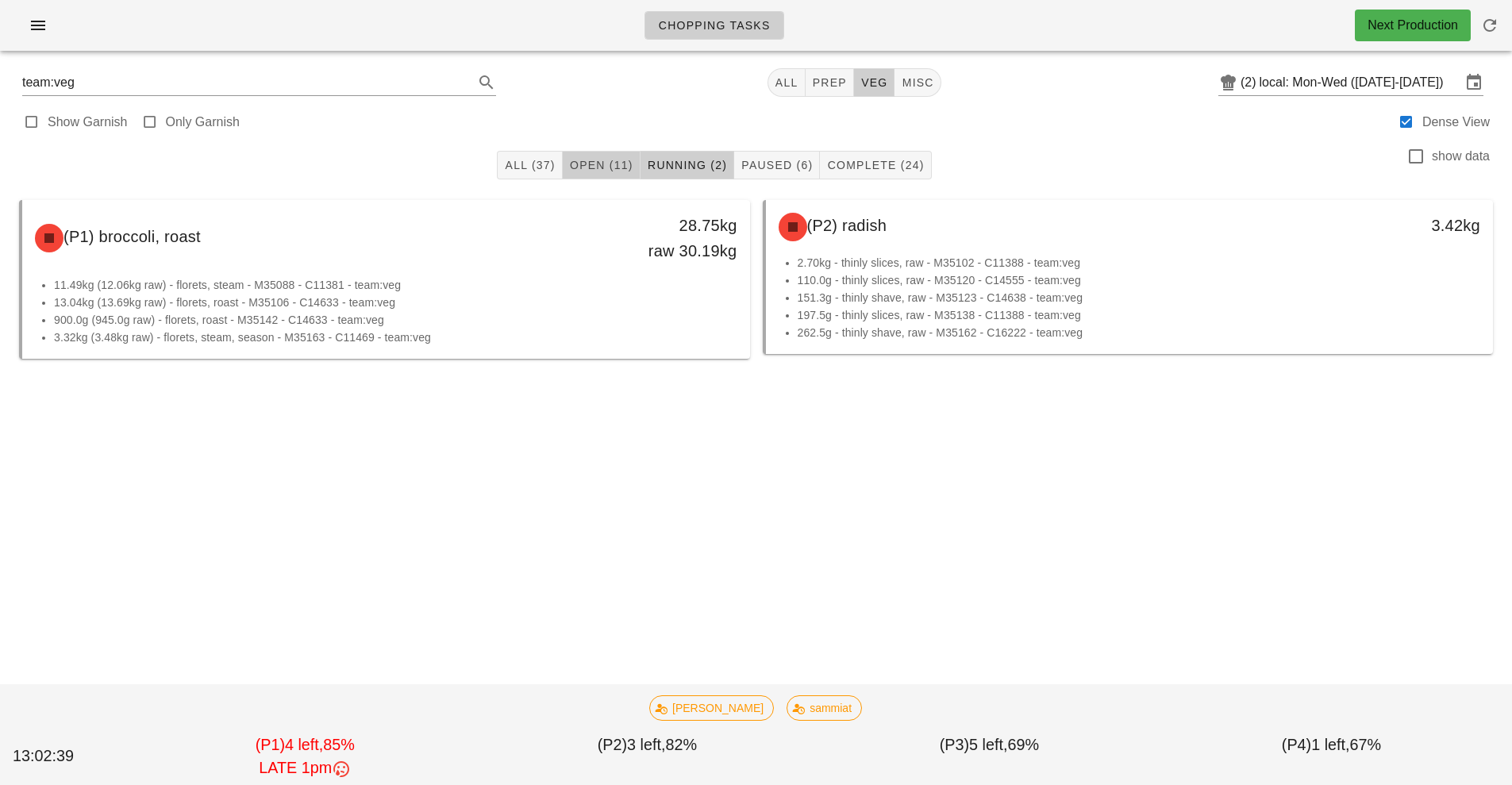
click at [605, 166] on span "Open (11)" at bounding box center [601, 165] width 64 height 13
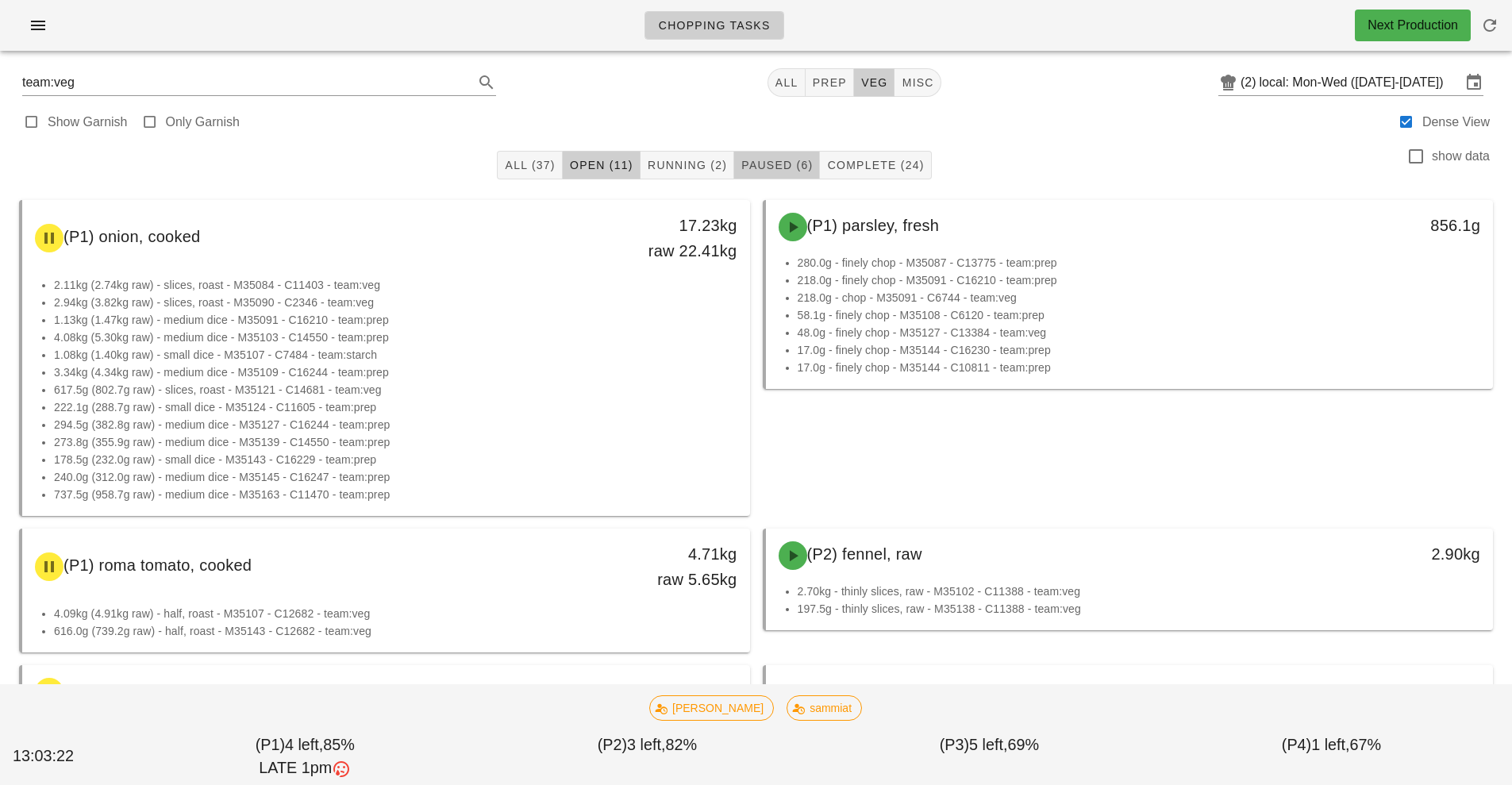
click at [785, 167] on span "Paused (6)" at bounding box center [776, 165] width 72 height 13
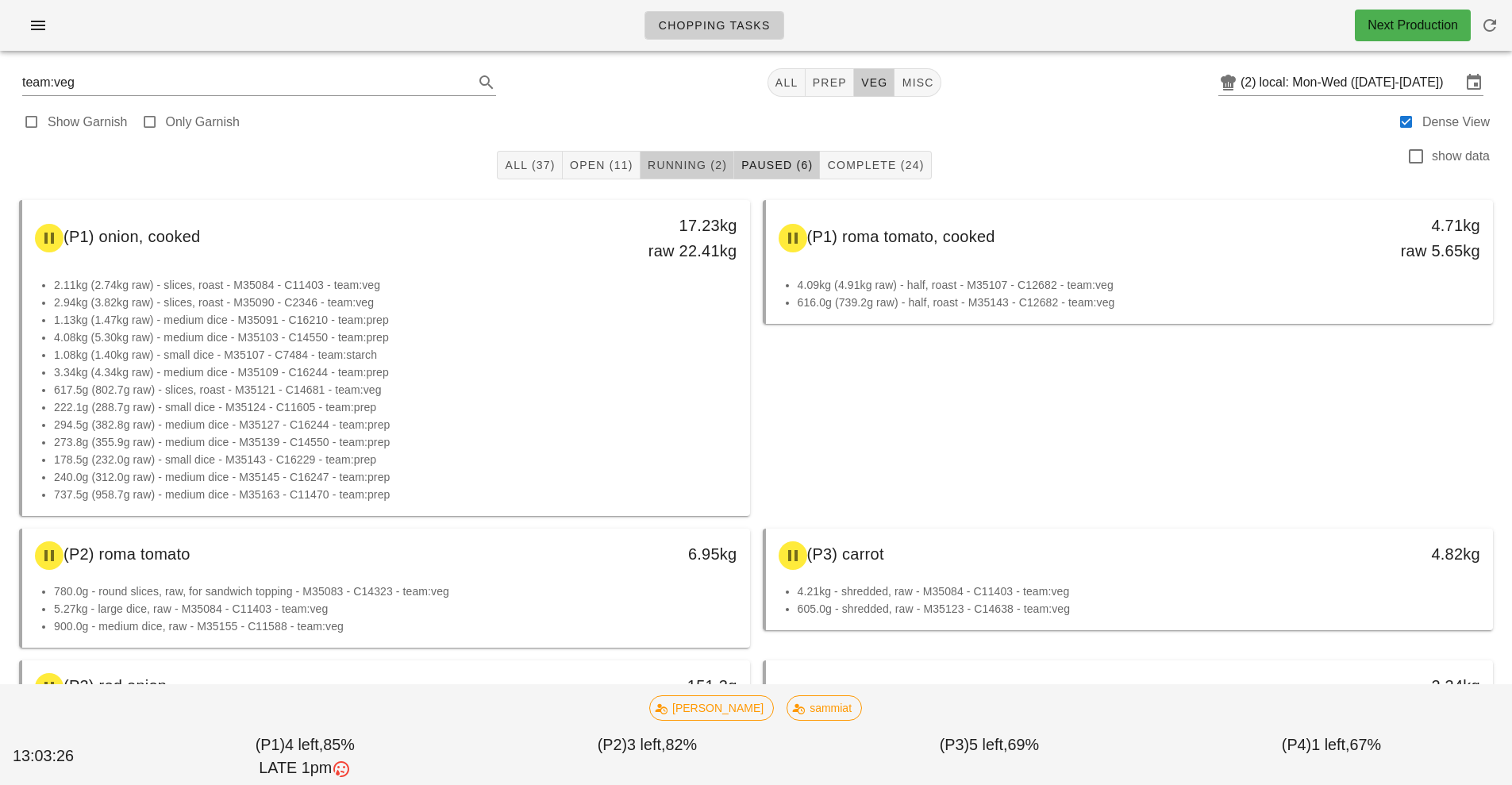
click at [693, 170] on span "Running (2)" at bounding box center [687, 165] width 80 height 13
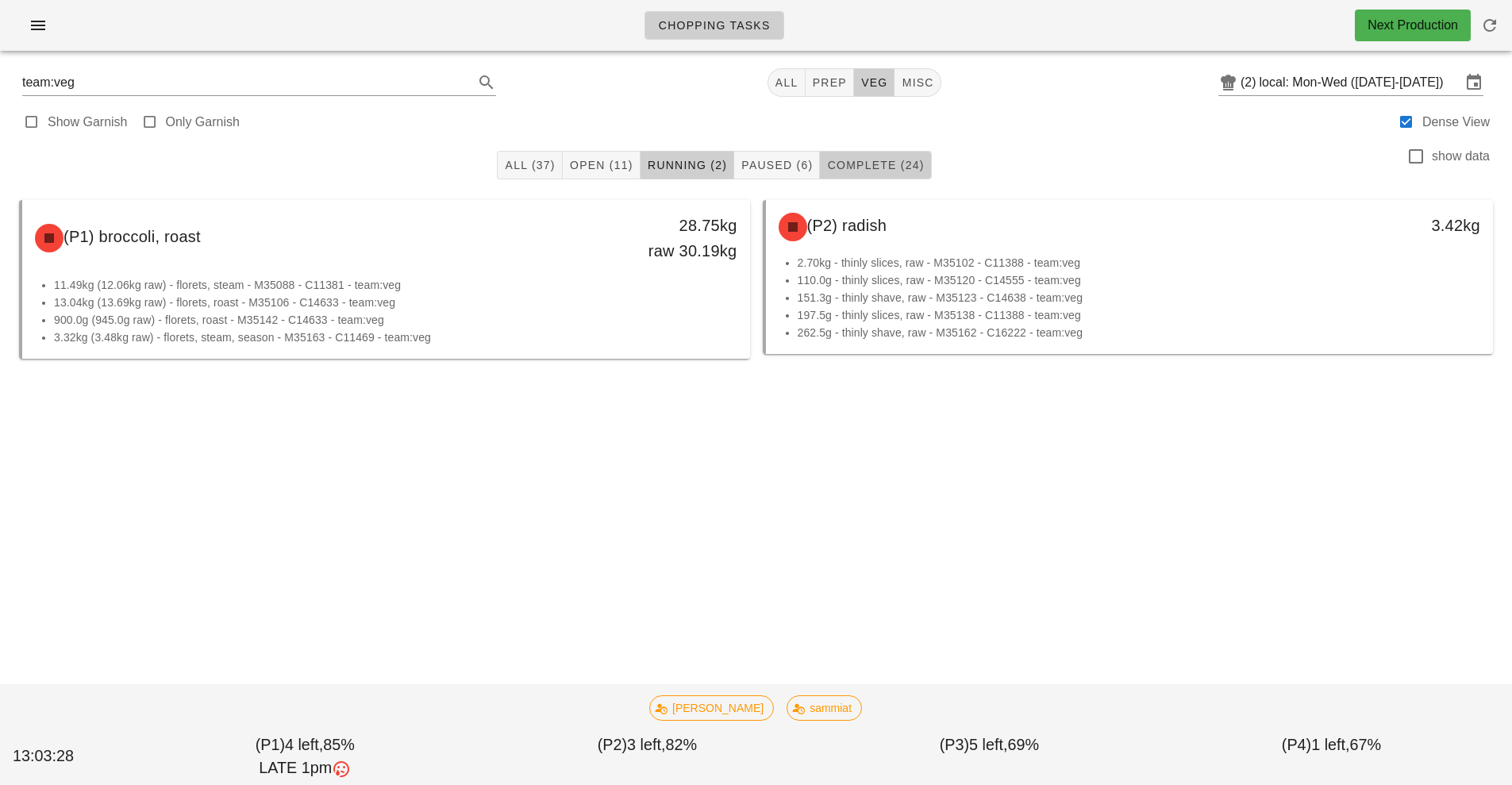
click at [904, 165] on span "Complete (24)" at bounding box center [875, 165] width 98 height 13
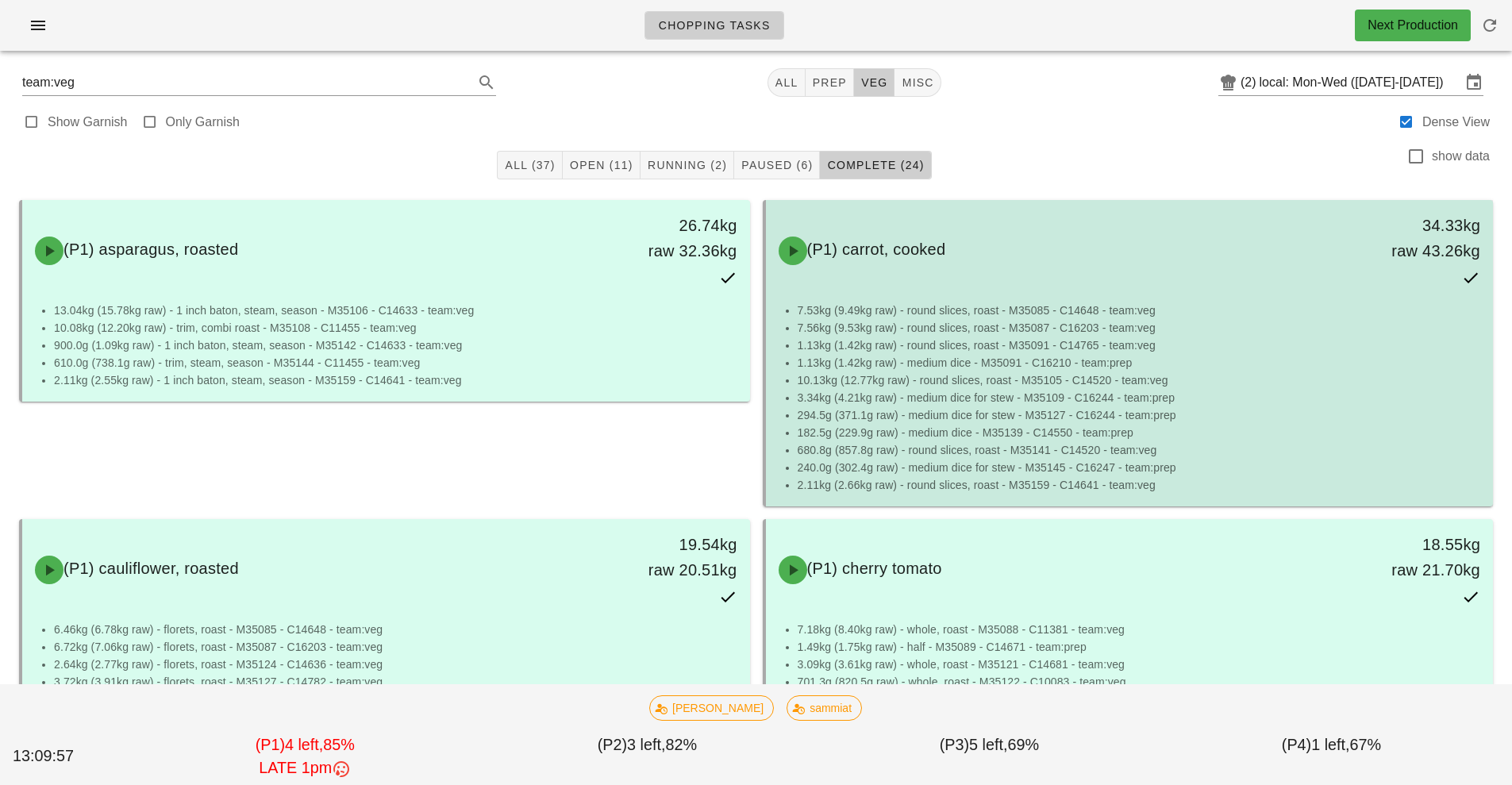
click at [836, 458] on li "680.8g (857.8g raw) - round slices, roast - M35141 - C14520 - team:veg" at bounding box center [1139, 450] width 684 height 17
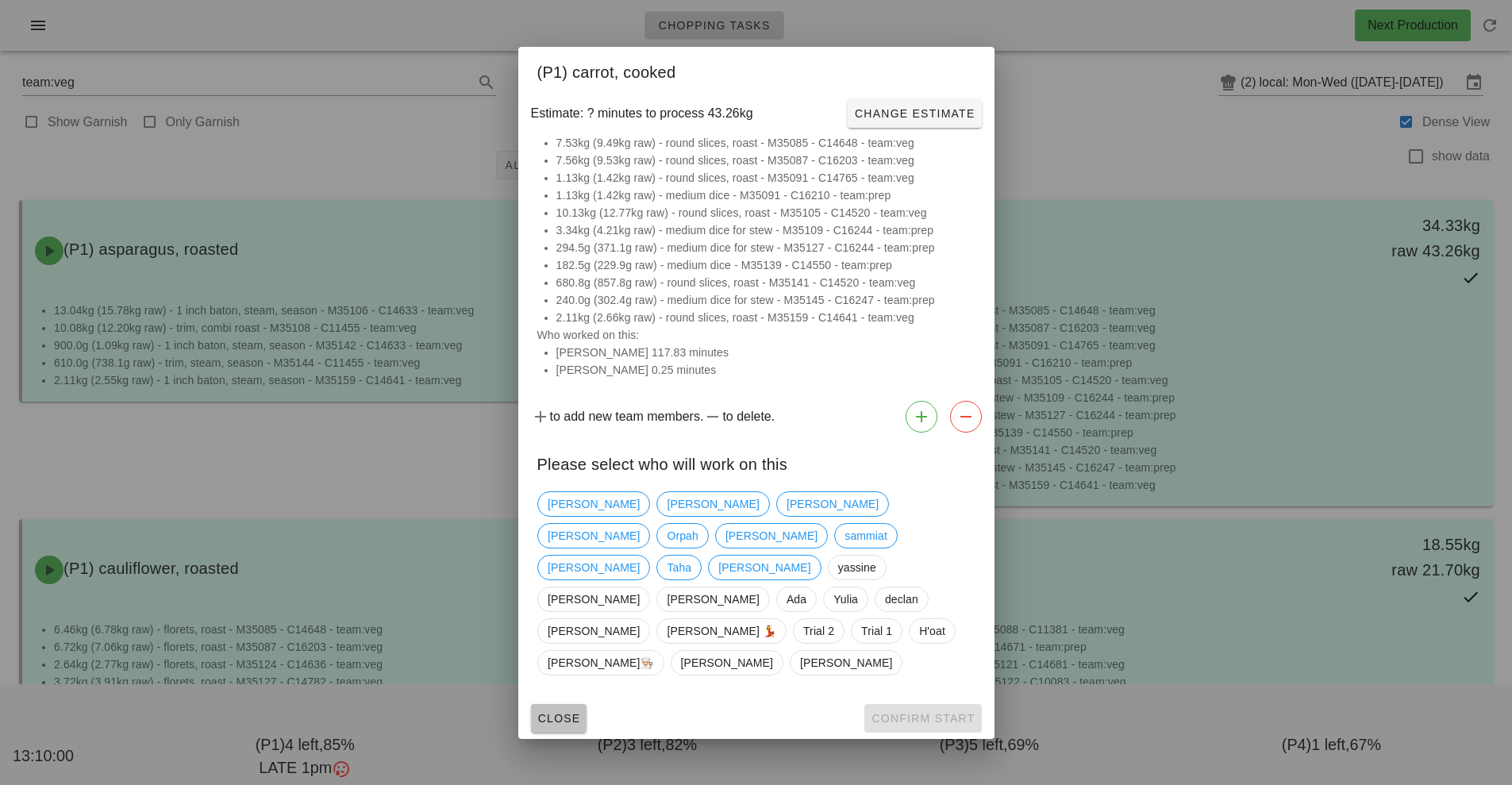
click at [559, 704] on button "Close" at bounding box center [559, 719] width 57 height 29
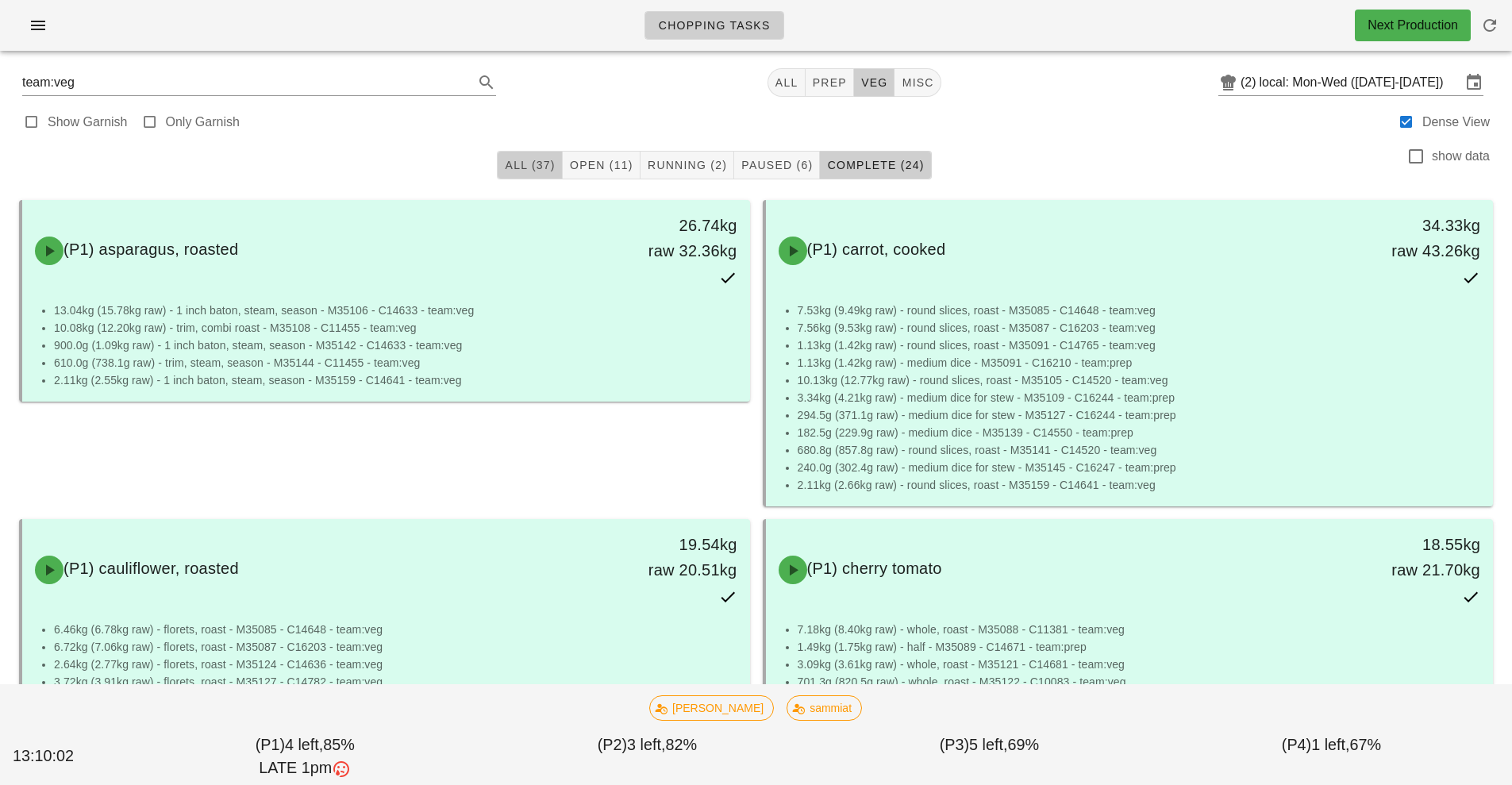
click at [531, 175] on button "All (37)" at bounding box center [530, 165] width 65 height 29
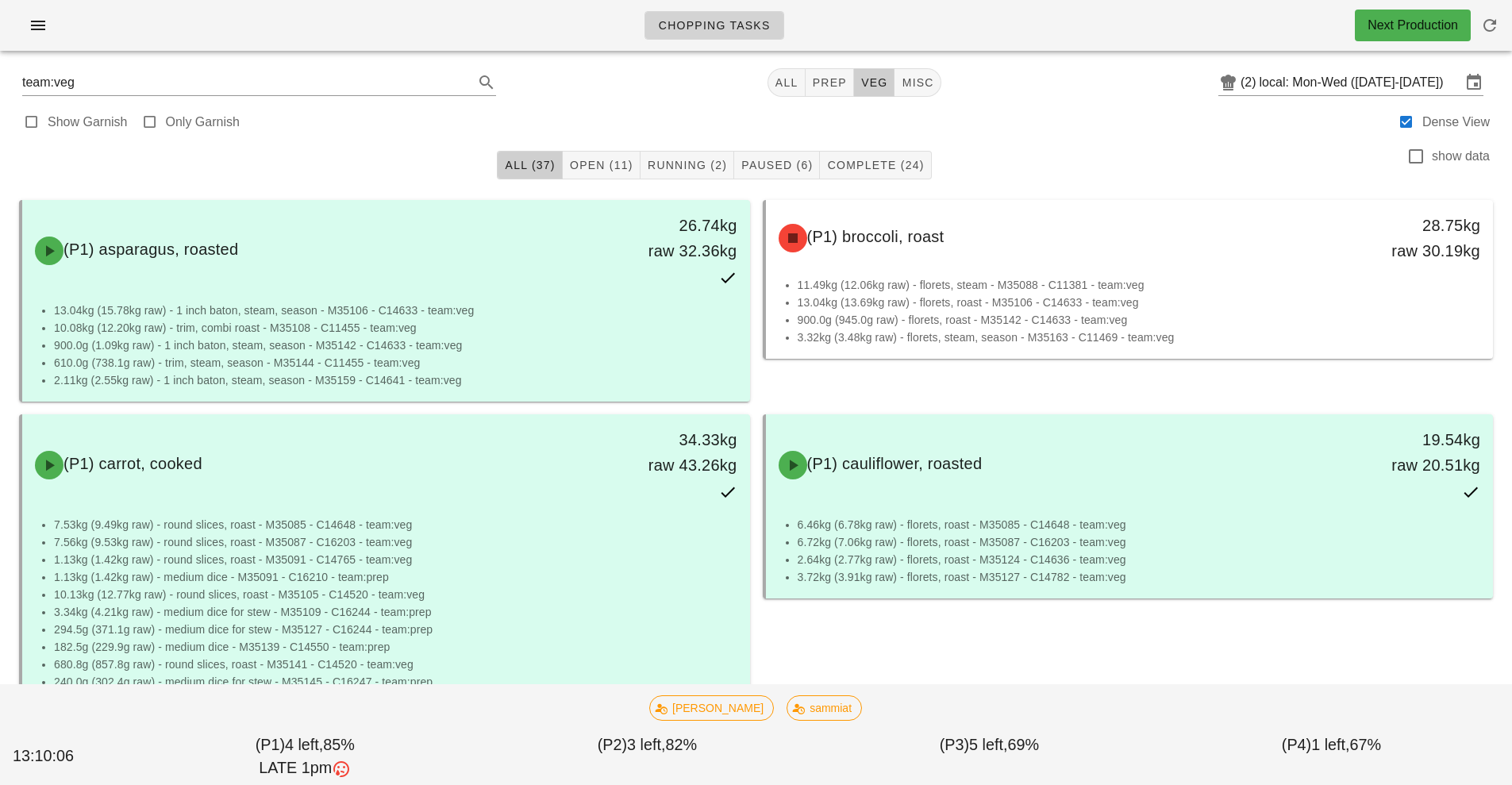
click at [734, 34] on link "Chopping Tasks" at bounding box center [714, 26] width 139 height 29
click at [1316, 84] on input "local: Mon-Wed ([DATE]-[DATE])" at bounding box center [1361, 83] width 202 height 25
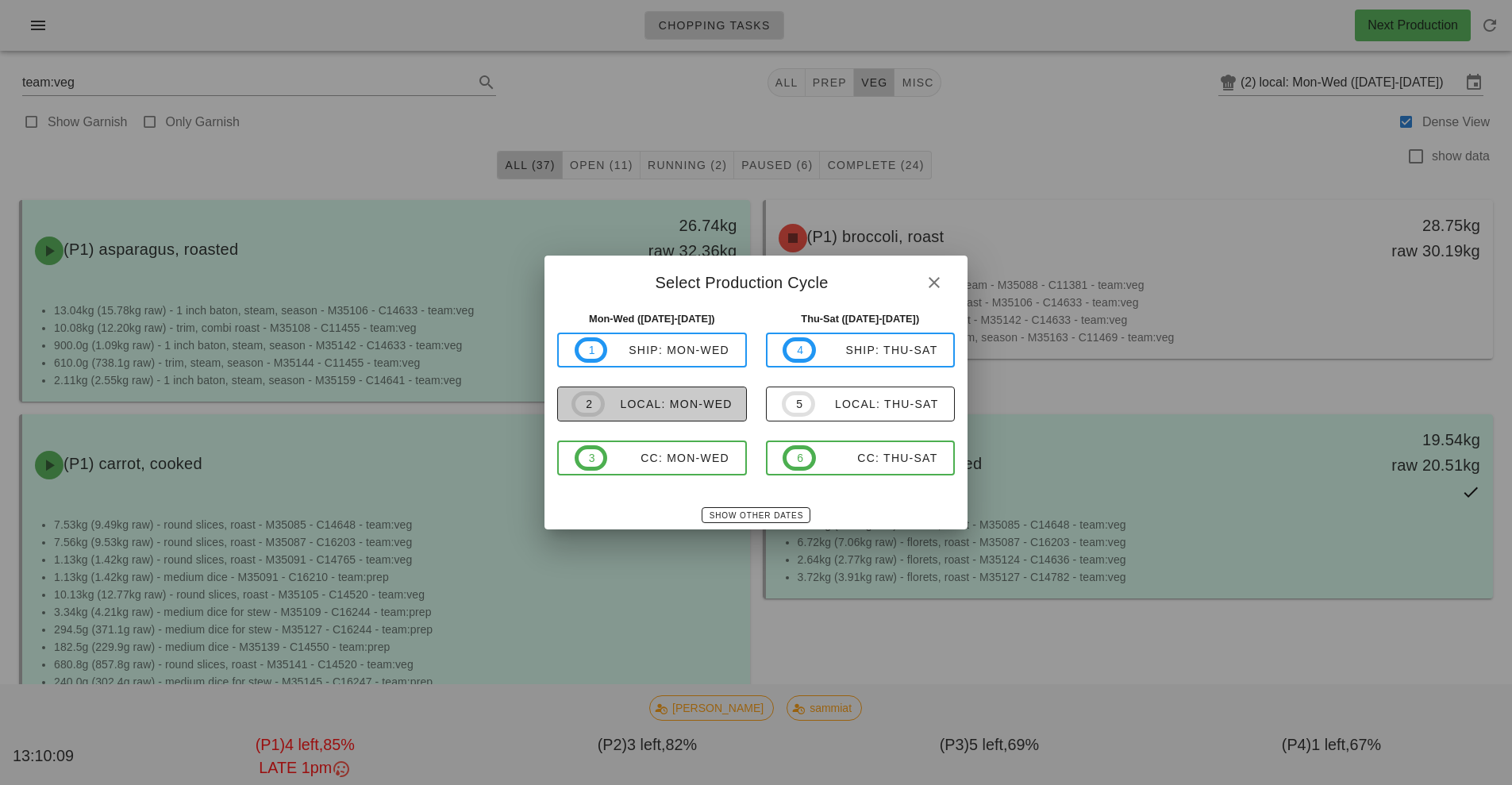
click at [694, 418] on button "2 local: Mon-Wed" at bounding box center [651, 404] width 189 height 35
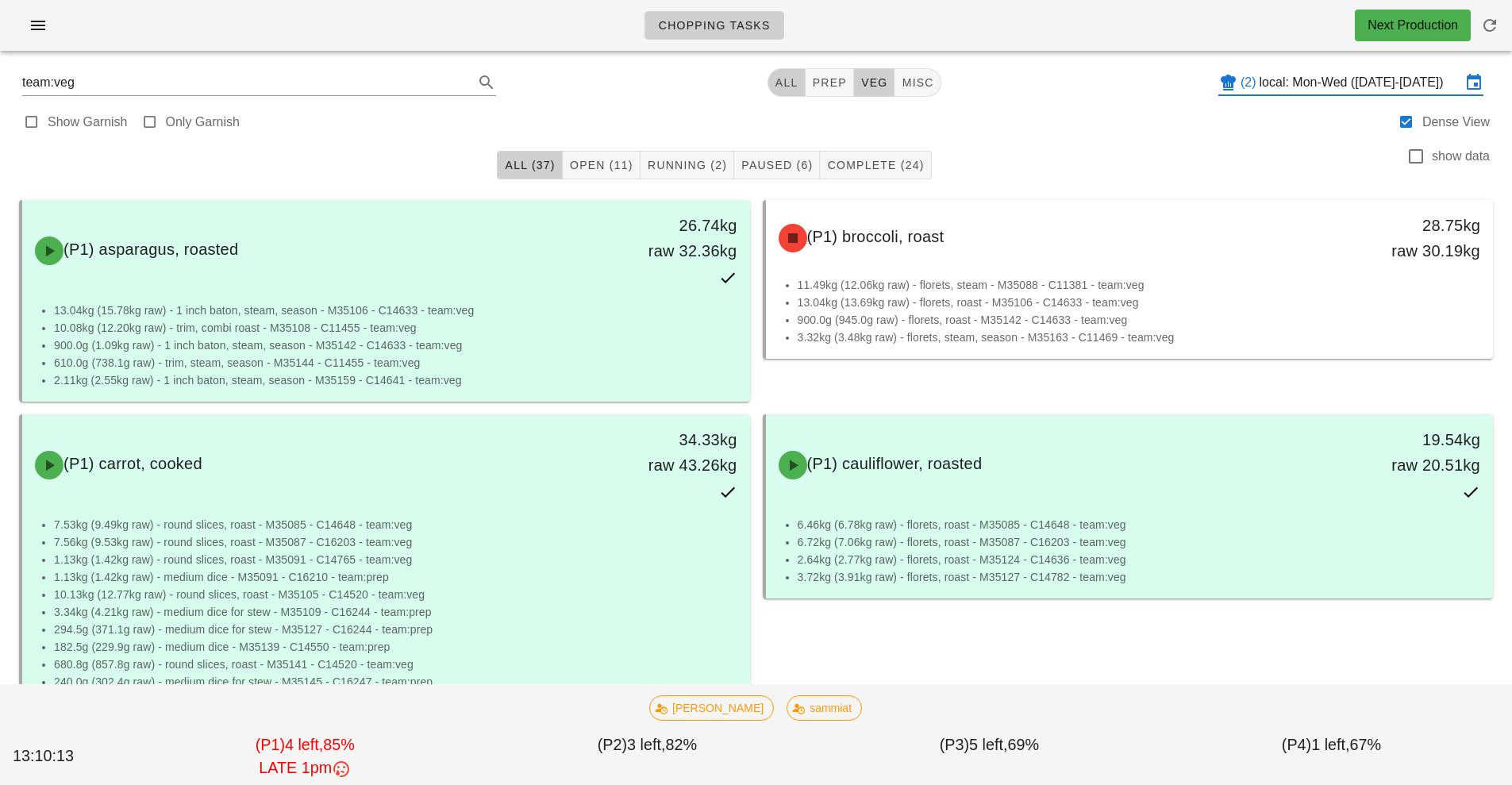
click at [791, 95] on button "All" at bounding box center [787, 83] width 38 height 29
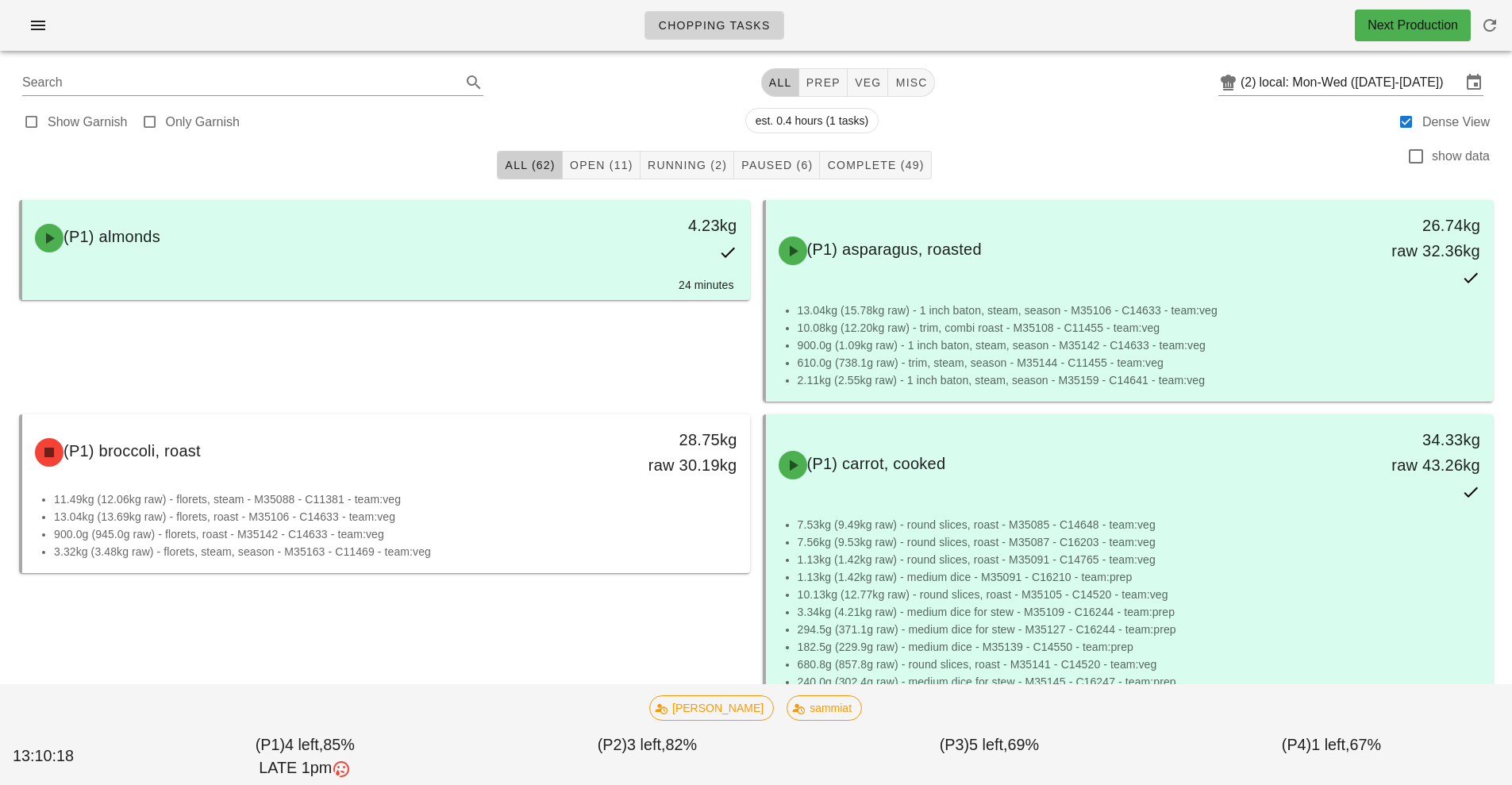
click at [727, 37] on link "Chopping Tasks" at bounding box center [714, 26] width 139 height 29
click at [25, 70] on input "Search" at bounding box center [239, 83] width 436 height 25
click at [47, 27] on icon "button" at bounding box center [38, 26] width 19 height 19
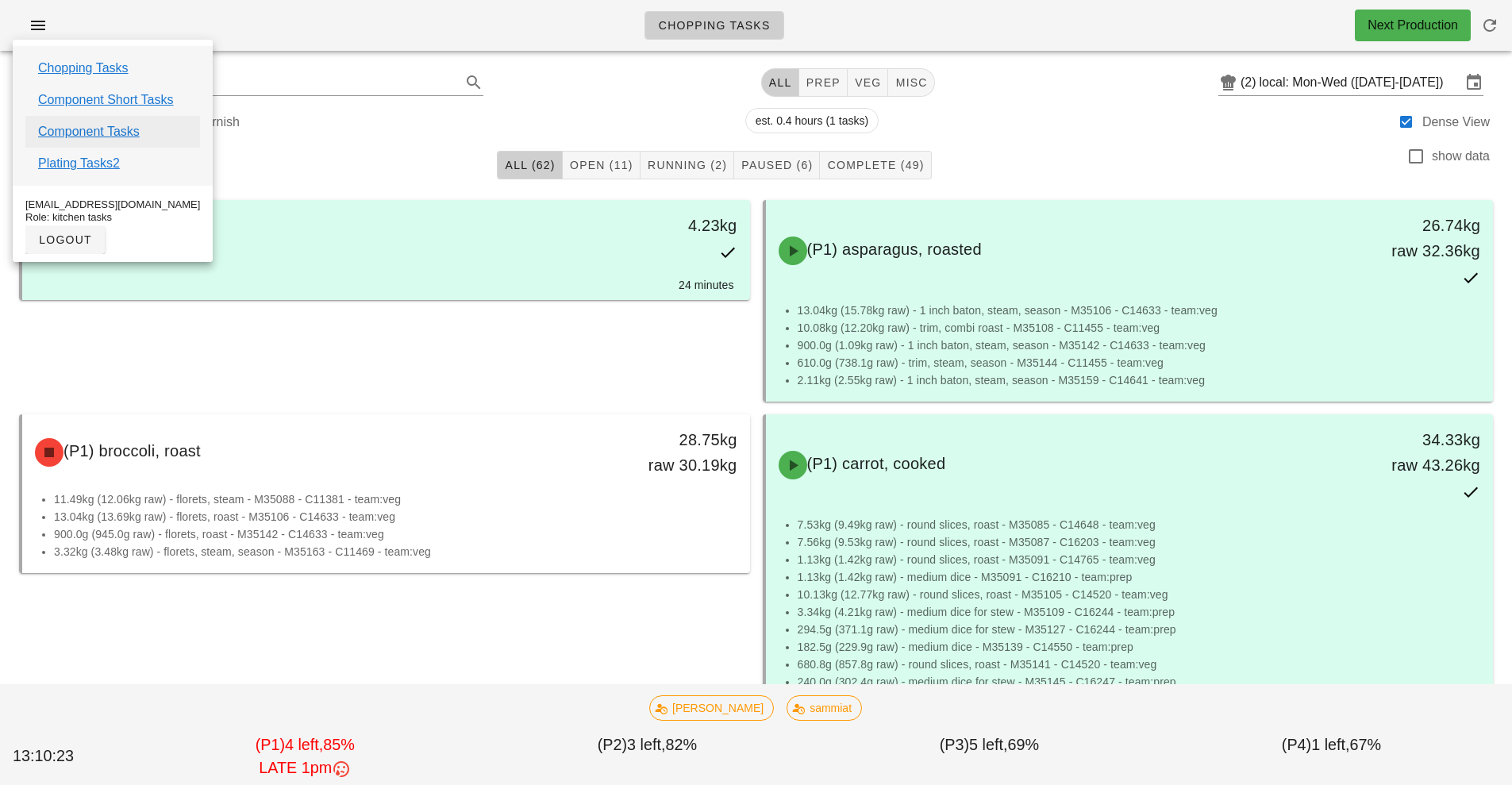
click at [116, 132] on link "Component Tasks" at bounding box center [89, 132] width 102 height 19
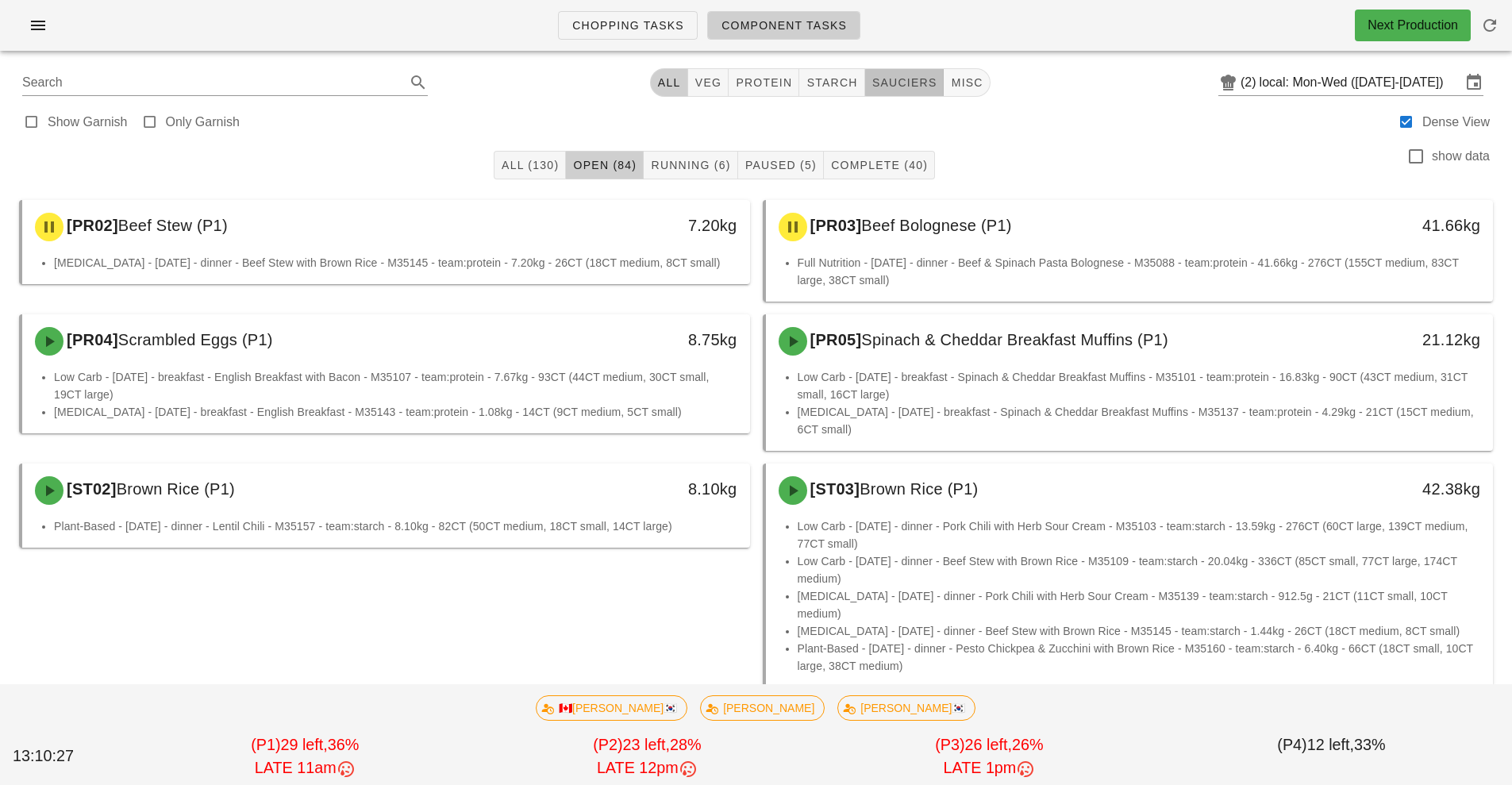
click at [908, 96] on button "sauciers" at bounding box center [905, 83] width 80 height 29
type input "team:sauciers"
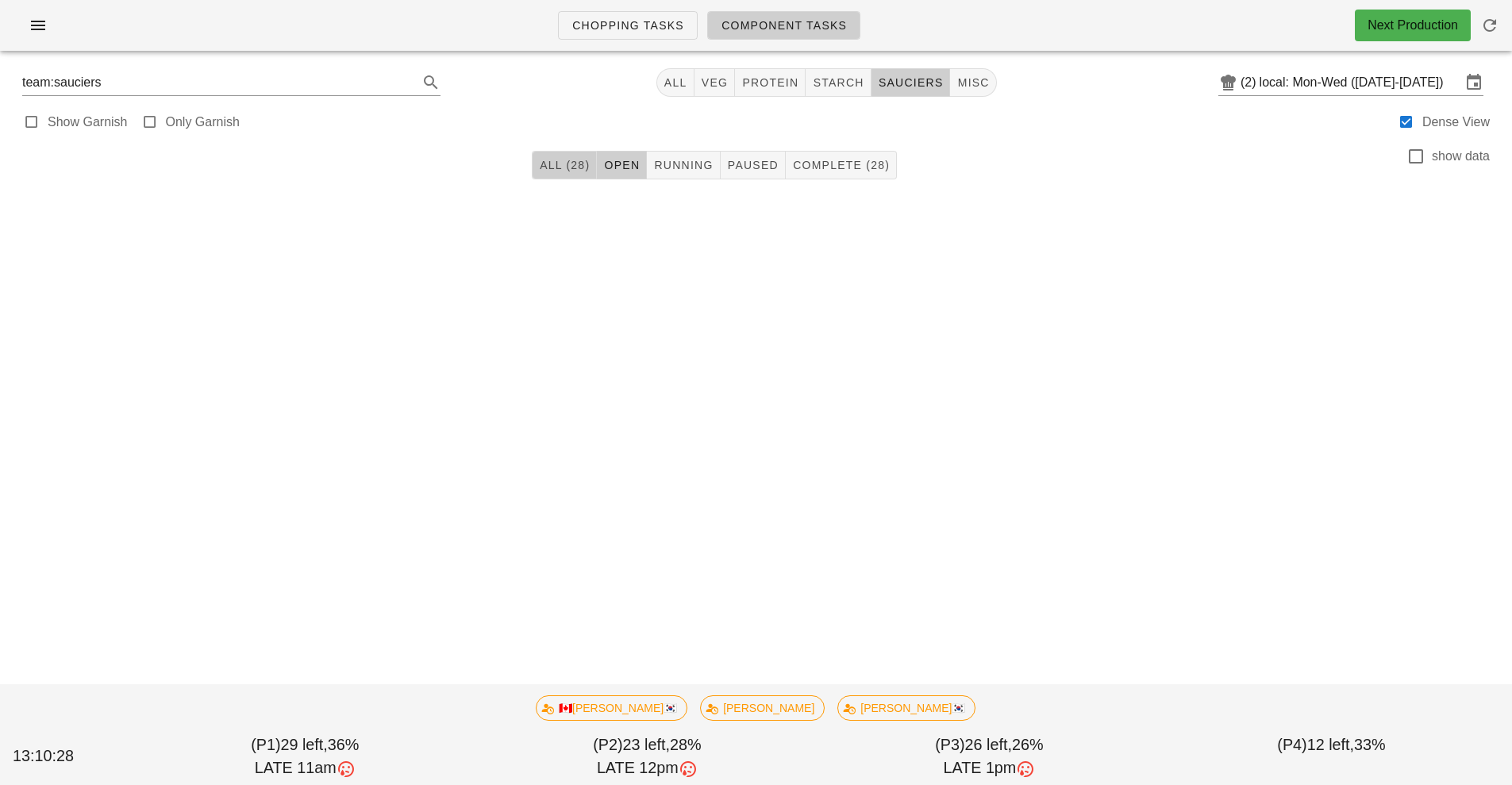
click at [554, 164] on span "All (28)" at bounding box center [564, 165] width 51 height 13
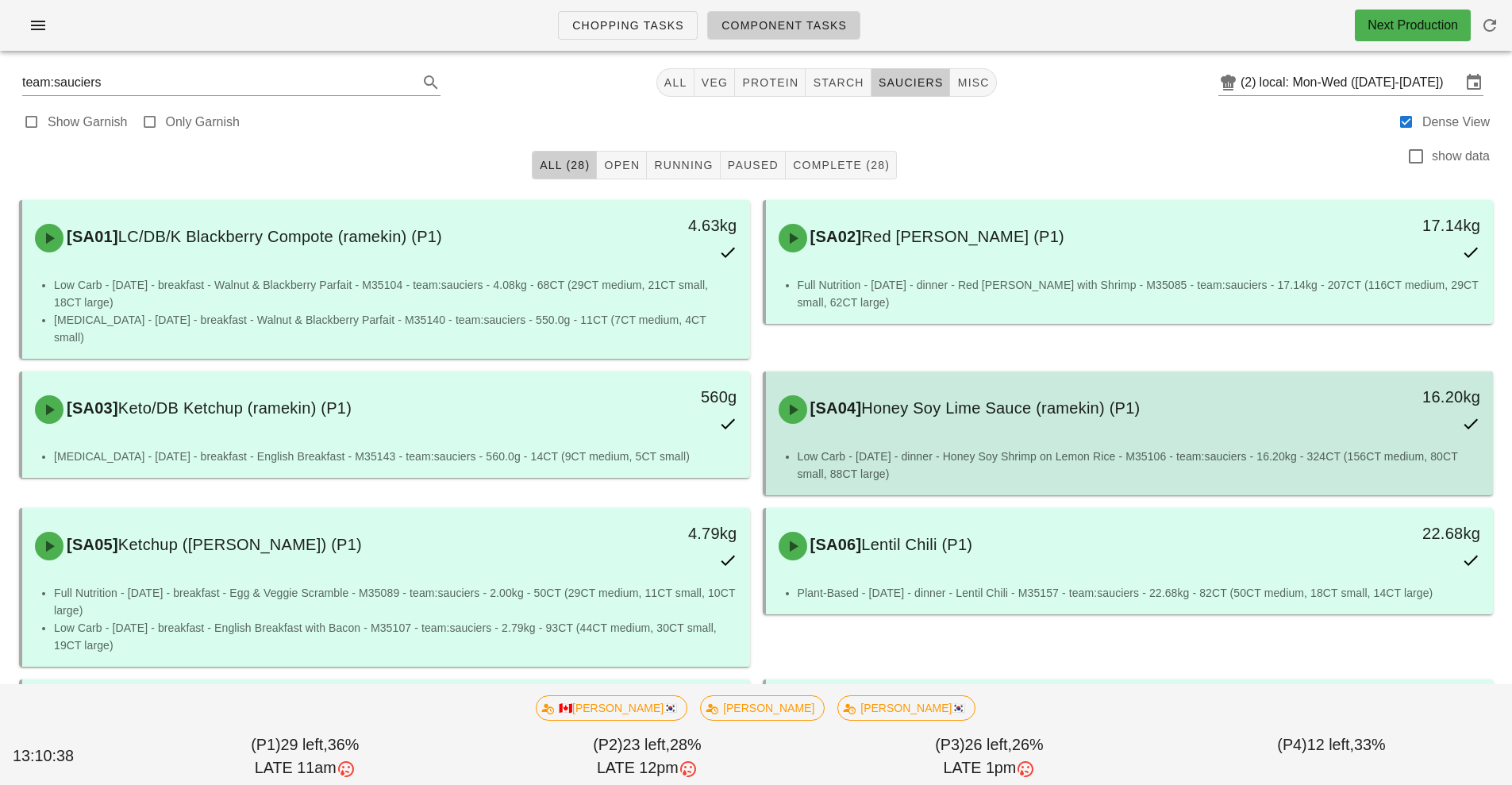
click at [1047, 448] on li "Low Carb - Tuesday - dinner - Honey Soy Shrimp on Lemon Rice - M35106 - team:sa…" at bounding box center [1139, 466] width 684 height 35
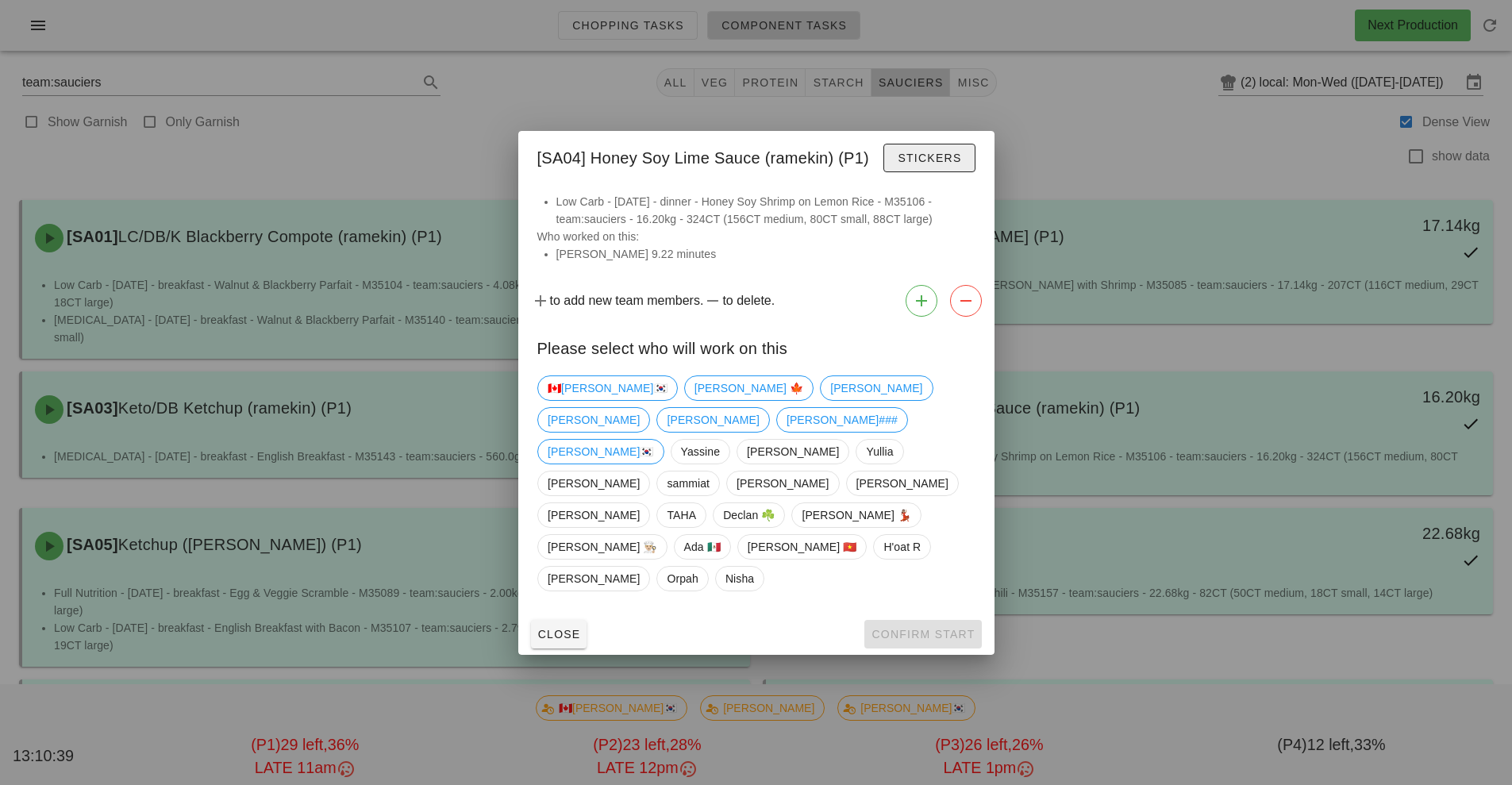
click at [929, 172] on button "Stickers" at bounding box center [929, 158] width 91 height 29
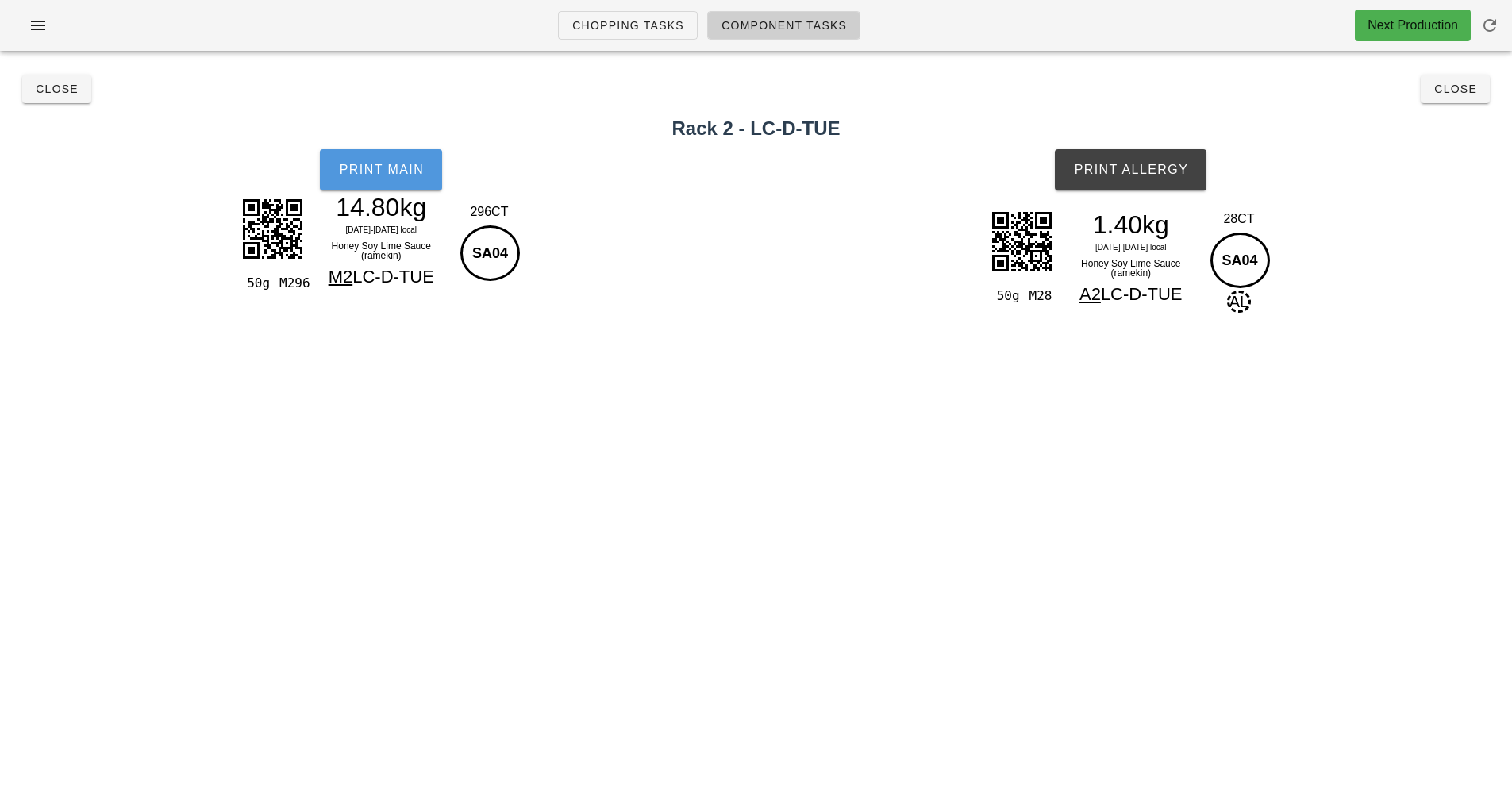
click at [404, 189] on button "Print Main" at bounding box center [381, 169] width 122 height 41
click at [399, 175] on span "Print Main" at bounding box center [381, 169] width 86 height 14
click at [1444, 98] on button "Close" at bounding box center [1455, 89] width 69 height 29
